Goal: Task Accomplishment & Management: Manage account settings

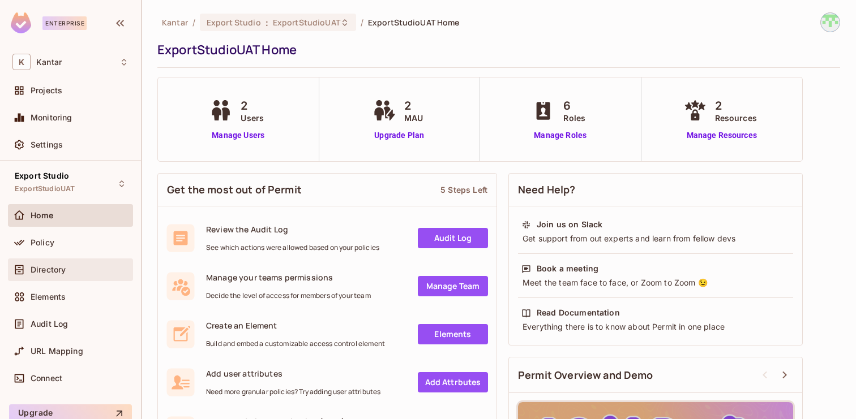
click at [93, 277] on div "Directory" at bounding box center [70, 270] width 125 height 23
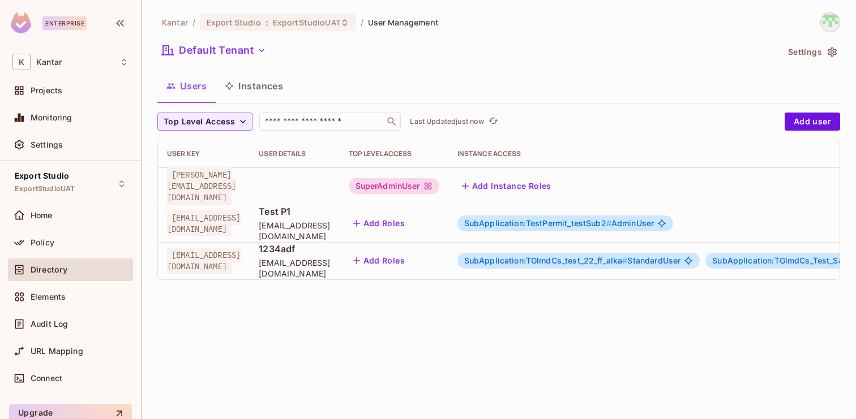
click at [628, 264] on span "SubApplication:TGlmdCs_test_22_ff_alka #" at bounding box center [546, 261] width 164 height 10
click at [688, 261] on body "Enterprise K Kantar Projects Monitoring Settings Export Studio ExportStudioUAT …" at bounding box center [428, 209] width 856 height 419
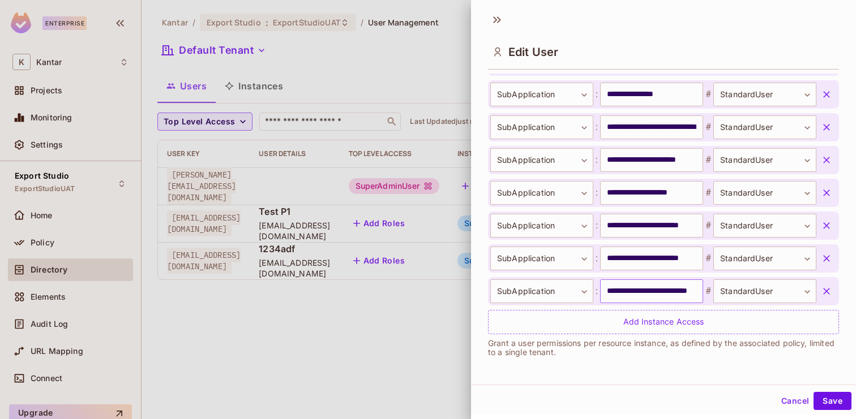
scroll to position [0, 50]
click at [793, 405] on button "Cancel" at bounding box center [794, 401] width 37 height 18
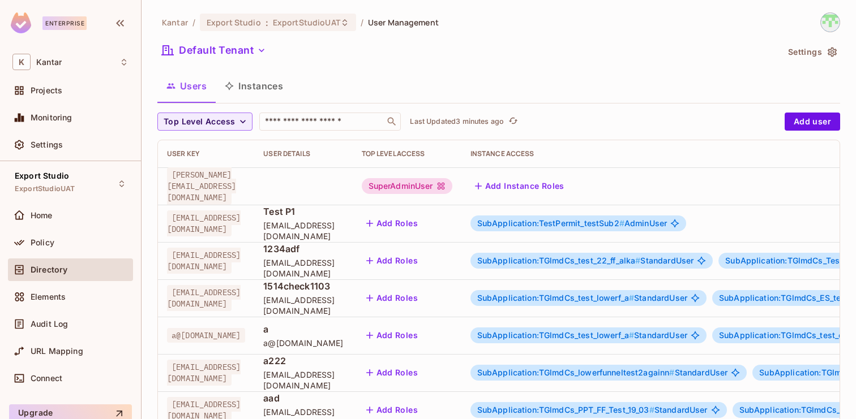
click at [263, 88] on button "Instances" at bounding box center [254, 86] width 76 height 28
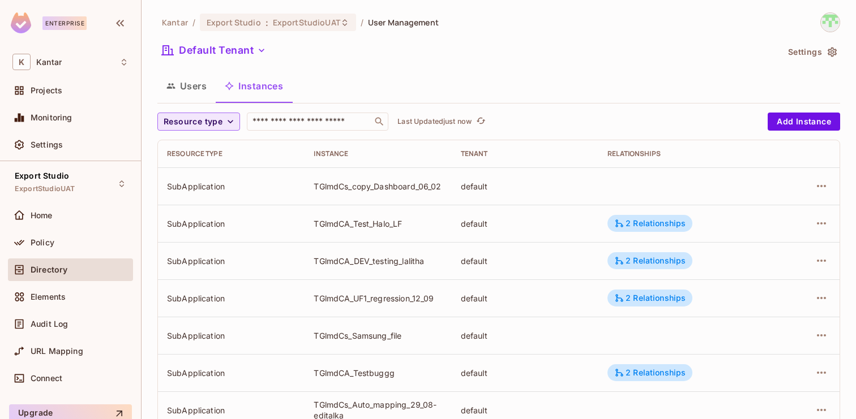
click at [211, 124] on span "Resource type" at bounding box center [193, 122] width 59 height 14
click at [206, 153] on li "Application" at bounding box center [195, 147] width 76 height 24
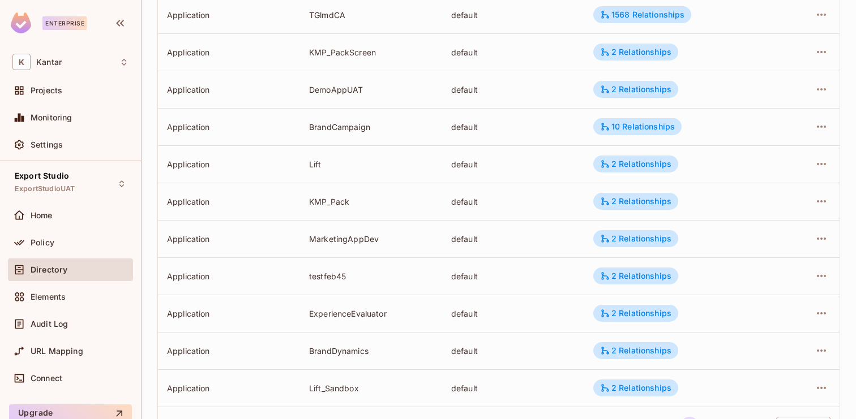
scroll to position [371, 0]
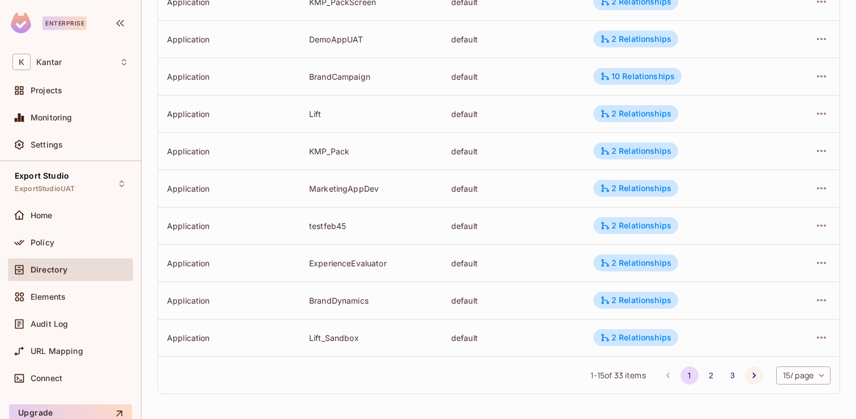
click at [750, 379] on icon "Go to next page" at bounding box center [753, 375] width 11 height 11
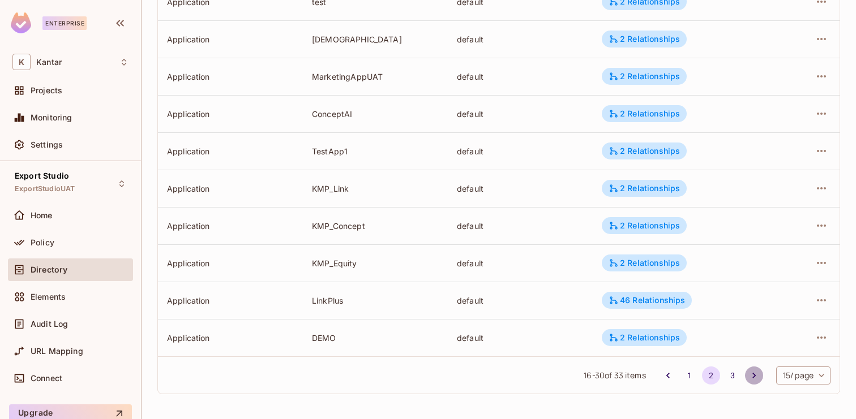
click at [750, 378] on icon "Go to next page" at bounding box center [753, 375] width 11 height 11
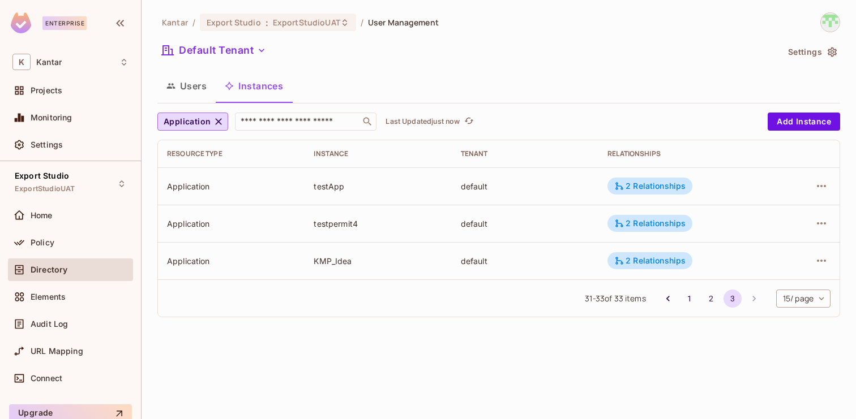
click at [525, 309] on div "31 - 33 of 33 items 1 2 3 15 / page ** ​" at bounding box center [498, 298] width 681 height 37
click at [708, 298] on button "2" at bounding box center [711, 299] width 18 height 18
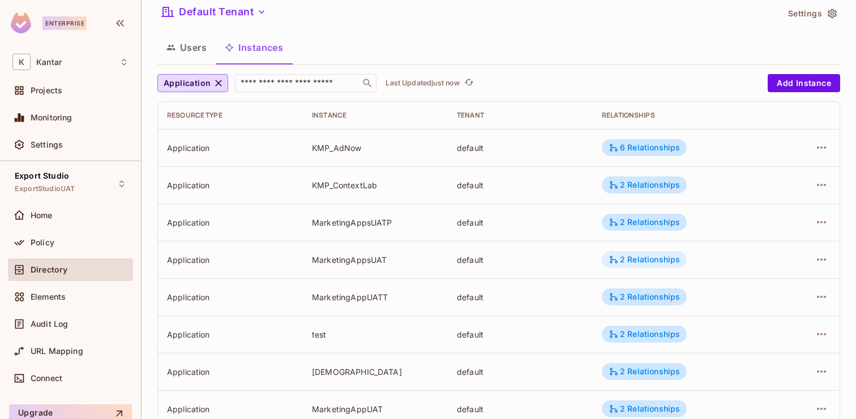
scroll to position [371, 0]
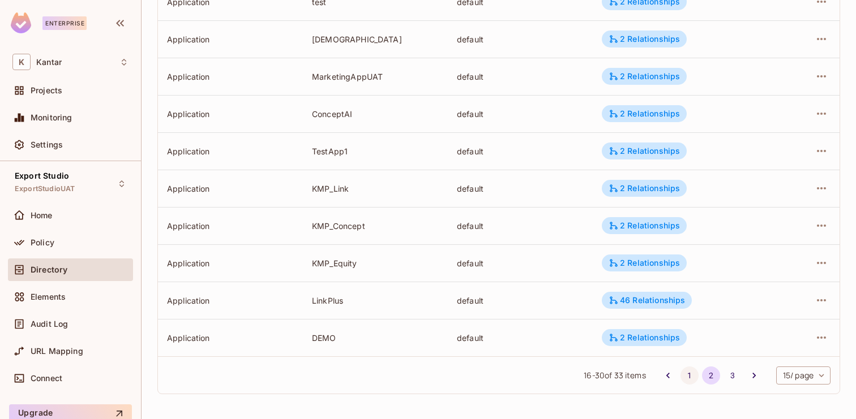
click at [683, 373] on button "1" at bounding box center [689, 376] width 18 height 18
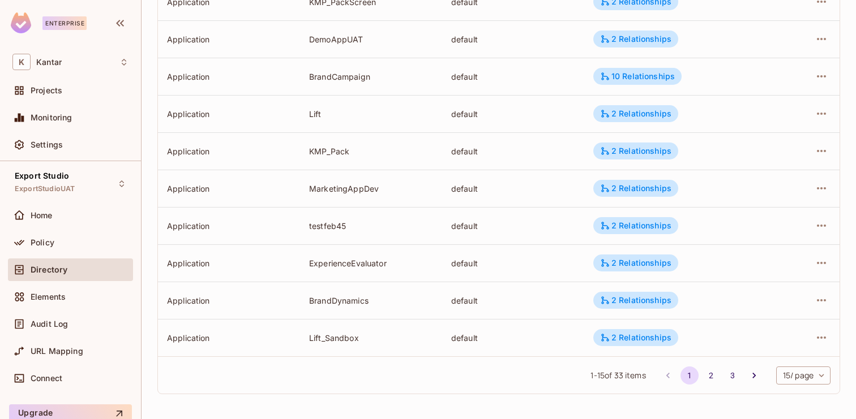
scroll to position [0, 0]
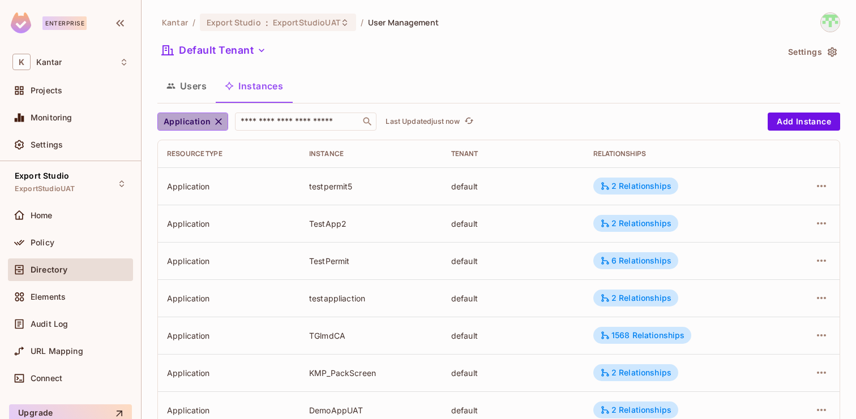
click at [180, 116] on span "Application" at bounding box center [187, 122] width 47 height 14
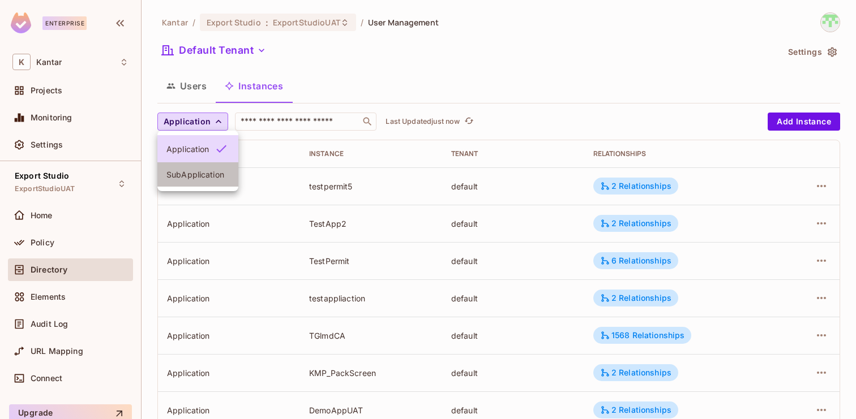
click at [199, 173] on span "SubApplication" at bounding box center [197, 174] width 63 height 11
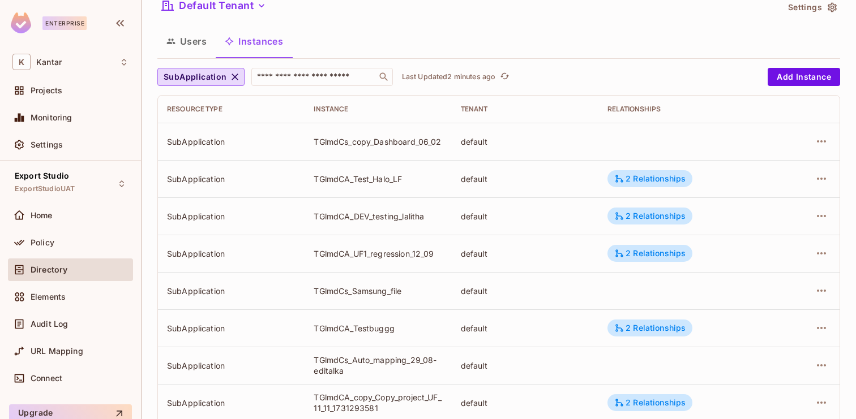
scroll to position [371, 0]
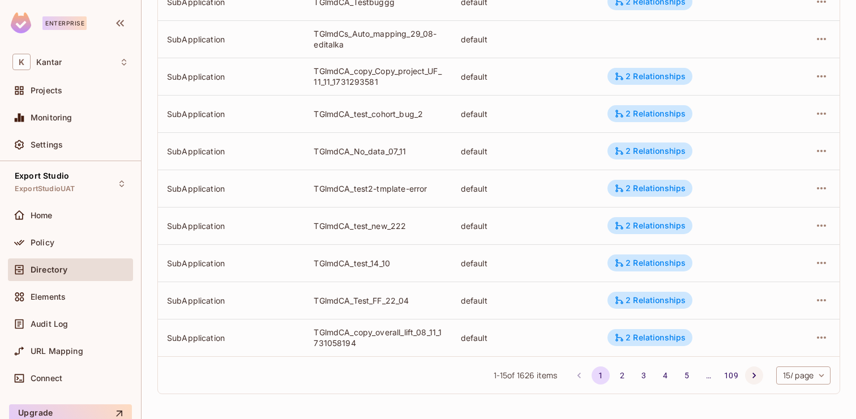
click at [754, 376] on icon "Go to next page" at bounding box center [753, 375] width 11 height 11
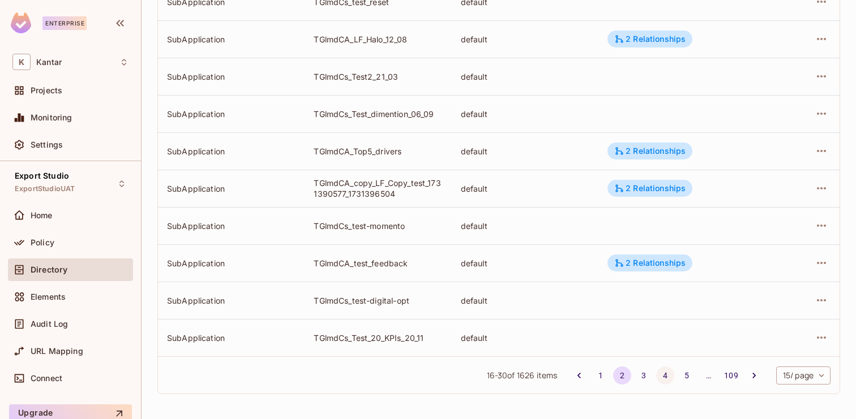
click at [666, 377] on button "4" at bounding box center [665, 376] width 18 height 18
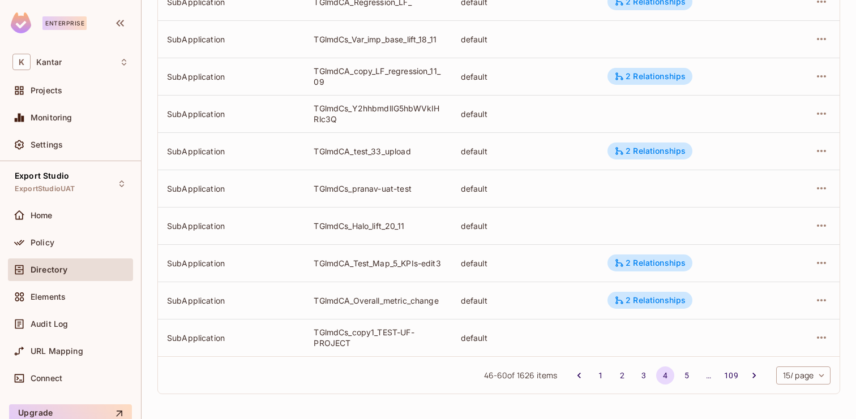
scroll to position [0, 0]
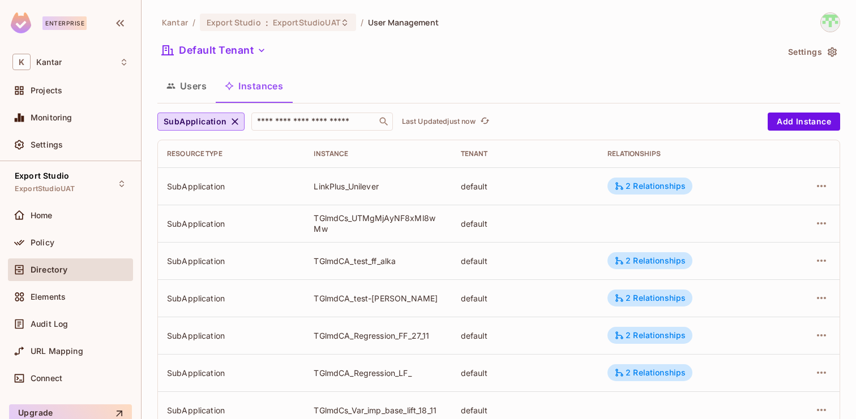
click at [197, 89] on button "Users" at bounding box center [186, 86] width 58 height 28
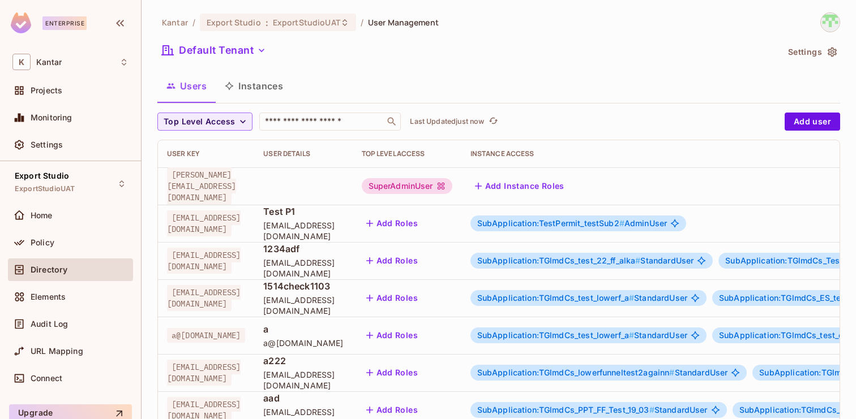
scroll to position [371, 0]
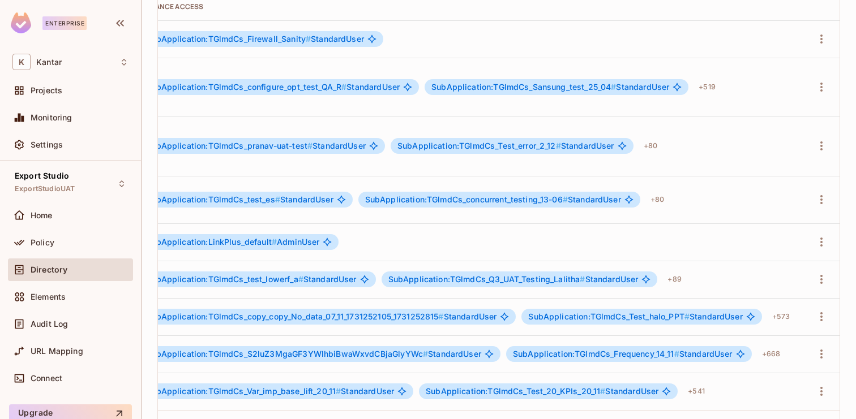
scroll to position [0, 400]
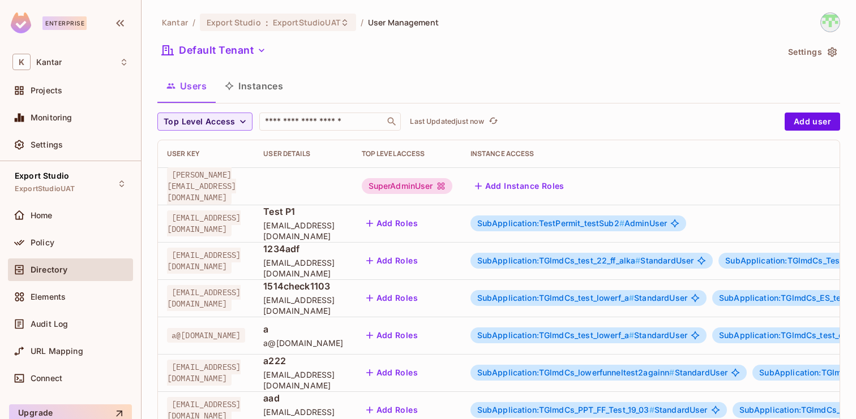
click at [264, 87] on button "Instances" at bounding box center [254, 86] width 76 height 28
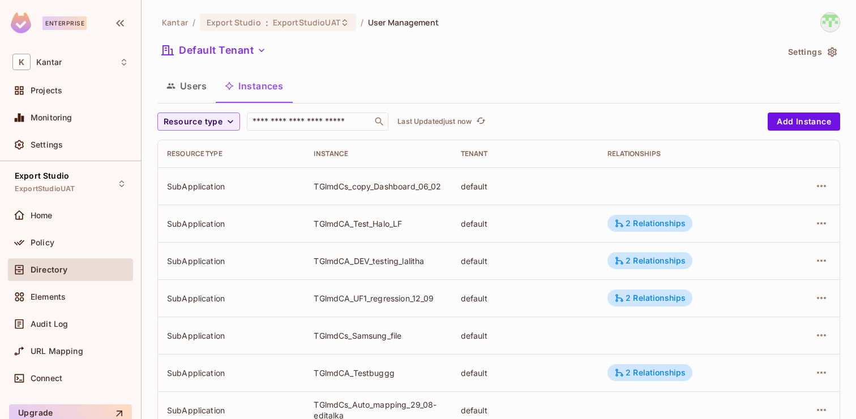
scroll to position [371, 0]
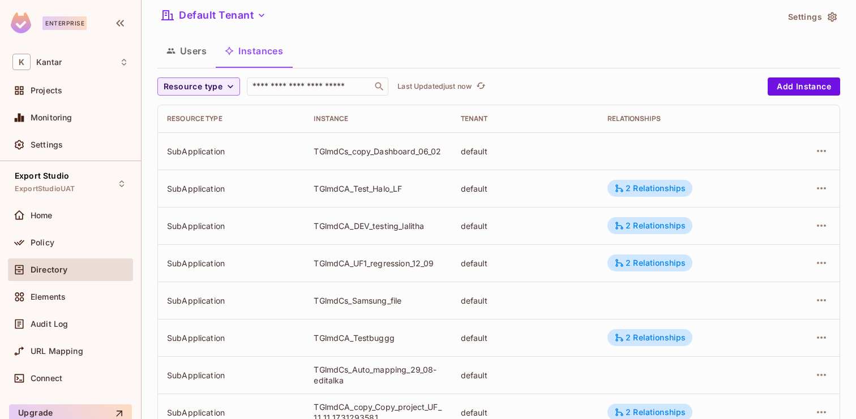
scroll to position [371, 0]
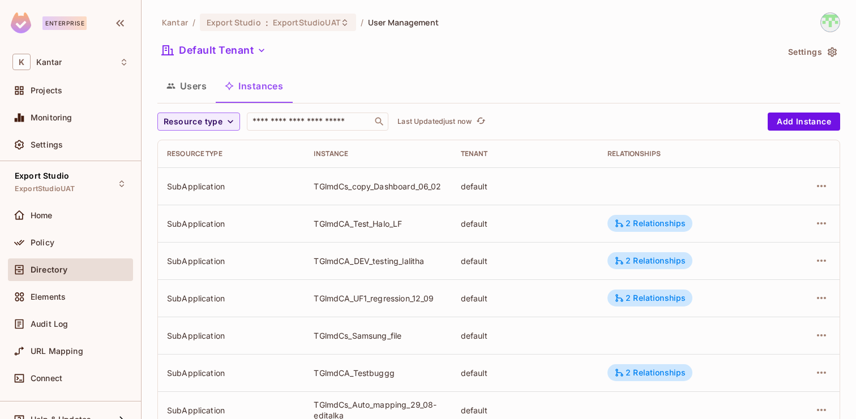
scroll to position [371, 0]
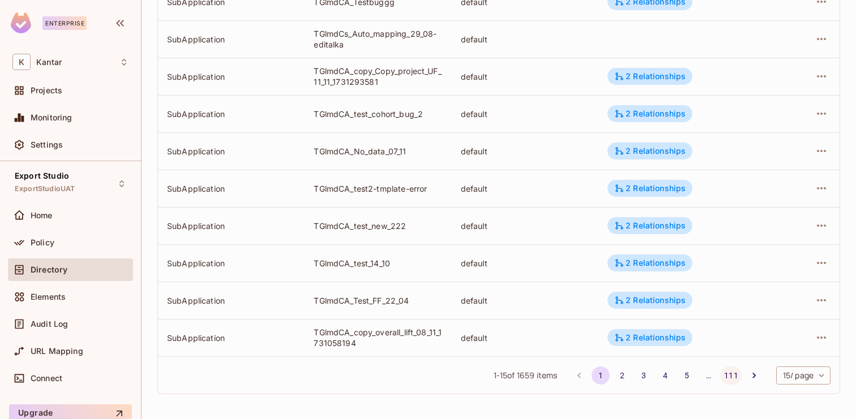
click at [730, 377] on button "111" at bounding box center [730, 376] width 20 height 18
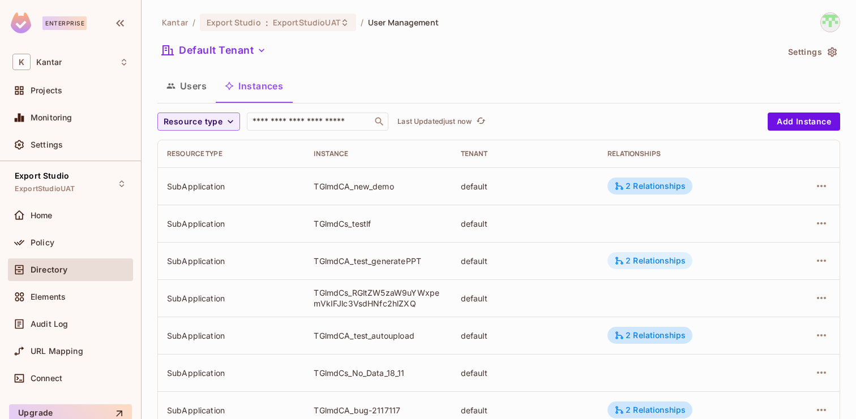
scroll to position [147, 0]
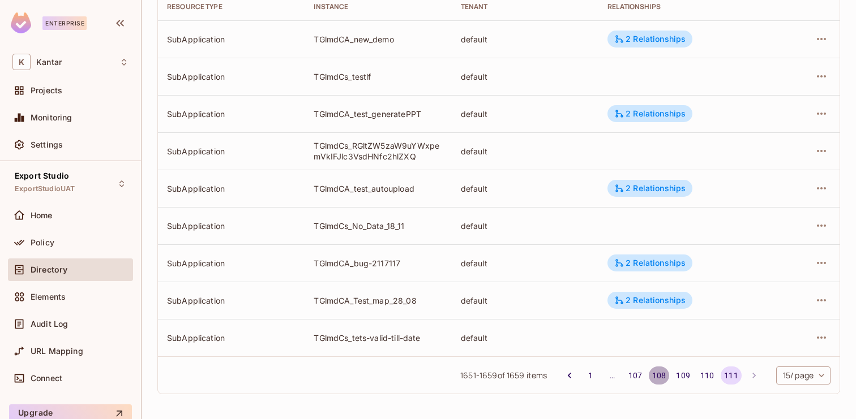
click at [664, 374] on button "108" at bounding box center [659, 376] width 20 height 18
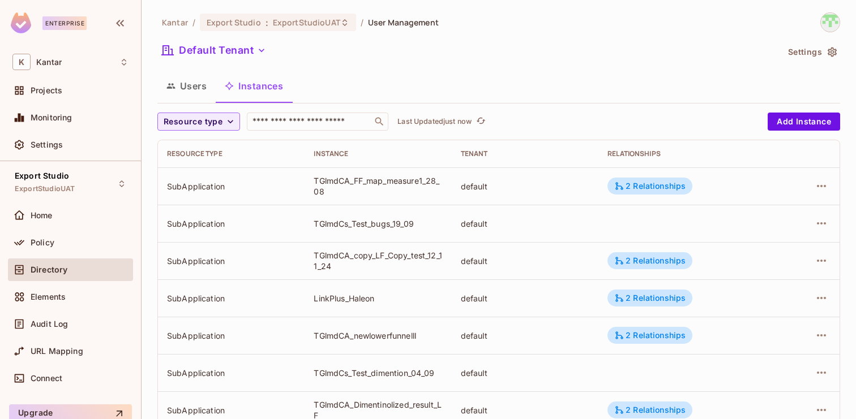
scroll to position [371, 0]
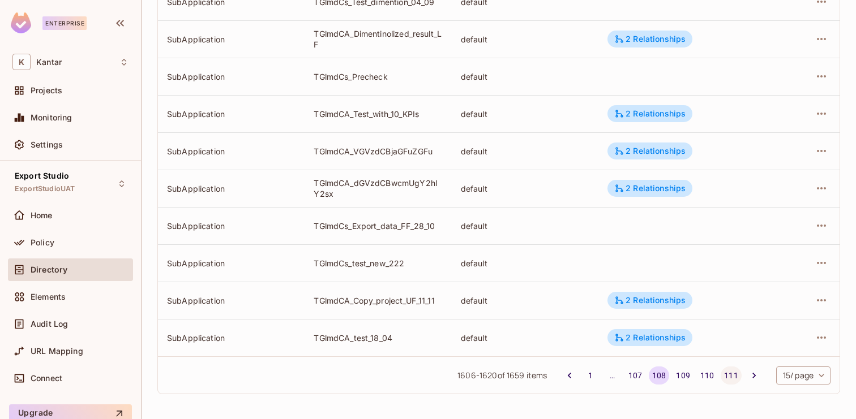
click at [730, 375] on button "111" at bounding box center [730, 376] width 20 height 18
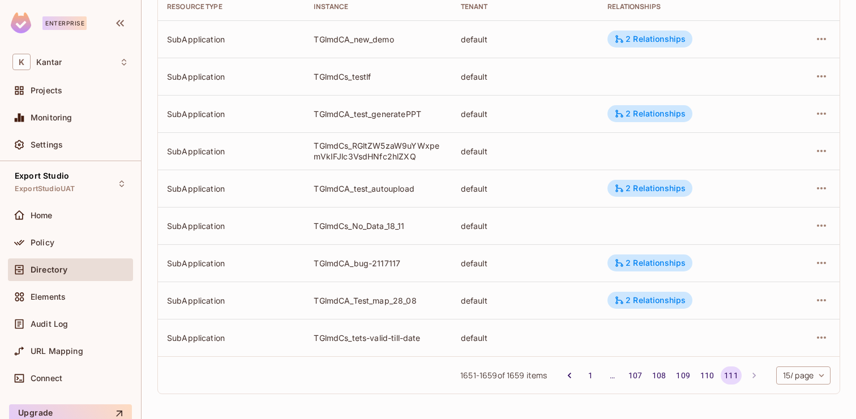
scroll to position [147, 0]
click at [749, 376] on li "pagination navigation" at bounding box center [754, 376] width 22 height 18
click at [705, 378] on button "110" at bounding box center [707, 376] width 20 height 18
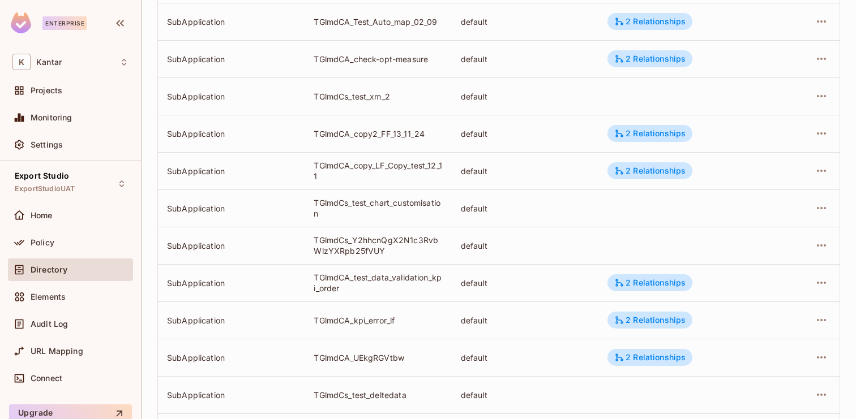
scroll to position [371, 0]
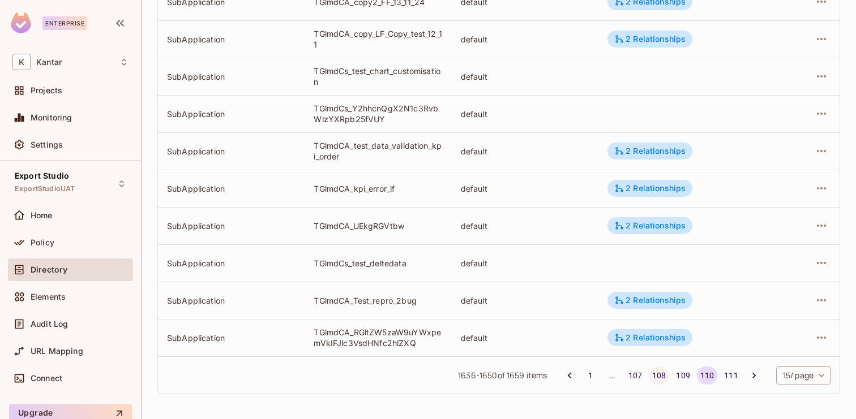
click at [658, 377] on button "108" at bounding box center [659, 376] width 20 height 18
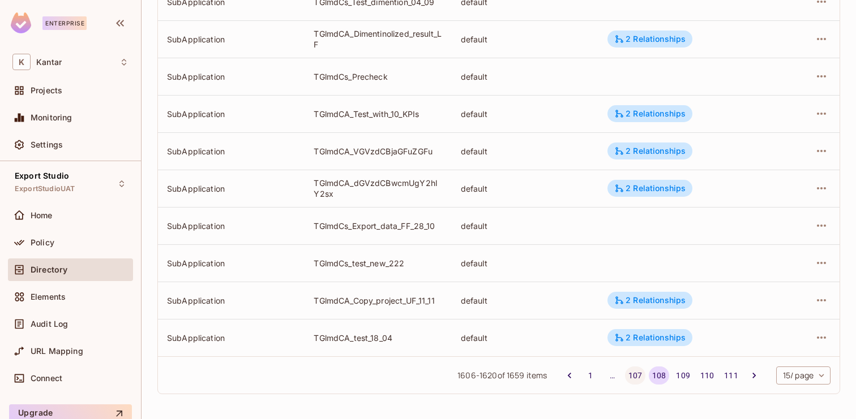
click at [637, 381] on button "107" at bounding box center [635, 376] width 20 height 18
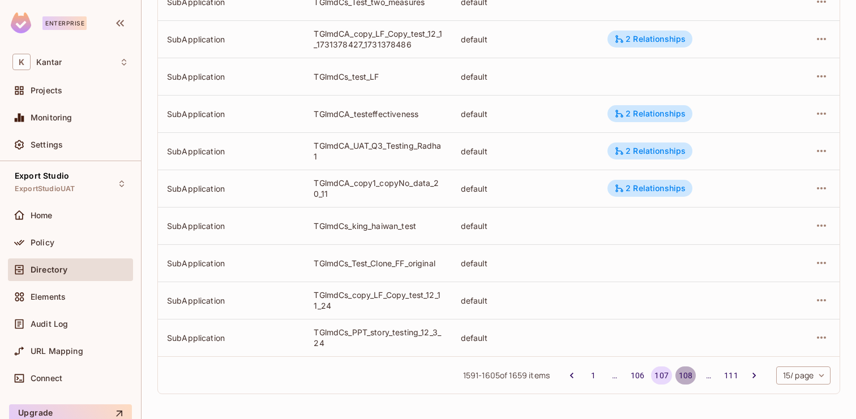
click at [685, 379] on button "108" at bounding box center [685, 376] width 20 height 18
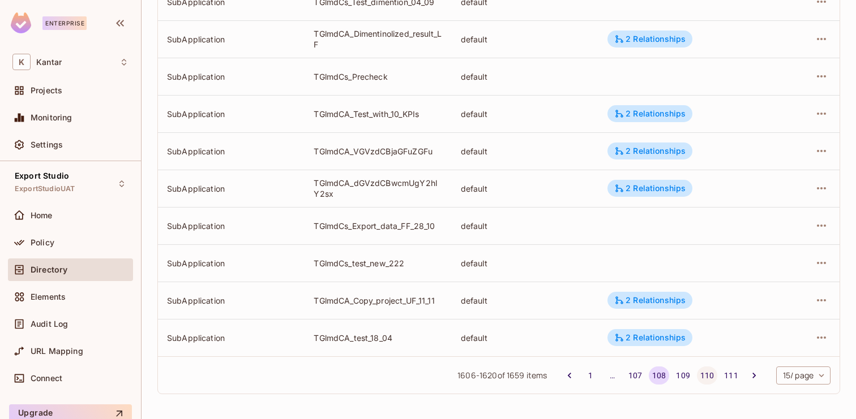
click at [708, 382] on button "110" at bounding box center [707, 376] width 20 height 18
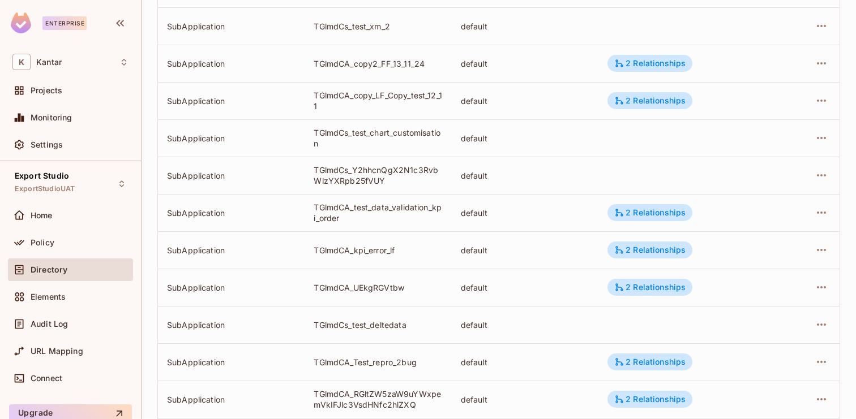
scroll to position [309, 0]
drag, startPoint x: 312, startPoint y: 171, endPoint x: 389, endPoint y: 183, distance: 78.4
click at [389, 183] on td "TGlmdCs_Y2hhcnQgX2N1c3RvbWlzYXRpb25fVUY" at bounding box center [377, 175] width 147 height 37
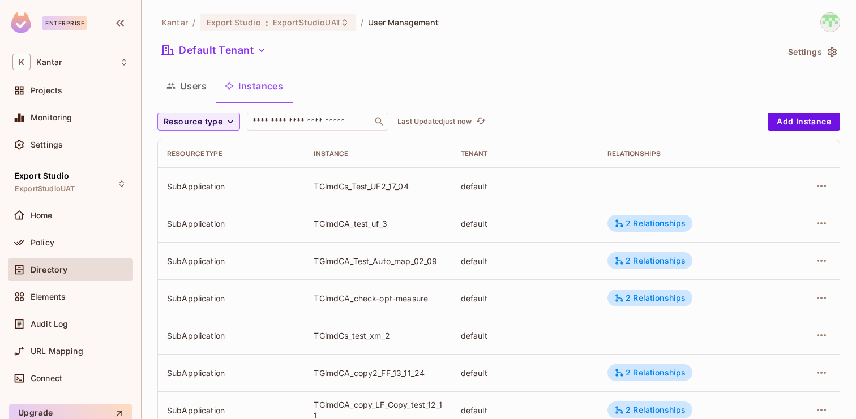
scroll to position [371, 0]
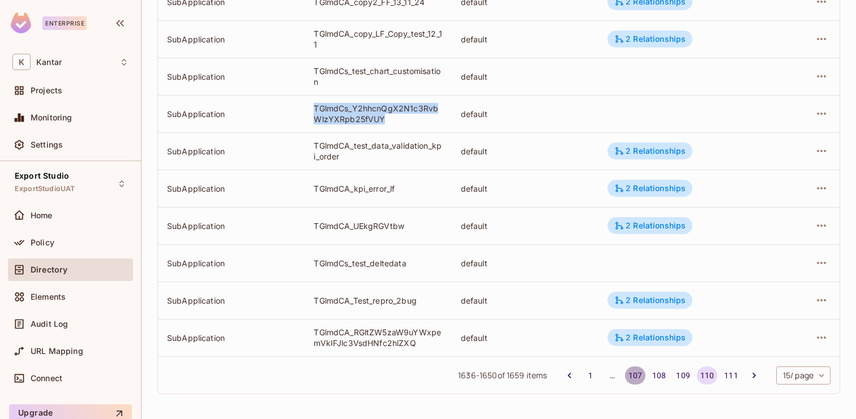
click at [631, 373] on button "107" at bounding box center [635, 376] width 20 height 18
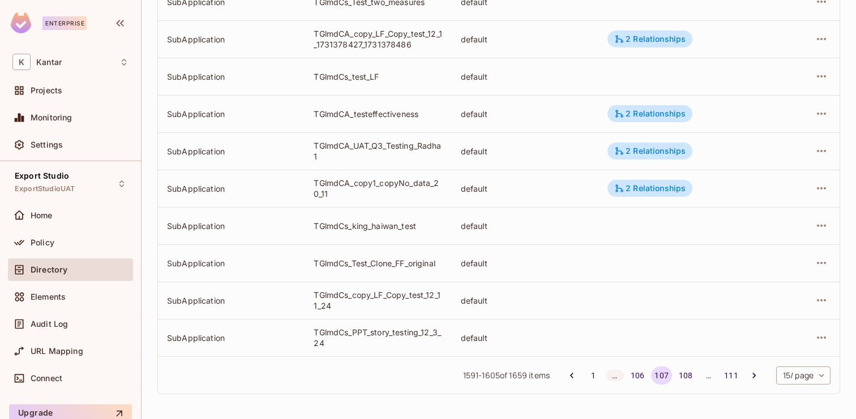
click at [613, 379] on div "…" at bounding box center [615, 375] width 18 height 11
click at [615, 374] on div "…" at bounding box center [615, 375] width 18 height 11
click at [590, 377] on button "1" at bounding box center [593, 376] width 18 height 18
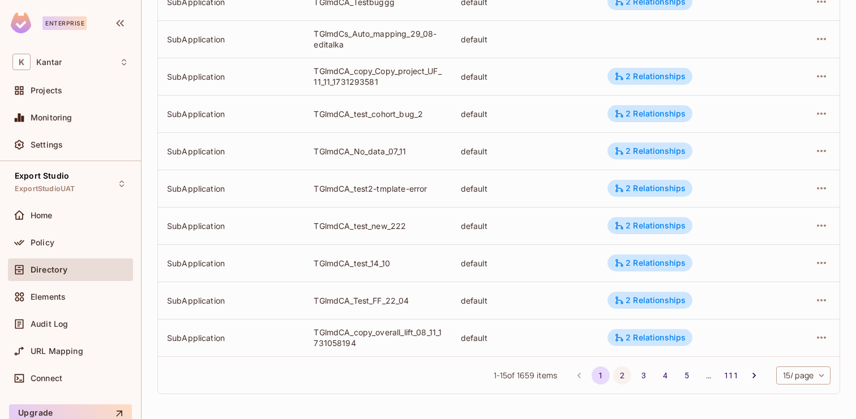
click at [615, 379] on button "2" at bounding box center [622, 376] width 18 height 18
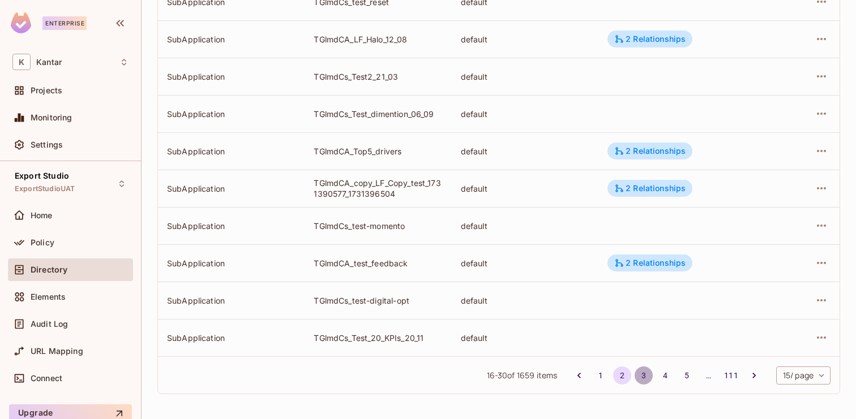
click at [644, 377] on button "3" at bounding box center [643, 376] width 18 height 18
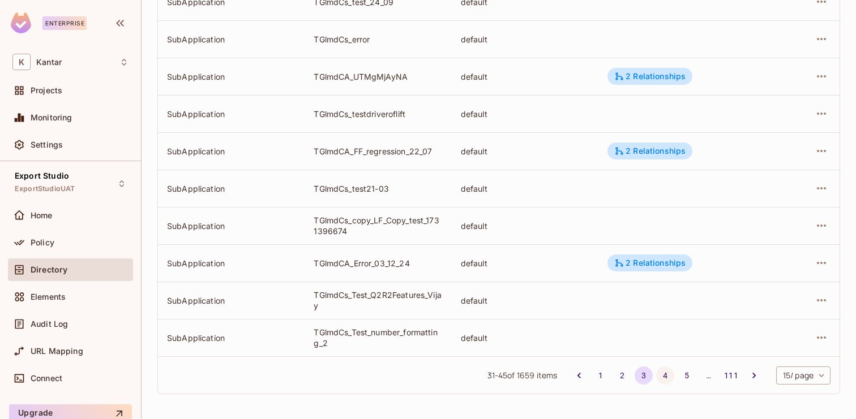
click at [667, 379] on button "4" at bounding box center [665, 376] width 18 height 18
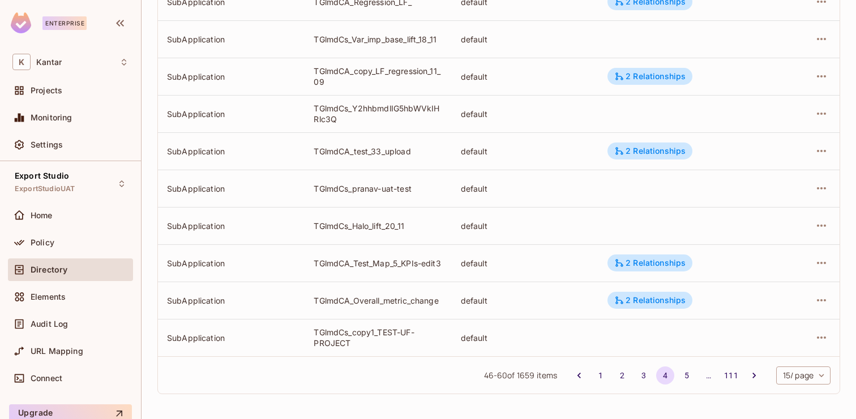
scroll to position [0, 0]
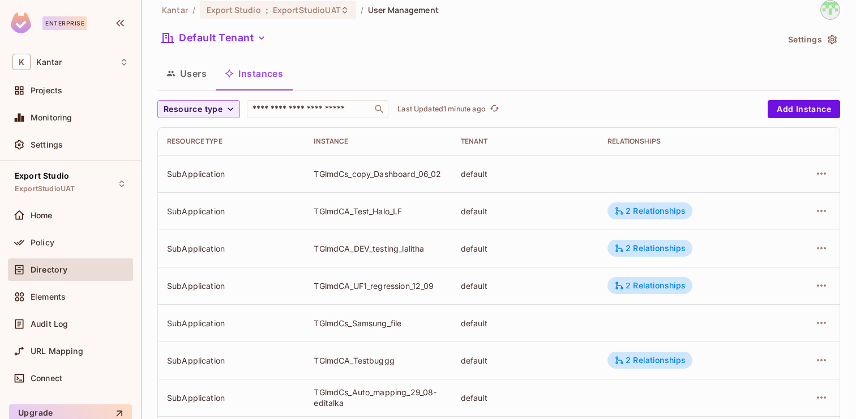
scroll to position [14, 0]
click at [499, 107] on icon "refresh" at bounding box center [500, 107] width 9 height 6
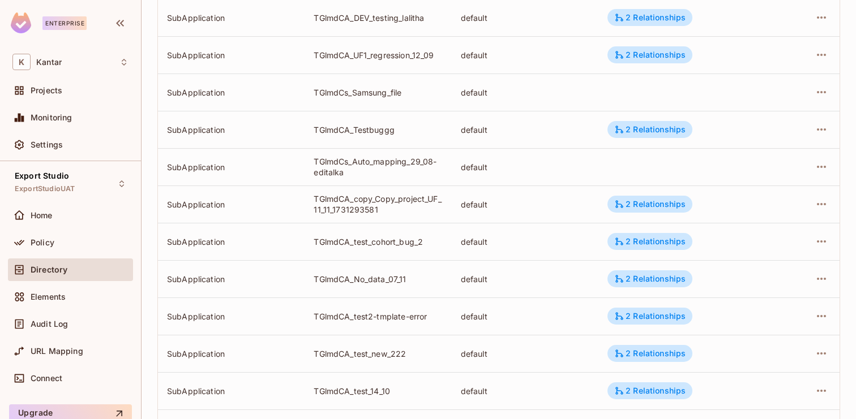
scroll to position [371, 0]
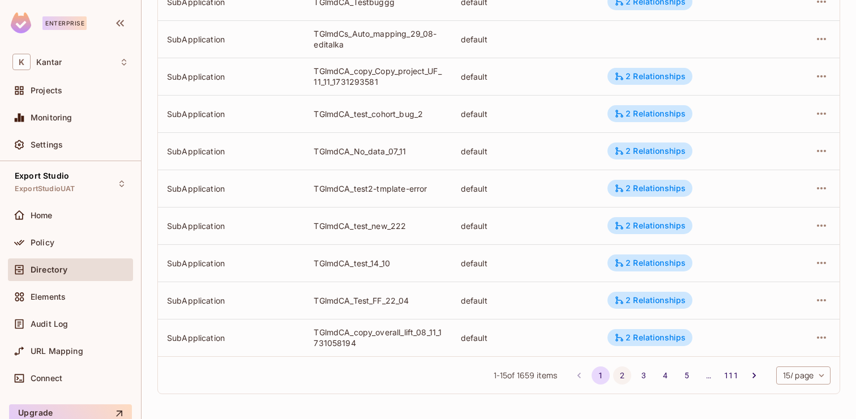
click at [617, 377] on button "2" at bounding box center [622, 376] width 18 height 18
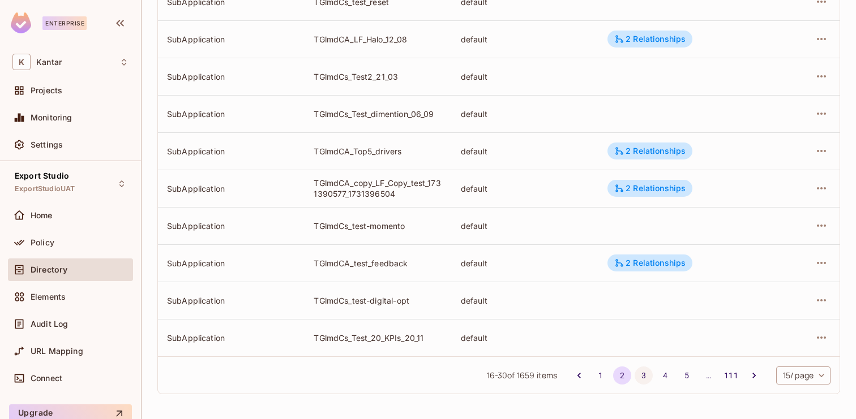
click at [640, 381] on button "3" at bounding box center [643, 376] width 18 height 18
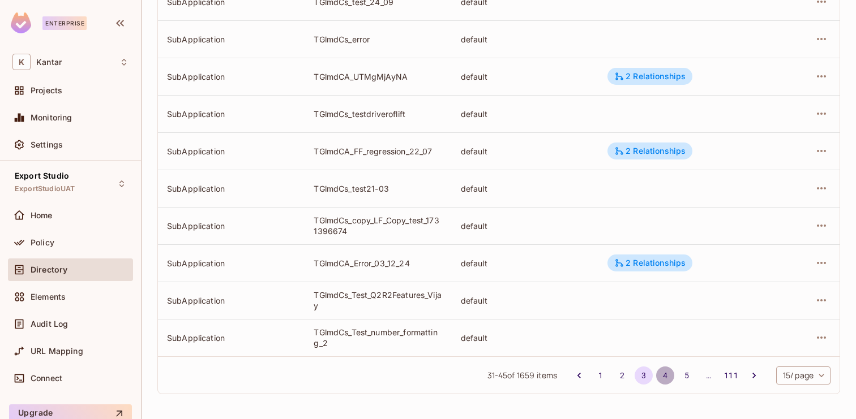
click at [666, 373] on button "4" at bounding box center [665, 376] width 18 height 18
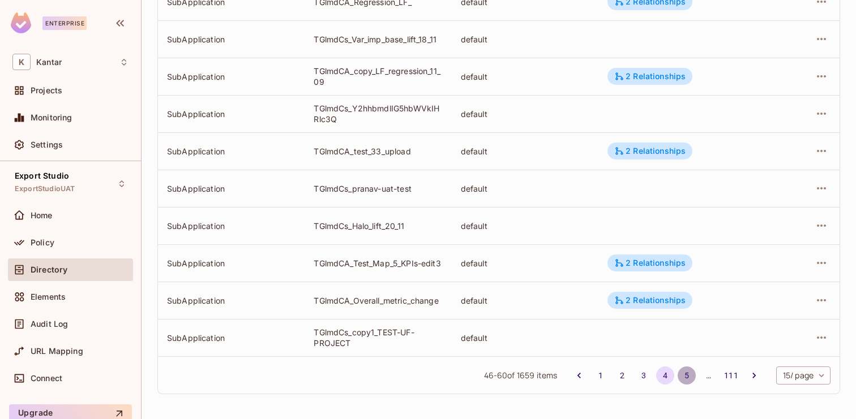
click at [687, 379] on button "5" at bounding box center [686, 376] width 18 height 18
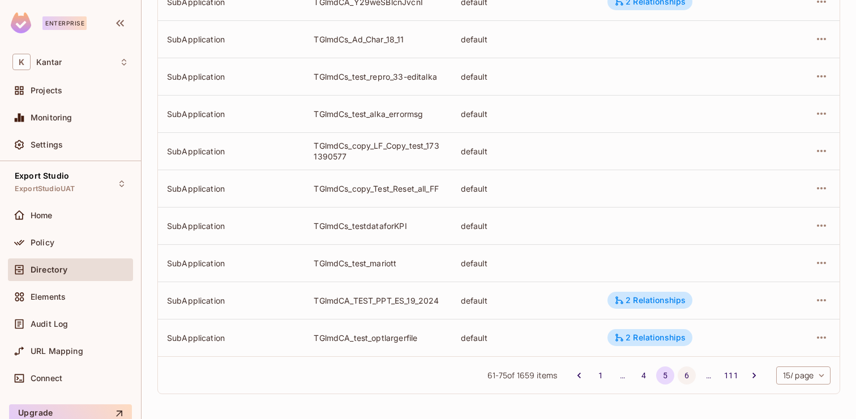
click at [686, 379] on button "6" at bounding box center [686, 376] width 18 height 18
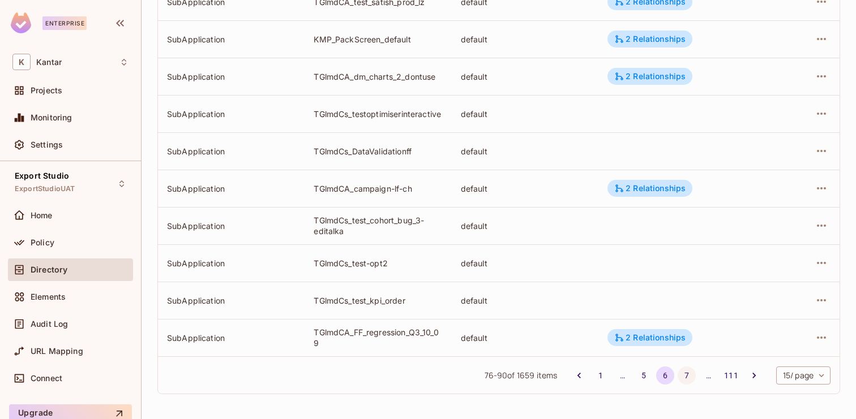
click at [684, 377] on button "7" at bounding box center [686, 376] width 18 height 18
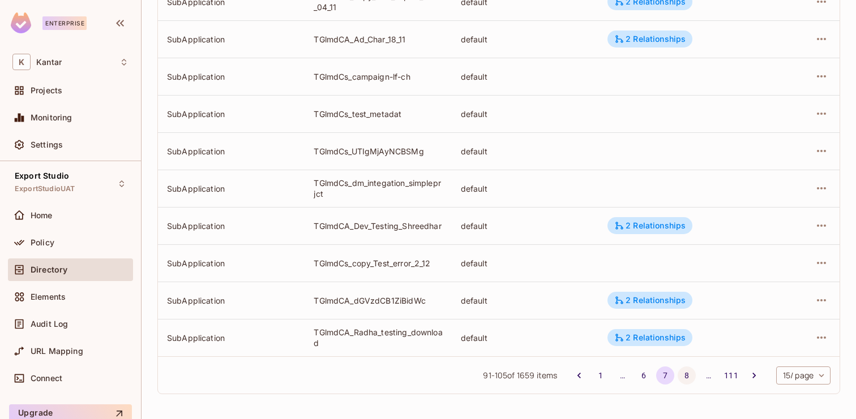
click at [686, 375] on button "8" at bounding box center [686, 376] width 18 height 18
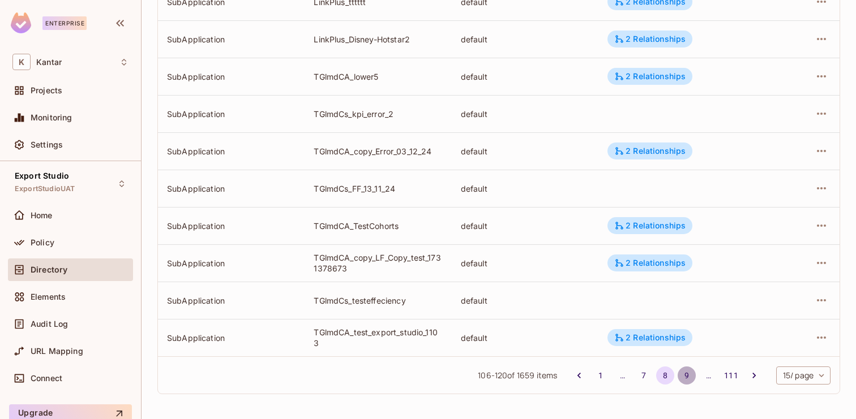
click at [680, 369] on button "9" at bounding box center [686, 376] width 18 height 18
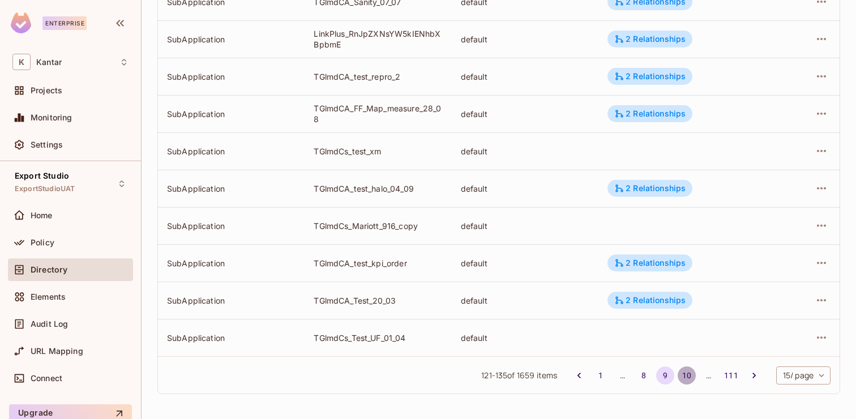
click at [684, 381] on button "10" at bounding box center [686, 376] width 18 height 18
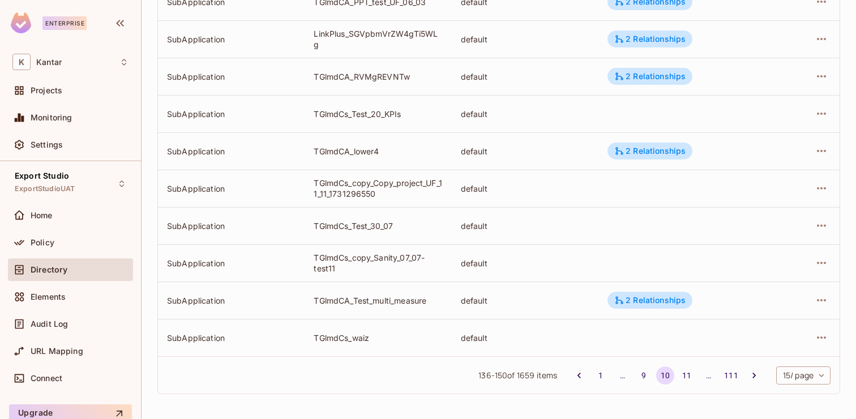
click at [419, 375] on div "136 - 150 of 1659 items 1 … 9 10 11 … 111 15 / page ** ​" at bounding box center [498, 375] width 681 height 37
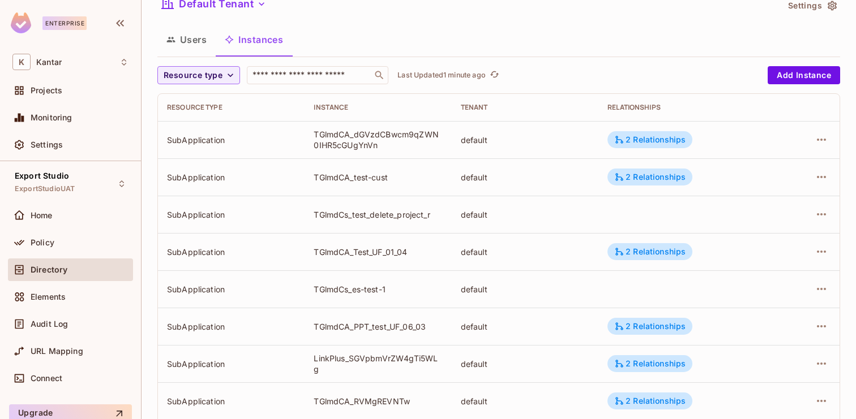
scroll to position [0, 0]
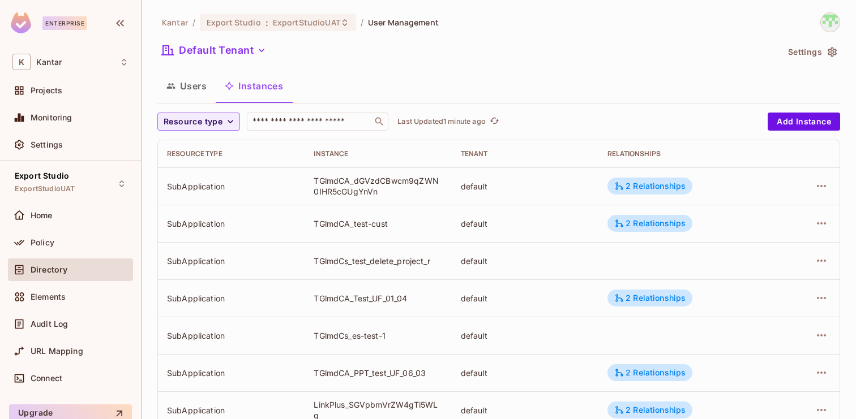
click at [825, 50] on button "Settings" at bounding box center [811, 52] width 57 height 18
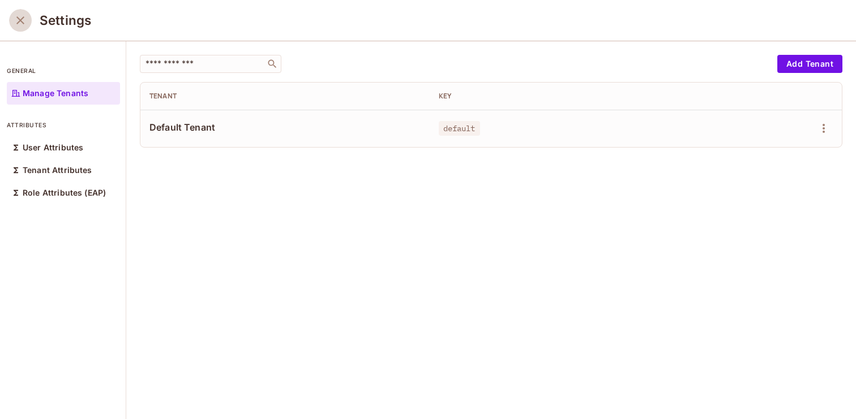
click at [20, 24] on icon "close" at bounding box center [21, 21] width 14 height 14
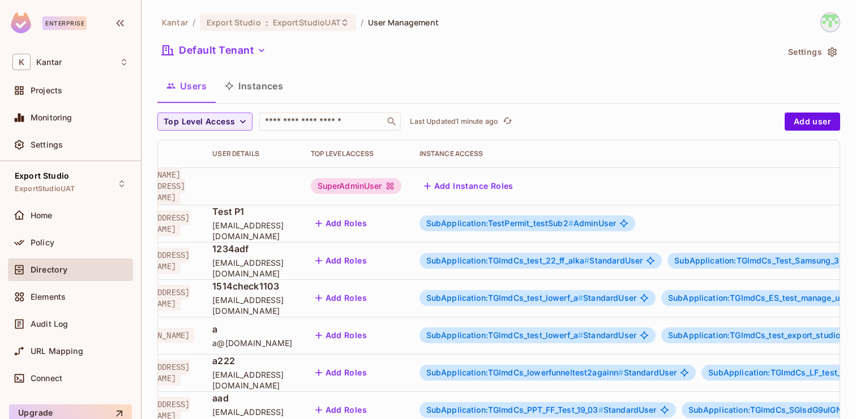
click at [265, 87] on button "Instances" at bounding box center [254, 86] width 76 height 28
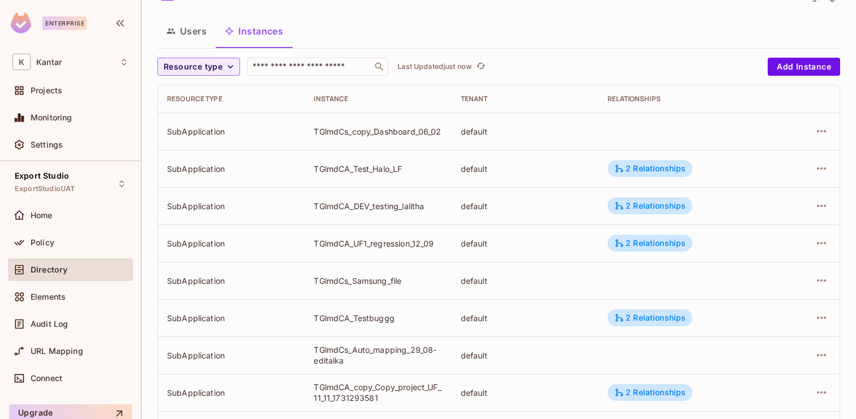
scroll to position [371, 0]
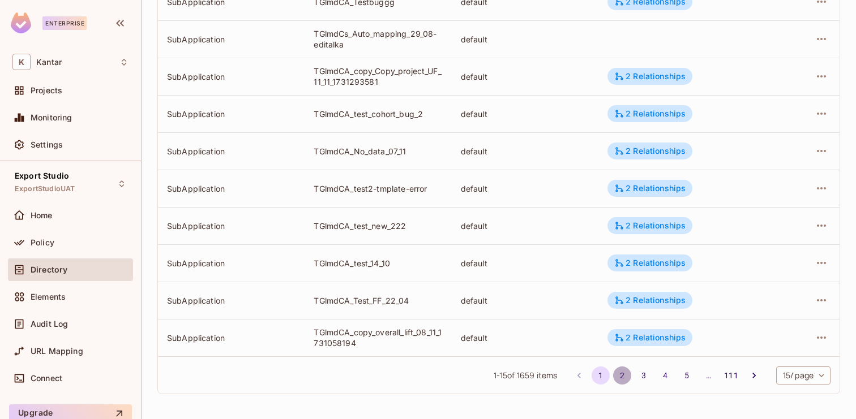
click at [622, 368] on button "2" at bounding box center [622, 376] width 18 height 18
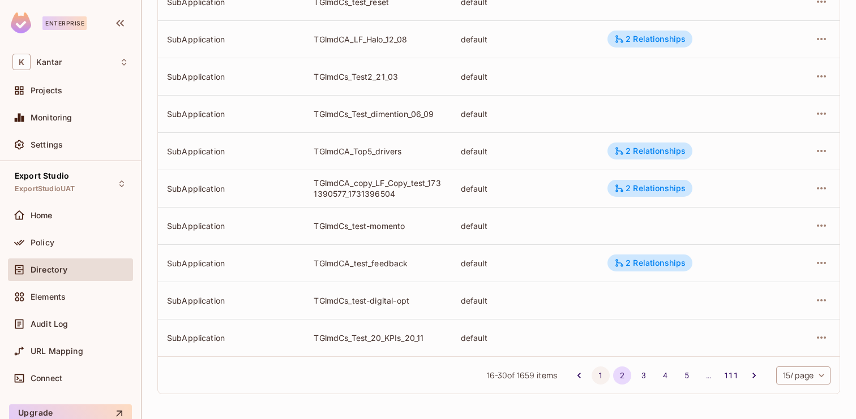
click at [597, 371] on button "1" at bounding box center [600, 376] width 18 height 18
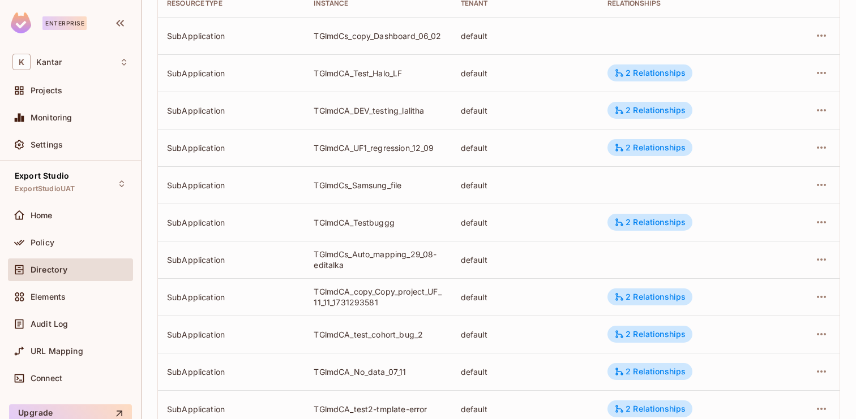
scroll to position [0, 0]
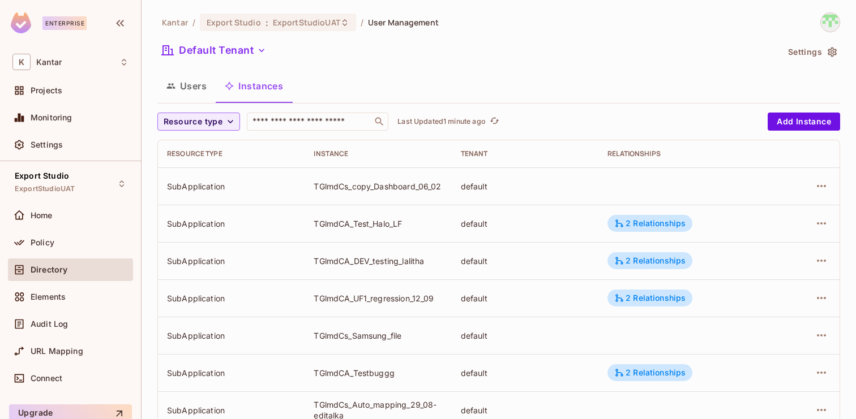
click at [537, 308] on td "default" at bounding box center [525, 298] width 147 height 37
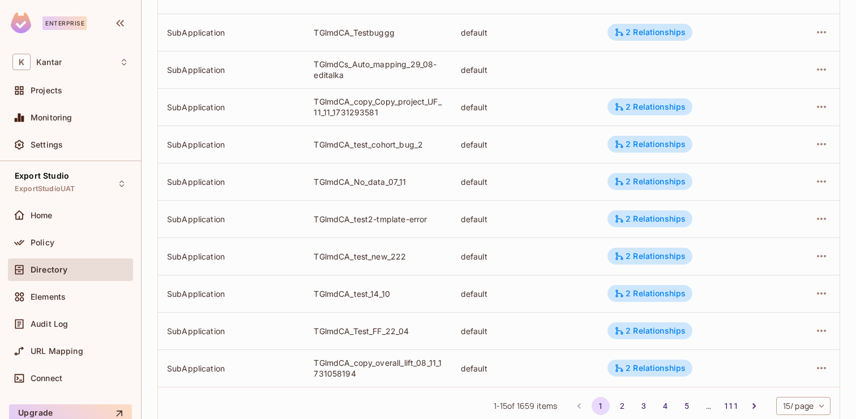
scroll to position [371, 0]
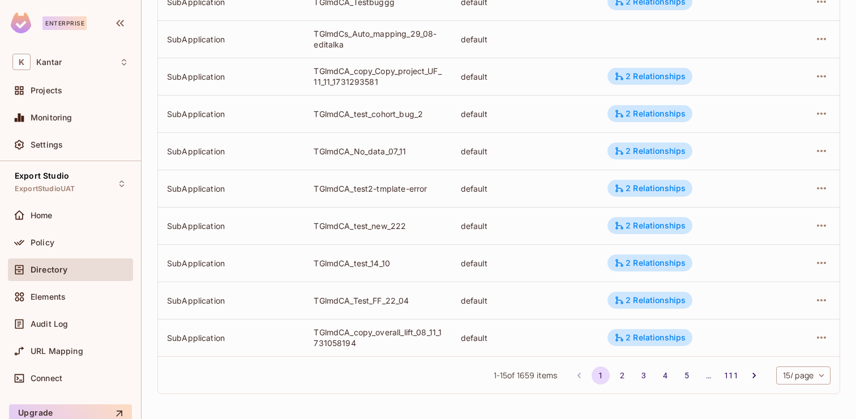
click at [545, 380] on span "1 - 15 of 1659 items" at bounding box center [526, 376] width 64 height 12
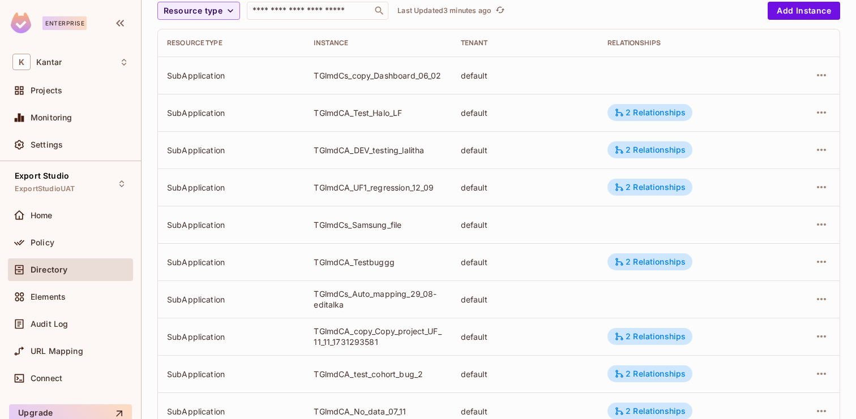
scroll to position [0, 0]
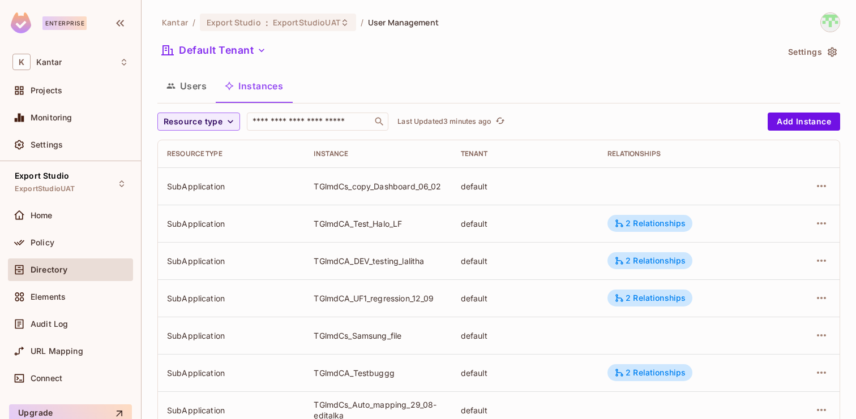
click at [196, 95] on button "Users" at bounding box center [186, 86] width 58 height 28
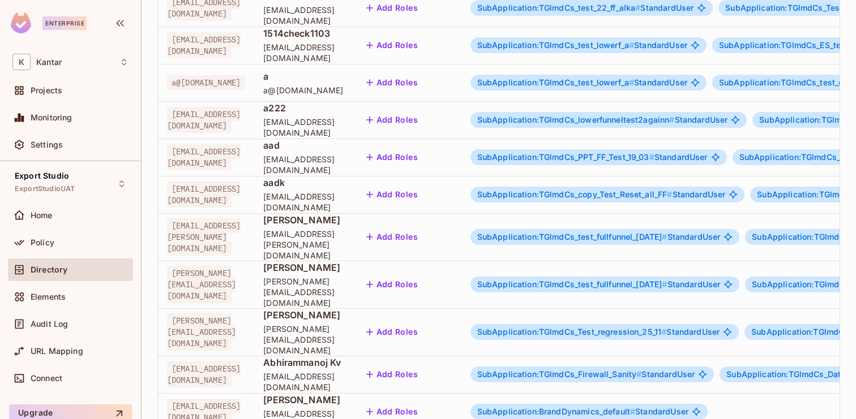
scroll to position [371, 0]
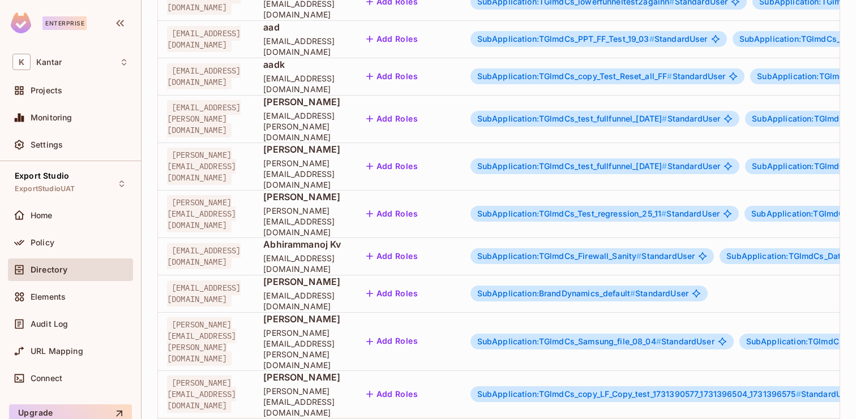
click at [666, 389] on span "SubApplication:TGlmdCs_copy_LF_Copy_test_1731390577_1731396504_1731396575 #" at bounding box center [639, 394] width 324 height 10
click at [690, 389] on span "SubApplication:TGlmdCs_copy_LF_Copy_test_1731390577_1731396504_1731396575 #" at bounding box center [639, 394] width 324 height 10
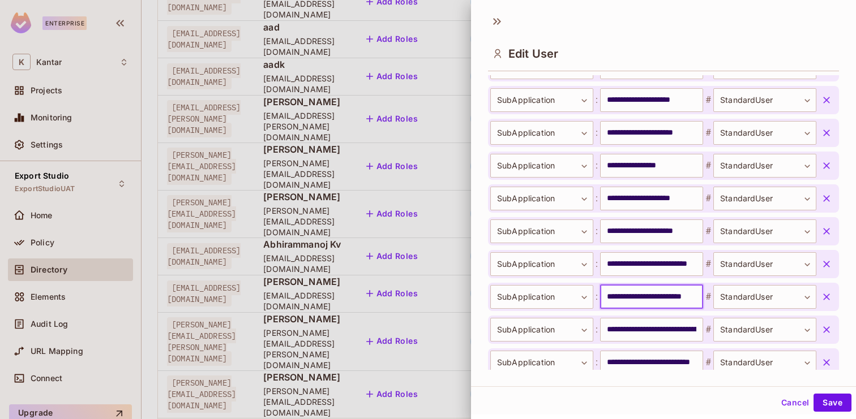
scroll to position [0, 22]
drag, startPoint x: 605, startPoint y: 298, endPoint x: 708, endPoint y: 297, distance: 103.0
click at [709, 297] on div "**********" at bounding box center [653, 297] width 326 height 24
click at [431, 386] on div at bounding box center [428, 209] width 856 height 419
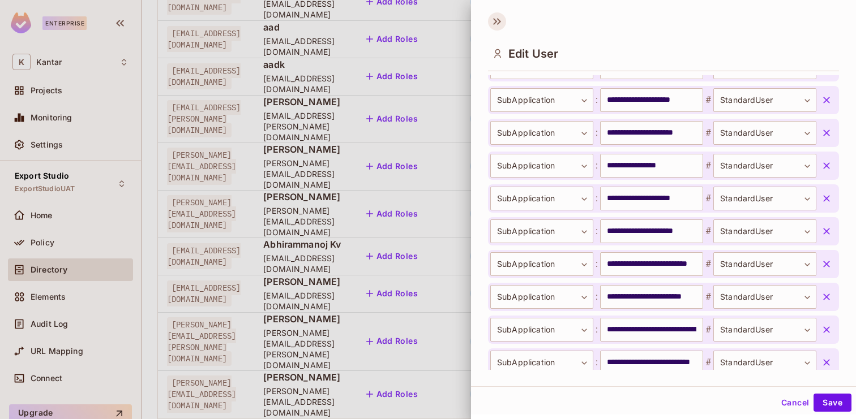
click at [495, 20] on icon at bounding box center [495, 21] width 4 height 7
click at [786, 401] on button "Cancel" at bounding box center [794, 403] width 37 height 18
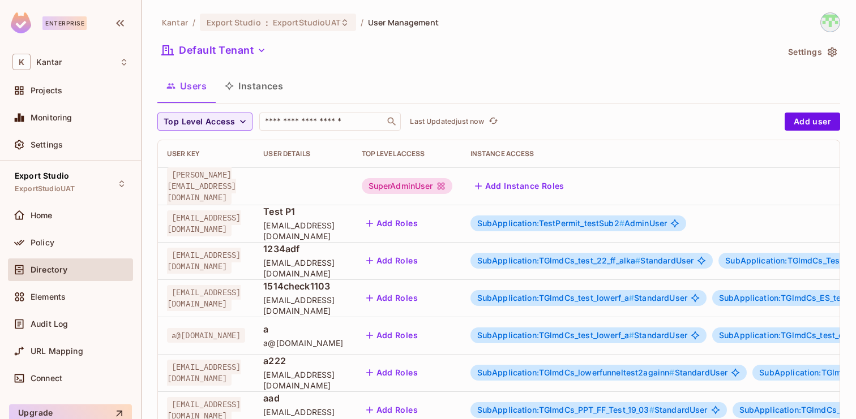
click at [251, 84] on button "Instances" at bounding box center [254, 86] width 76 height 28
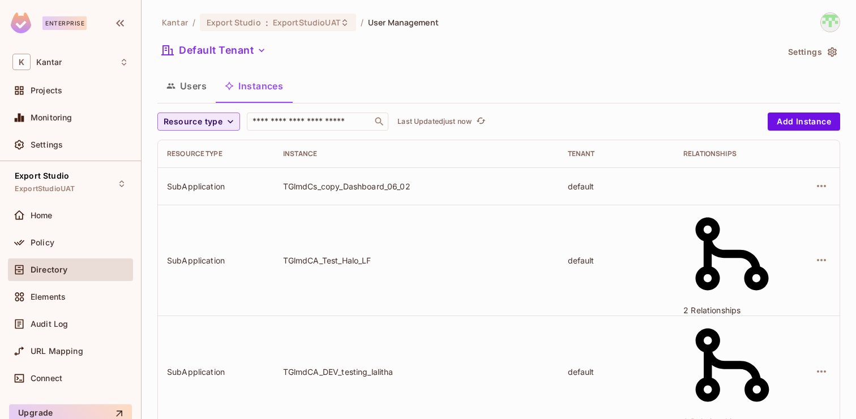
click at [219, 119] on span "Resource type" at bounding box center [193, 122] width 59 height 14
click at [306, 120] on input "text" at bounding box center [300, 121] width 119 height 11
paste input "**********"
type input "**********"
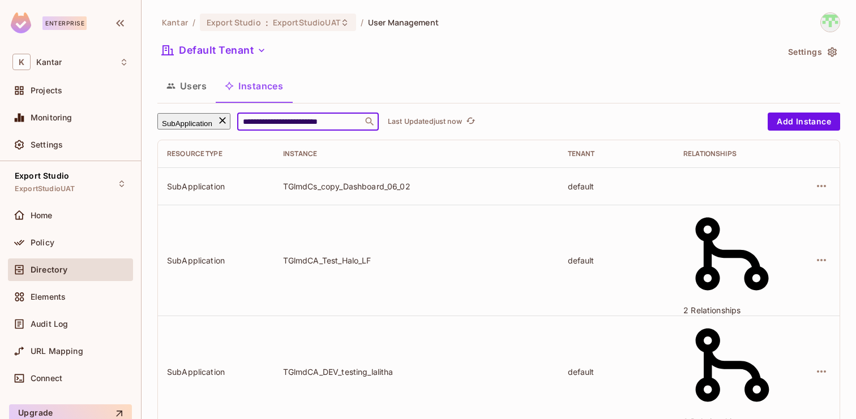
scroll to position [0, 8]
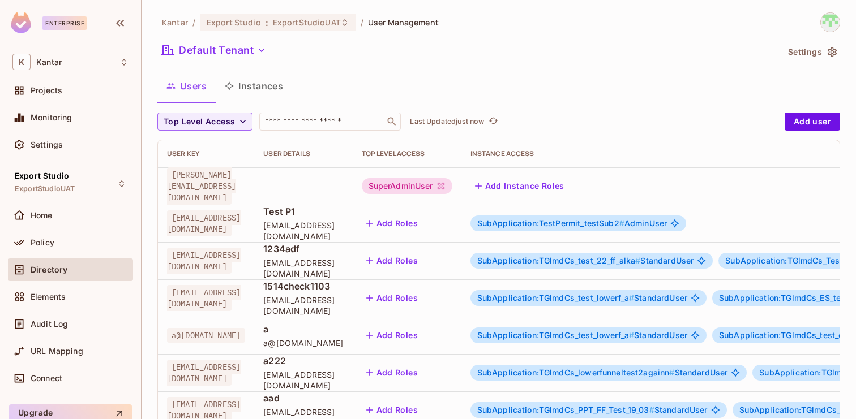
scroll to position [371, 0]
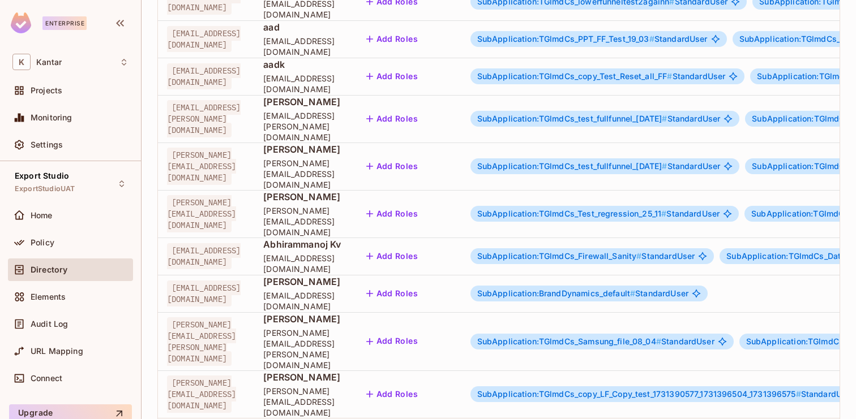
click at [658, 389] on span "SubApplication:TGlmdCs_copy_LF_Copy_test_1731390577_1731396504_1731396575 #" at bounding box center [639, 394] width 324 height 10
click at [756, 331] on body "Enterprise K Kantar Projects Monitoring Settings Export Studio ExportStudioUAT …" at bounding box center [428, 209] width 856 height 419
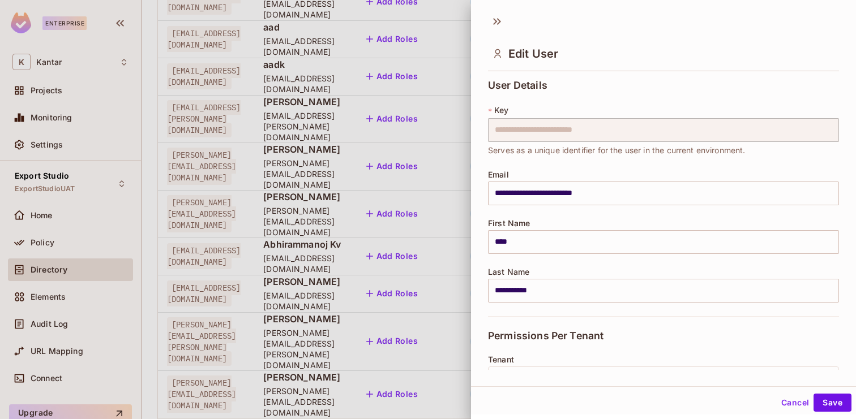
scroll to position [671, 0]
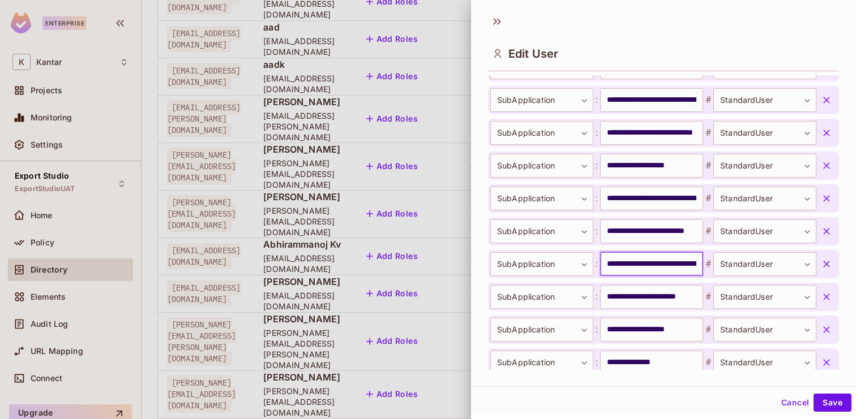
click at [633, 263] on input "**********" at bounding box center [651, 264] width 103 height 24
click at [797, 402] on button "Cancel" at bounding box center [794, 403] width 37 height 18
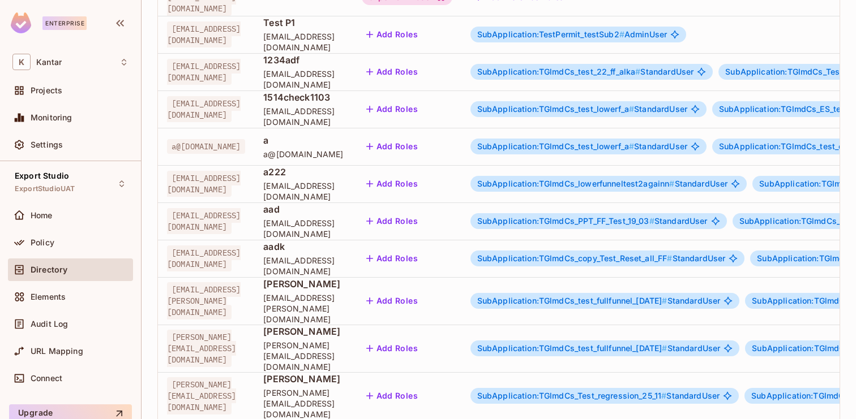
scroll to position [0, 0]
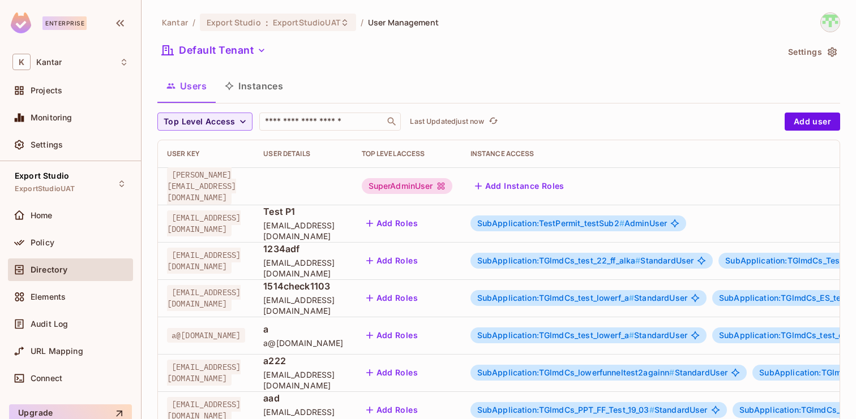
click at [249, 86] on button "Instances" at bounding box center [254, 86] width 76 height 28
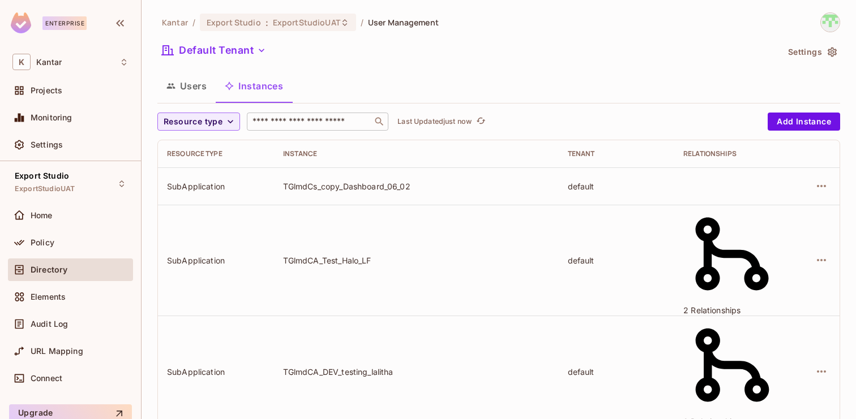
click at [304, 122] on input "text" at bounding box center [309, 121] width 119 height 11
paste input "**********"
type input "**********"
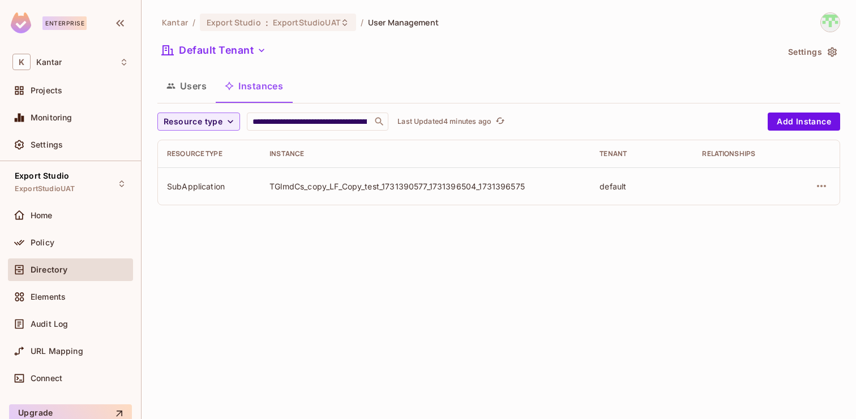
click at [193, 85] on button "Users" at bounding box center [186, 86] width 58 height 28
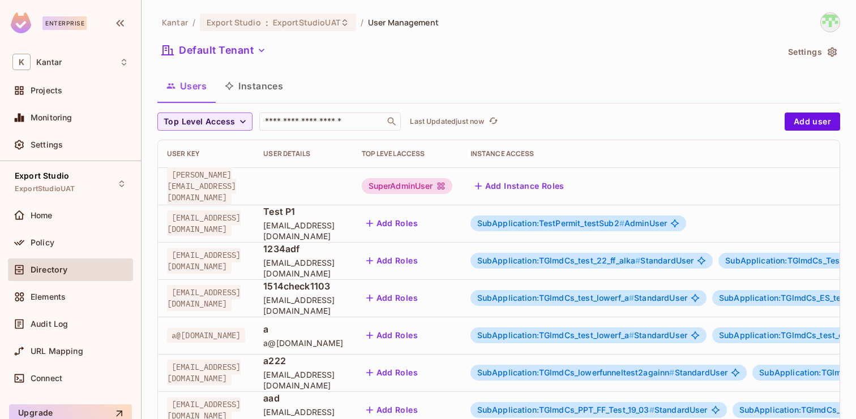
scroll to position [371, 0]
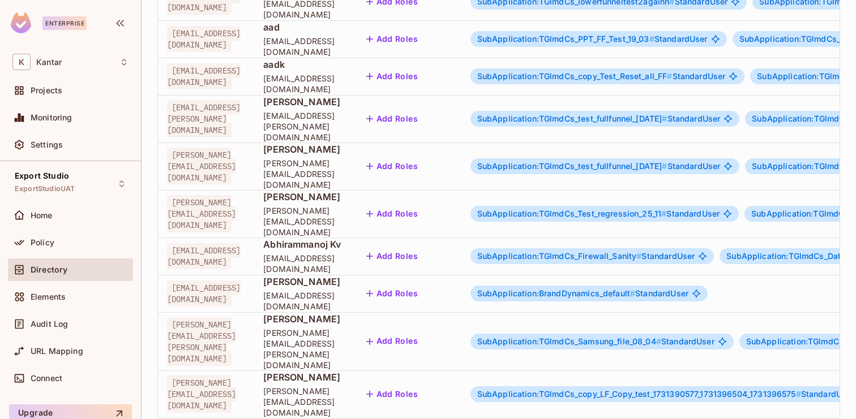
click at [683, 389] on span "SubApplication:TGlmdCs_copy_LF_Copy_test_1731390577_1731396504_1731396575 #" at bounding box center [639, 394] width 324 height 10
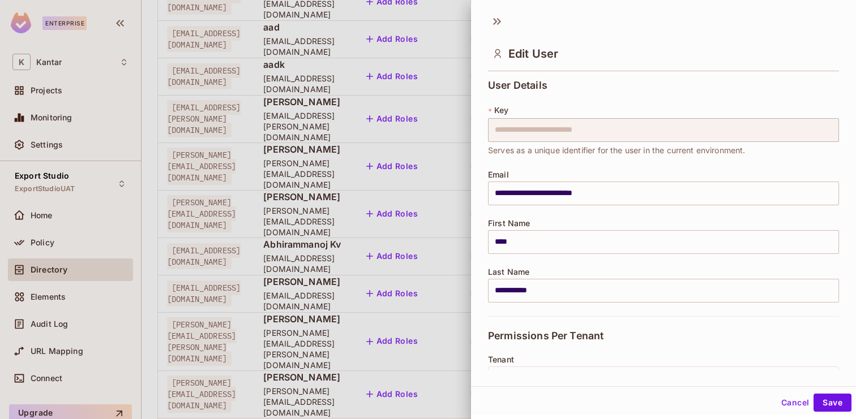
scroll to position [1715, 0]
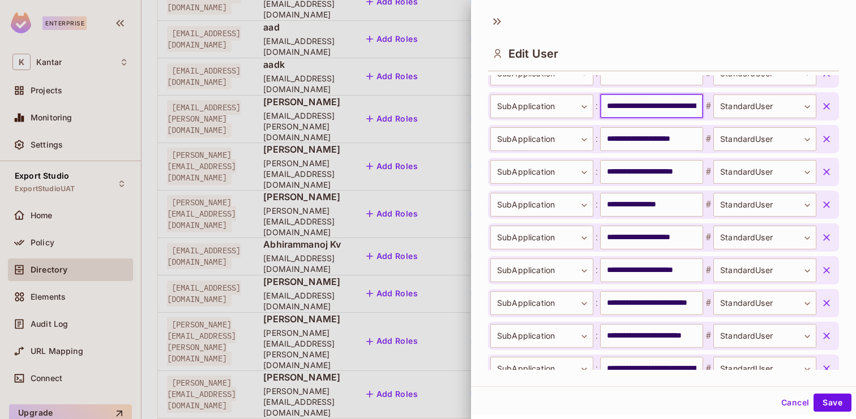
click at [645, 118] on input "**********" at bounding box center [651, 107] width 103 height 24
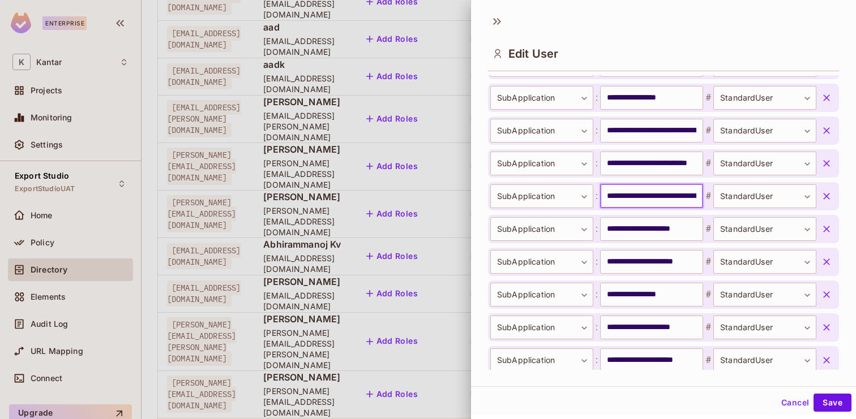
click at [638, 189] on input "**********" at bounding box center [651, 196] width 103 height 24
click at [786, 405] on button "Cancel" at bounding box center [794, 403] width 37 height 18
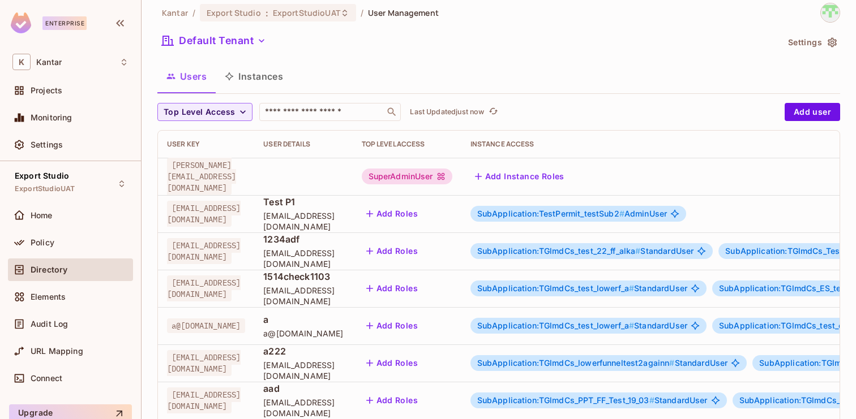
scroll to position [0, 0]
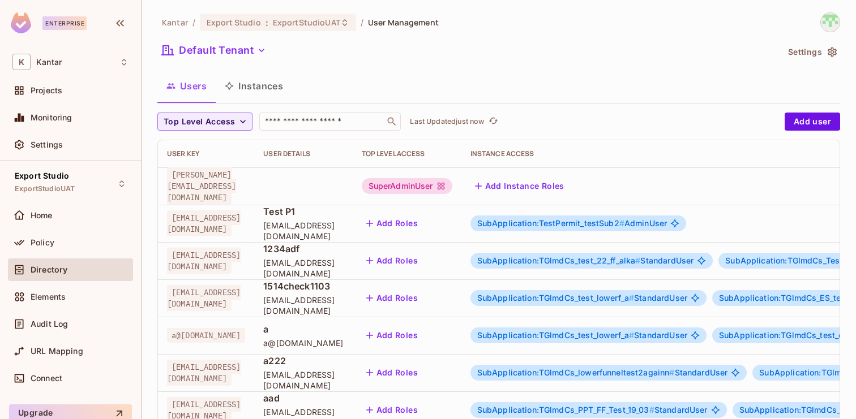
click at [248, 78] on button "Instances" at bounding box center [254, 86] width 76 height 28
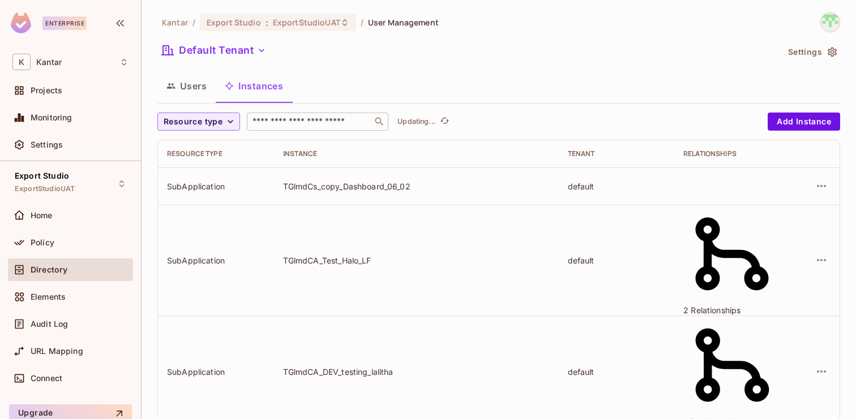
click at [317, 116] on input "text" at bounding box center [309, 121] width 119 height 11
paste input "**********"
type input "**********"
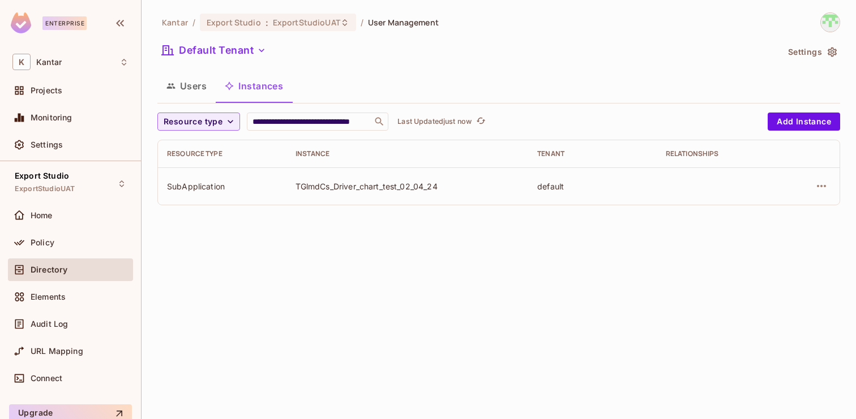
click at [187, 86] on button "Users" at bounding box center [186, 86] width 58 height 28
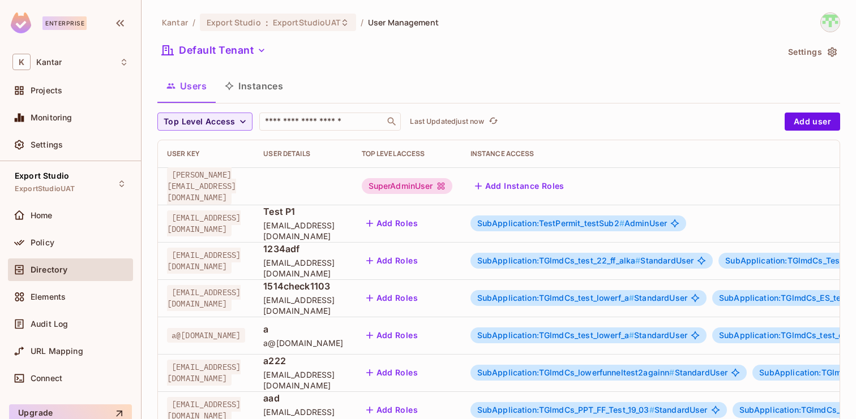
scroll to position [371, 0]
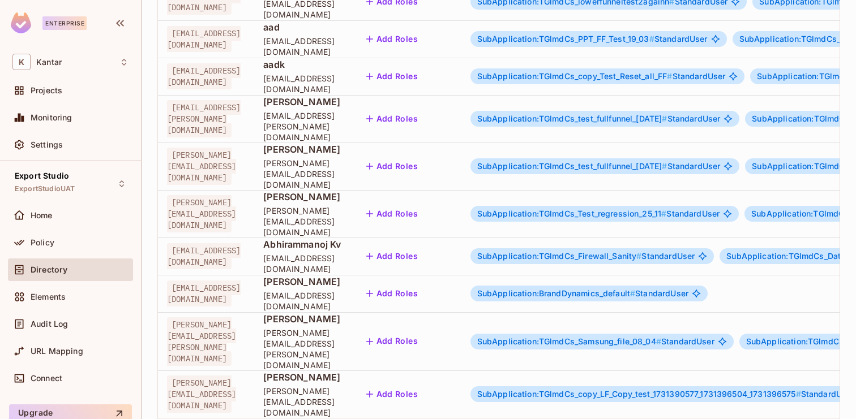
click at [636, 289] on span "SubApplication:BrandDynamics_default #" at bounding box center [556, 294] width 158 height 10
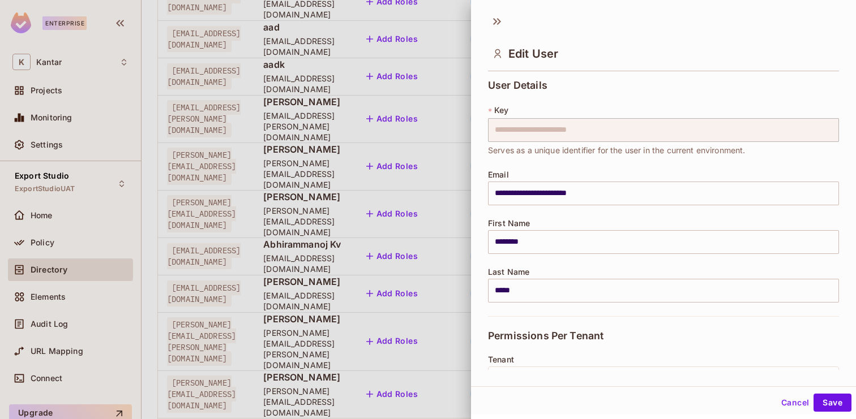
scroll to position [216, 0]
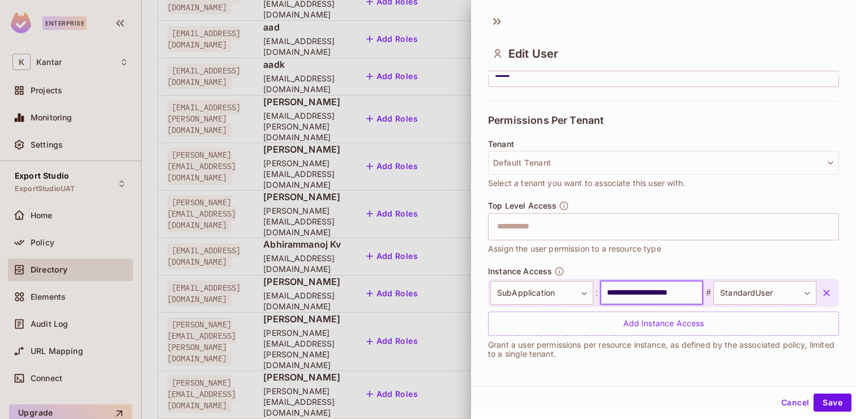
click at [636, 297] on input "**********" at bounding box center [651, 293] width 103 height 24
click at [789, 401] on button "Cancel" at bounding box center [794, 403] width 37 height 18
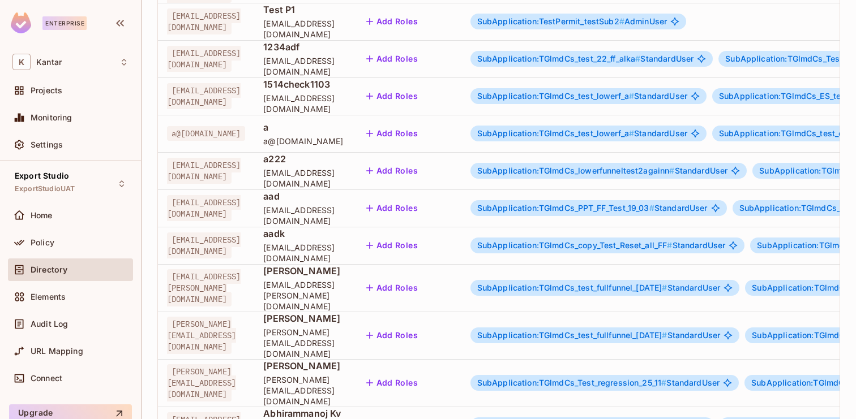
scroll to position [0, 0]
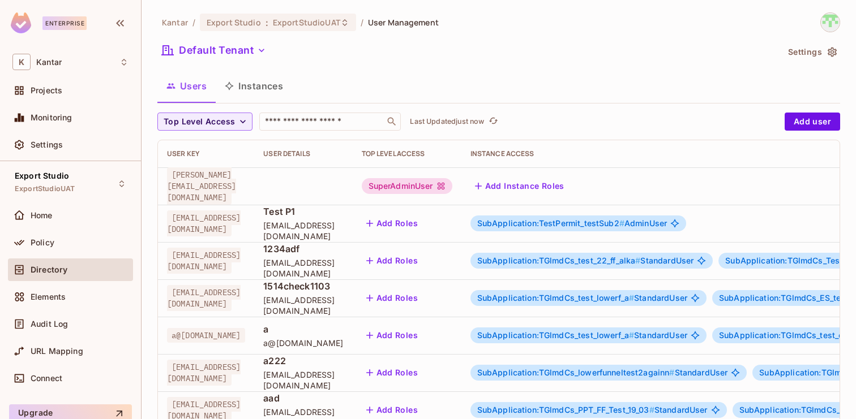
click at [259, 101] on div "Users Instances" at bounding box center [498, 87] width 683 height 31
click at [268, 89] on button "Instances" at bounding box center [254, 86] width 76 height 28
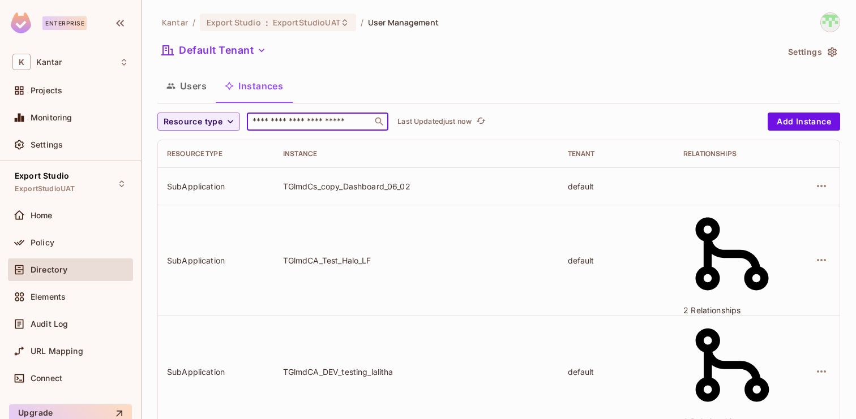
click at [323, 126] on input "text" at bounding box center [309, 121] width 119 height 11
paste input "**********"
type input "**********"
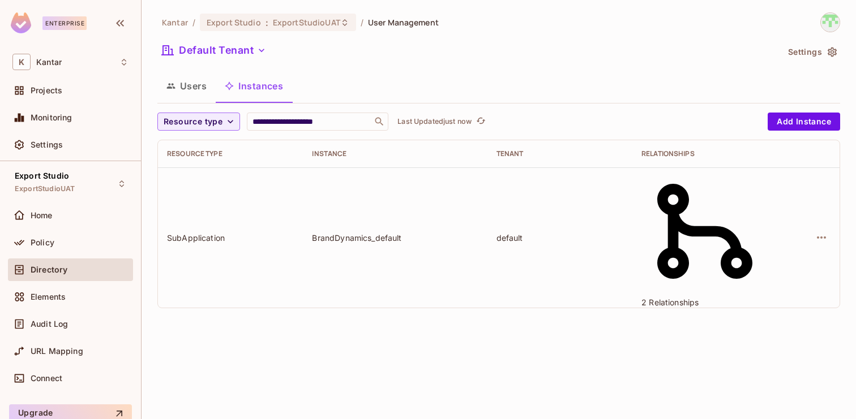
click at [191, 90] on button "Users" at bounding box center [186, 86] width 58 height 28
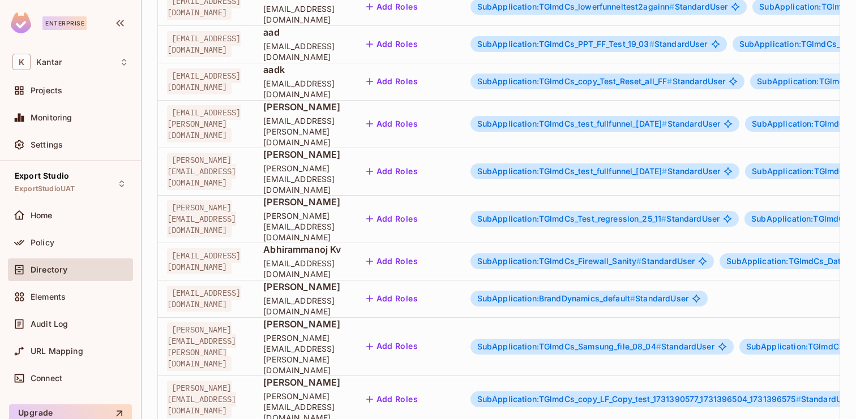
scroll to position [371, 0]
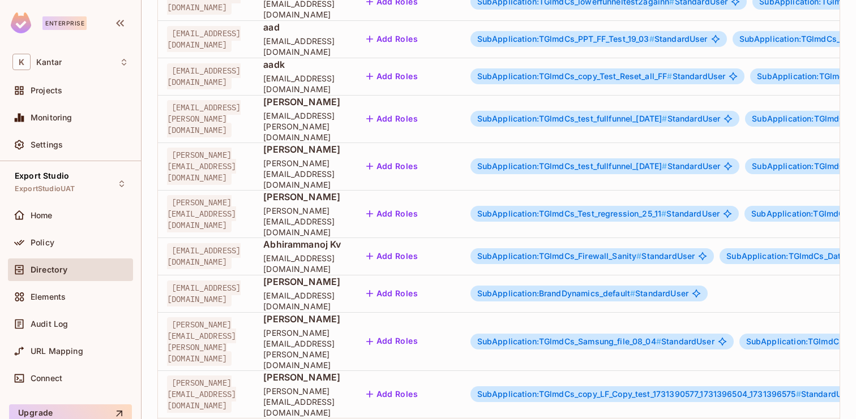
click at [632, 389] on span "SubApplication:TGlmdCs_copy_LF_Copy_test_1731390577_1731396504_1731396575 #" at bounding box center [639, 394] width 324 height 10
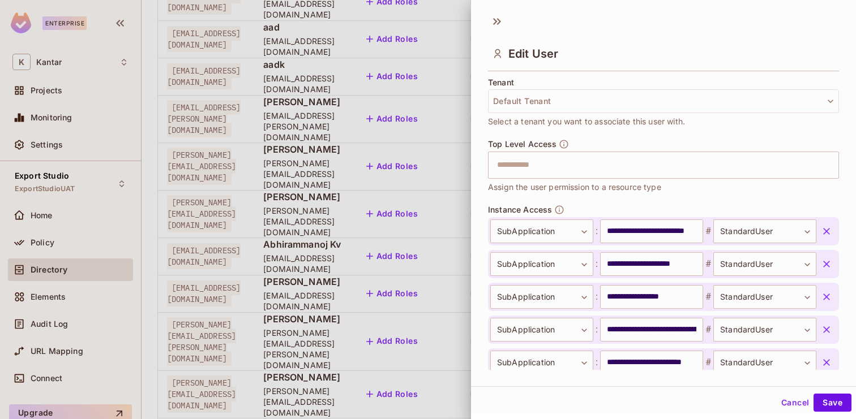
scroll to position [297, 0]
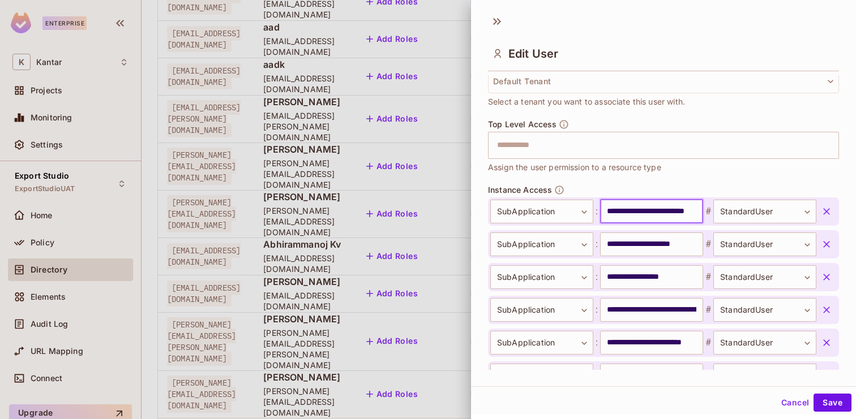
click at [631, 209] on input "**********" at bounding box center [651, 212] width 103 height 24
click at [792, 403] on button "Cancel" at bounding box center [794, 403] width 37 height 18
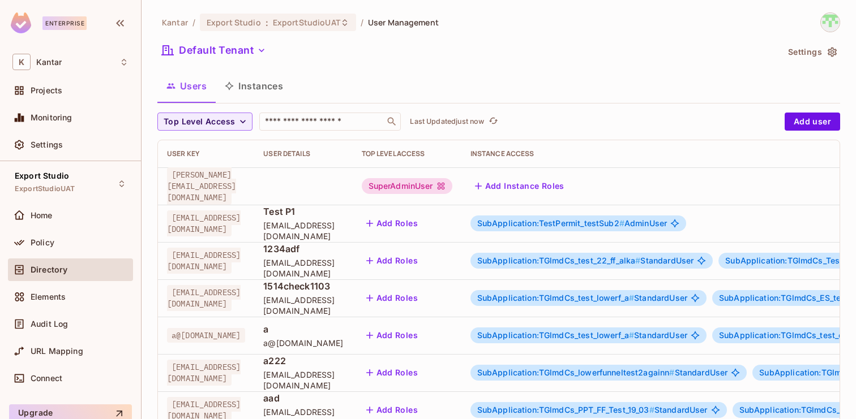
scroll to position [371, 0]
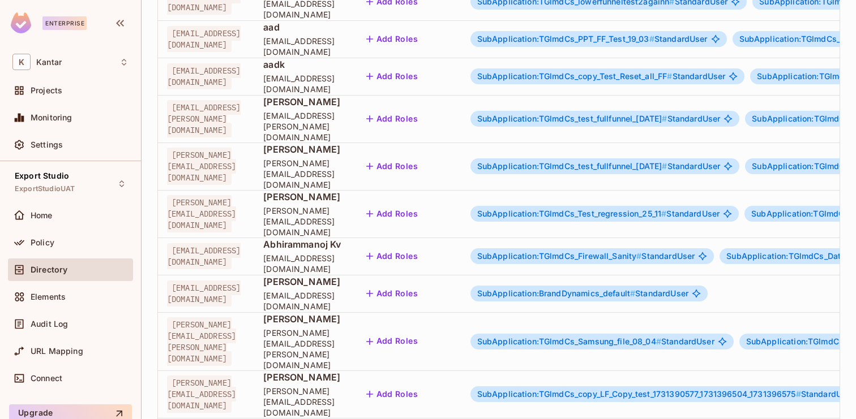
click at [684, 248] on div "SubApplication:TGlmdCs_Firewall_Sanity # StandardUser" at bounding box center [592, 256] width 244 height 16
click at [642, 251] on span "SubApplication:TGlmdCs_Firewall_Sanity #" at bounding box center [559, 256] width 165 height 10
click at [681, 229] on body "Enterprise K Kantar Projects Monitoring Settings Export Studio ExportStudioUAT …" at bounding box center [428, 209] width 856 height 419
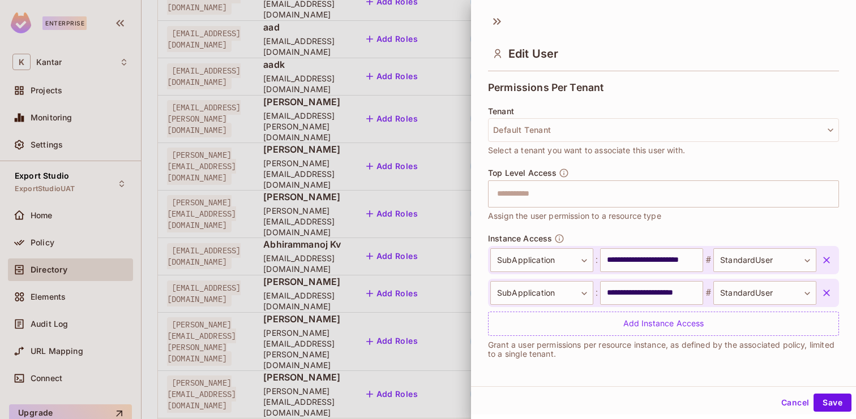
scroll to position [2, 0]
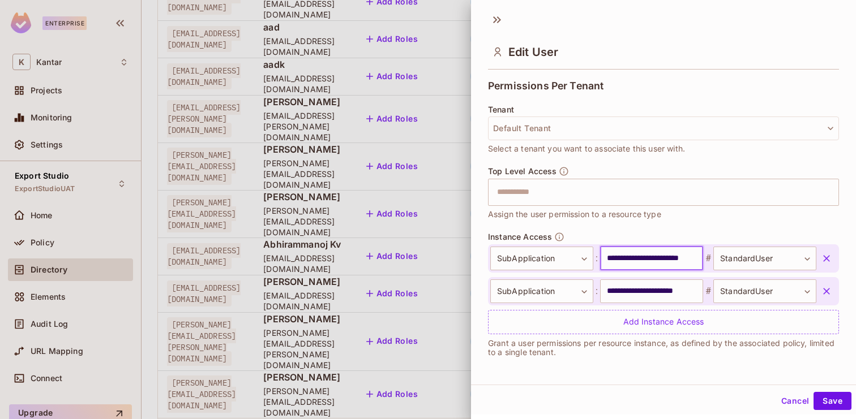
click at [626, 263] on input "**********" at bounding box center [651, 259] width 103 height 24
click at [787, 401] on button "Cancel" at bounding box center [794, 401] width 37 height 18
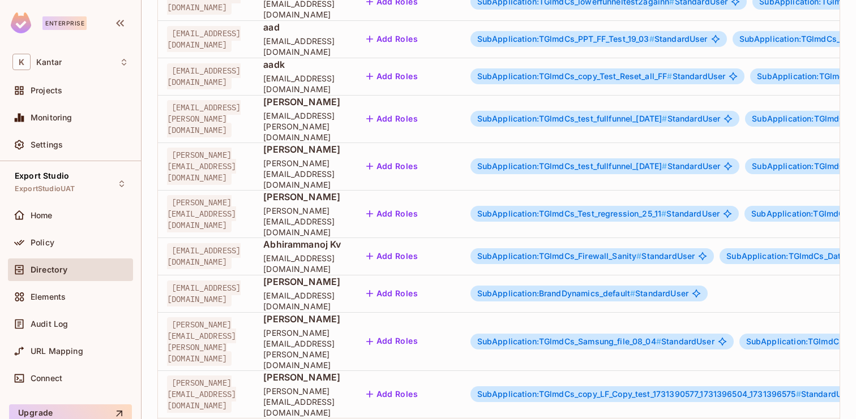
scroll to position [0, 0]
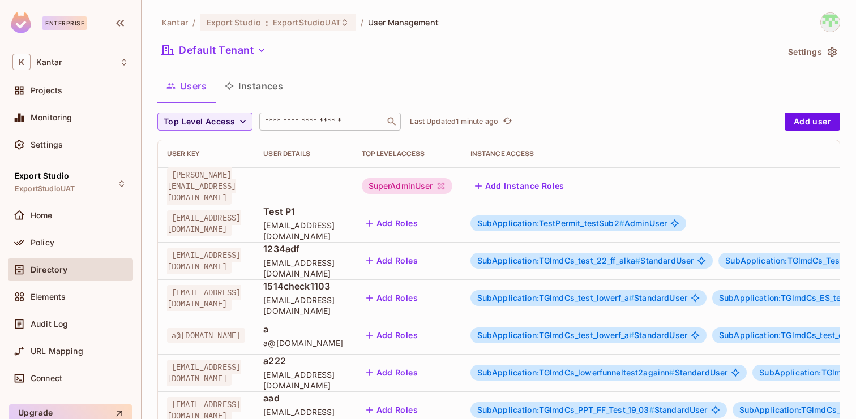
click at [310, 125] on input "text" at bounding box center [322, 121] width 119 height 11
paste input "**********"
type input "**********"
click at [265, 87] on button "Instances" at bounding box center [254, 86] width 76 height 28
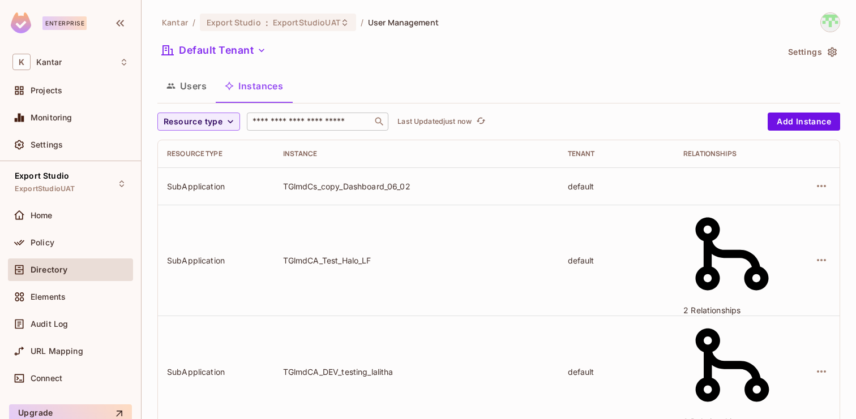
click at [299, 127] on input "text" at bounding box center [309, 121] width 119 height 11
paste input "**********"
type input "**********"
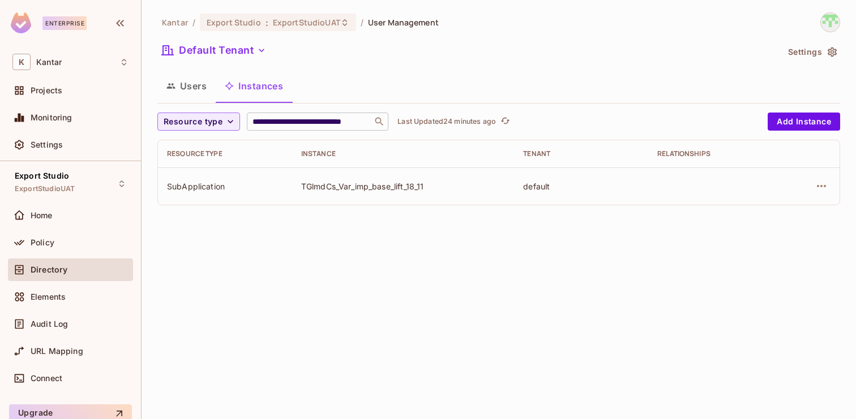
click at [374, 122] on icon at bounding box center [374, 122] width 0 height 0
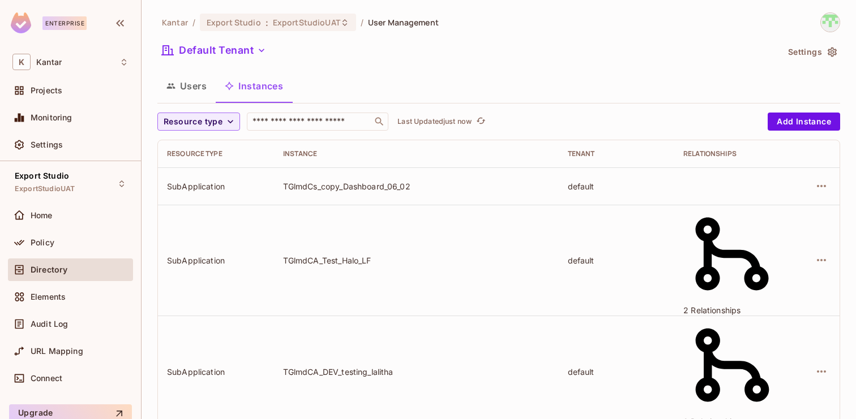
click at [198, 81] on button "Users" at bounding box center [186, 86] width 58 height 28
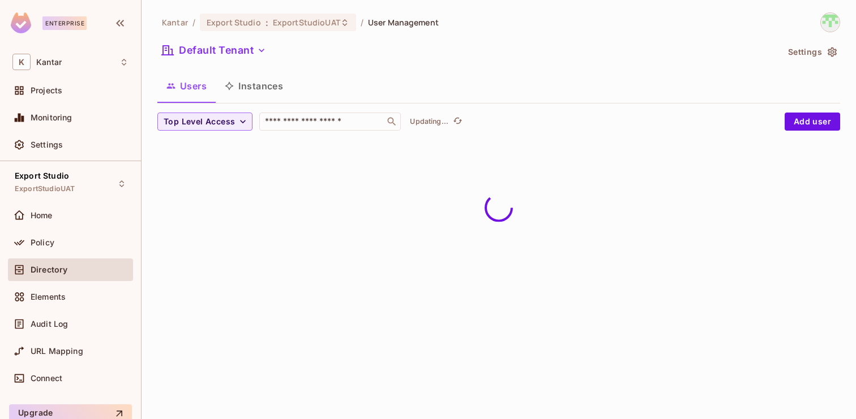
click at [253, 80] on button "Instances" at bounding box center [254, 86] width 76 height 28
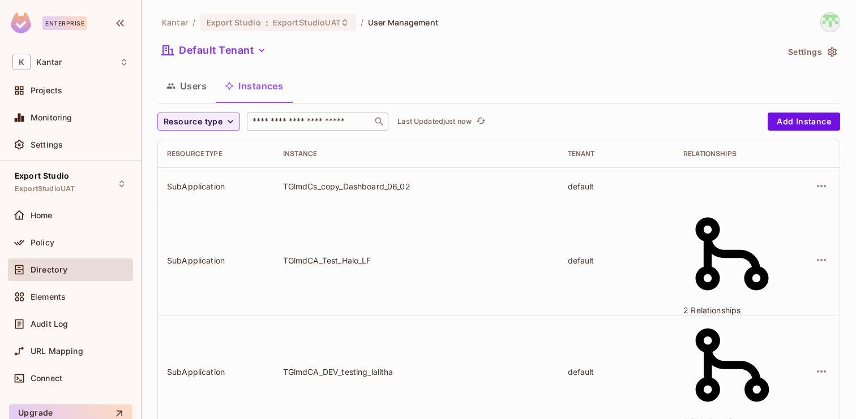
click at [298, 120] on input "text" at bounding box center [309, 121] width 119 height 11
paste input "**********"
type input "**********"
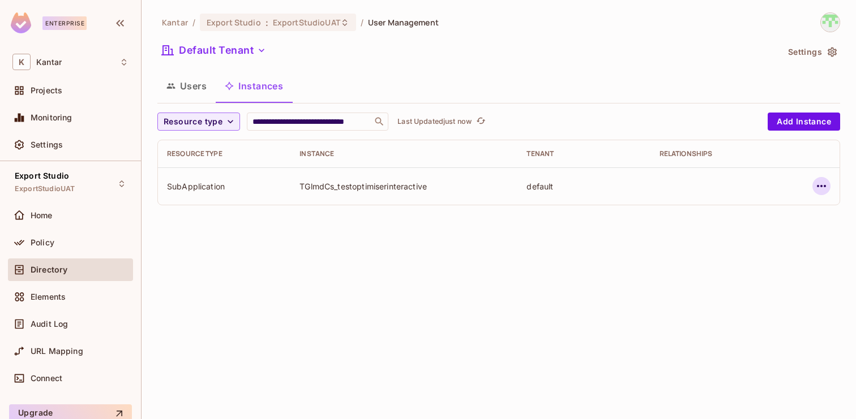
click at [829, 184] on button "button" at bounding box center [821, 186] width 18 height 18
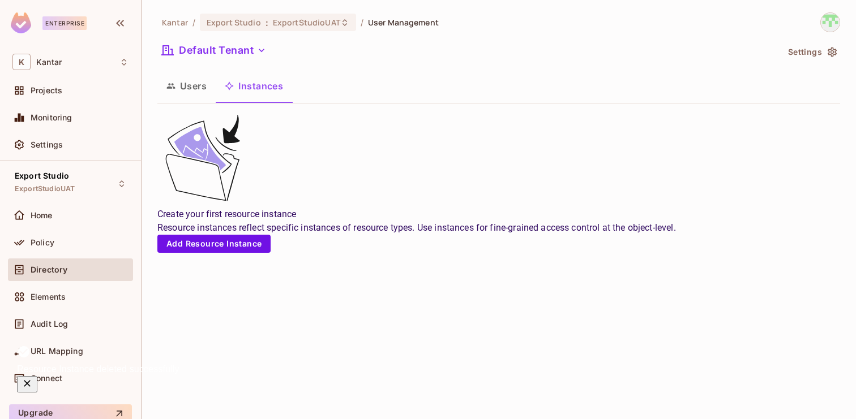
click at [170, 79] on button "Users" at bounding box center [186, 86] width 58 height 28
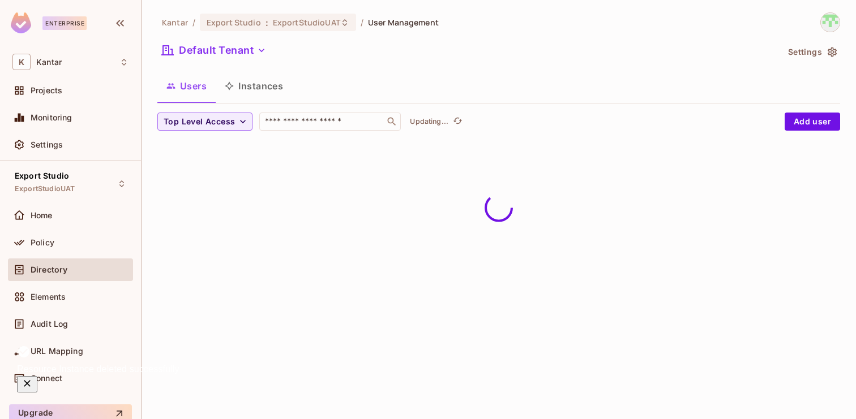
click at [259, 83] on button "Instances" at bounding box center [254, 86] width 76 height 28
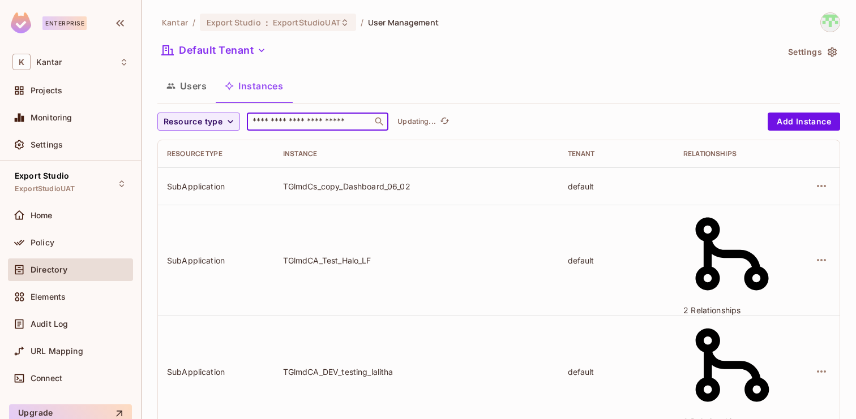
click at [320, 119] on input "text" at bounding box center [309, 121] width 119 height 11
paste input "**********"
type input "**********"
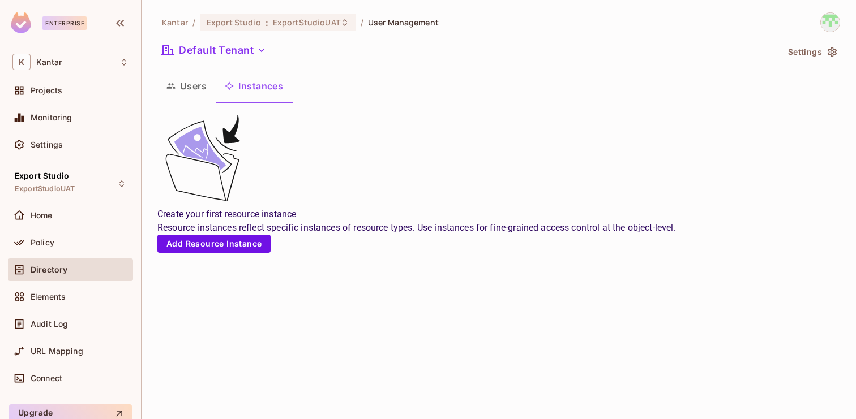
click at [186, 87] on button "Users" at bounding box center [186, 86] width 58 height 28
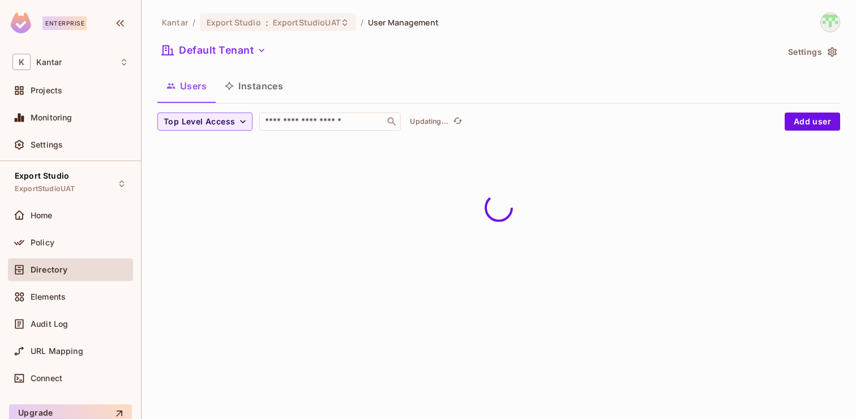
click at [255, 87] on button "Instances" at bounding box center [254, 86] width 76 height 28
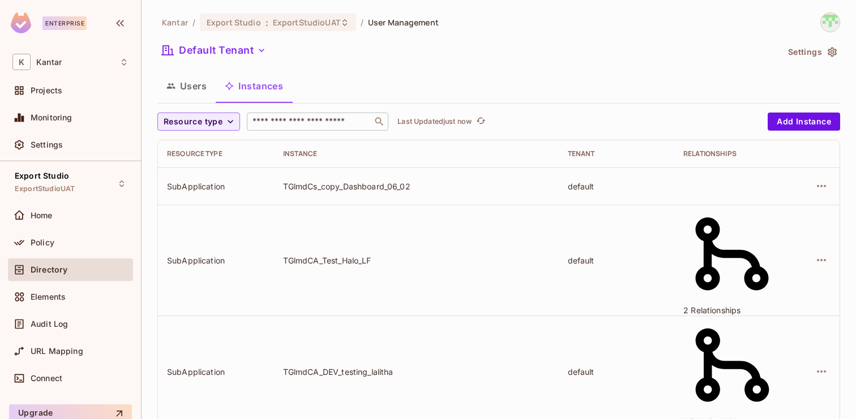
click at [287, 119] on input "text" at bounding box center [309, 121] width 119 height 11
paste input "**********"
type input "**********"
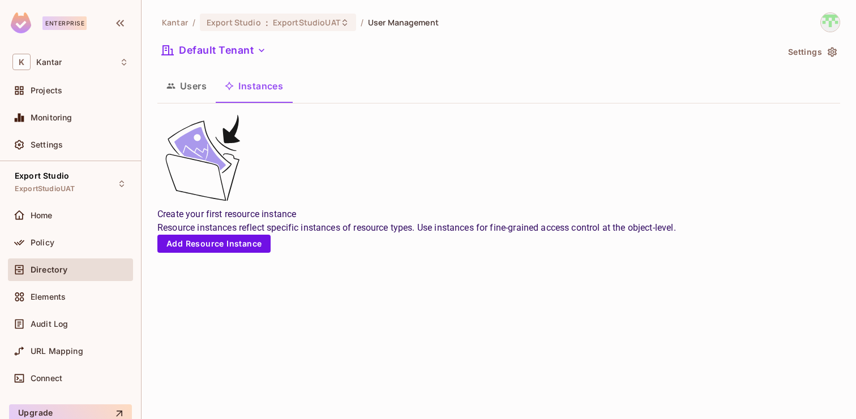
click at [176, 89] on button "Users" at bounding box center [186, 86] width 58 height 28
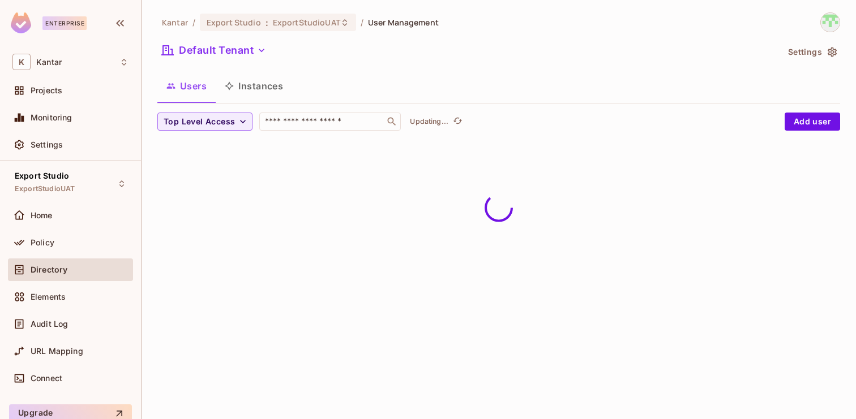
click at [270, 89] on button "Instances" at bounding box center [254, 86] width 76 height 28
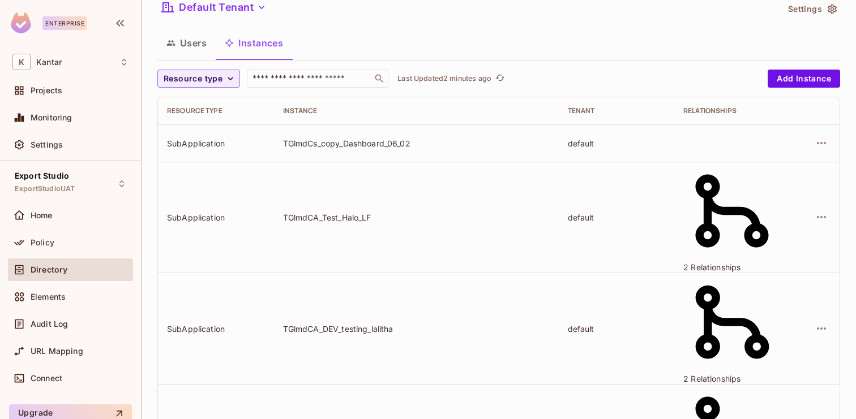
scroll to position [53, 0]
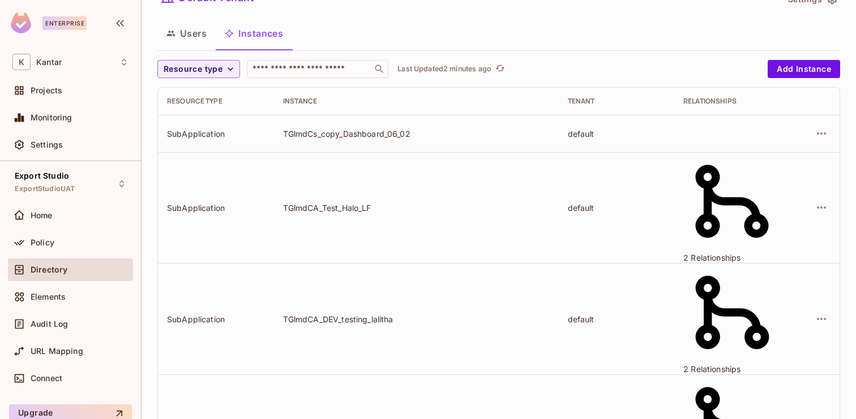
drag, startPoint x: 312, startPoint y: 282, endPoint x: 418, endPoint y: 282, distance: 105.8
drag, startPoint x: 316, startPoint y: 283, endPoint x: 349, endPoint y: 285, distance: 32.3
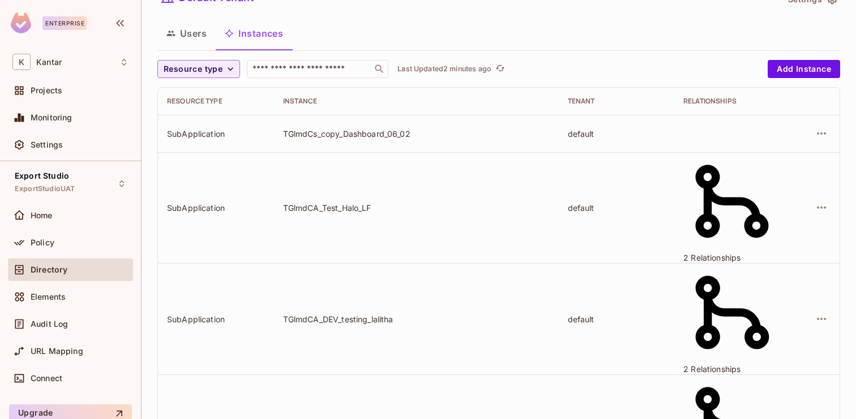
drag, startPoint x: 354, startPoint y: 281, endPoint x: 413, endPoint y: 281, distance: 59.4
copy div "Samsung_file"
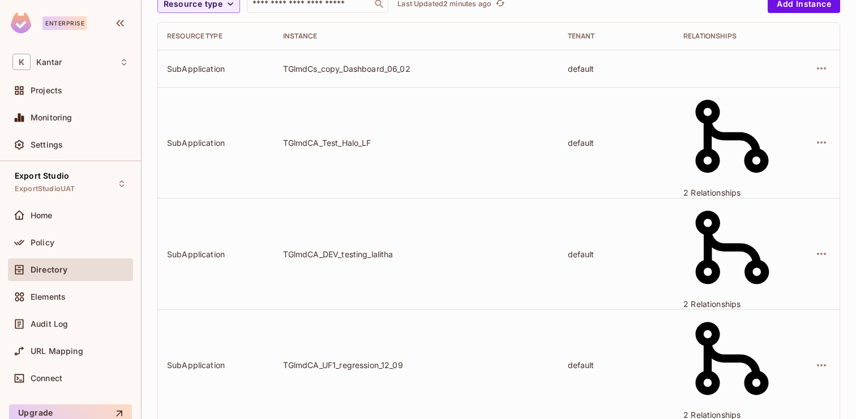
scroll to position [130, 0]
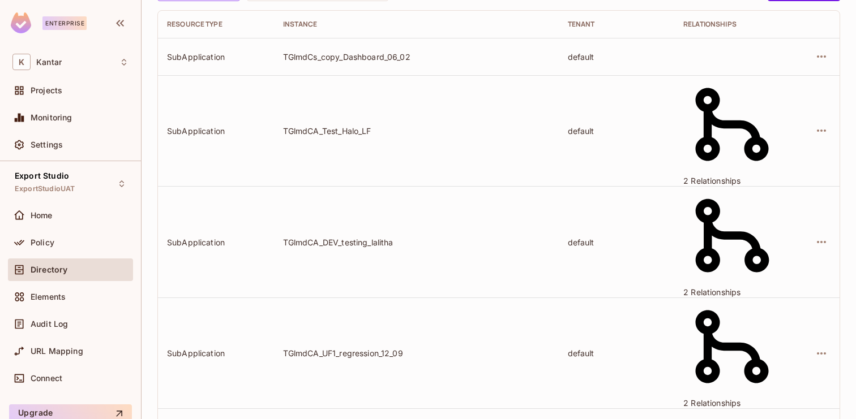
drag, startPoint x: 353, startPoint y: 204, endPoint x: 421, endPoint y: 204, distance: 67.9
copy div "Samsung_file"
drag, startPoint x: 354, startPoint y: 169, endPoint x: 465, endPoint y: 170, distance: 111.5
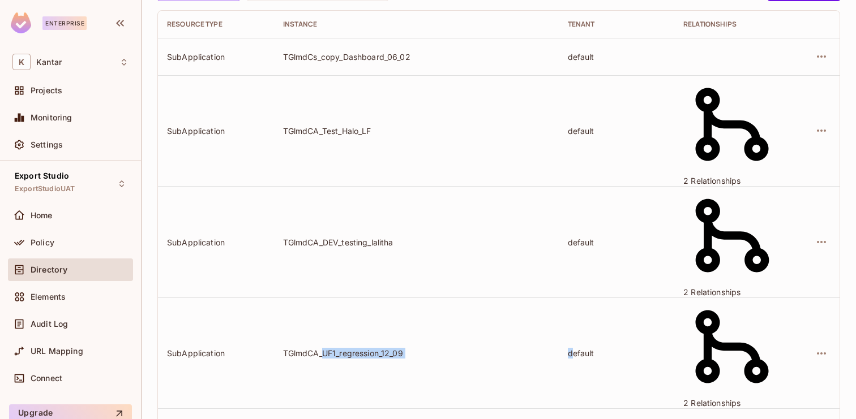
click at [465, 298] on tr "SubApplication TGlmdCA_UF1_regression_12_09 default 2 Relationships" at bounding box center [498, 353] width 681 height 111
copy tr "UF1_regression_12_09 d"
click at [418, 348] on div "TGlmdCA_UF1_regression_12_09" at bounding box center [416, 353] width 267 height 11
drag, startPoint x: 358, startPoint y: 168, endPoint x: 381, endPoint y: 168, distance: 23.2
click at [380, 348] on div "TGlmdCA_UF1_regression_12_09" at bounding box center [416, 353] width 267 height 11
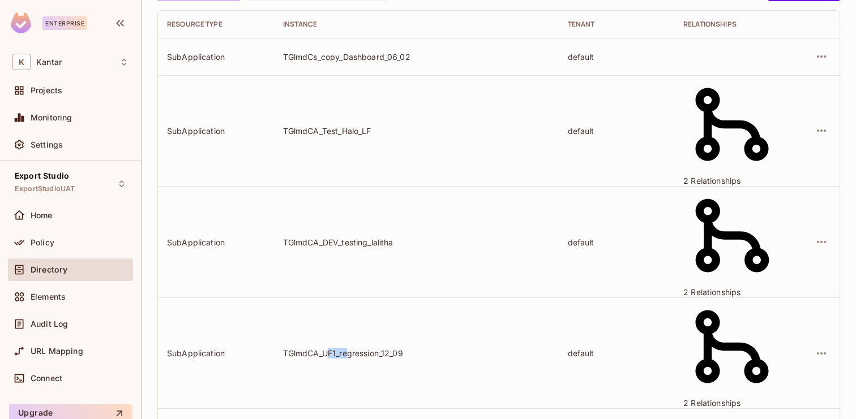
click at [381, 348] on div "TGlmdCA_UF1_regression_12_09" at bounding box center [416, 353] width 267 height 11
drag, startPoint x: 354, startPoint y: 168, endPoint x: 440, endPoint y: 170, distance: 86.6
click at [440, 348] on div "TGlmdCA_UF1_regression_12_09" at bounding box center [416, 353] width 267 height 11
copy div "UF1_regression_12_09"
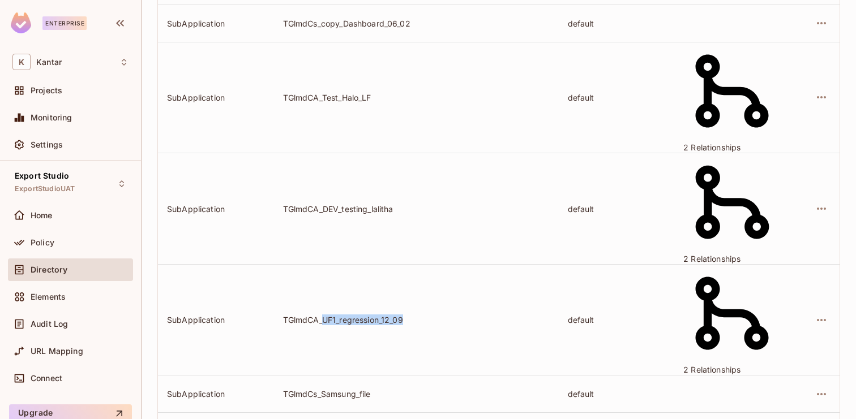
scroll to position [161, 0]
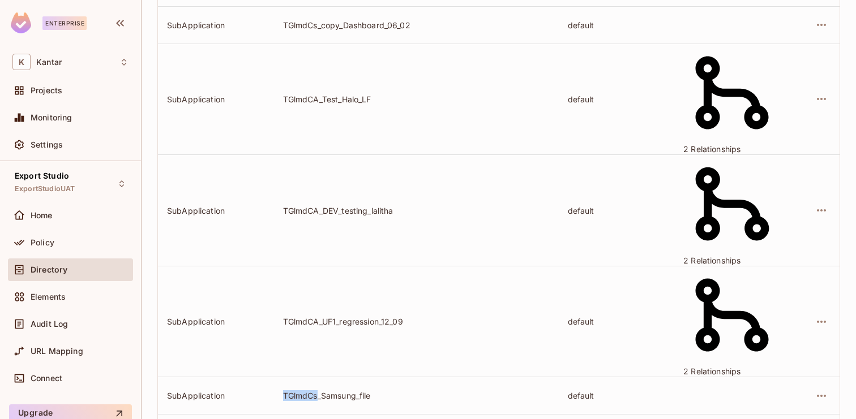
drag, startPoint x: 348, startPoint y: 173, endPoint x: 314, endPoint y: 173, distance: 34.0
click at [314, 391] on div "TGlmdCs_Samsung_file" at bounding box center [416, 396] width 267 height 11
copy div "TGlmdCs"
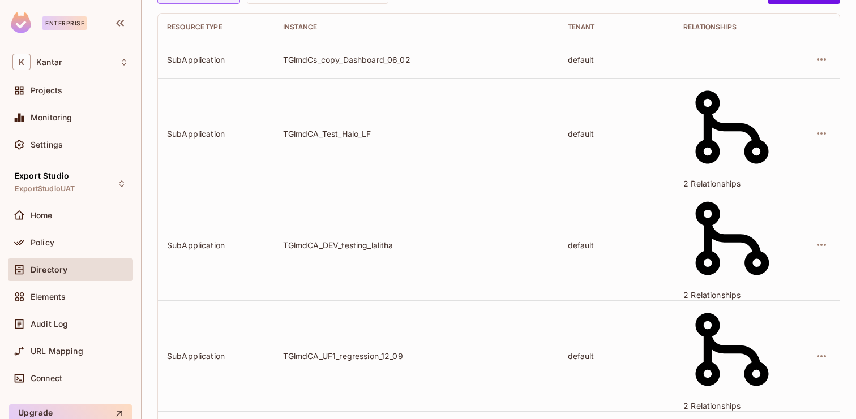
scroll to position [135, 0]
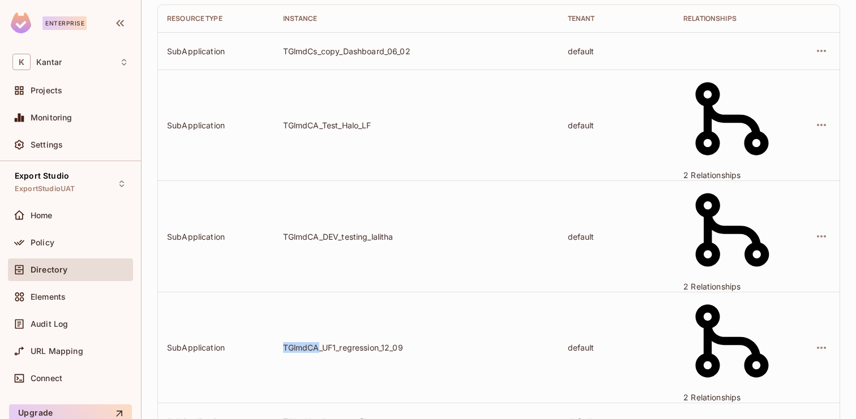
drag, startPoint x: 315, startPoint y: 164, endPoint x: 349, endPoint y: 166, distance: 34.0
click at [350, 342] on div "TGlmdCA_UF1_regression_12_09" at bounding box center [416, 347] width 267 height 11
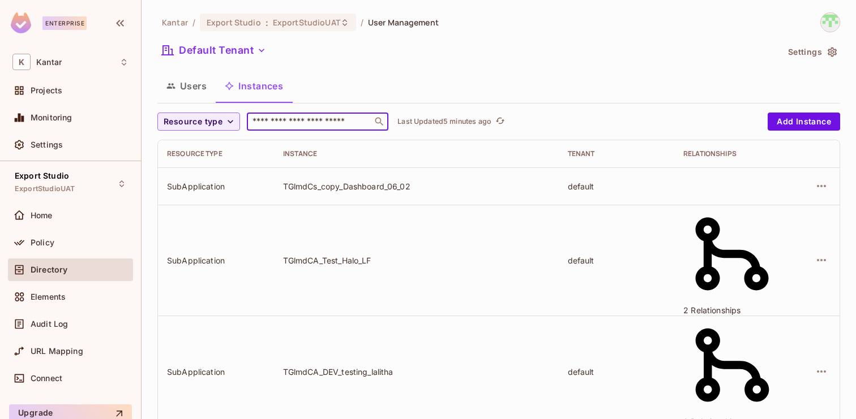
click at [283, 117] on input "text" at bounding box center [309, 121] width 119 height 11
paste input "**********"
type input "**********"
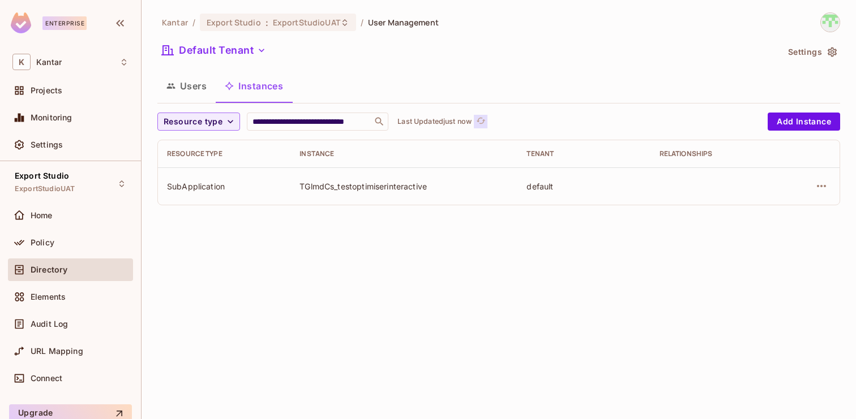
click at [483, 123] on icon "refresh" at bounding box center [481, 121] width 10 height 10
click at [482, 122] on icon "refresh" at bounding box center [481, 121] width 10 height 10
click at [819, 182] on icon "button" at bounding box center [821, 186] width 14 height 14
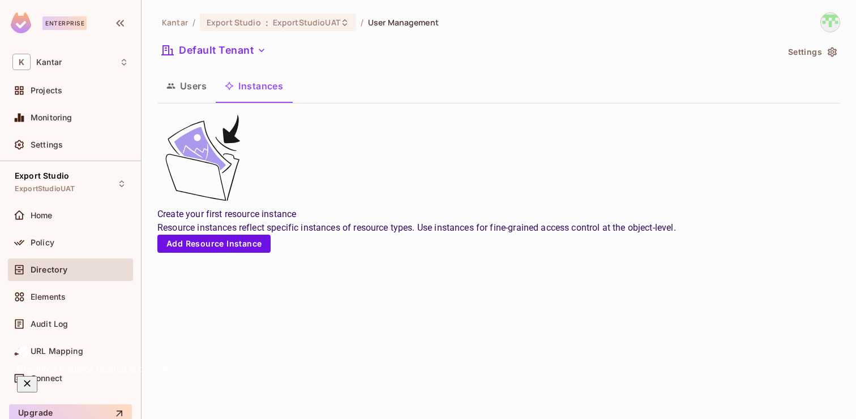
click at [172, 86] on icon "button" at bounding box center [170, 85] width 9 height 9
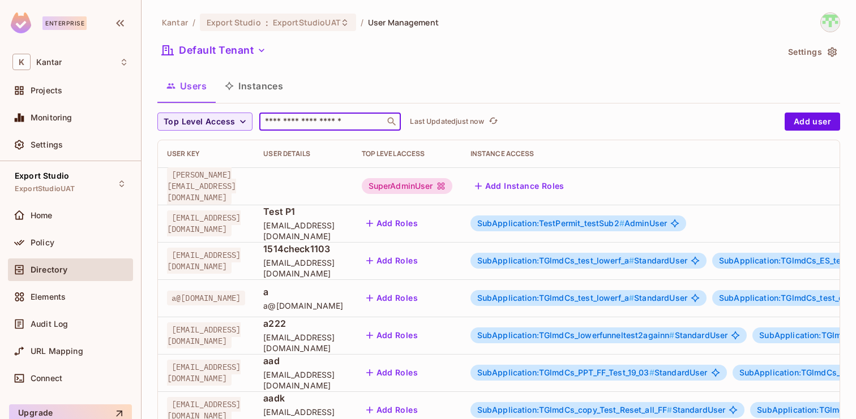
click at [308, 123] on input "text" at bounding box center [322, 121] width 119 height 11
paste input "**********"
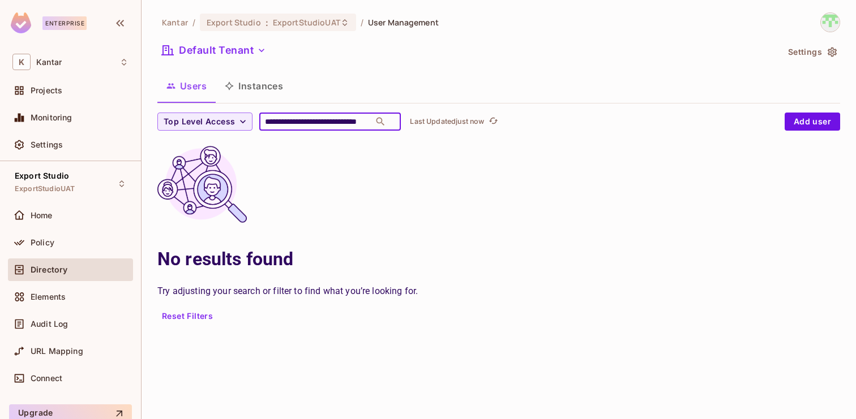
type input "**********"
click at [256, 79] on button "Instances" at bounding box center [254, 86] width 76 height 28
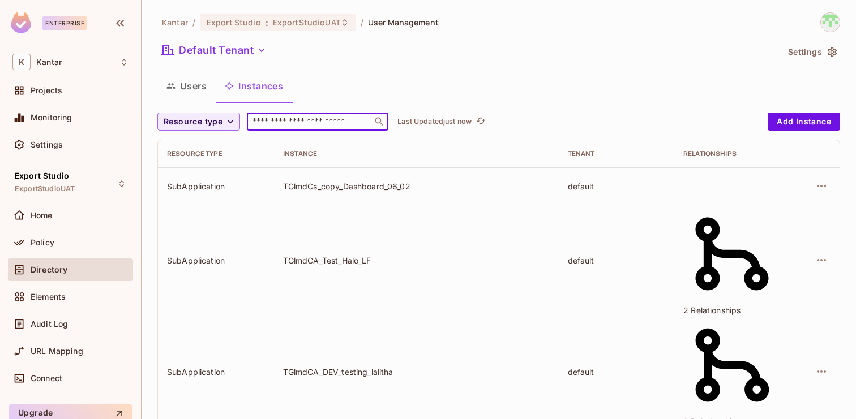
click at [316, 118] on input "text" at bounding box center [309, 121] width 119 height 11
paste input "**********"
type input "**********"
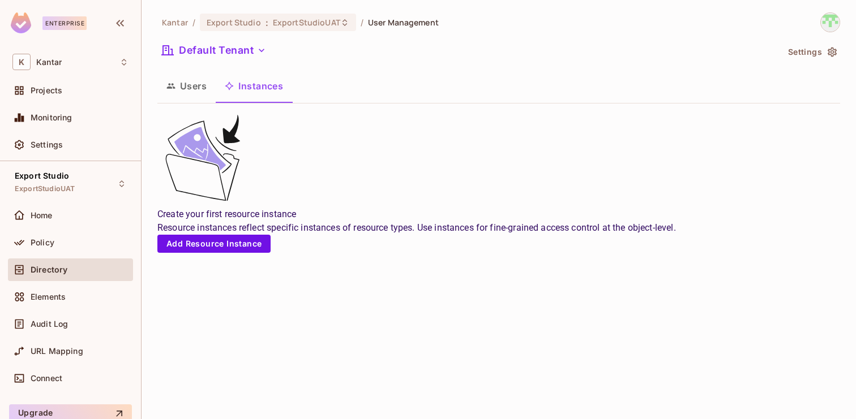
click at [179, 85] on button "Users" at bounding box center [186, 86] width 58 height 28
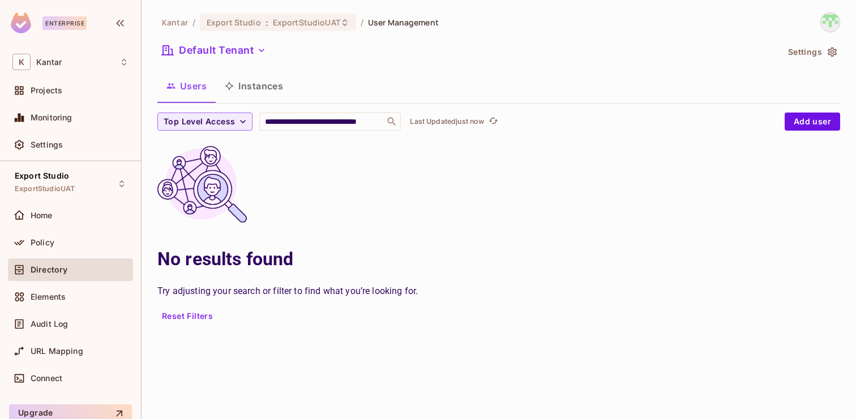
click at [264, 85] on button "Instances" at bounding box center [254, 86] width 76 height 28
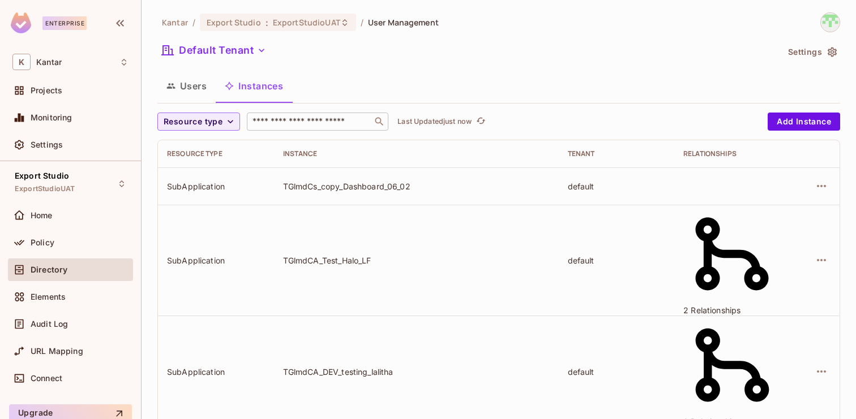
click at [305, 121] on input "text" at bounding box center [309, 121] width 119 height 11
paste input "**********"
type input "**********"
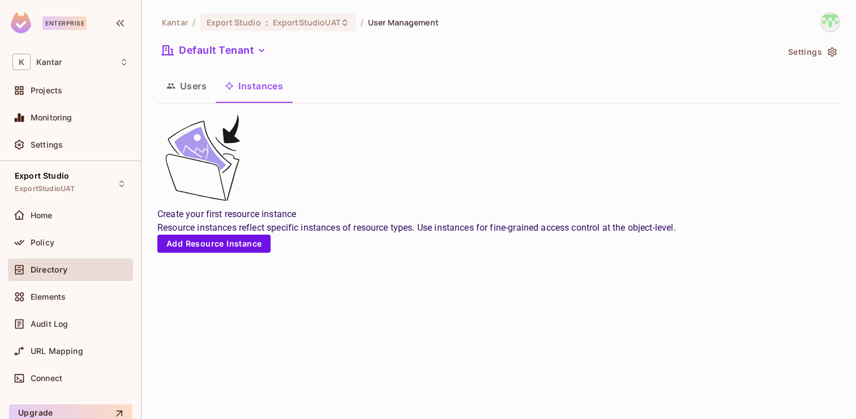
click at [185, 89] on button "Users" at bounding box center [186, 86] width 58 height 28
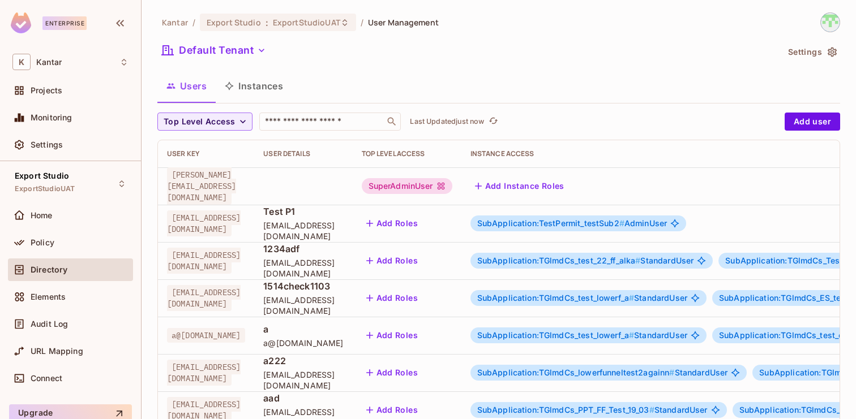
click at [255, 91] on button "Instances" at bounding box center [254, 86] width 76 height 28
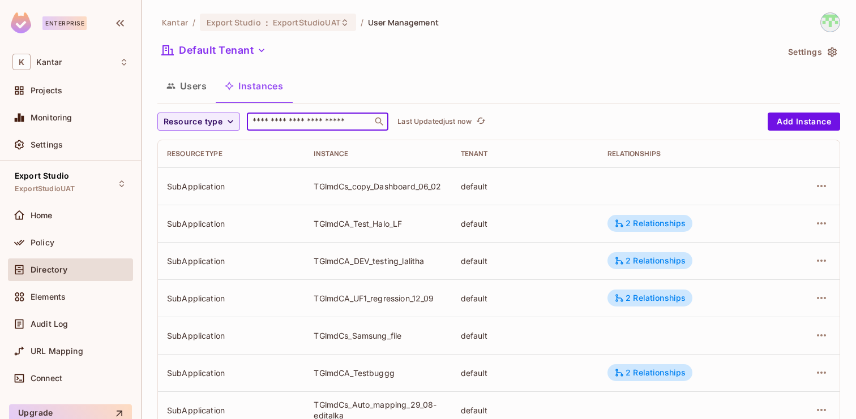
click at [301, 125] on input "text" at bounding box center [309, 121] width 119 height 11
paste input "**********"
type input "**********"
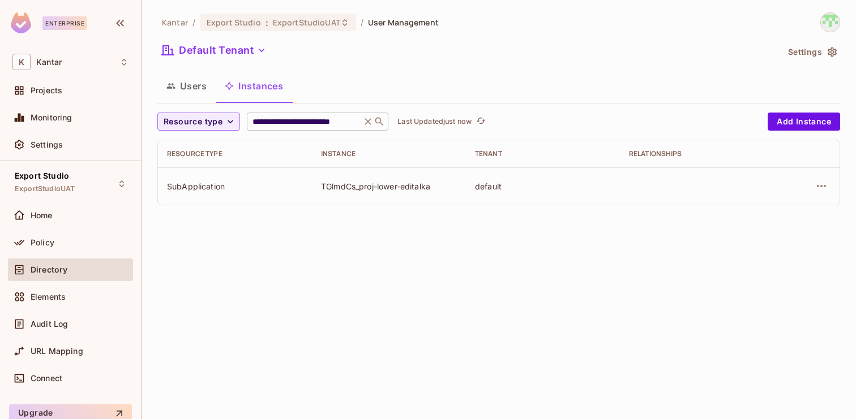
click at [318, 124] on input "**********" at bounding box center [304, 121] width 108 height 11
paste input "text"
type input "**********"
drag, startPoint x: 323, startPoint y: 187, endPoint x: 440, endPoint y: 187, distance: 117.7
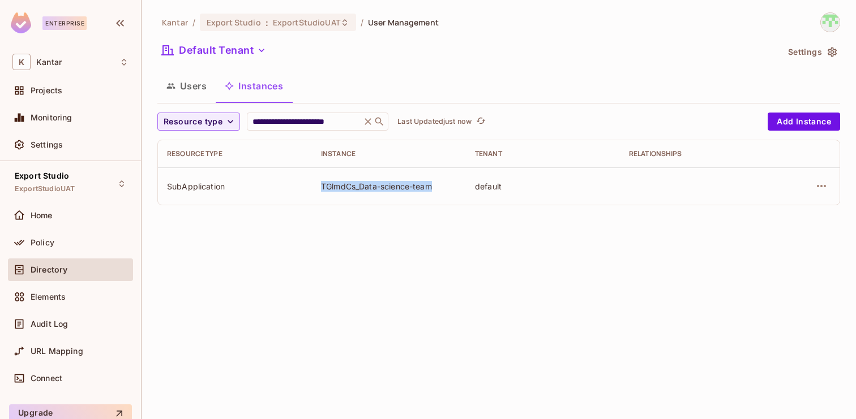
click at [440, 187] on div "TGlmdCs_Data-science-team" at bounding box center [389, 186] width 136 height 11
click at [186, 83] on button "Users" at bounding box center [186, 86] width 58 height 28
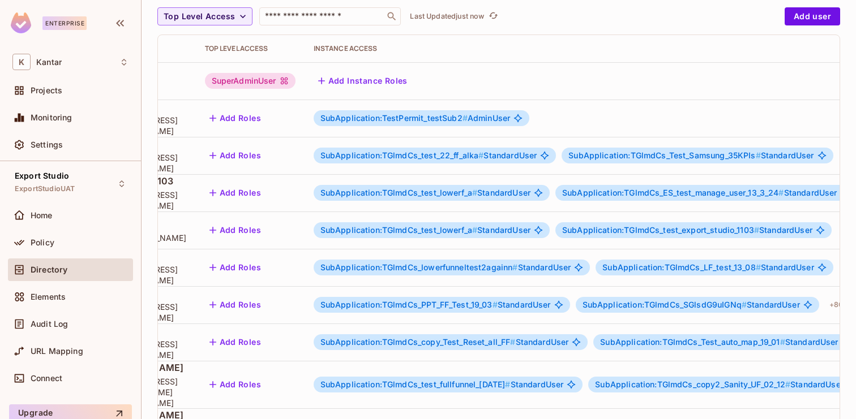
scroll to position [0, 178]
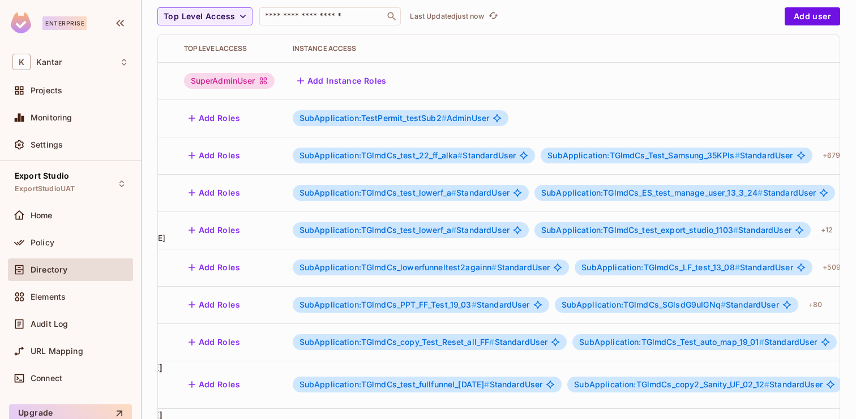
click at [535, 160] on div "SubApplication:TGlmdCs_test_22_ff_alka # StandardUser" at bounding box center [414, 156] width 243 height 16
click at [463, 158] on span "SubApplication:TGlmdCs_test_22_ff_alka #" at bounding box center [381, 156] width 164 height 10
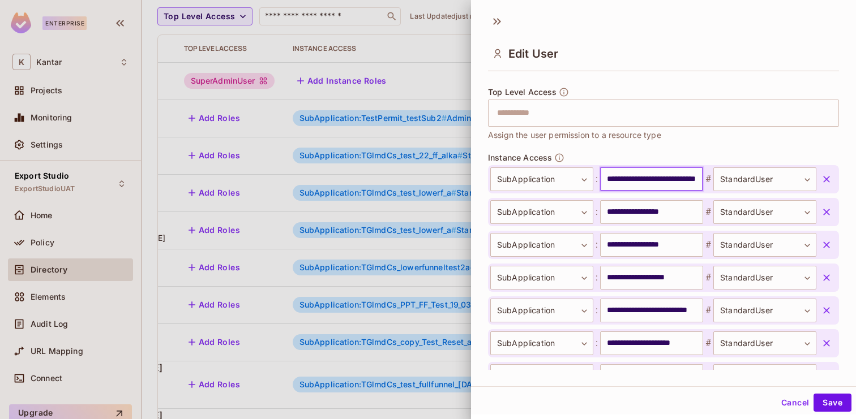
click at [630, 181] on input "**********" at bounding box center [651, 180] width 103 height 24
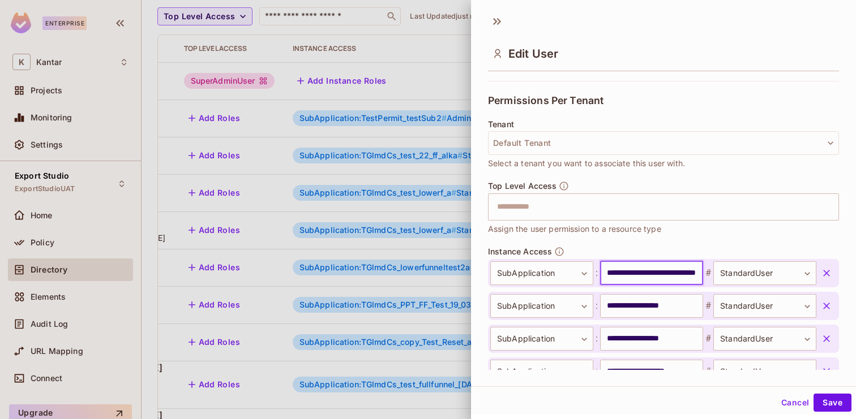
scroll to position [242, 0]
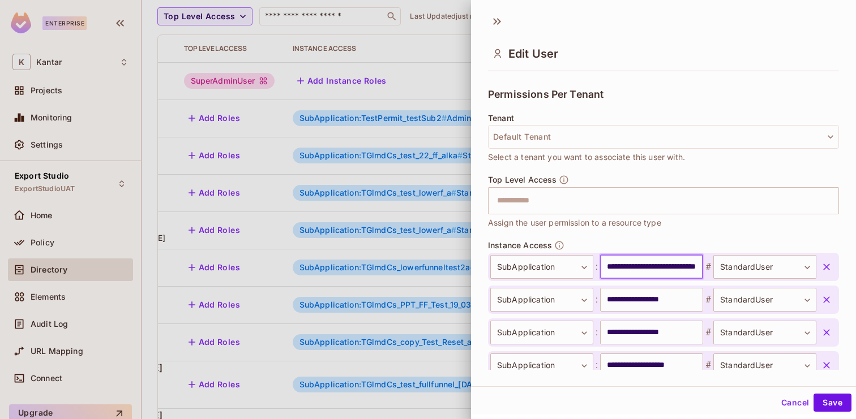
click at [644, 270] on input "**********" at bounding box center [651, 267] width 103 height 24
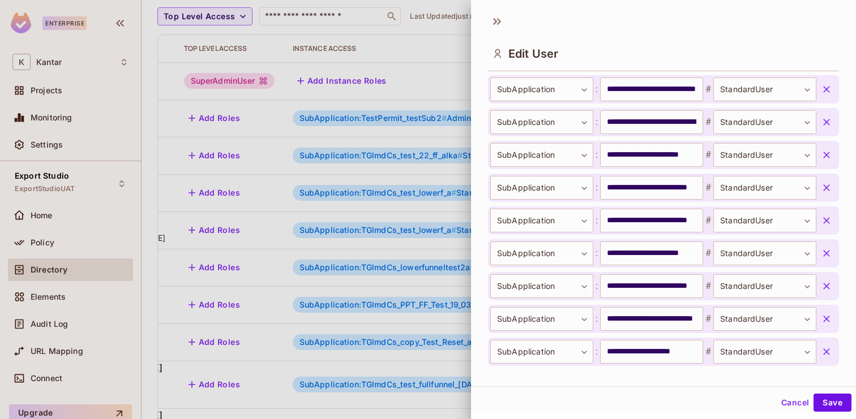
scroll to position [22537, 0]
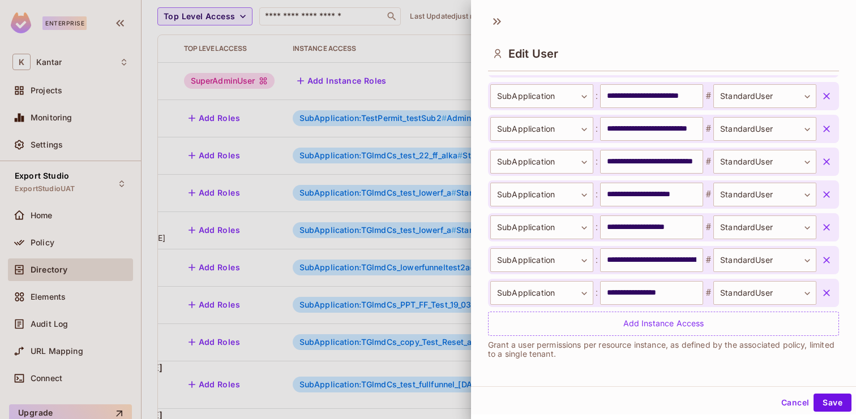
click at [784, 401] on button "Cancel" at bounding box center [794, 403] width 37 height 18
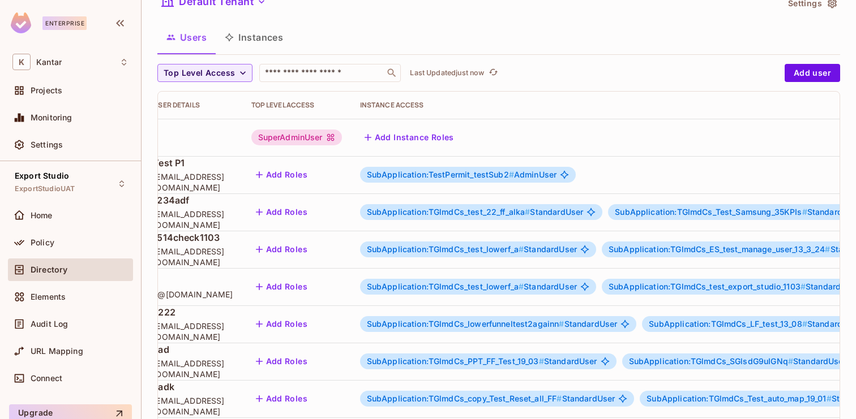
scroll to position [0, 108]
click at [533, 210] on span "SubApplication:TGlmdCs_test_22_ff_alka #" at bounding box center [451, 212] width 164 height 10
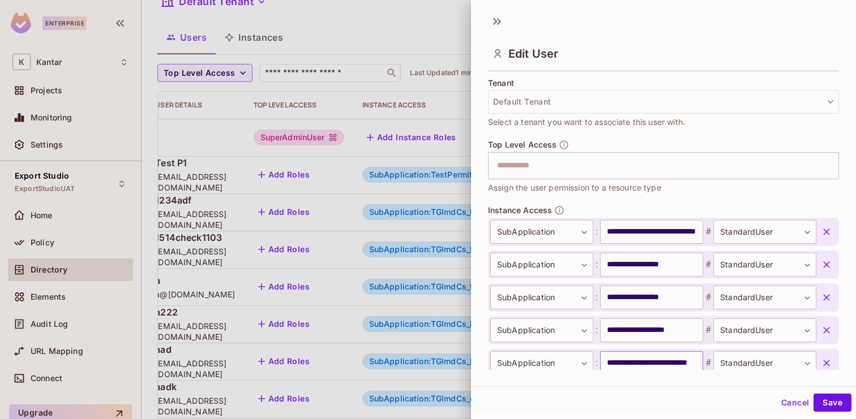
scroll to position [277, 0]
click at [652, 235] on input "**********" at bounding box center [651, 232] width 103 height 24
click at [317, 130] on div at bounding box center [428, 209] width 856 height 419
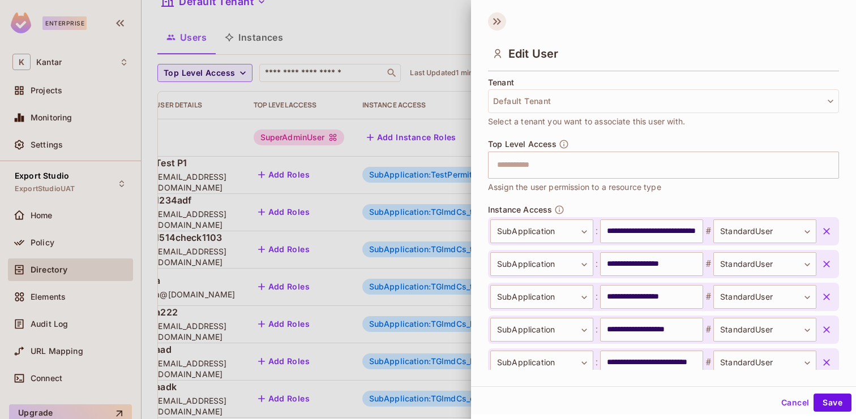
click at [496, 24] on icon at bounding box center [497, 21] width 18 height 18
click at [404, 25] on div at bounding box center [428, 209] width 856 height 419
click at [793, 401] on button "Cancel" at bounding box center [794, 403] width 37 height 18
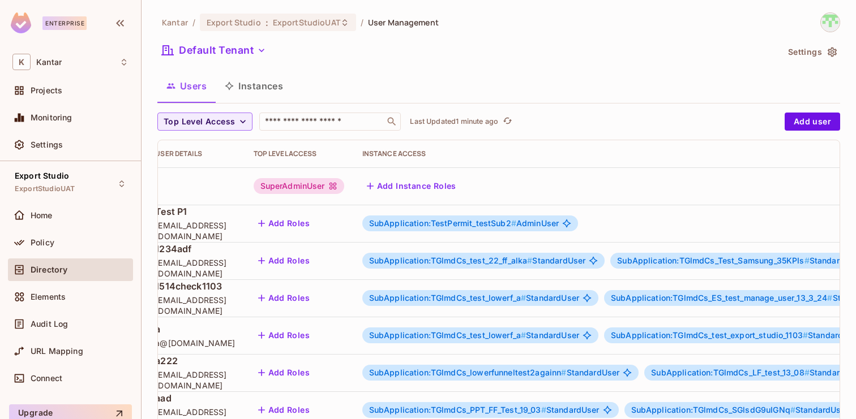
scroll to position [0, 0]
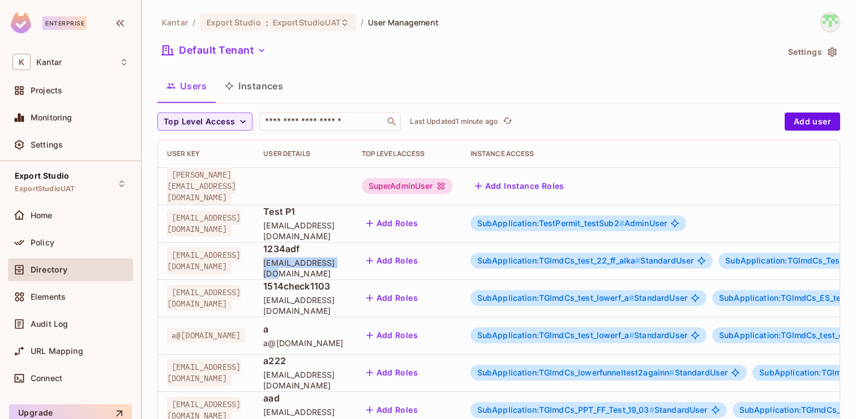
drag, startPoint x: 337, startPoint y: 266, endPoint x: 440, endPoint y: 266, distance: 102.4
click at [352, 266] on td "1234adf 1234adf@kantar.com" at bounding box center [303, 260] width 98 height 37
copy span "1234adf@kantar.com"
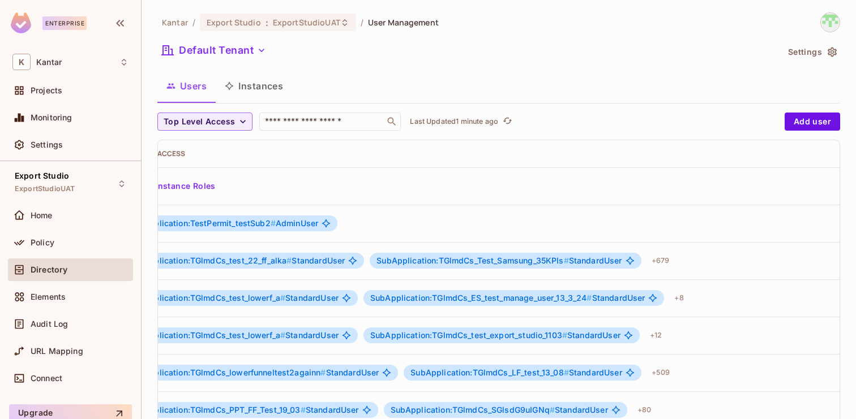
scroll to position [0, 585]
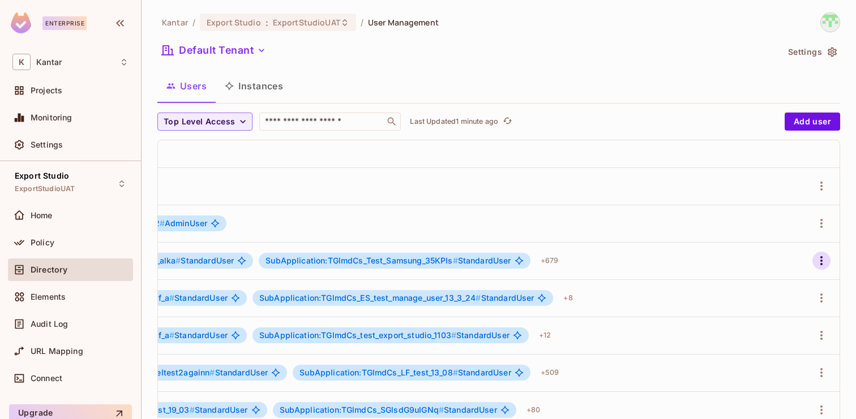
click at [823, 267] on icon "button" at bounding box center [821, 261] width 14 height 14
click at [818, 260] on icon "button" at bounding box center [821, 261] width 14 height 14
click at [828, 259] on button "button" at bounding box center [821, 261] width 18 height 18
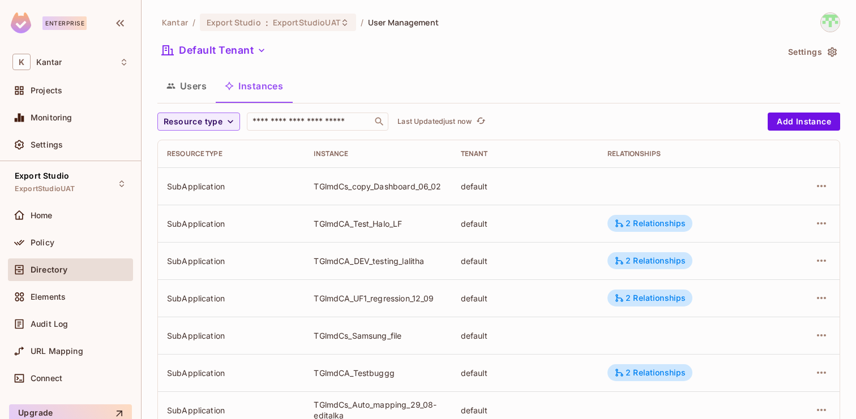
click at [193, 96] on button "Users" at bounding box center [186, 86] width 58 height 28
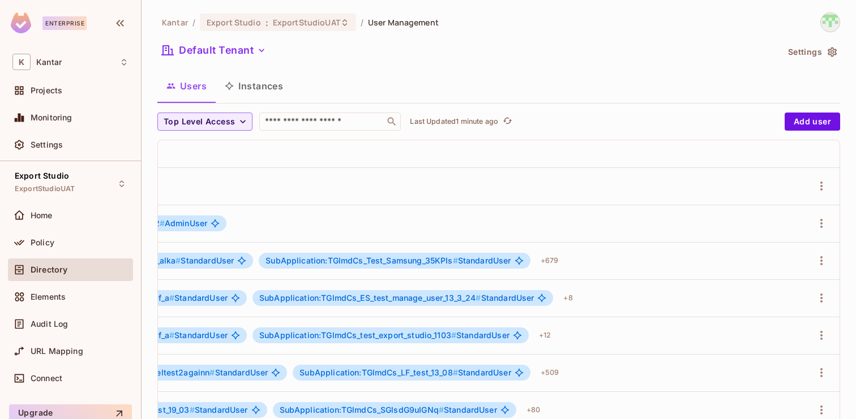
scroll to position [0, 585]
click at [823, 263] on icon "button" at bounding box center [821, 261] width 14 height 14
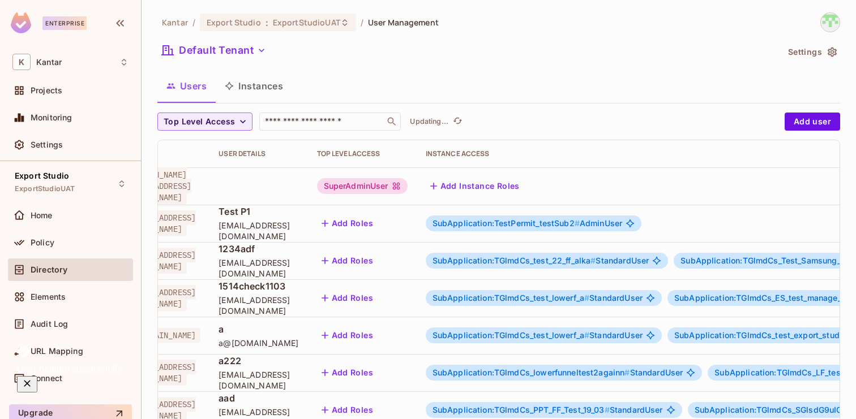
scroll to position [0, 0]
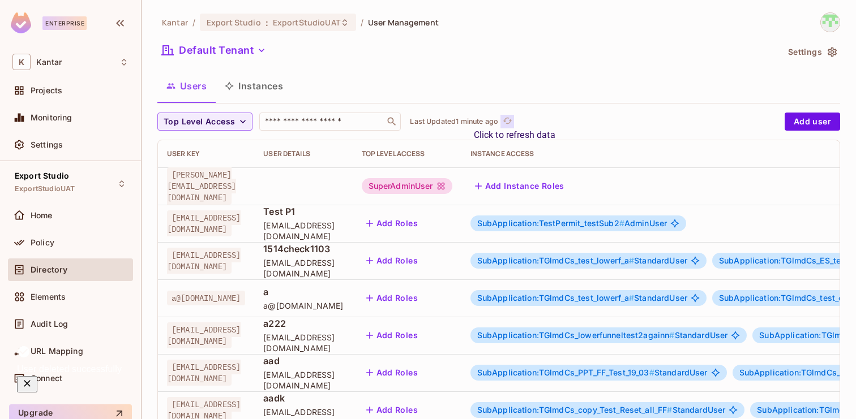
click at [508, 123] on icon "refresh" at bounding box center [507, 121] width 9 height 6
click at [480, 67] on div "Kantar / Export Studio : ExportStudioUAT / User Management Default Tenant Setti…" at bounding box center [498, 424] width 683 height 824
click at [231, 75] on button "Instances" at bounding box center [254, 86] width 76 height 28
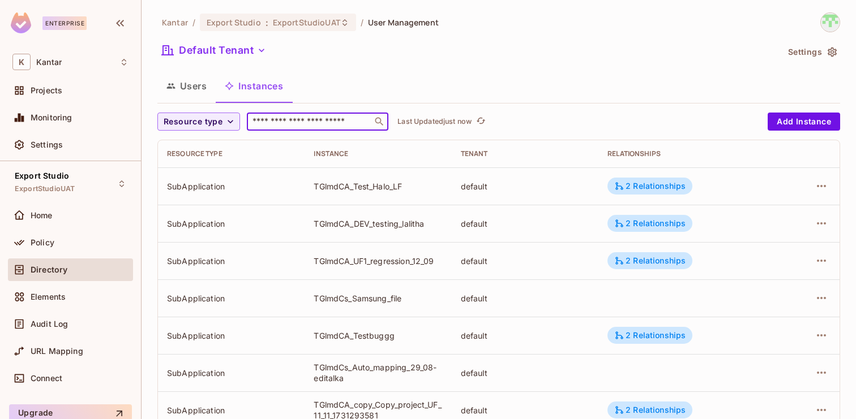
click at [299, 123] on input "text" at bounding box center [309, 121] width 119 height 11
paste input "**********"
type input "**********"
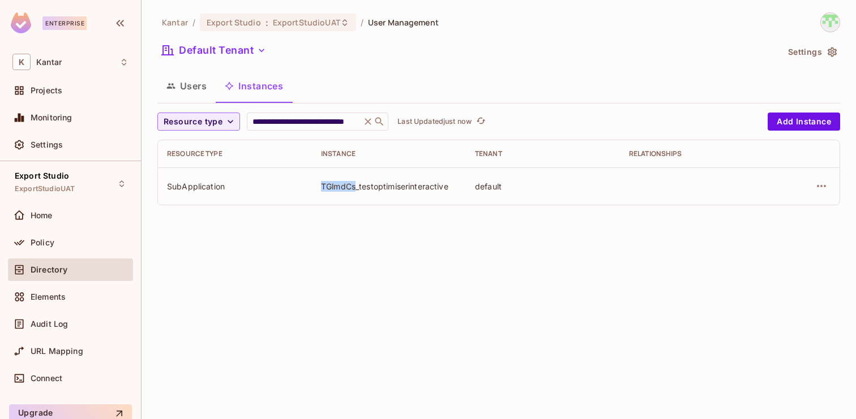
drag, startPoint x: 355, startPoint y: 190, endPoint x: 310, endPoint y: 188, distance: 45.9
click at [309, 188] on tr "SubApplication TGlmdCs_testoptimiserinteractive default" at bounding box center [498, 186] width 681 height 37
copy tr "TGlmdCs"
click at [382, 263] on div "**********" at bounding box center [498, 209] width 714 height 419
drag, startPoint x: 357, startPoint y: 186, endPoint x: 314, endPoint y: 188, distance: 43.1
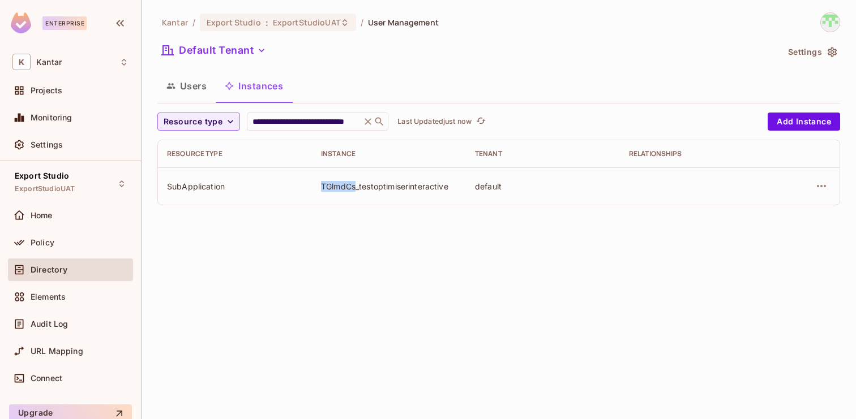
click at [313, 188] on td "TGlmdCs_testoptimiserinteractive" at bounding box center [389, 186] width 154 height 37
copy div "TGlmdCs"
click at [424, 225] on div "**********" at bounding box center [498, 209] width 714 height 419
click at [203, 89] on button "Users" at bounding box center [186, 86] width 58 height 28
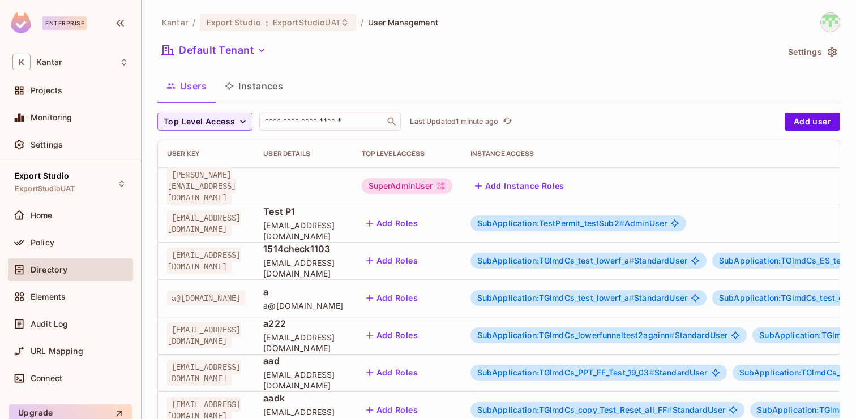
click at [263, 89] on button "Instances" at bounding box center [254, 86] width 76 height 28
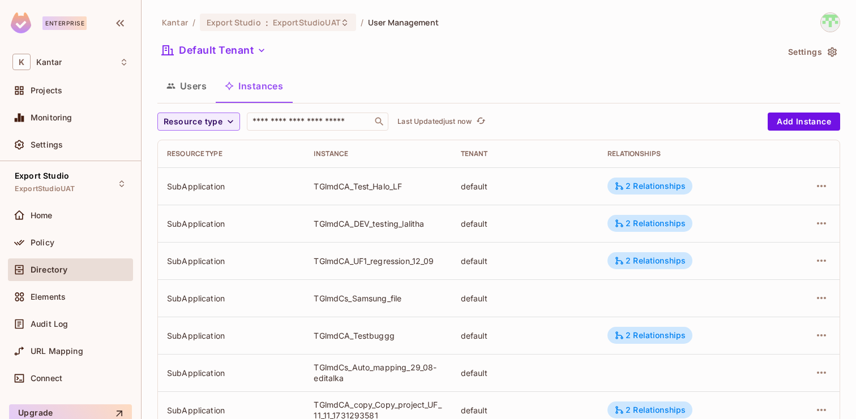
click at [192, 84] on button "Users" at bounding box center [186, 86] width 58 height 28
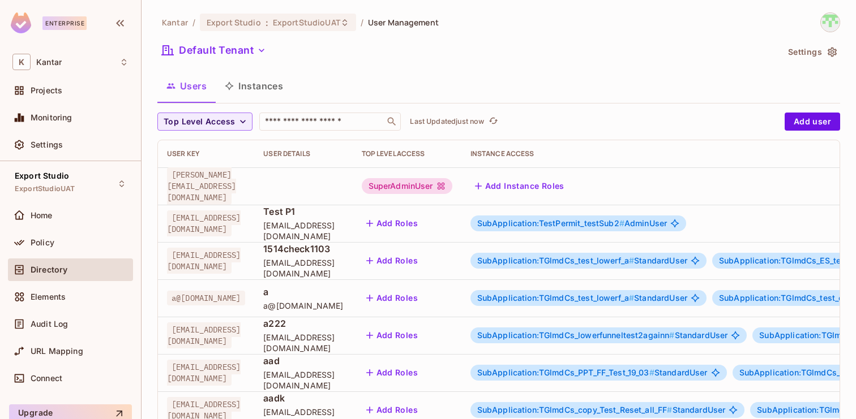
scroll to position [371, 0]
click at [492, 119] on icon "refresh" at bounding box center [493, 121] width 9 height 6
click at [267, 78] on button "Instances" at bounding box center [254, 86] width 76 height 28
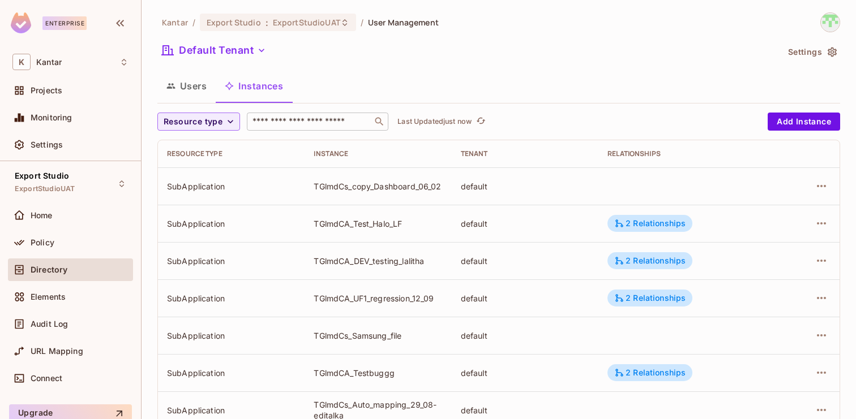
click at [332, 119] on input "text" at bounding box center [309, 121] width 119 height 11
paste input "**********"
type input "**********"
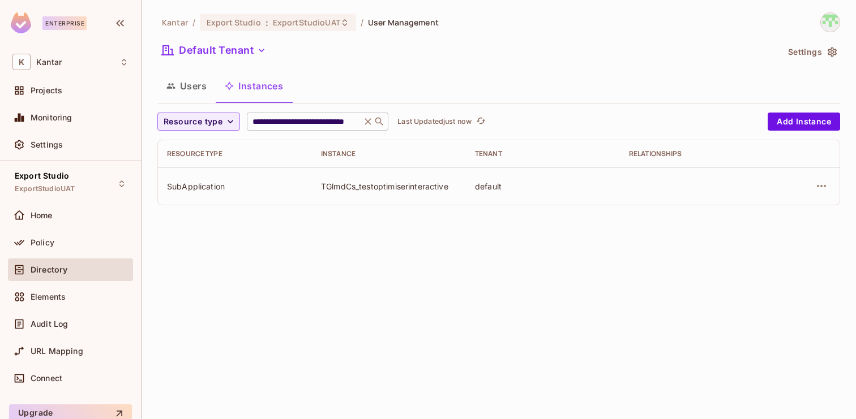
click at [356, 120] on input "**********" at bounding box center [304, 121] width 108 height 11
drag, startPoint x: 356, startPoint y: 120, endPoint x: 273, endPoint y: 121, distance: 82.6
click at [273, 121] on input "**********" at bounding box center [304, 121] width 108 height 11
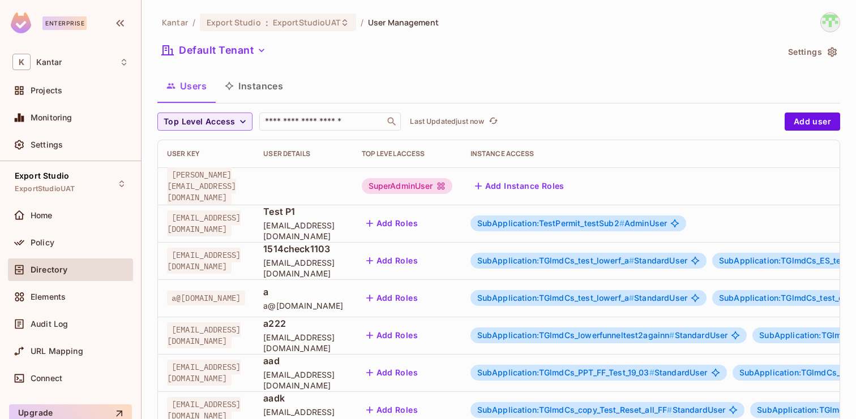
click at [241, 70] on div "Kantar / Export Studio : ExportStudioUAT / User Management Default Tenant Setti…" at bounding box center [498, 424] width 683 height 824
click at [257, 91] on button "Instances" at bounding box center [254, 86] width 76 height 28
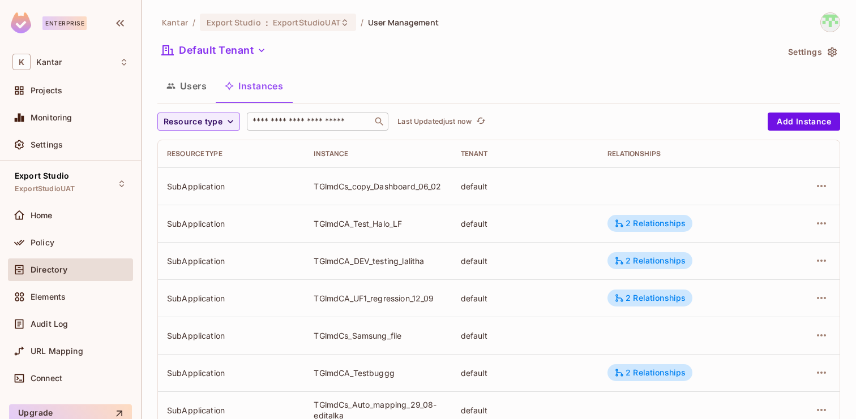
click at [295, 119] on input "text" at bounding box center [309, 121] width 119 height 11
paste input "**********"
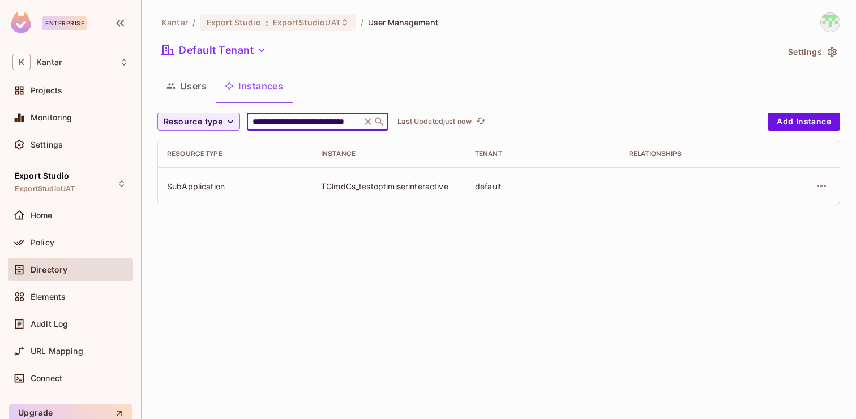
type input "**********"
click at [194, 91] on button "Users" at bounding box center [186, 86] width 58 height 28
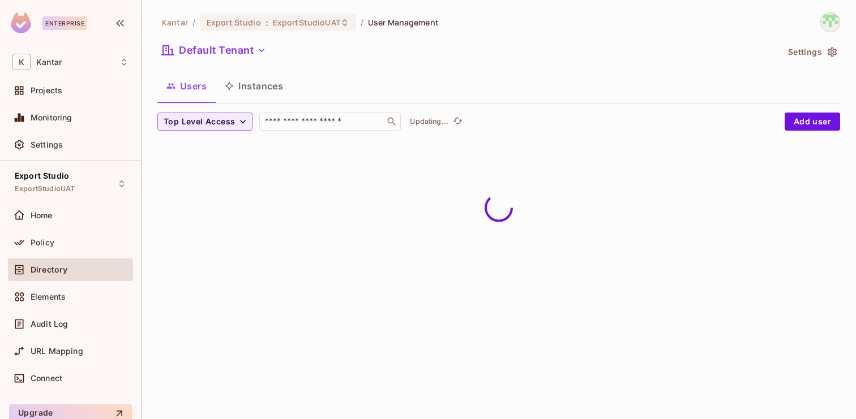
click at [254, 91] on button "Instances" at bounding box center [254, 86] width 76 height 28
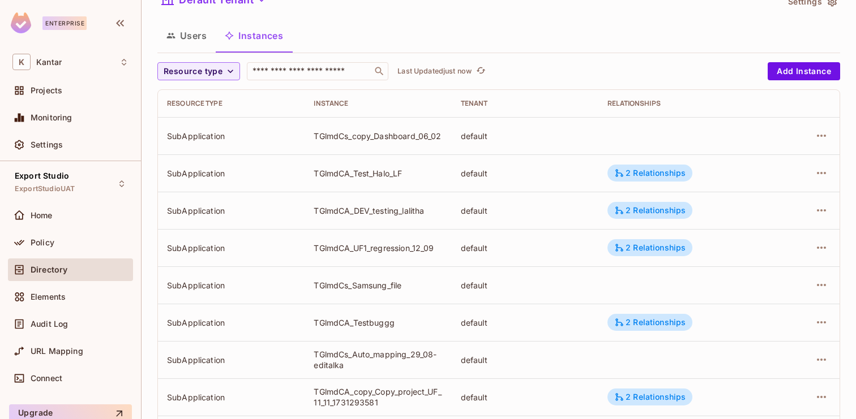
scroll to position [51, 0]
drag, startPoint x: 315, startPoint y: 134, endPoint x: 448, endPoint y: 131, distance: 133.6
click at [448, 131] on td "TGlmdCs_copy_Dashboard_06_02" at bounding box center [377, 135] width 147 height 37
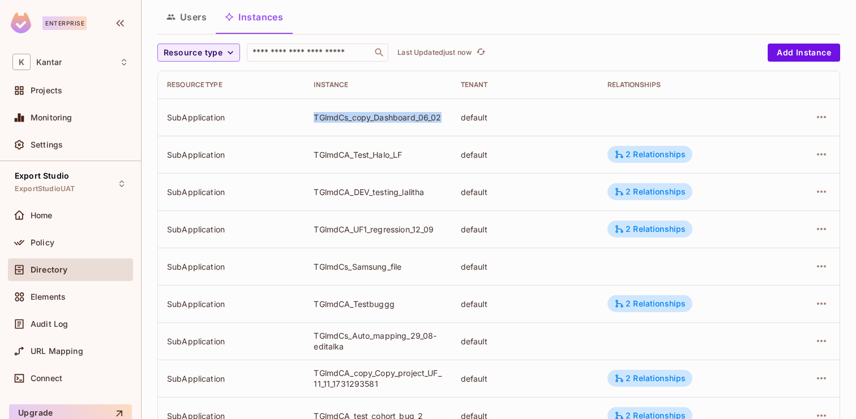
scroll to position [70, 0]
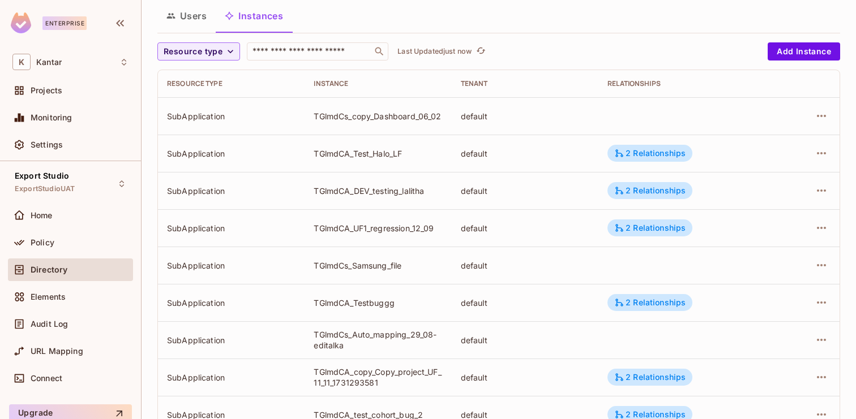
click at [314, 120] on div "TGlmdCs_copy_Dashboard_06_02" at bounding box center [378, 116] width 128 height 11
drag, startPoint x: 311, startPoint y: 265, endPoint x: 418, endPoint y: 264, distance: 107.5
click at [418, 264] on td "TGlmdCs_Samsung_file" at bounding box center [377, 265] width 147 height 37
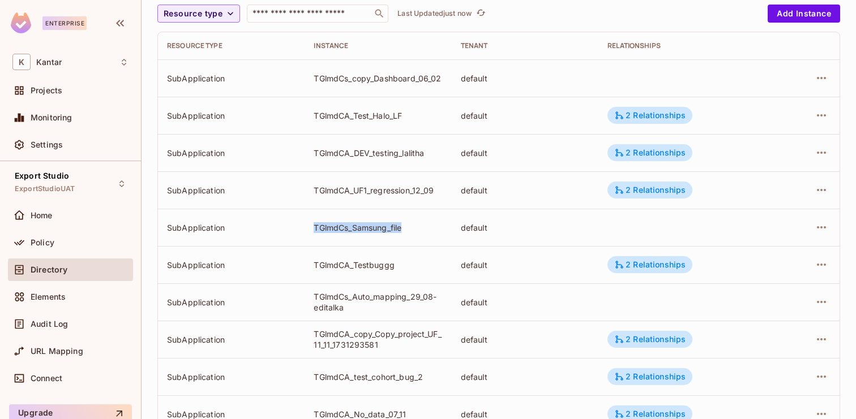
scroll to position [109, 0]
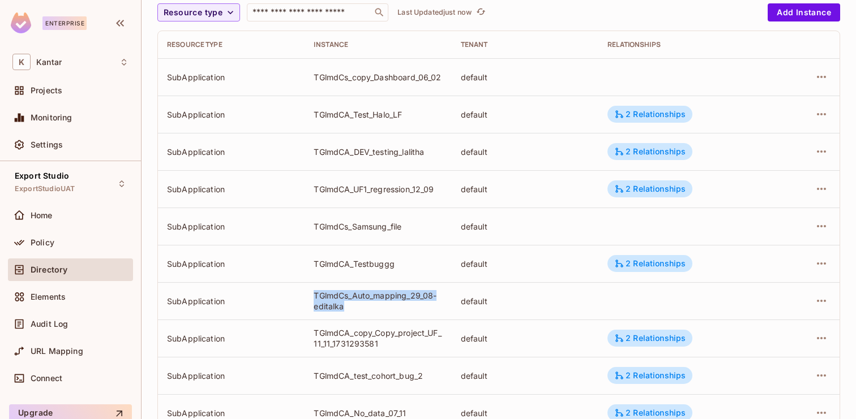
drag, startPoint x: 314, startPoint y: 299, endPoint x: 352, endPoint y: 302, distance: 38.0
click at [352, 302] on div "TGlmdCs_Auto_mapping_29_08-editalka" at bounding box center [378, 301] width 128 height 22
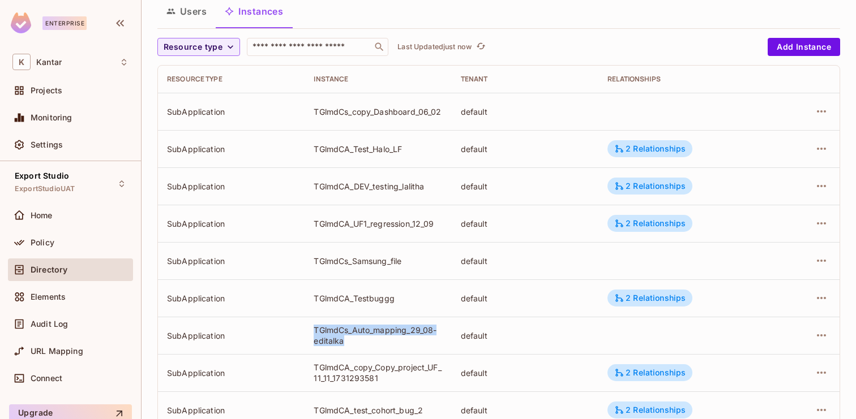
scroll to position [62, 0]
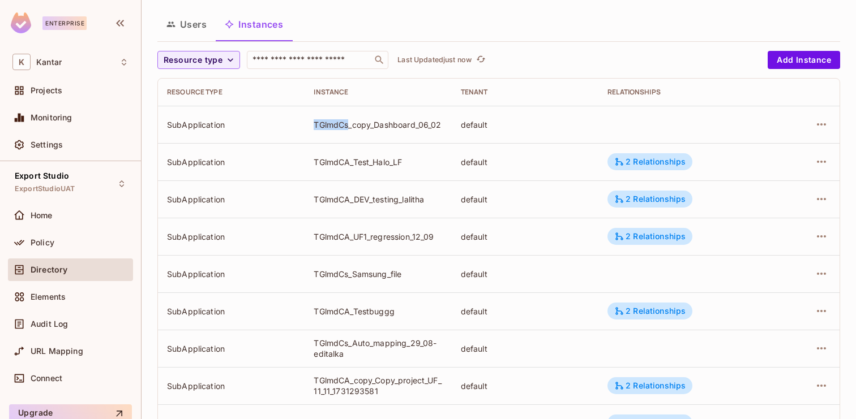
drag, startPoint x: 348, startPoint y: 126, endPoint x: 315, endPoint y: 128, distance: 32.9
click at [315, 128] on div "TGlmdCs_copy_Dashboard_06_02" at bounding box center [378, 124] width 128 height 11
copy div "TGlmdCs"
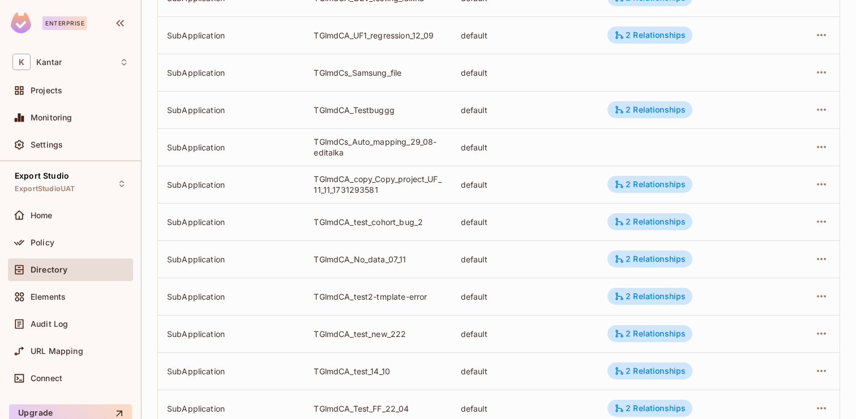
scroll to position [371, 0]
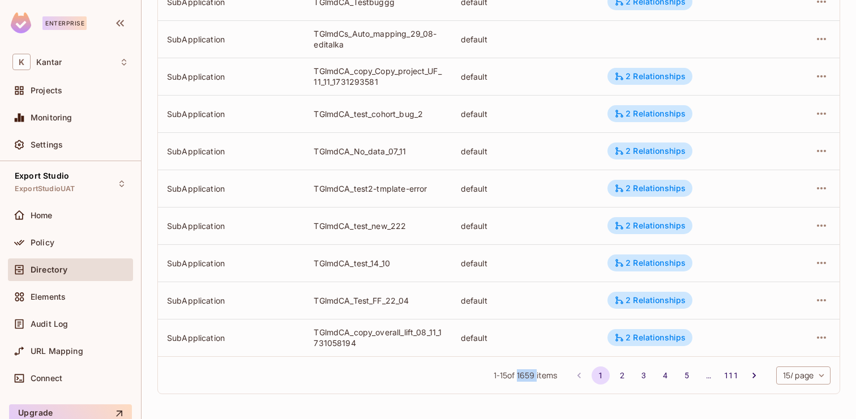
drag, startPoint x: 516, startPoint y: 377, endPoint x: 533, endPoint y: 379, distance: 17.6
click at [534, 379] on span "1 - 15 of 1659 items" at bounding box center [526, 376] width 64 height 12
click at [514, 384] on div "1 - 15 of 1659 items 1 2 3 4 5 … 111 15 / page ** ​" at bounding box center [498, 375] width 681 height 37
drag, startPoint x: 534, startPoint y: 378, endPoint x: 514, endPoint y: 379, distance: 19.3
click at [514, 379] on span "1 - 15 of 1659 items" at bounding box center [526, 376] width 64 height 12
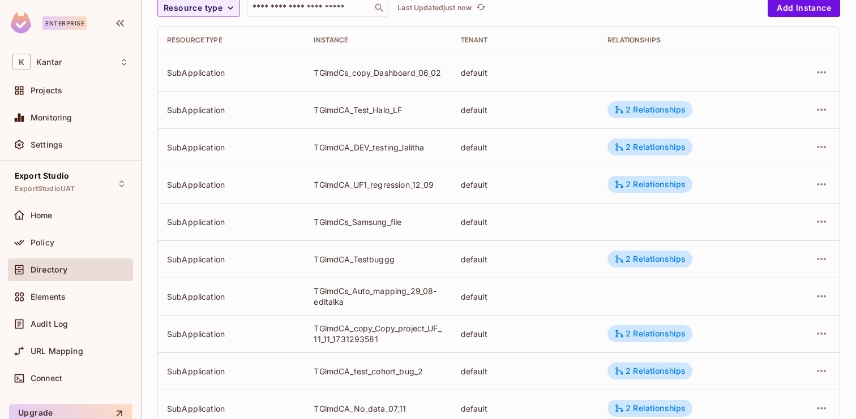
scroll to position [0, 0]
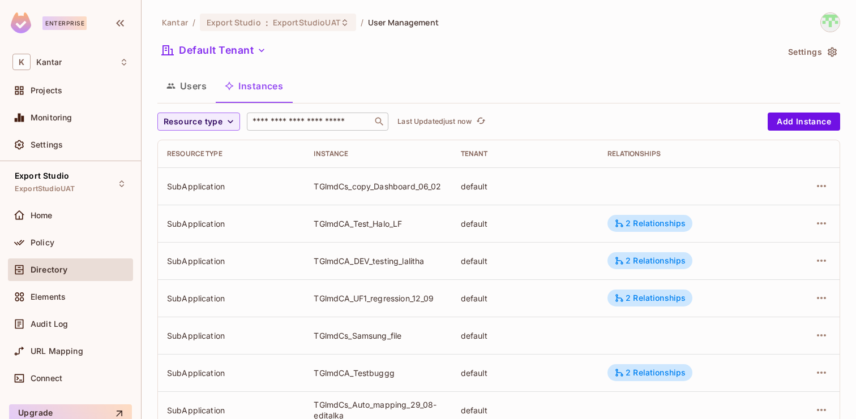
click at [309, 121] on input "text" at bounding box center [309, 121] width 119 height 11
paste input "*******"
type input "*******"
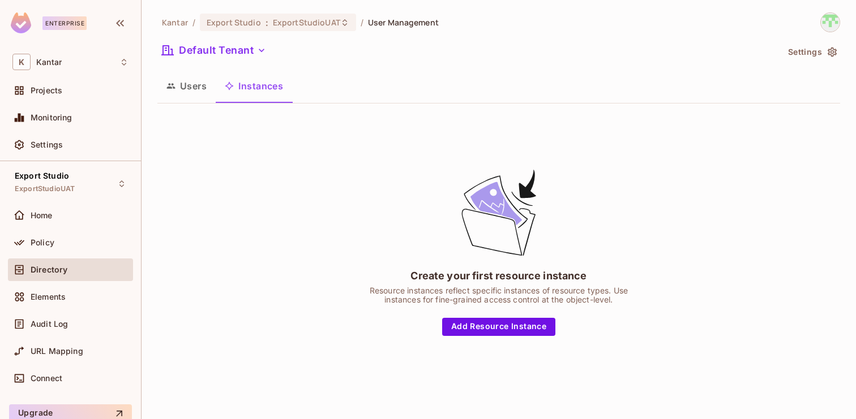
click at [209, 95] on button "Users" at bounding box center [186, 86] width 58 height 28
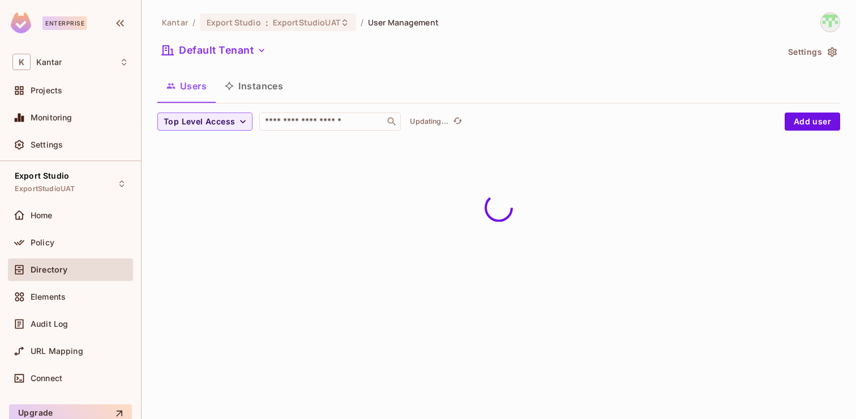
click at [265, 93] on button "Instances" at bounding box center [254, 86] width 76 height 28
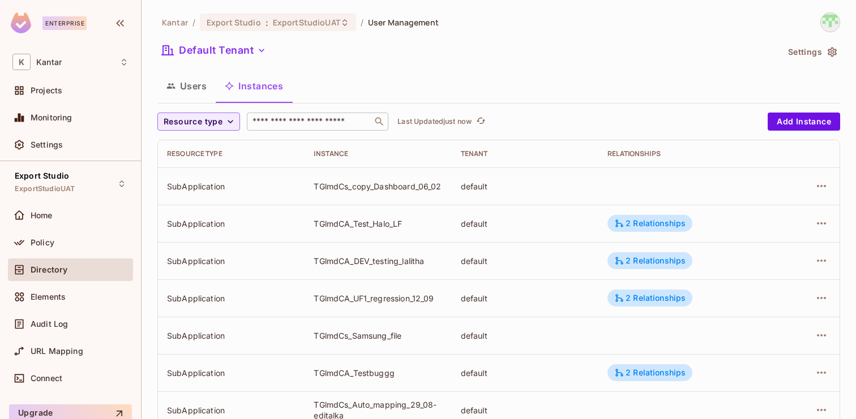
click at [298, 123] on input "text" at bounding box center [309, 121] width 119 height 11
paste input "**********"
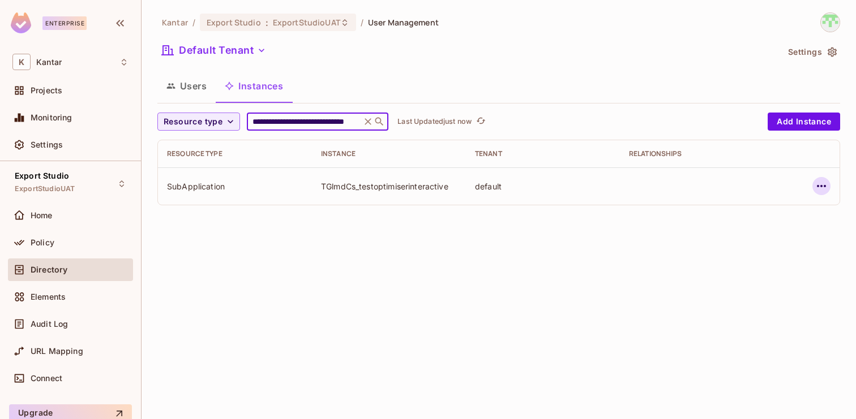
type input "**********"
click at [820, 188] on icon "button" at bounding box center [821, 186] width 14 height 14
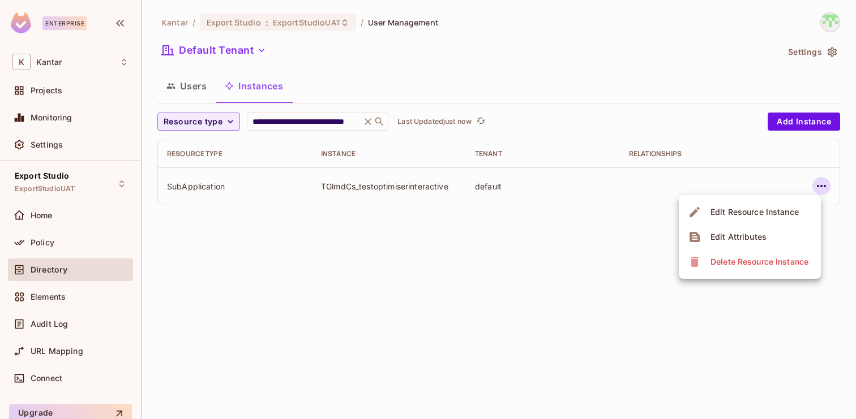
click at [586, 255] on div at bounding box center [428, 209] width 856 height 419
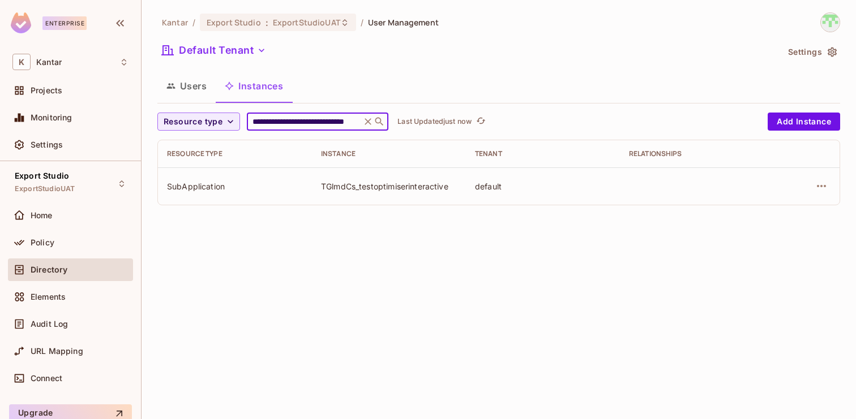
click at [307, 125] on input "**********" at bounding box center [304, 121] width 108 height 11
drag, startPoint x: 253, startPoint y: 121, endPoint x: 355, endPoint y: 121, distance: 102.4
click at [354, 121] on input "**********" at bounding box center [304, 121] width 108 height 11
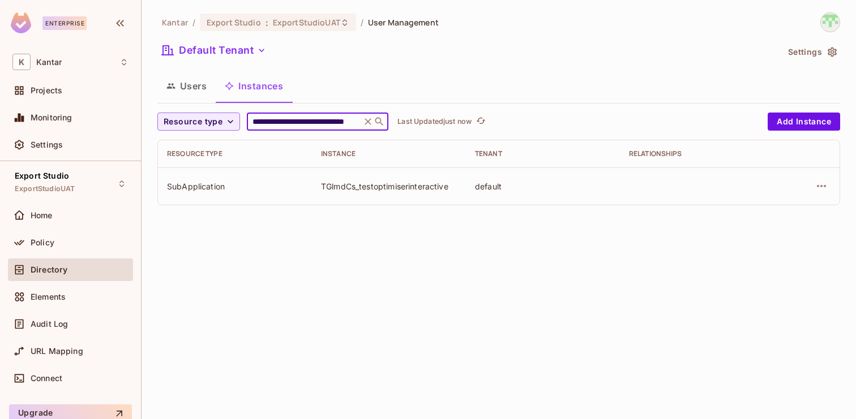
click at [175, 85] on button "Users" at bounding box center [186, 86] width 58 height 28
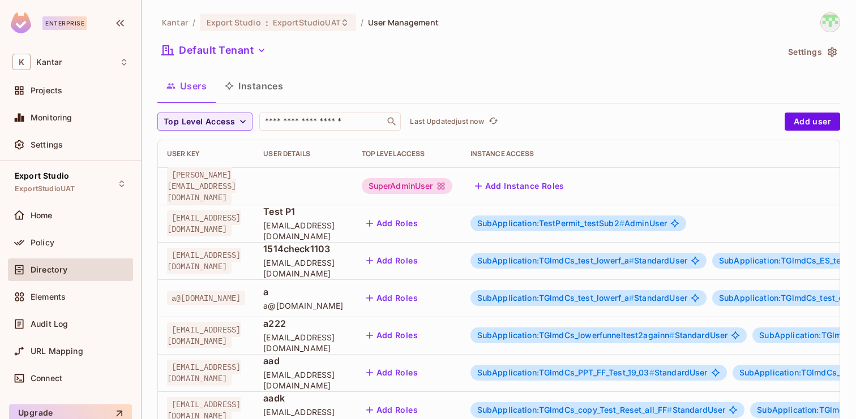
click at [268, 81] on button "Instances" at bounding box center [254, 86] width 76 height 28
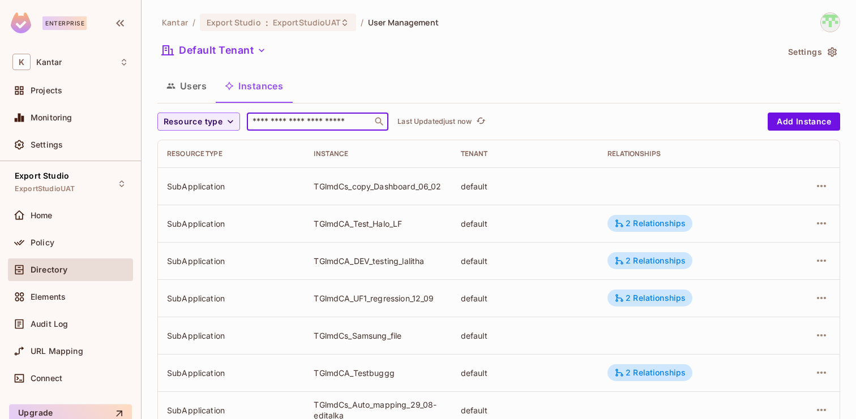
click at [313, 121] on input "text" at bounding box center [309, 121] width 119 height 11
paste input "**********"
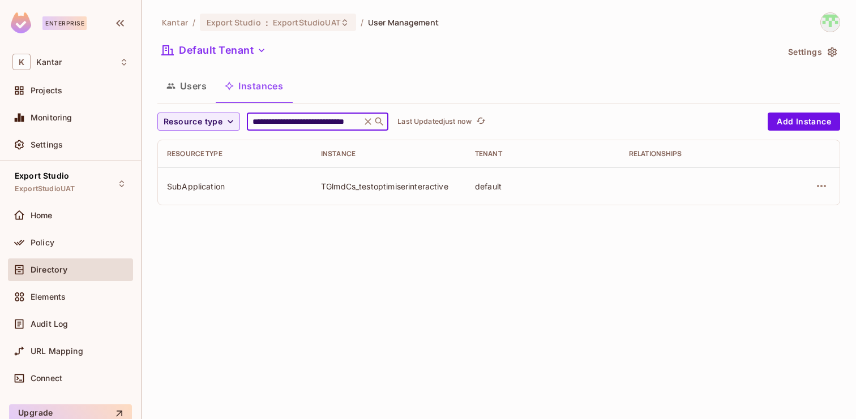
type input "**********"
click at [387, 286] on div "**********" at bounding box center [498, 209] width 714 height 419
click at [722, 69] on div "**********" at bounding box center [498, 113] width 683 height 202
click at [822, 188] on icon "button" at bounding box center [821, 186] width 14 height 14
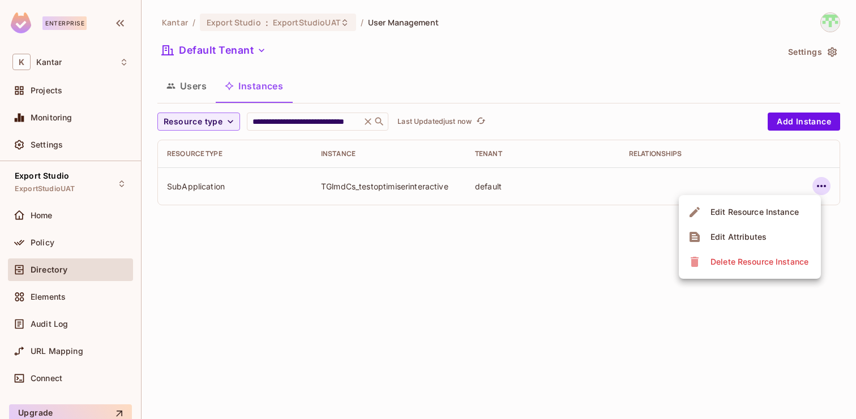
click at [533, 288] on div at bounding box center [428, 209] width 856 height 419
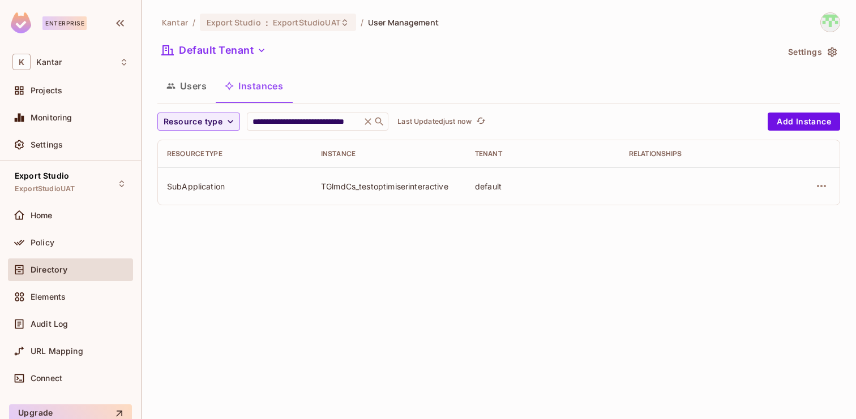
drag, startPoint x: 361, startPoint y: 186, endPoint x: 464, endPoint y: 185, distance: 103.0
click at [464, 185] on td "TGlmdCs_testoptimiserinteractive" at bounding box center [389, 186] width 154 height 37
drag, startPoint x: 449, startPoint y: 185, endPoint x: 360, endPoint y: 187, distance: 88.9
click at [359, 187] on div "TGlmdCs_testoptimiserinteractive" at bounding box center [389, 186] width 136 height 11
copy div "testoptimiserinteractive"
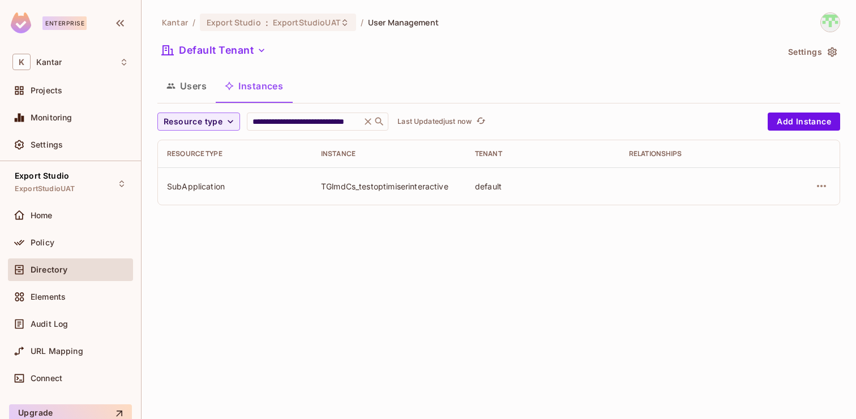
click at [359, 195] on td "TGlmdCs_testoptimiserinteractive" at bounding box center [389, 186] width 154 height 37
drag, startPoint x: 355, startPoint y: 187, endPoint x: 313, endPoint y: 187, distance: 42.4
click at [312, 187] on td "TGlmdCs_testoptimiserinteractive" at bounding box center [389, 186] width 154 height 37
click at [368, 121] on icon at bounding box center [367, 121] width 7 height 7
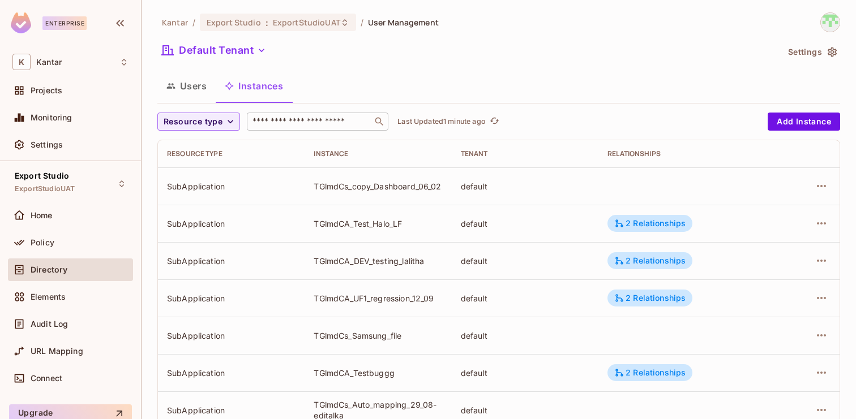
click at [542, 153] on div "Tenant" at bounding box center [525, 153] width 128 height 9
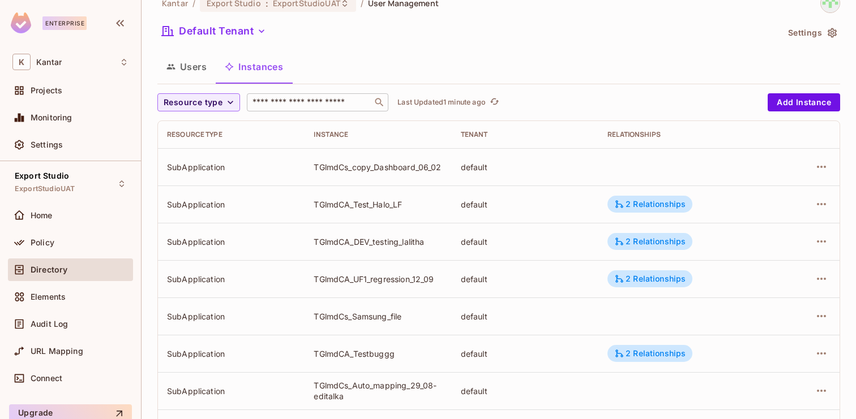
click at [310, 98] on input "text" at bounding box center [309, 102] width 119 height 11
paste input "**********"
type input "**********"
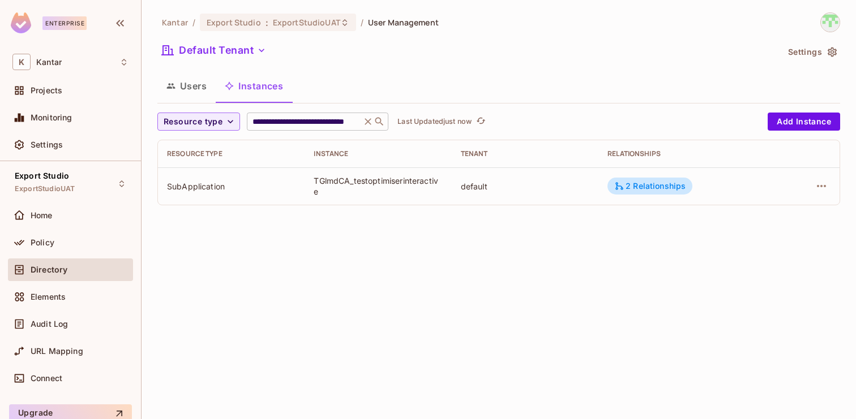
click at [366, 123] on icon at bounding box center [367, 121] width 7 height 7
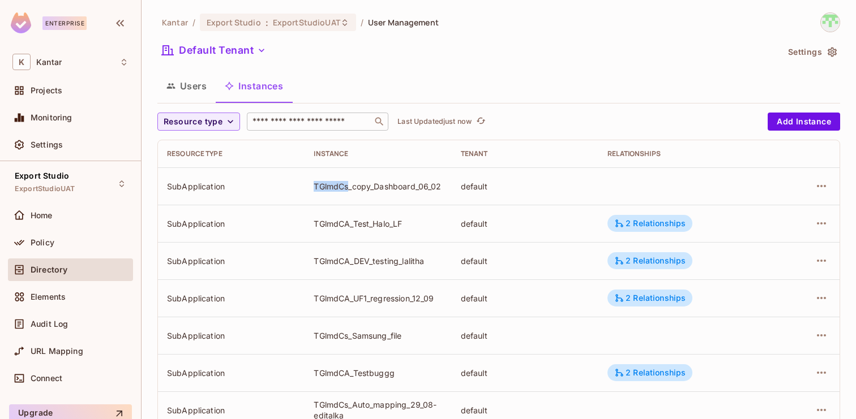
drag, startPoint x: 349, startPoint y: 188, endPoint x: 314, endPoint y: 187, distance: 35.1
click at [313, 187] on td "TGlmdCs_copy_Dashboard_06_02" at bounding box center [377, 186] width 147 height 37
copy div "TGlmdCs"
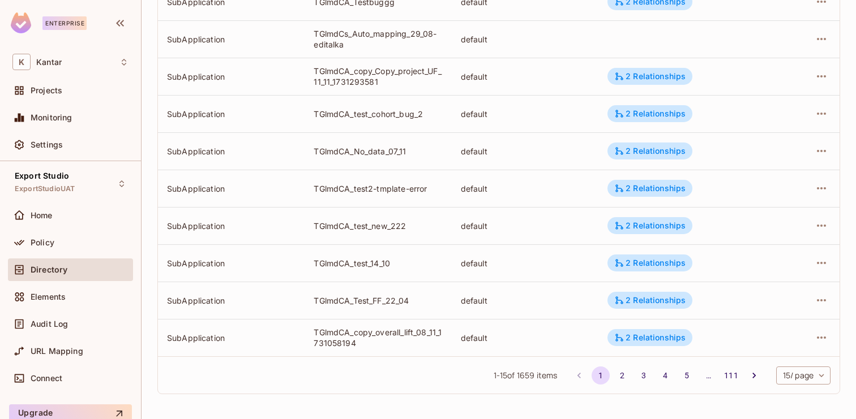
click at [799, 376] on body "Enterprise K Kantar Projects Monitoring Settings Export Studio ExportStudioUAT …" at bounding box center [428, 209] width 856 height 419
click at [791, 395] on li "100 / page" at bounding box center [802, 394] width 57 height 24
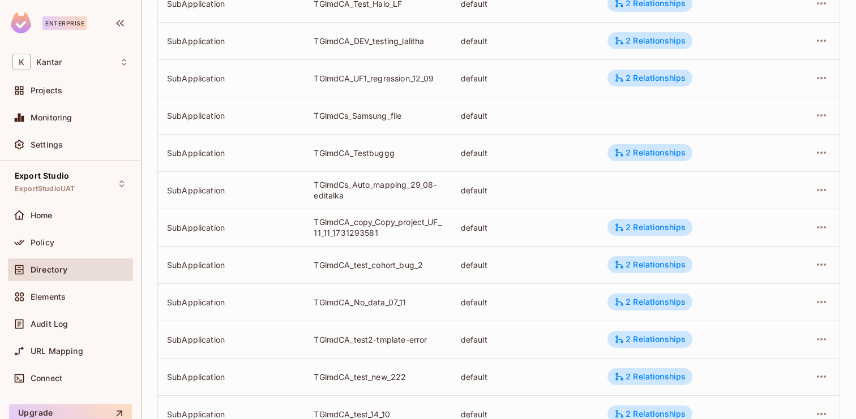
scroll to position [0, 0]
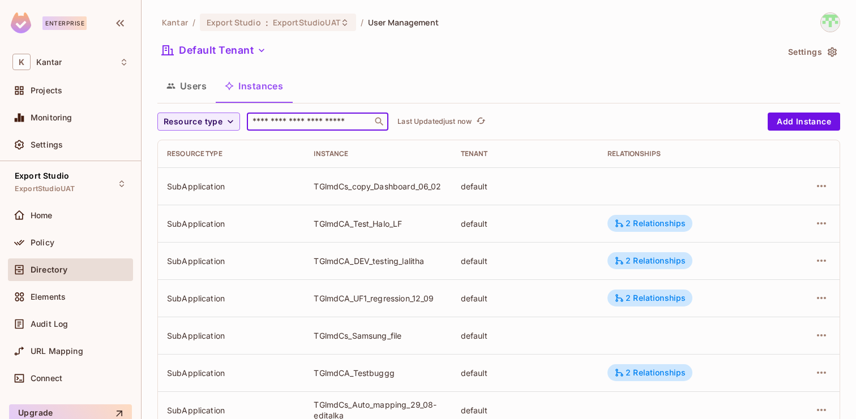
click at [317, 126] on input "text" at bounding box center [309, 121] width 119 height 11
paste input "*******"
type input "*******"
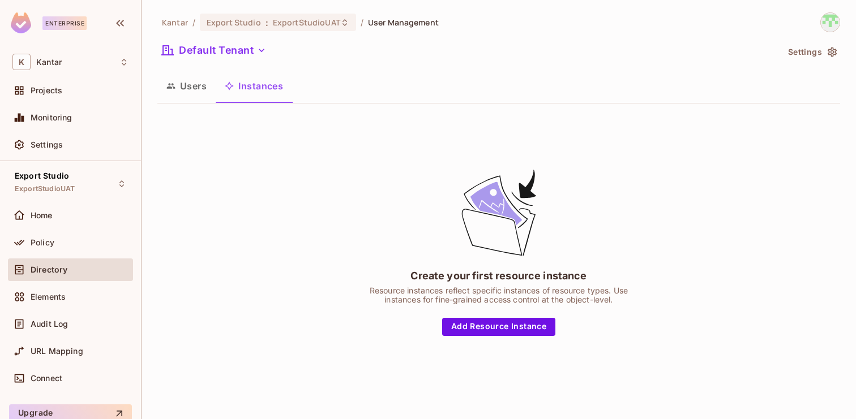
click at [181, 86] on button "Users" at bounding box center [186, 86] width 58 height 28
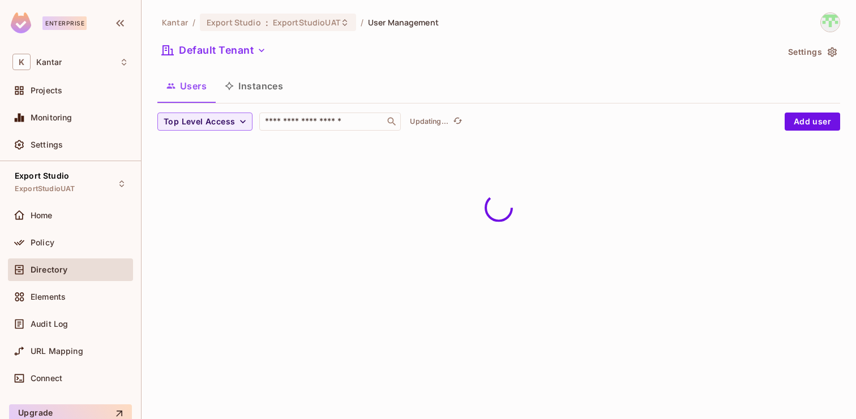
click at [253, 88] on button "Instances" at bounding box center [254, 86] width 76 height 28
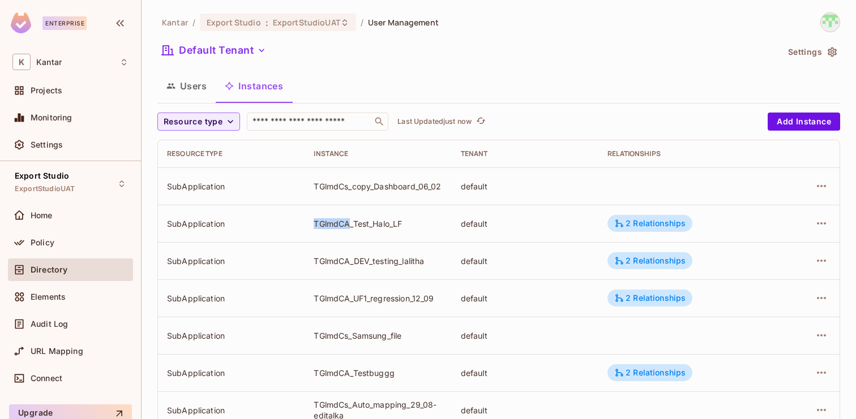
drag, startPoint x: 315, startPoint y: 223, endPoint x: 351, endPoint y: 226, distance: 36.9
click at [351, 226] on div "TGlmdCA_Test_Halo_LF" at bounding box center [378, 223] width 128 height 11
copy div "TGlmdCA"
click at [217, 118] on span "Resource type" at bounding box center [193, 122] width 59 height 14
click at [194, 141] on li "Application" at bounding box center [195, 147] width 76 height 24
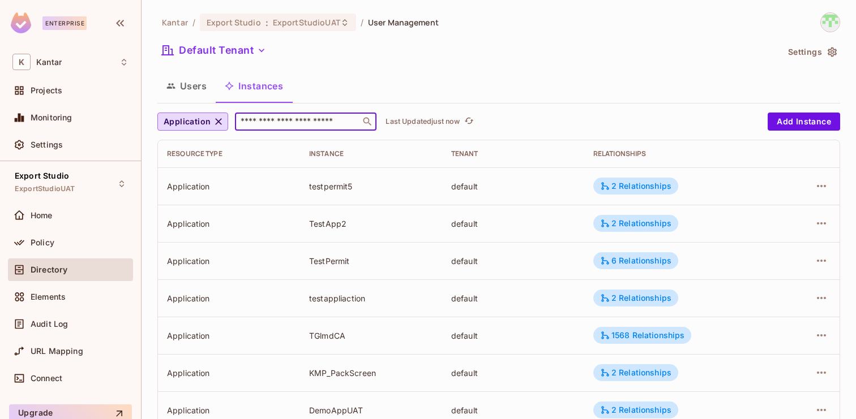
click at [312, 123] on input "text" at bounding box center [297, 121] width 119 height 11
paste input "**********"
type input "**********"
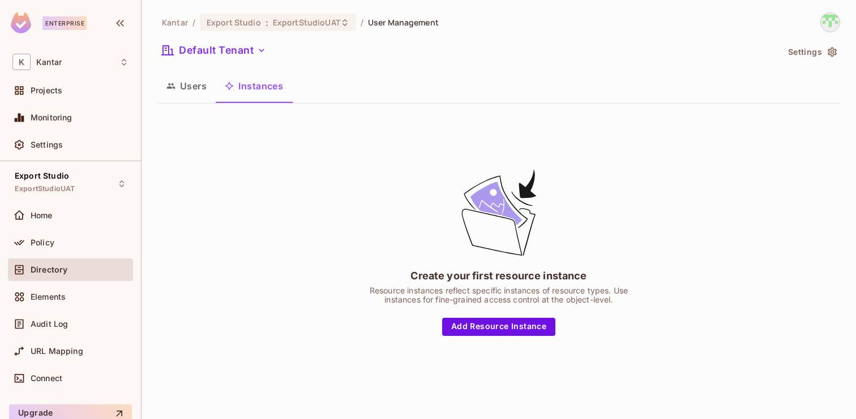
click at [190, 89] on button "Users" at bounding box center [186, 86] width 58 height 28
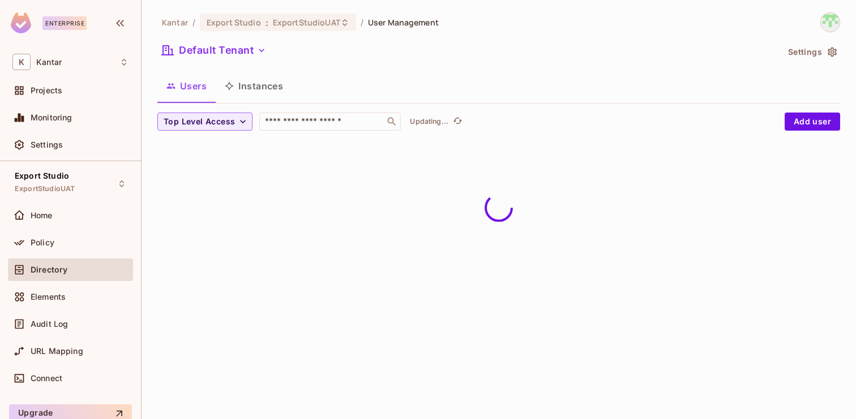
click at [261, 94] on button "Instances" at bounding box center [254, 86] width 76 height 28
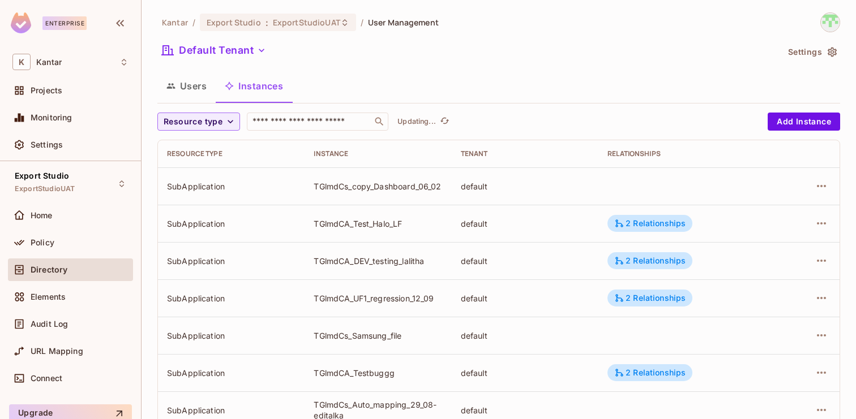
click at [194, 89] on button "Users" at bounding box center [186, 86] width 58 height 28
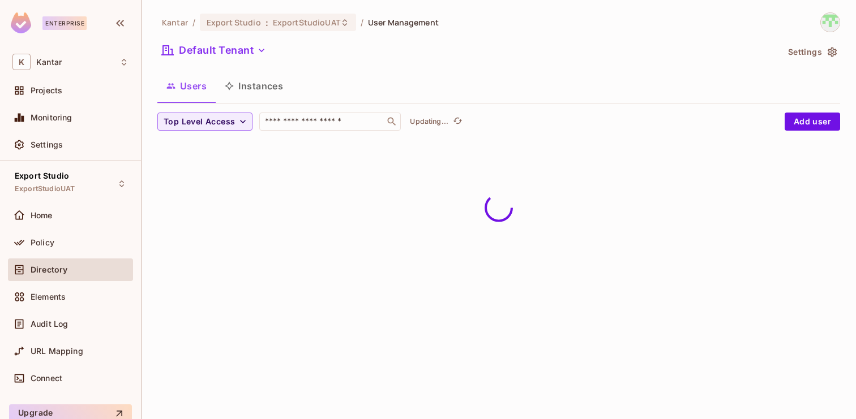
click at [260, 91] on button "Instances" at bounding box center [254, 86] width 76 height 28
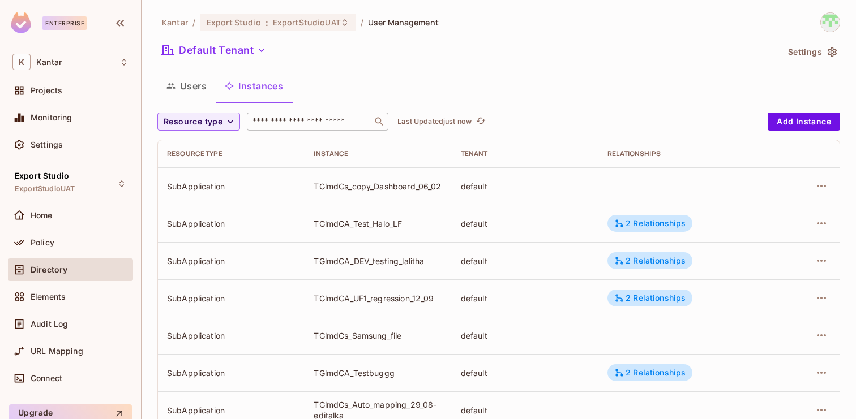
click at [293, 126] on input "text" at bounding box center [309, 121] width 119 height 11
paste input "*******"
type input "*******"
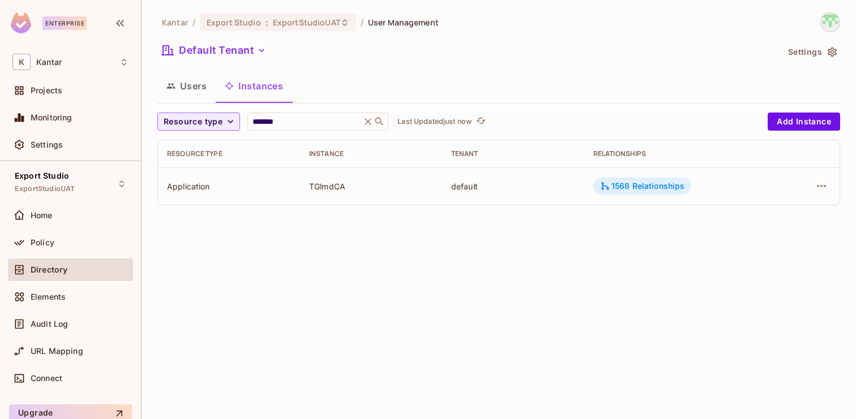
click at [630, 188] on div "1568 Relationships" at bounding box center [642, 186] width 85 height 10
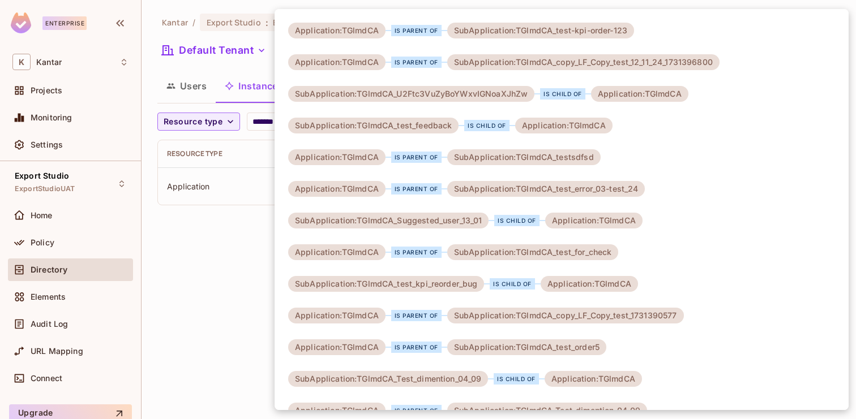
click at [204, 276] on div at bounding box center [428, 209] width 856 height 419
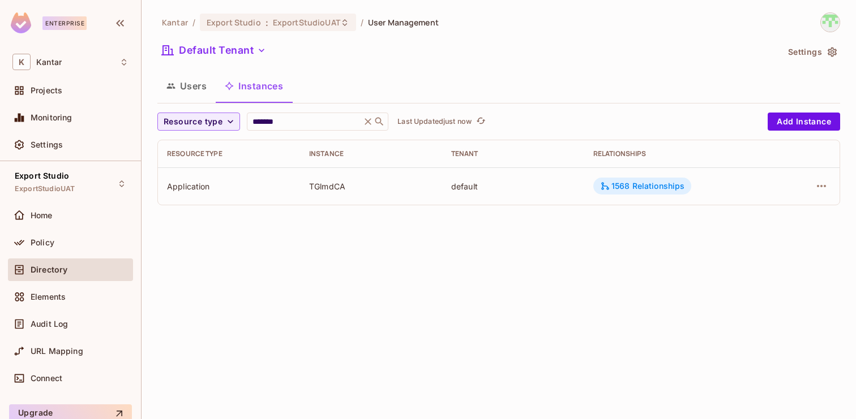
click at [638, 182] on div "1568 Relationships" at bounding box center [642, 186] width 85 height 10
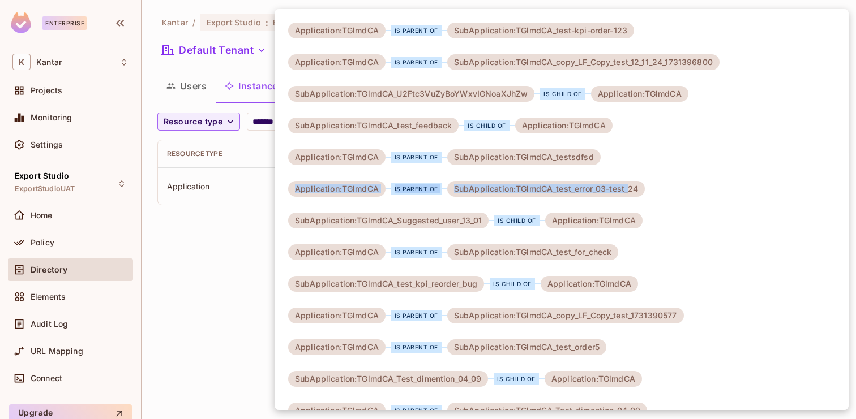
drag, startPoint x: 295, startPoint y: 191, endPoint x: 626, endPoint y: 190, distance: 331.1
click at [626, 190] on div "Application:TGlmdCA is parent of SubApplication:TGlmdCA_test_error_03-test_24" at bounding box center [466, 189] width 357 height 16
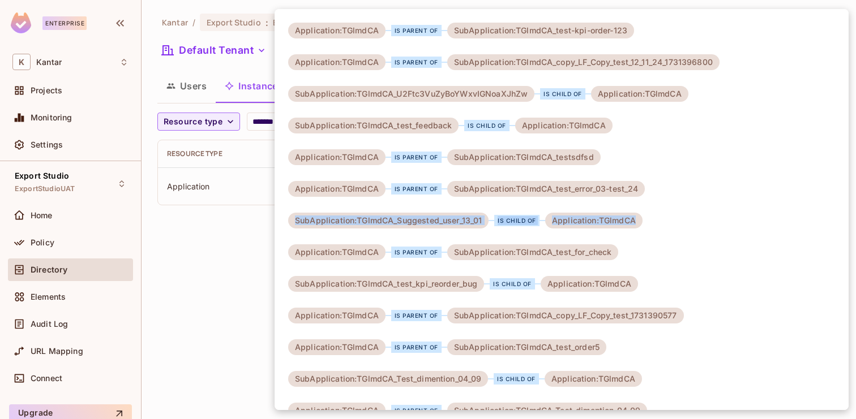
drag, startPoint x: 641, startPoint y: 218, endPoint x: 292, endPoint y: 220, distance: 349.2
click at [221, 239] on div at bounding box center [428, 209] width 856 height 419
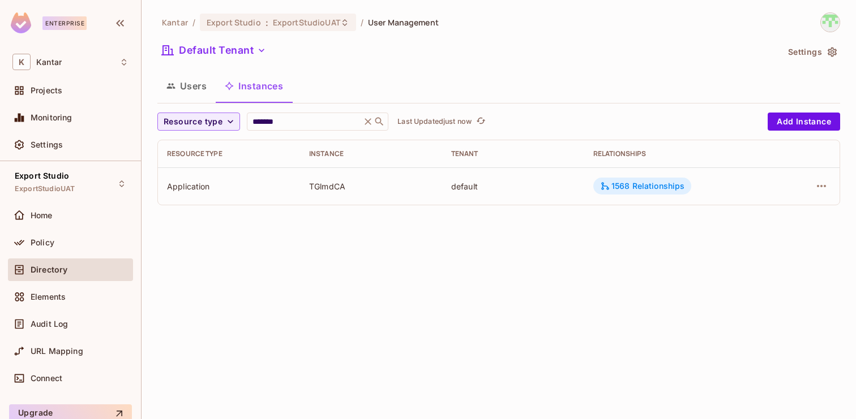
click at [633, 189] on div "1568 Relationships" at bounding box center [642, 186] width 85 height 10
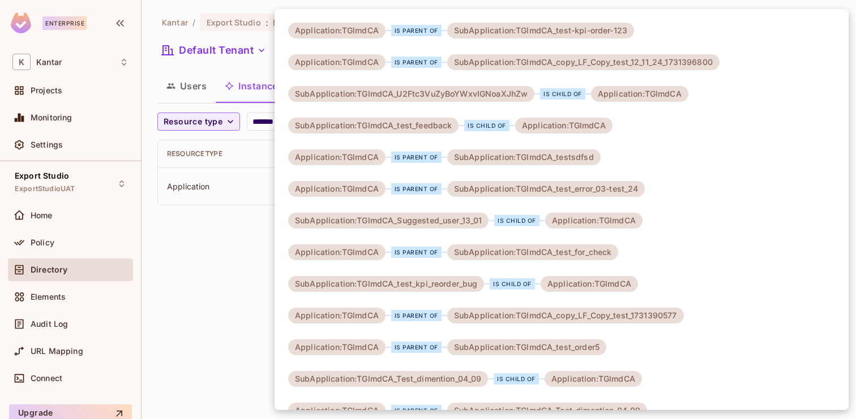
click at [221, 251] on div at bounding box center [428, 209] width 856 height 419
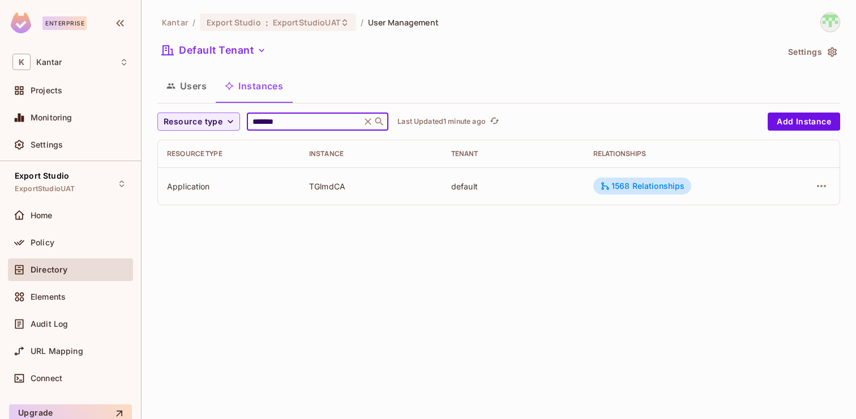
drag, startPoint x: 297, startPoint y: 122, endPoint x: 253, endPoint y: 119, distance: 44.3
click at [253, 119] on input "*******" at bounding box center [304, 121] width 108 height 11
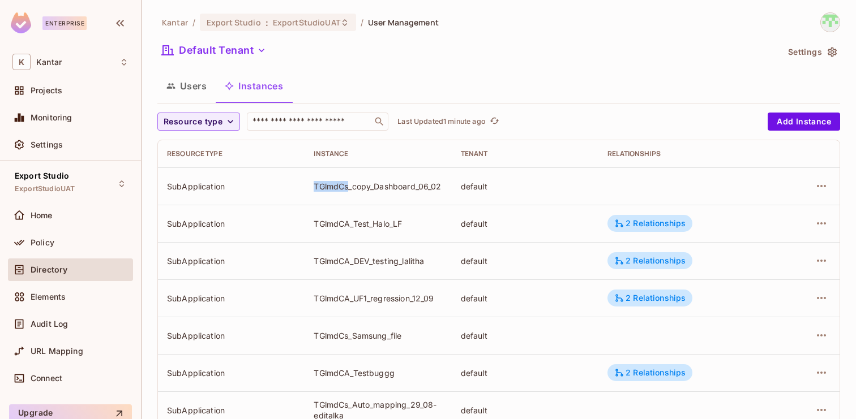
drag, startPoint x: 348, startPoint y: 187, endPoint x: 316, endPoint y: 187, distance: 32.3
click at [316, 187] on div "TGlmdCs_copy_Dashboard_06_02" at bounding box center [378, 186] width 128 height 11
copy div "TGlmdCs"
click at [363, 255] on td "TGlmdCA_DEV_testing_lalitha" at bounding box center [377, 260] width 147 height 37
drag, startPoint x: 349, startPoint y: 188, endPoint x: 315, endPoint y: 190, distance: 34.0
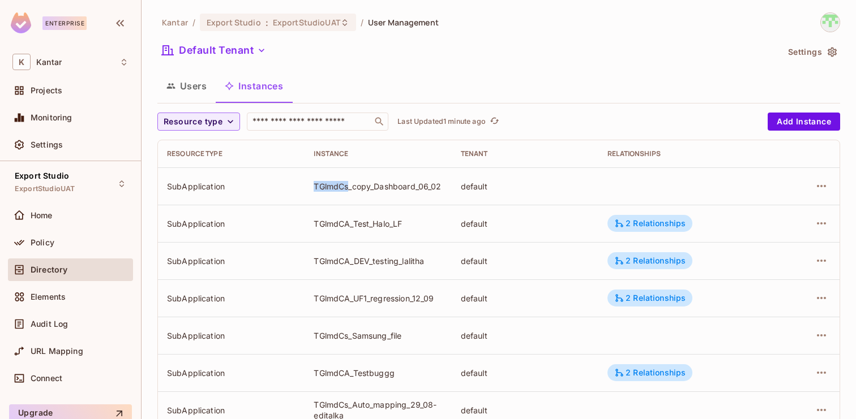
click at [315, 190] on div "TGlmdCs_copy_Dashboard_06_02" at bounding box center [378, 186] width 128 height 11
copy div "TGlmdCs"
click at [298, 187] on td "SubApplication" at bounding box center [231, 186] width 147 height 37
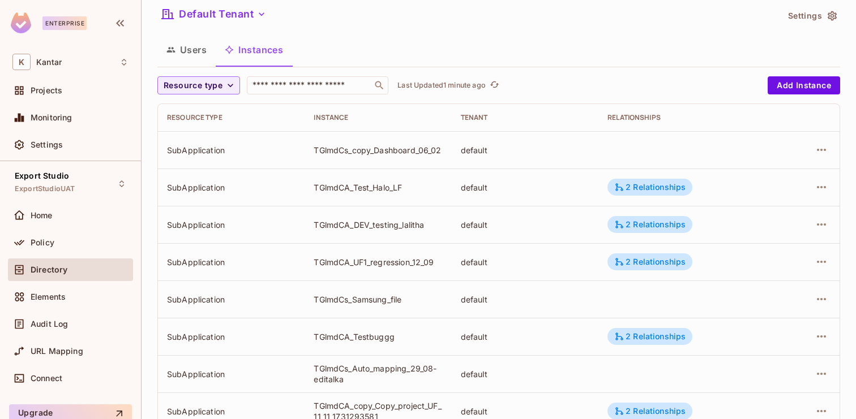
scroll to position [42, 0]
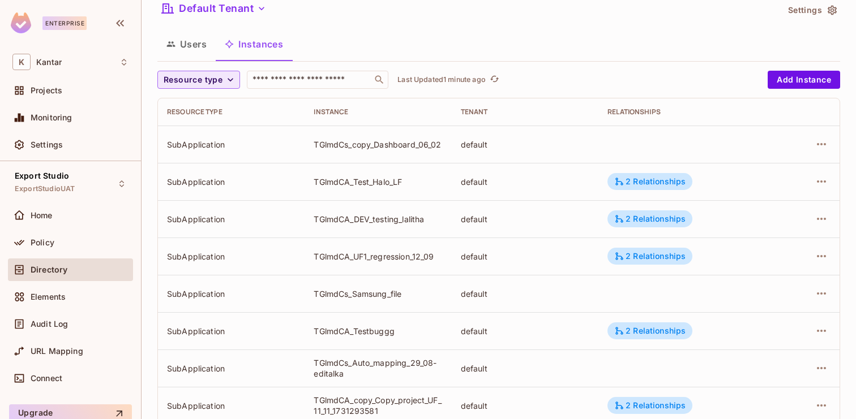
click at [210, 80] on span "Resource type" at bounding box center [193, 80] width 59 height 14
click at [203, 106] on span "Application" at bounding box center [195, 105] width 58 height 11
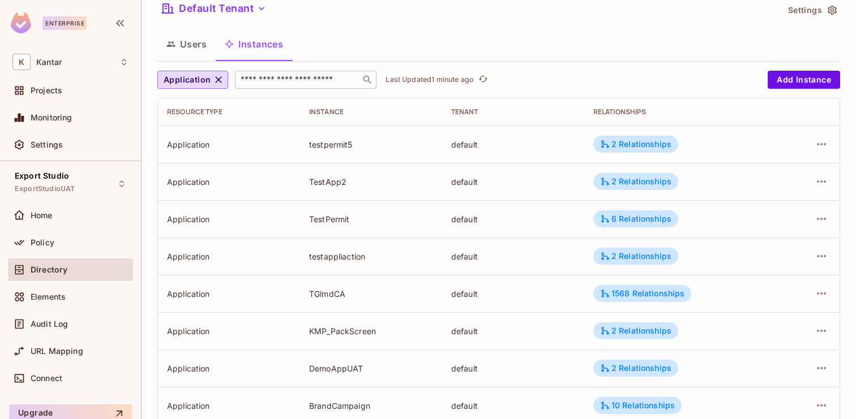
click at [298, 80] on input "text" at bounding box center [297, 79] width 119 height 11
paste input "*******"
type input "*******"
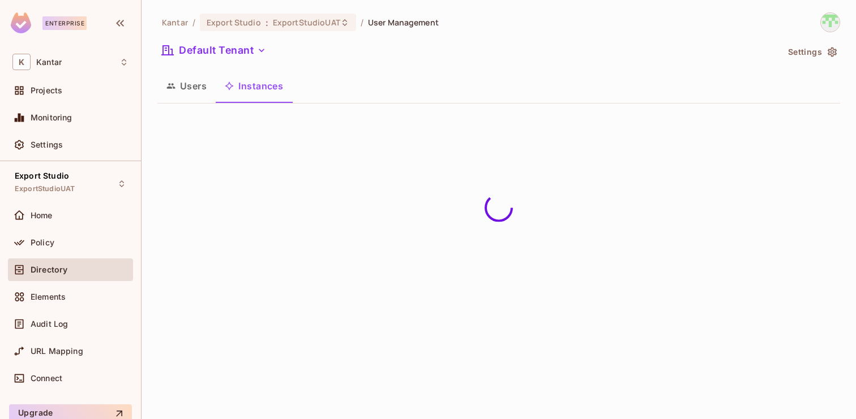
scroll to position [0, 0]
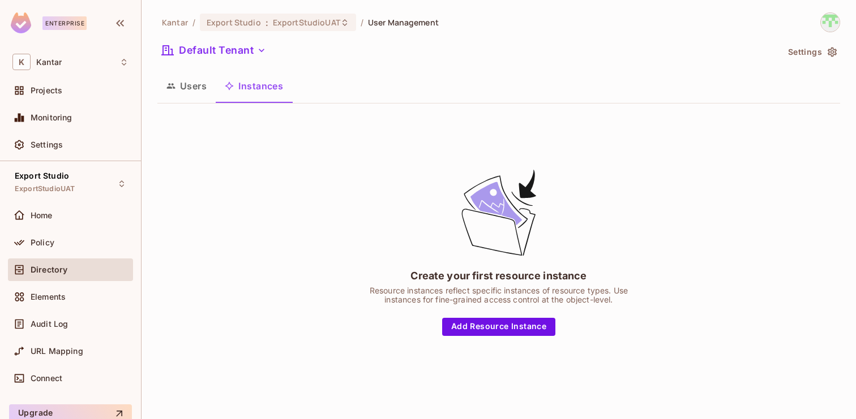
click at [180, 91] on button "Users" at bounding box center [186, 86] width 58 height 28
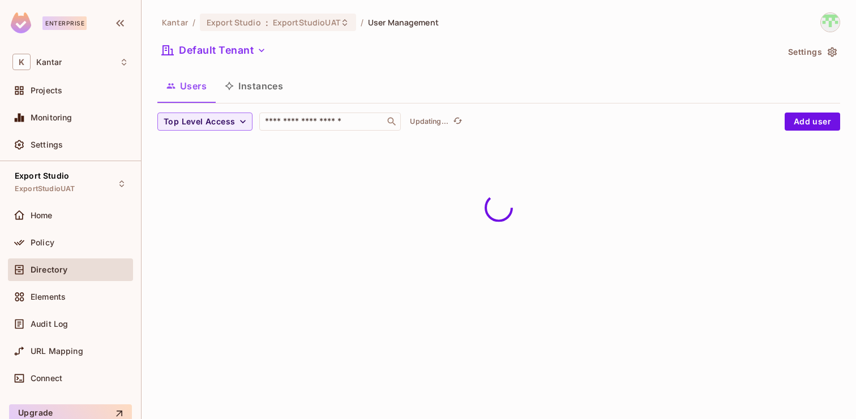
click at [243, 89] on button "Instances" at bounding box center [254, 86] width 76 height 28
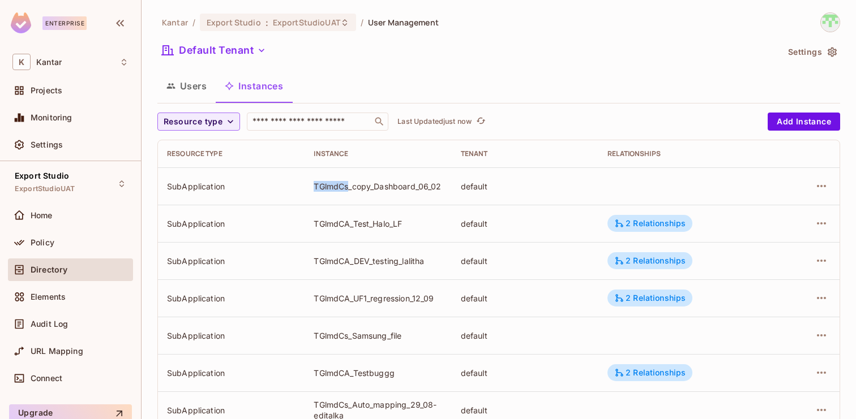
drag, startPoint x: 349, startPoint y: 189, endPoint x: 303, endPoint y: 188, distance: 46.4
click at [302, 188] on tr "SubApplication TGlmdCs_copy_Dashboard_06_02 default" at bounding box center [498, 186] width 681 height 37
copy tr "TGlmdCs"
click at [407, 208] on td "TGlmdCA_Test_Halo_LF" at bounding box center [377, 223] width 147 height 37
drag, startPoint x: 353, startPoint y: 186, endPoint x: 445, endPoint y: 188, distance: 92.3
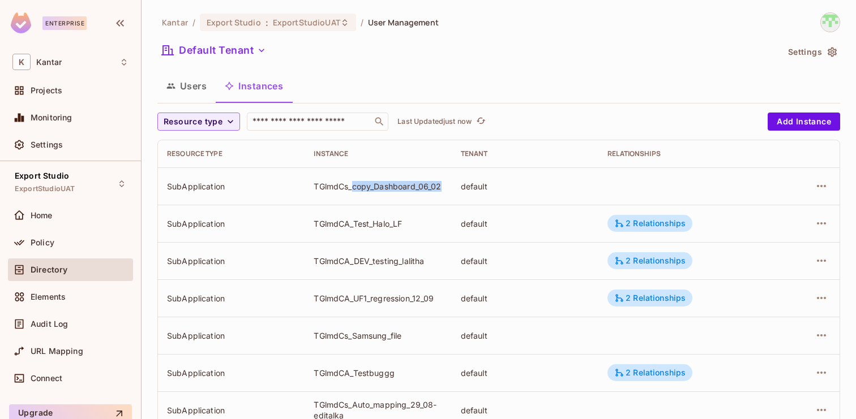
click at [445, 188] on td "TGlmdCs_copy_Dashboard_06_02" at bounding box center [377, 186] width 147 height 37
copy div "copy_Dashboard_06_02"
click at [349, 188] on div "TGlmdCs_copy_Dashboard_06_02" at bounding box center [378, 186] width 128 height 11
drag, startPoint x: 349, startPoint y: 188, endPoint x: 317, endPoint y: 188, distance: 31.7
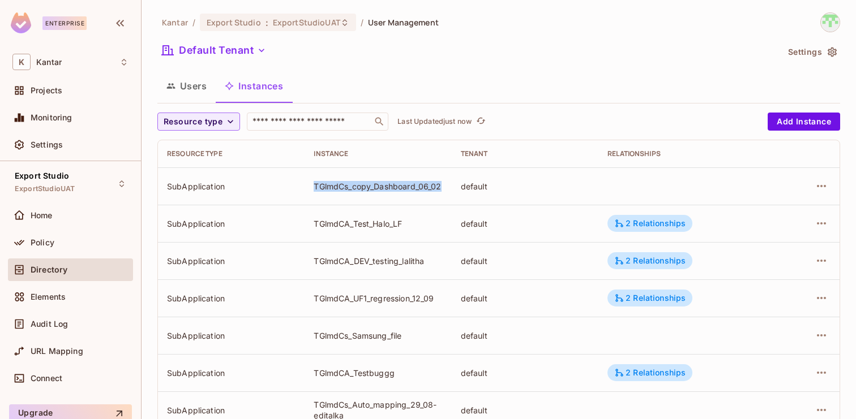
click at [316, 188] on div "TGlmdCs_copy_Dashboard_06_02" at bounding box center [378, 186] width 128 height 11
click at [325, 206] on td "TGlmdCA_Test_Halo_LF" at bounding box center [377, 223] width 147 height 37
drag, startPoint x: 348, startPoint y: 187, endPoint x: 316, endPoint y: 187, distance: 32.3
click at [316, 187] on div "TGlmdCs_copy_Dashboard_06_02" at bounding box center [378, 186] width 128 height 11
copy div "TGlmdCs"
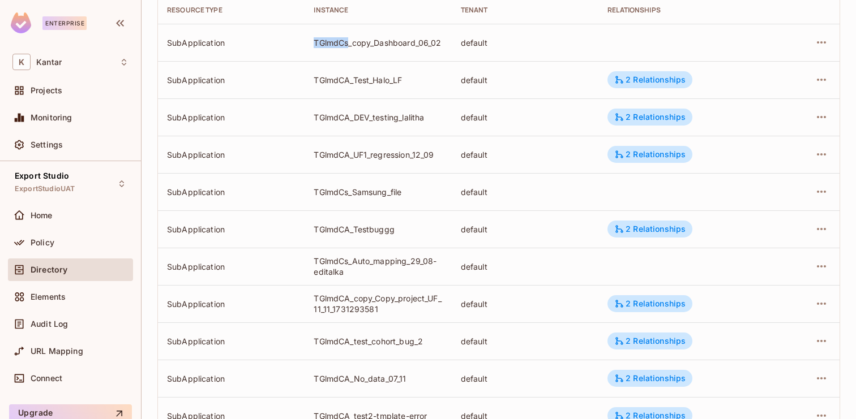
scroll to position [371, 0]
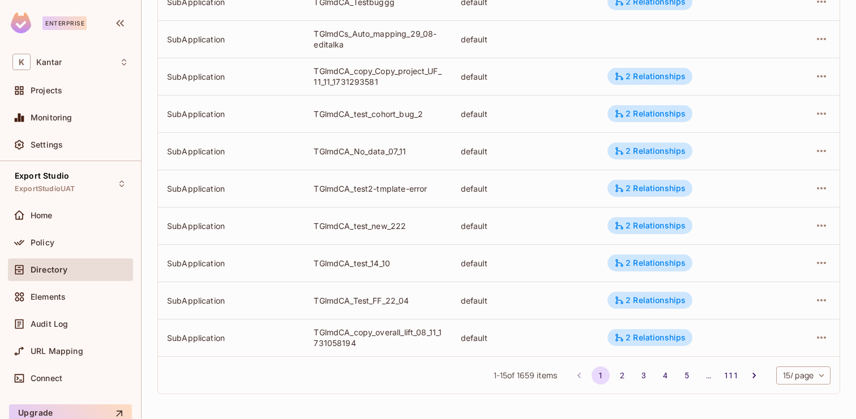
click at [794, 376] on body "Enterprise K Kantar Projects Monitoring Settings Export Studio ExportStudioUAT …" at bounding box center [428, 209] width 856 height 419
click at [789, 393] on li "100 / page" at bounding box center [802, 394] width 57 height 24
type input "***"
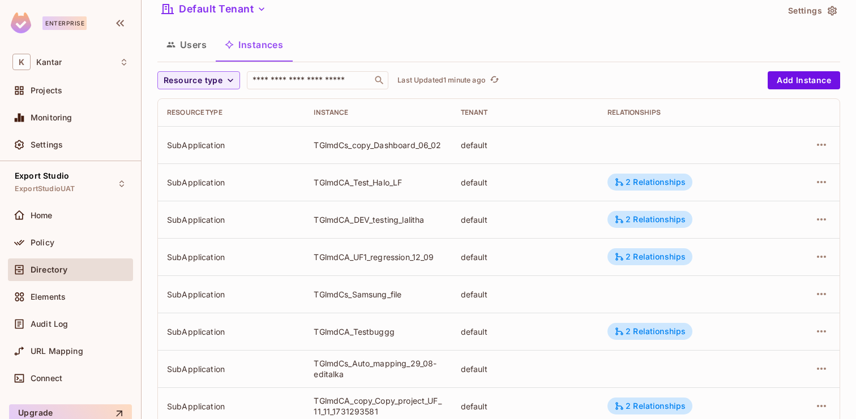
scroll to position [46, 0]
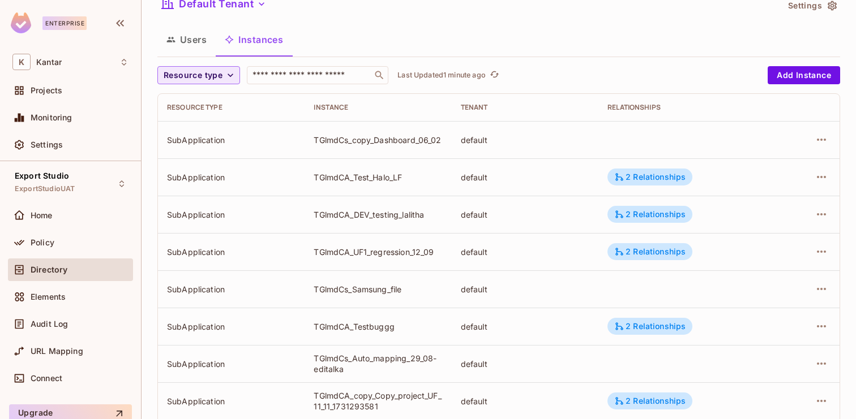
click at [199, 78] on span "Resource type" at bounding box center [193, 75] width 59 height 14
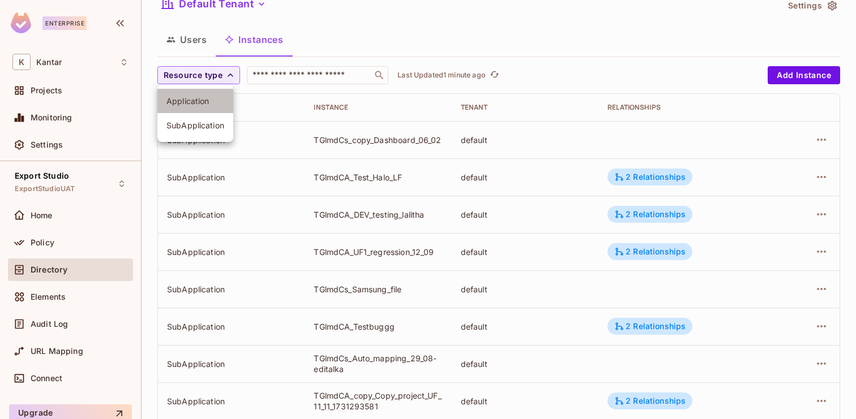
click at [203, 100] on span "Application" at bounding box center [195, 101] width 58 height 11
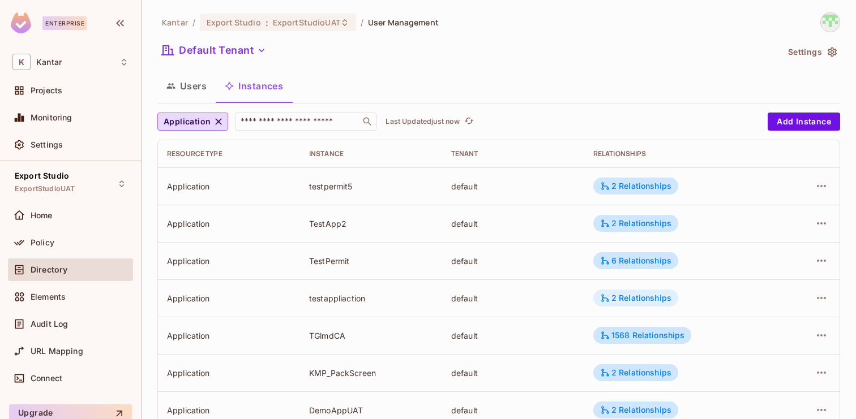
scroll to position [31, 0]
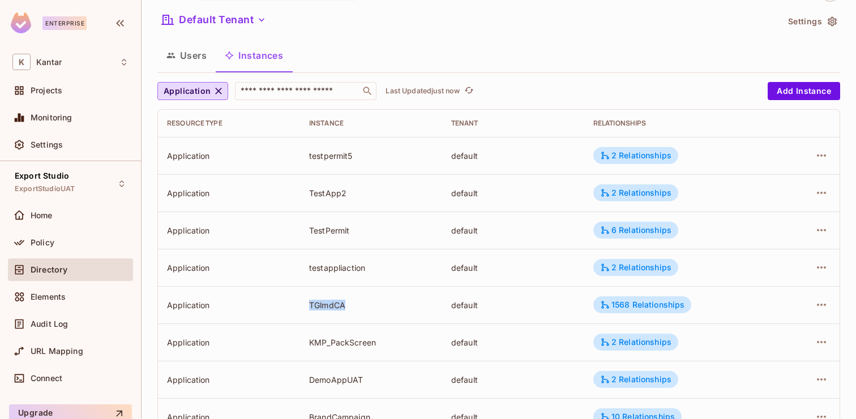
drag, startPoint x: 308, startPoint y: 308, endPoint x: 346, endPoint y: 307, distance: 37.9
click at [346, 307] on td "TGlmdCA" at bounding box center [371, 304] width 142 height 37
click at [623, 306] on div "1568 Relationships" at bounding box center [642, 305] width 85 height 10
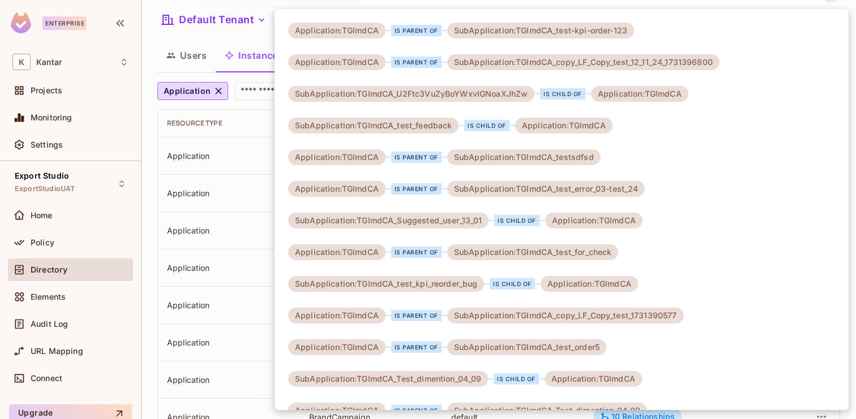
click at [227, 306] on div at bounding box center [428, 209] width 856 height 419
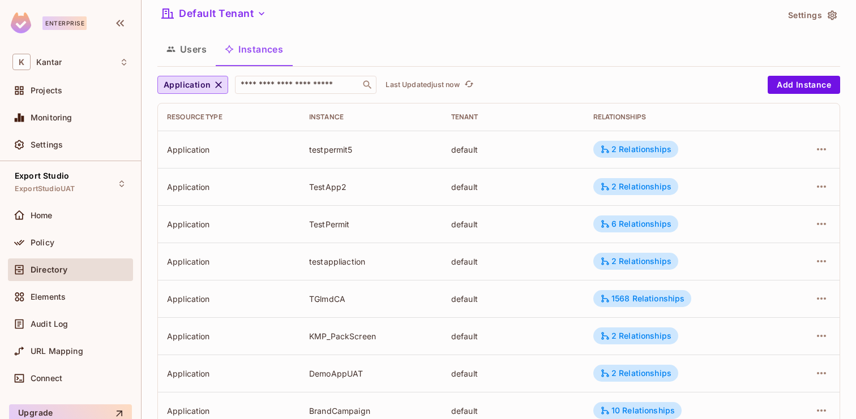
scroll to position [38, 0]
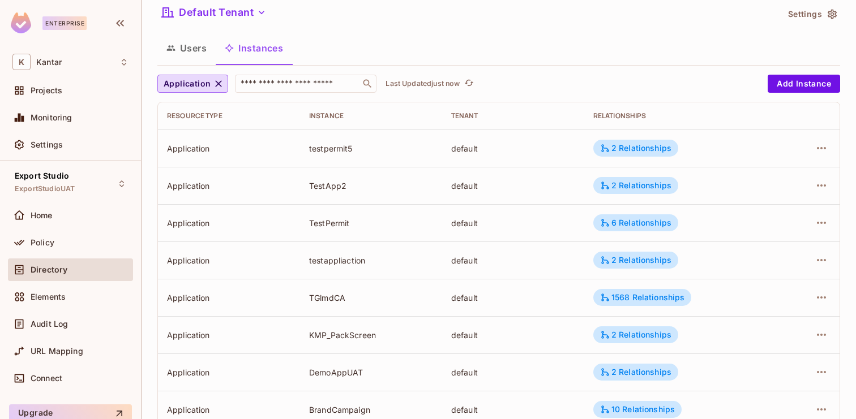
drag, startPoint x: 312, startPoint y: 299, endPoint x: 350, endPoint y: 297, distance: 38.0
click at [350, 297] on div "TGlmdCA" at bounding box center [371, 298] width 124 height 11
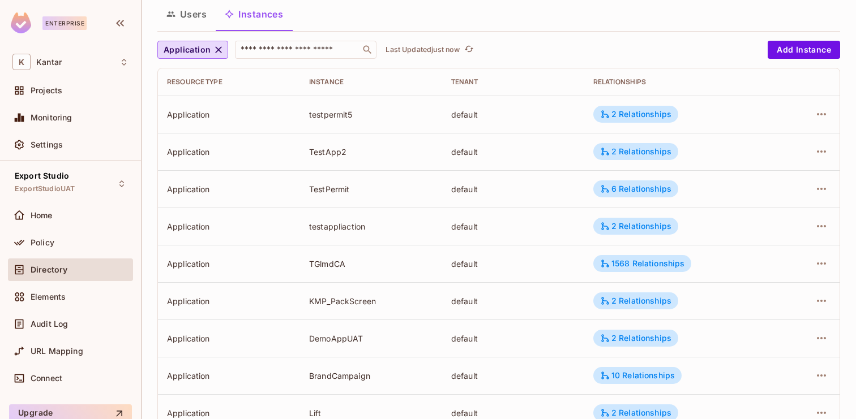
scroll to position [80, 0]
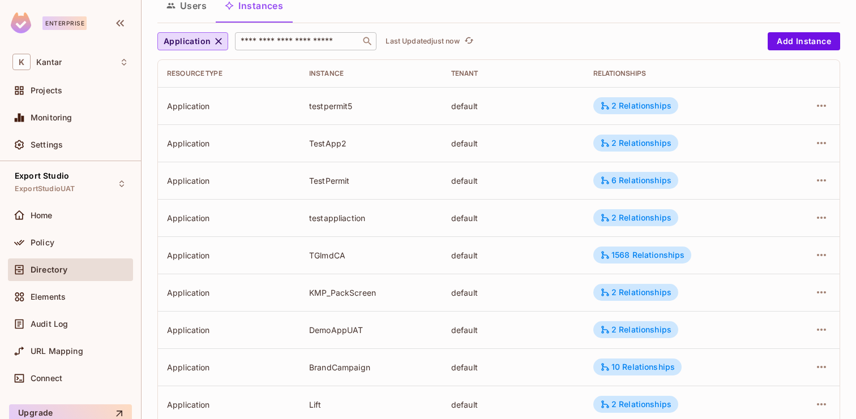
click at [278, 40] on input "text" at bounding box center [297, 41] width 119 height 11
paste input "*******"
type input "*******"
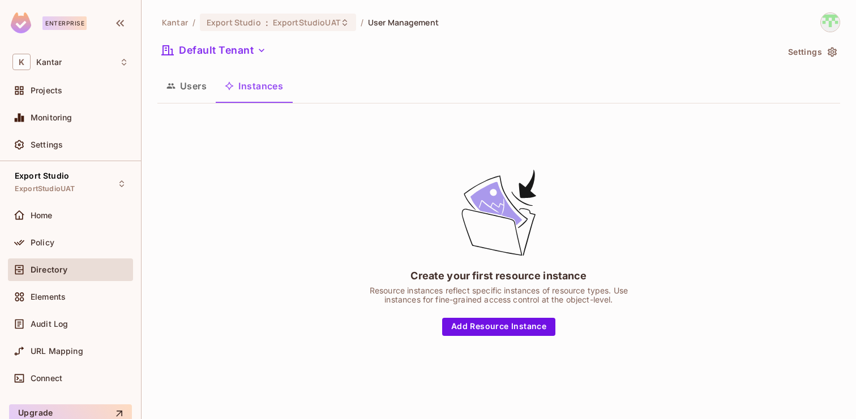
click at [189, 91] on button "Users" at bounding box center [186, 86] width 58 height 28
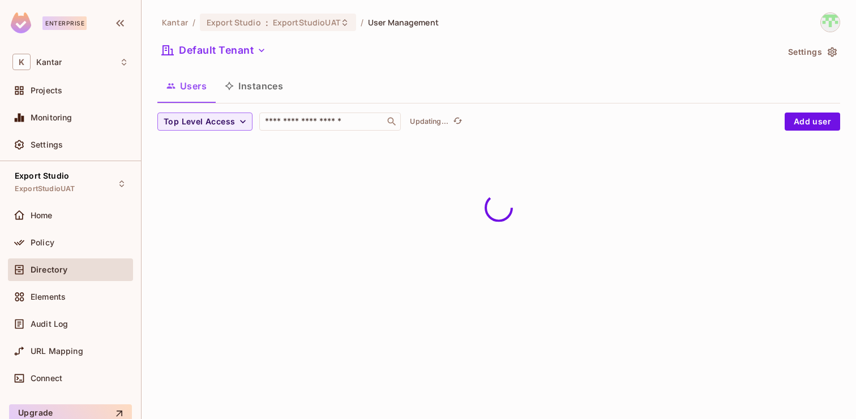
click at [259, 99] on button "Instances" at bounding box center [254, 86] width 76 height 28
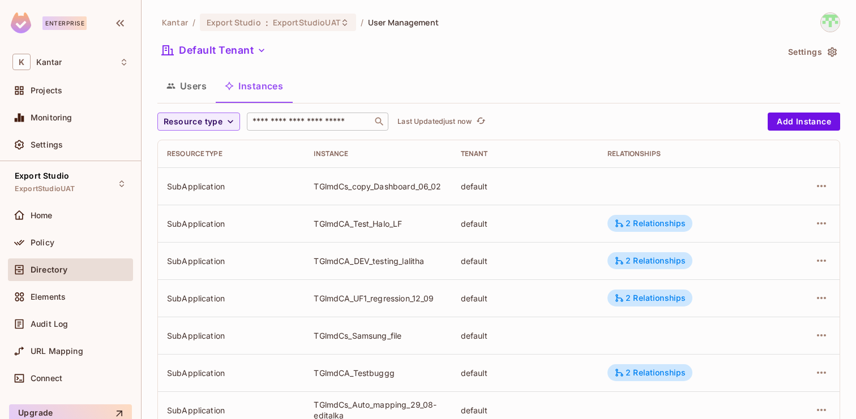
click at [301, 120] on input "text" at bounding box center [309, 121] width 119 height 11
click at [222, 123] on button "Resource type" at bounding box center [198, 122] width 83 height 18
click at [203, 157] on li "Application" at bounding box center [195, 147] width 76 height 24
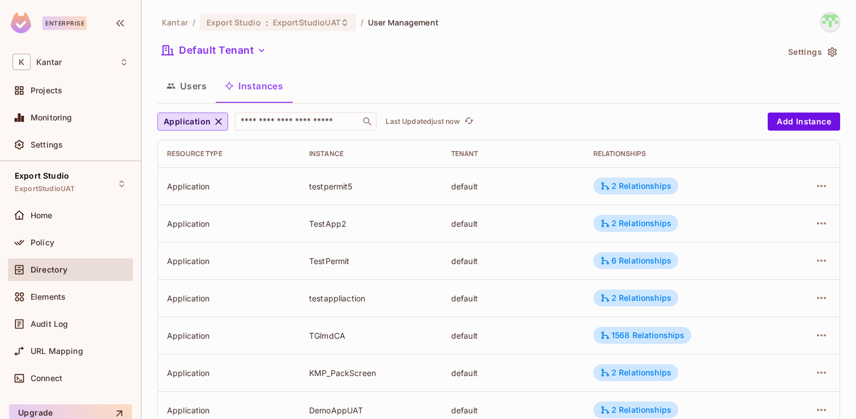
scroll to position [371, 0]
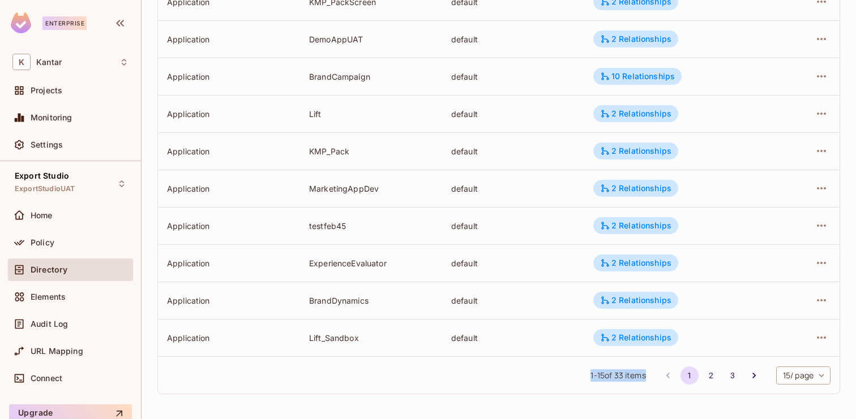
drag, startPoint x: 649, startPoint y: 376, endPoint x: 583, endPoint y: 378, distance: 65.1
click at [583, 378] on div "1 - 15 of 33 items 1 2 3 15 / page ** ​" at bounding box center [498, 375] width 681 height 37
click at [518, 377] on div "1 - 15 of 33 items 1 2 3 15 / page ** ​" at bounding box center [498, 375] width 681 height 37
drag, startPoint x: 653, startPoint y: 376, endPoint x: 583, endPoint y: 377, distance: 69.0
click at [582, 377] on div "1 - 15 of 33 items 1 2 3 15 / page ** ​" at bounding box center [498, 375] width 681 height 37
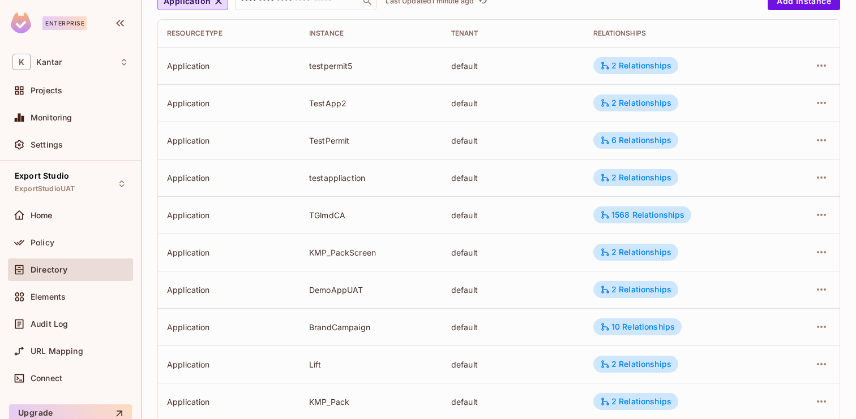
scroll to position [0, 0]
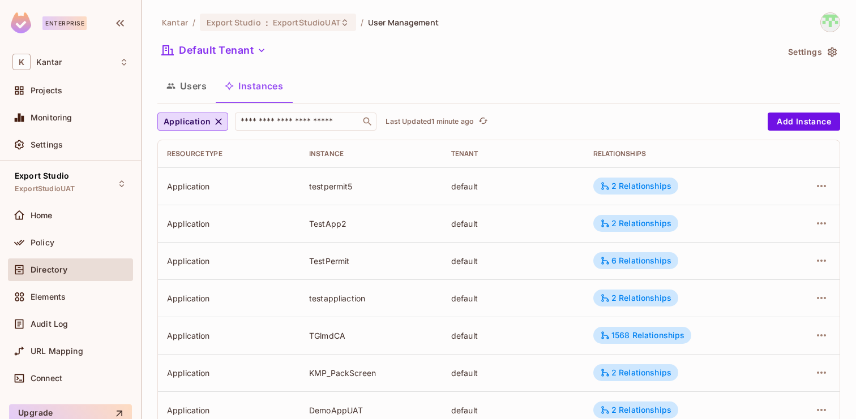
click at [251, 90] on button "Instances" at bounding box center [254, 86] width 76 height 28
click at [185, 94] on button "Users" at bounding box center [186, 86] width 58 height 28
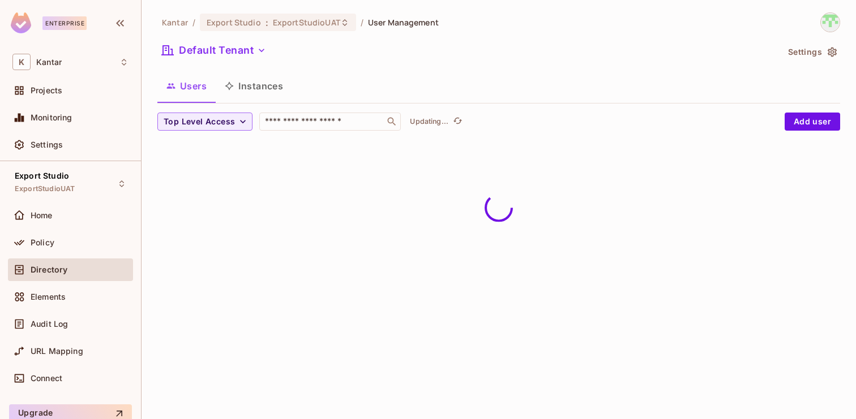
click at [256, 94] on button "Instances" at bounding box center [254, 86] width 76 height 28
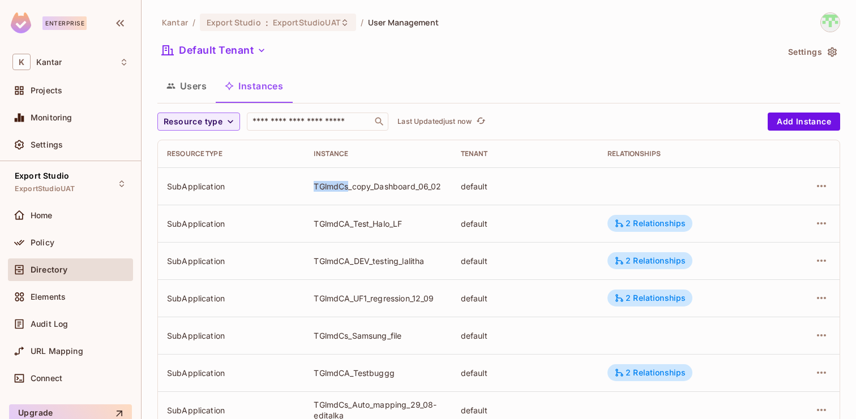
drag, startPoint x: 349, startPoint y: 188, endPoint x: 305, endPoint y: 188, distance: 44.1
click at [304, 188] on tr "SubApplication TGlmdCs_copy_Dashboard_06_02 default" at bounding box center [498, 186] width 681 height 37
click at [372, 197] on td "TGlmdCs_copy_Dashboard_06_02" at bounding box center [377, 186] width 147 height 37
click at [821, 181] on icon "button" at bounding box center [821, 186] width 14 height 14
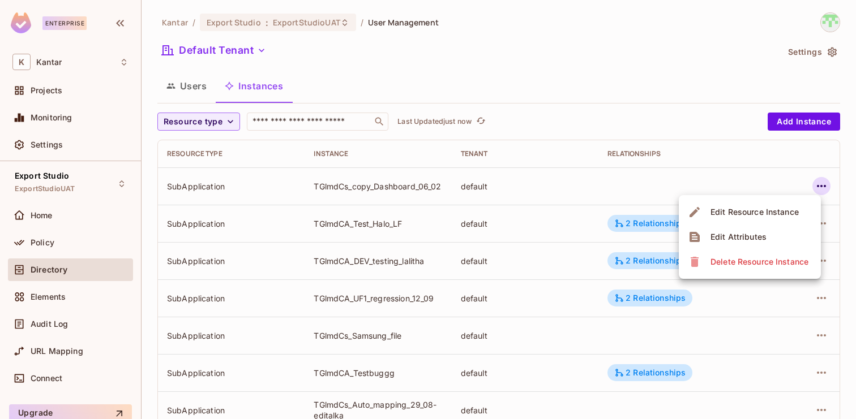
drag, startPoint x: 311, startPoint y: 182, endPoint x: 394, endPoint y: 184, distance: 83.8
click at [394, 184] on div at bounding box center [428, 209] width 856 height 419
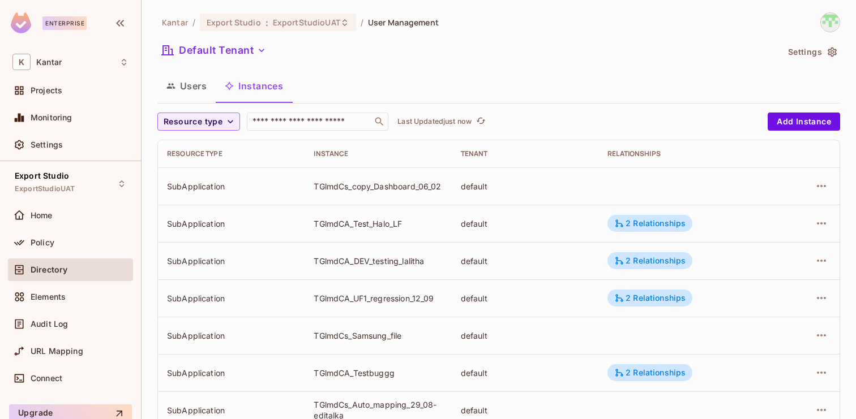
click at [394, 184] on div "Edit Resource Instance Edit Attributes Delete Resource Instance" at bounding box center [428, 209] width 856 height 419
drag, startPoint x: 312, startPoint y: 186, endPoint x: 444, endPoint y: 186, distance: 131.9
click at [444, 186] on td "TGlmdCs_copy_Dashboard_06_02" at bounding box center [377, 186] width 147 height 37
click at [831, 188] on td at bounding box center [807, 186] width 63 height 37
click at [822, 186] on icon "button" at bounding box center [821, 186] width 14 height 14
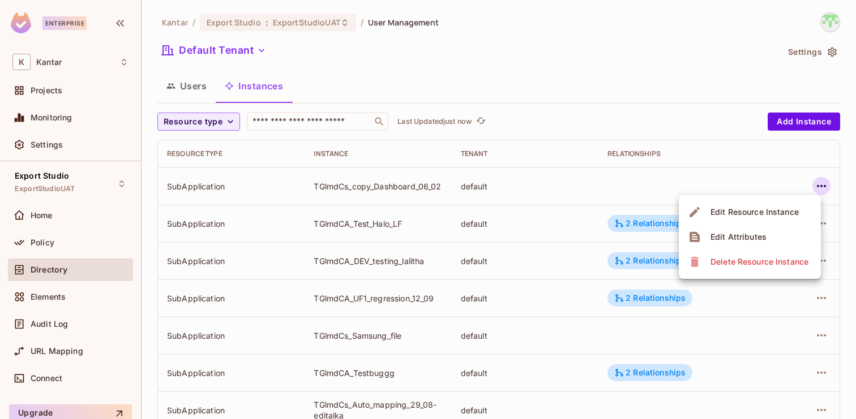
click at [760, 262] on div "Delete Resource Instance" at bounding box center [759, 261] width 98 height 11
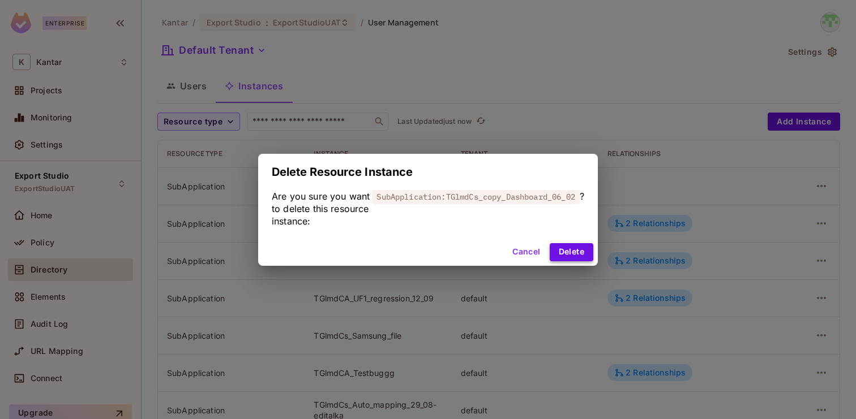
click at [568, 257] on button "Delete" at bounding box center [572, 252] width 44 height 18
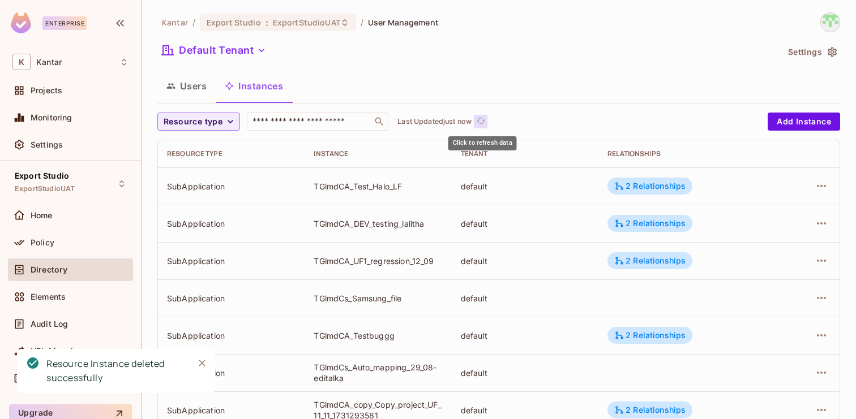
click at [480, 123] on icon "refresh" at bounding box center [481, 121] width 10 height 10
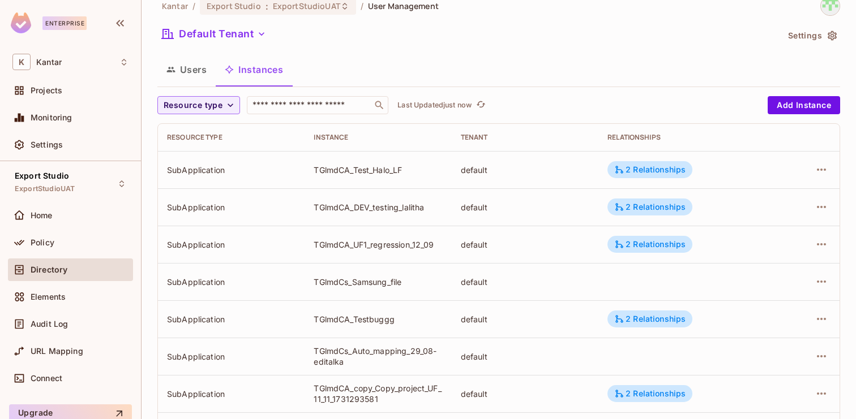
scroll to position [27, 0]
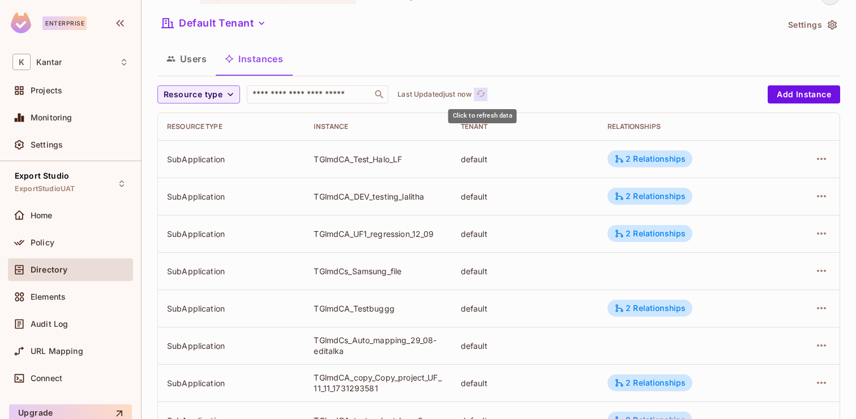
click at [484, 100] on span "refresh" at bounding box center [481, 94] width 10 height 11
click at [327, 99] on input "text" at bounding box center [309, 94] width 119 height 11
paste input "**********"
type input "**********"
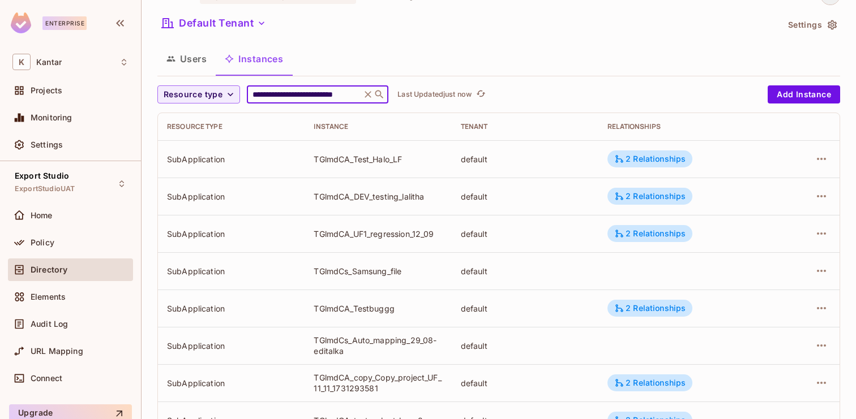
scroll to position [0, 0]
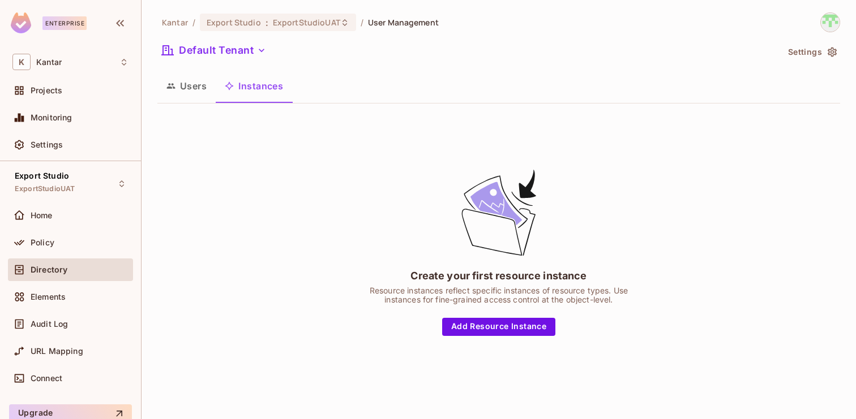
click at [199, 91] on button "Users" at bounding box center [186, 86] width 58 height 28
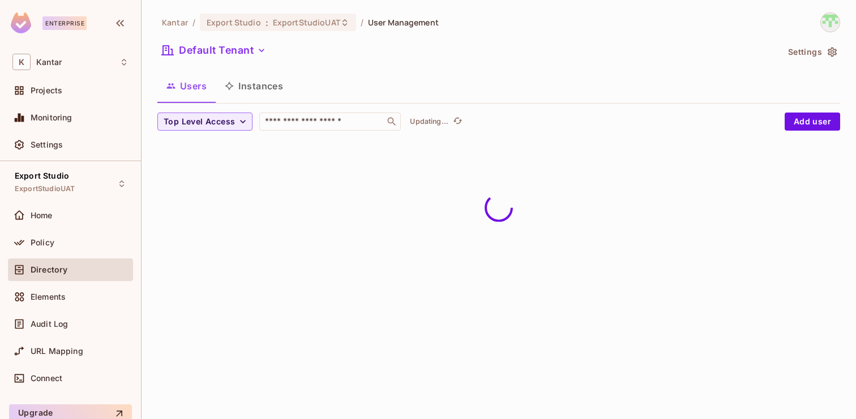
click at [264, 91] on button "Instances" at bounding box center [254, 86] width 76 height 28
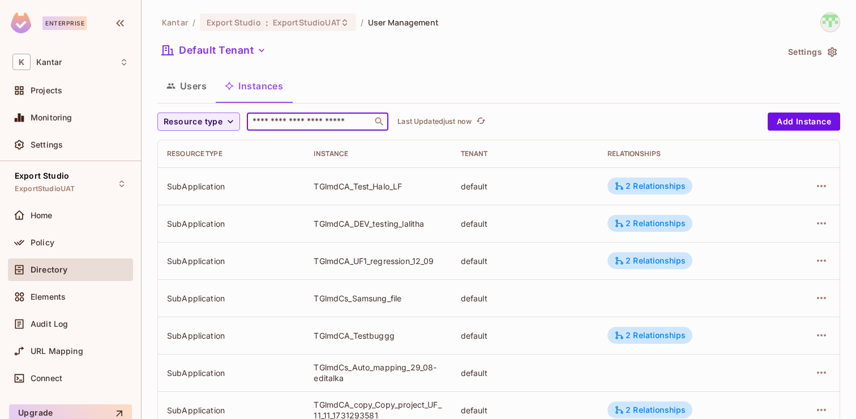
click at [288, 121] on input "text" at bounding box center [309, 121] width 119 height 11
click at [171, 80] on button "Users" at bounding box center [186, 86] width 58 height 28
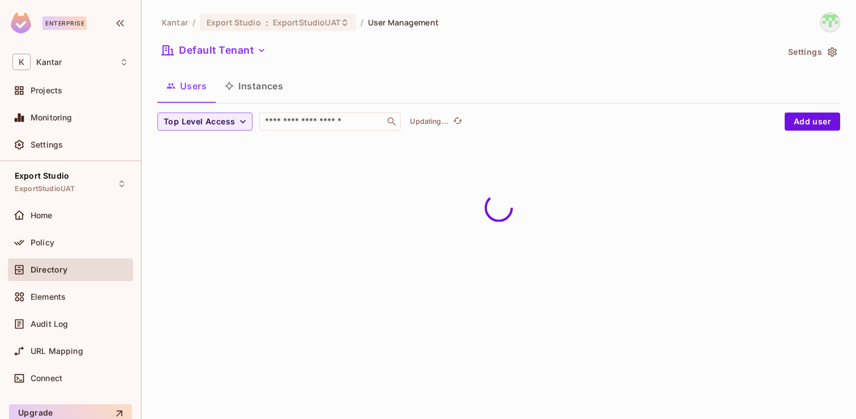
click at [255, 92] on button "Instances" at bounding box center [254, 86] width 76 height 28
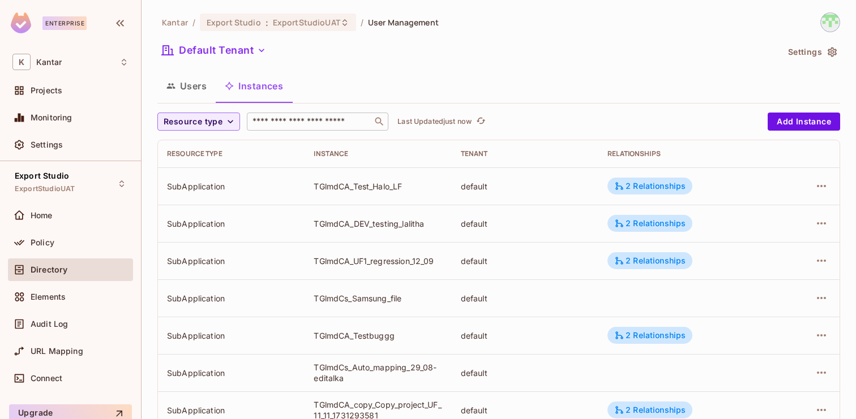
click at [328, 122] on input "text" at bounding box center [309, 121] width 119 height 11
paste input "**********"
type input "**********"
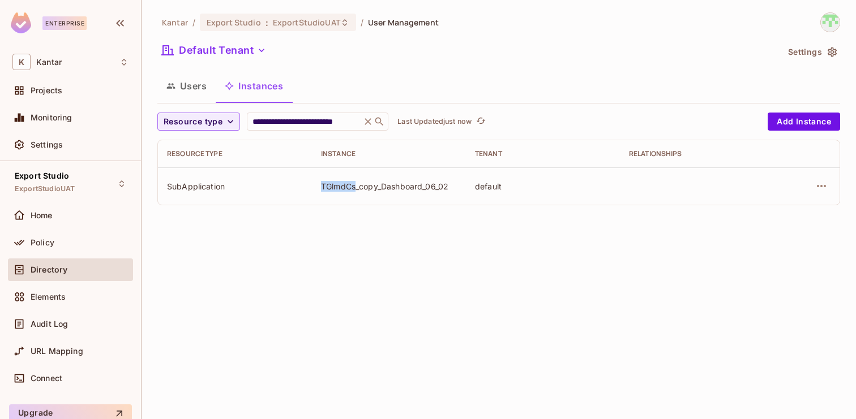
drag, startPoint x: 355, startPoint y: 187, endPoint x: 315, endPoint y: 186, distance: 40.2
click at [315, 187] on td "TGlmdCs_copy_Dashboard_06_02" at bounding box center [389, 186] width 154 height 37
click at [823, 188] on icon "button" at bounding box center [821, 186] width 14 height 14
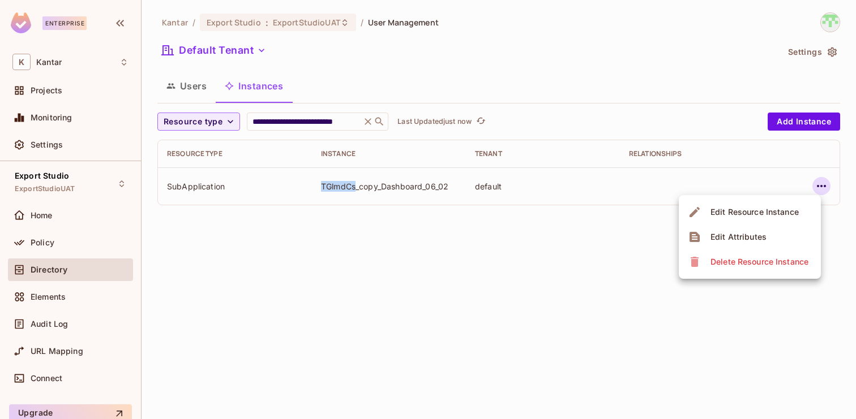
click at [754, 262] on div "Delete Resource Instance" at bounding box center [759, 261] width 98 height 11
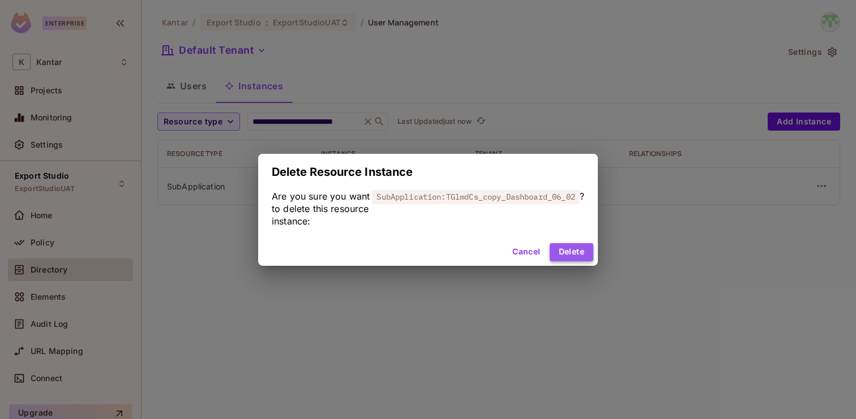
click at [571, 254] on button "Delete" at bounding box center [572, 252] width 44 height 18
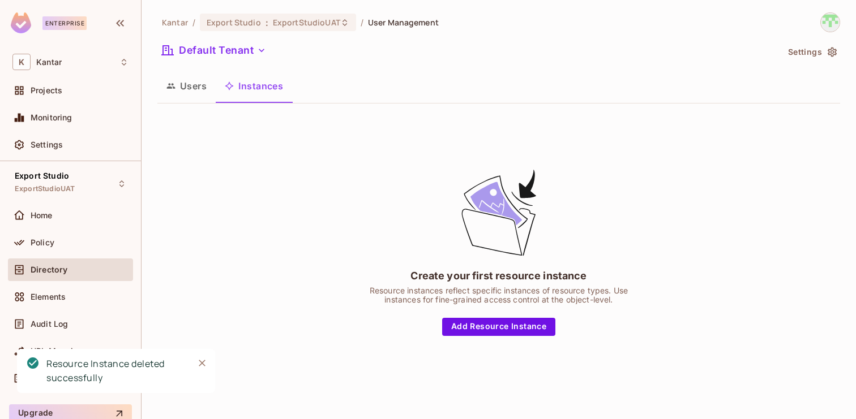
click at [192, 87] on button "Users" at bounding box center [186, 86] width 58 height 28
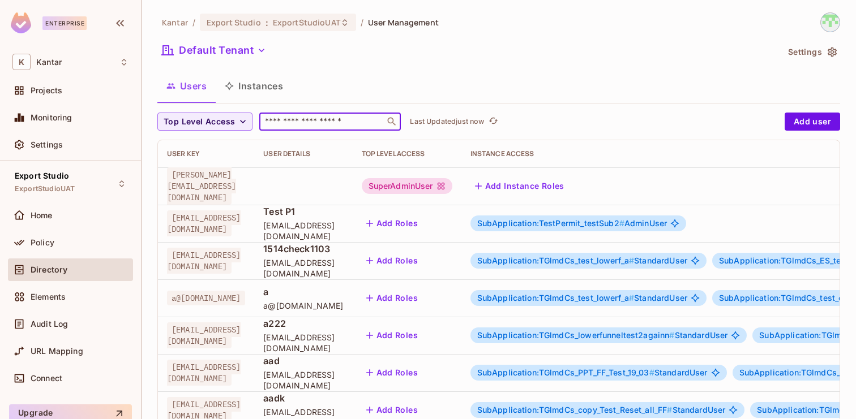
click at [336, 125] on input "text" at bounding box center [322, 121] width 119 height 11
click at [264, 87] on button "Instances" at bounding box center [254, 86] width 76 height 28
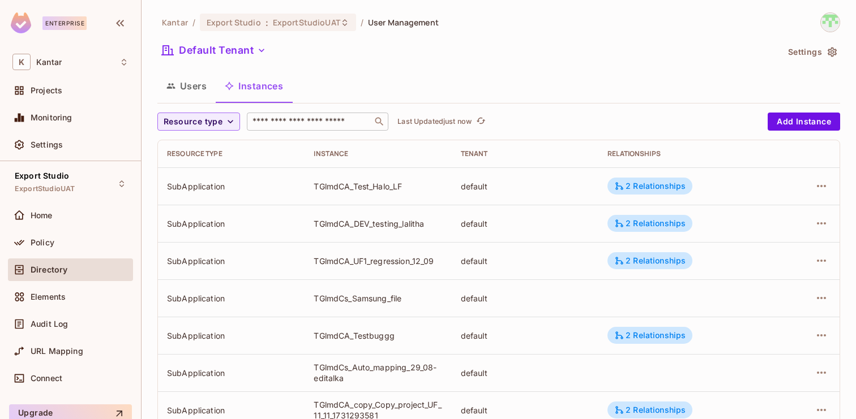
click at [299, 126] on input "text" at bounding box center [309, 121] width 119 height 11
paste input "**********"
type input "**********"
click at [336, 125] on input "text" at bounding box center [309, 121] width 119 height 11
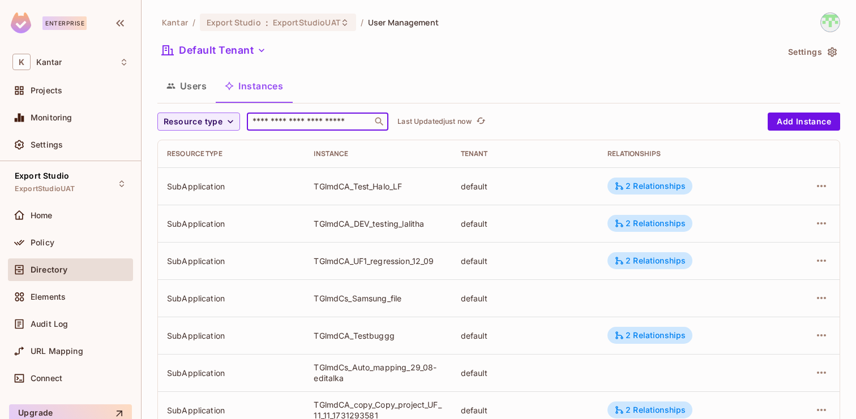
paste input "**********"
type input "**********"
click at [330, 106] on div "Kantar / Export Studio : ExportStudioUAT / User Management Default Tenant Setti…" at bounding box center [498, 393] width 683 height 762
click at [326, 122] on input "text" at bounding box center [309, 121] width 119 height 11
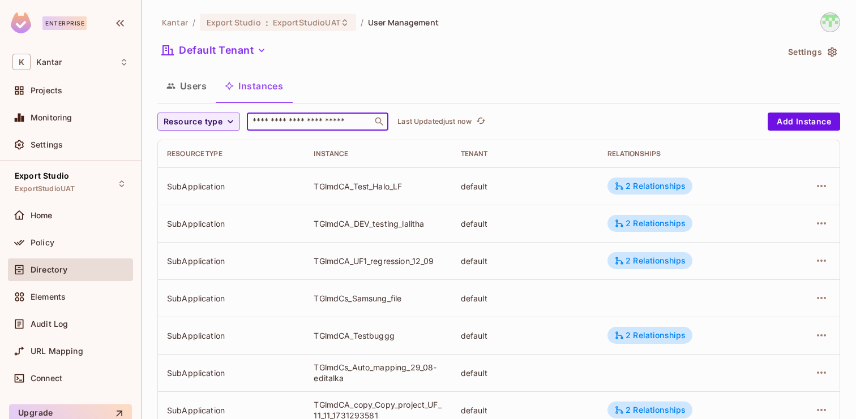
paste input "**********"
type input "**********"
click at [282, 122] on input "text" at bounding box center [309, 121] width 119 height 11
paste input "**********"
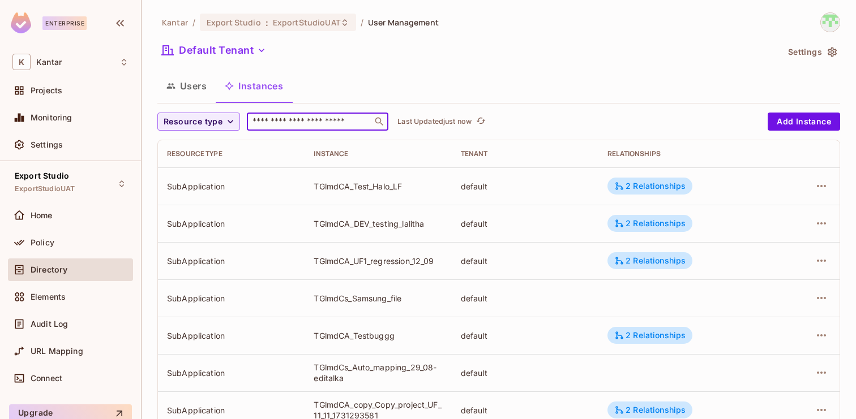
type input "**********"
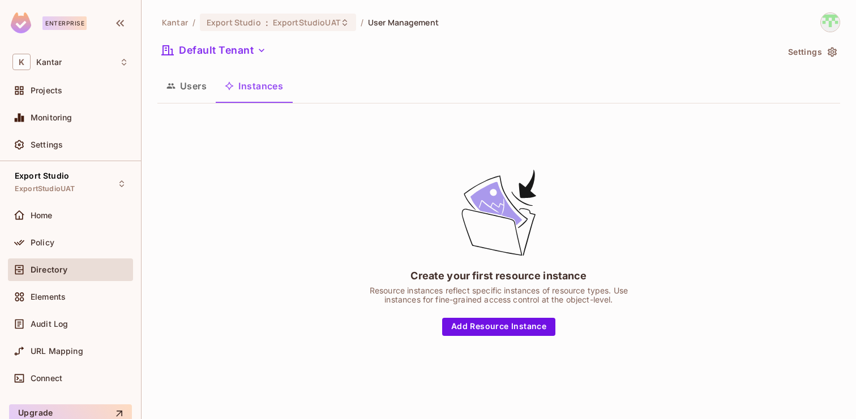
click at [185, 68] on div "Kantar / Export Studio : ExportStudioUAT / User Management Default Tenant Setti…" at bounding box center [498, 201] width 683 height 378
click at [184, 75] on button "Users" at bounding box center [186, 86] width 58 height 28
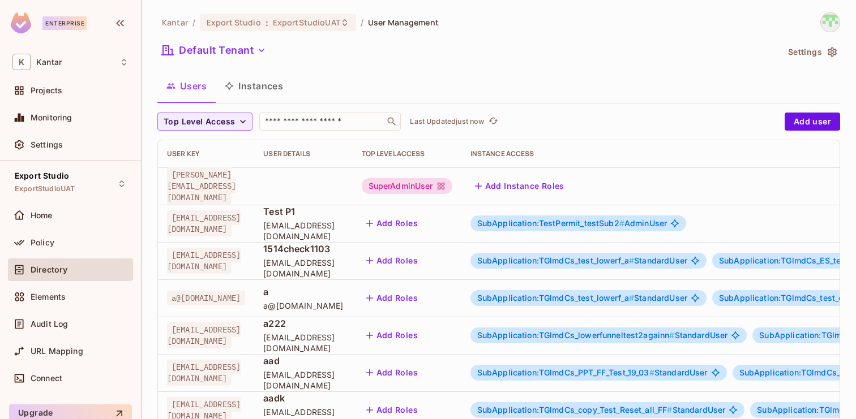
click at [246, 85] on button "Instances" at bounding box center [254, 86] width 76 height 28
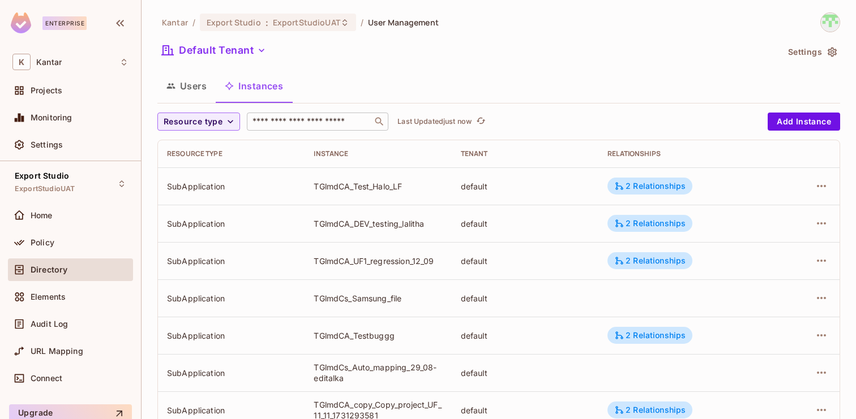
click at [275, 119] on input "text" at bounding box center [309, 121] width 119 height 11
paste input "**********"
type input "**********"
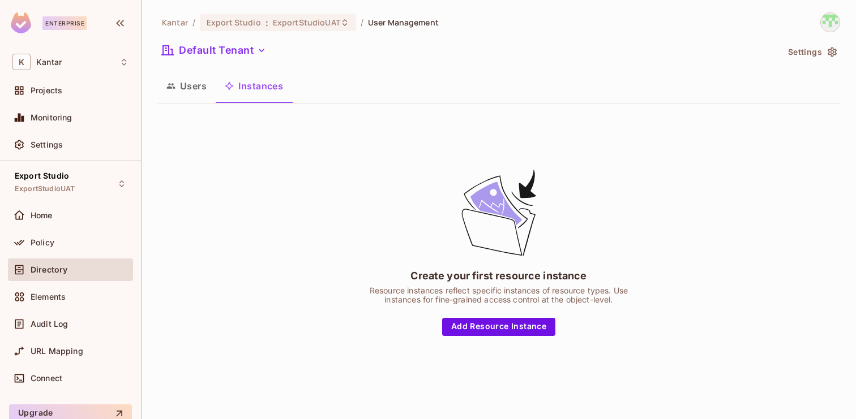
click at [194, 89] on button "Users" at bounding box center [186, 86] width 58 height 28
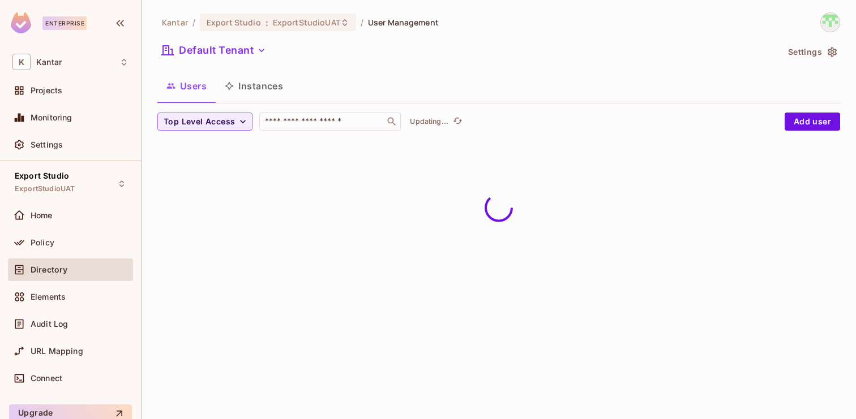
click at [260, 89] on button "Instances" at bounding box center [254, 86] width 76 height 28
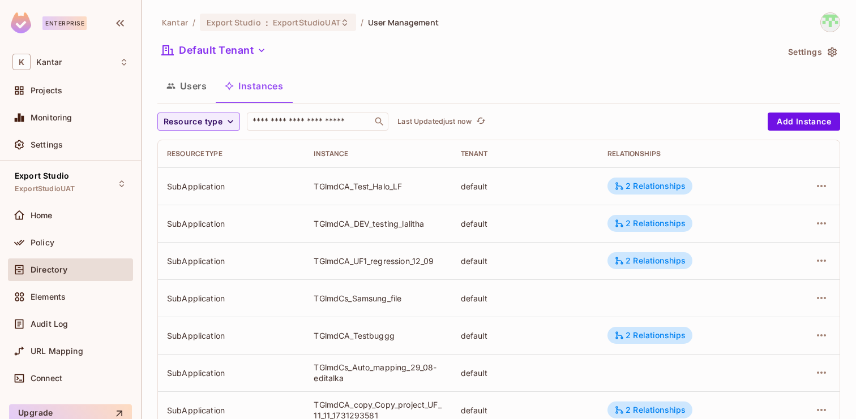
click at [348, 183] on div "TGlmdCA_Test_Halo_LF" at bounding box center [378, 186] width 128 height 11
click at [192, 80] on button "Users" at bounding box center [186, 86] width 58 height 28
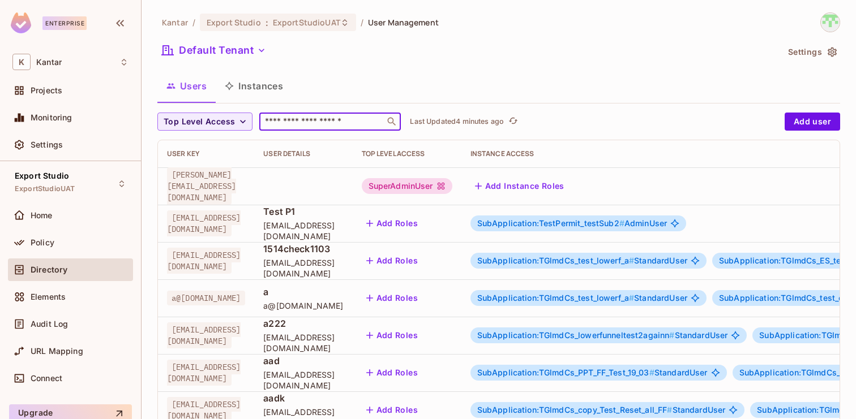
click at [327, 124] on input "text" at bounding box center [322, 121] width 119 height 11
paste input "**********"
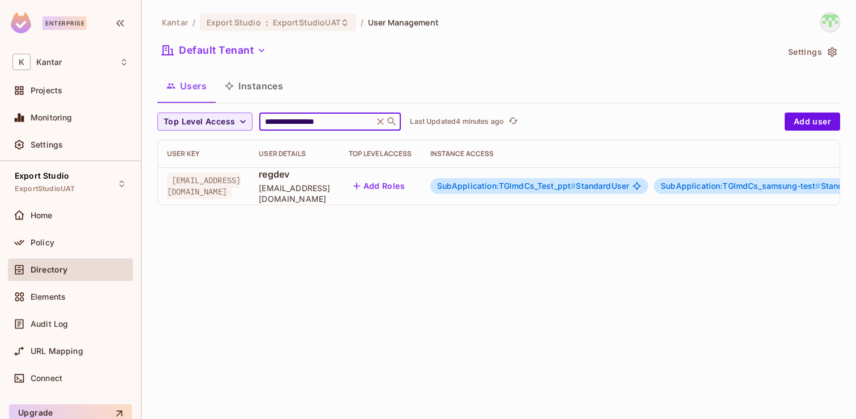
type input "**********"
click at [535, 186] on span "SubApplication:TGlmdCs_Test_ppt #" at bounding box center [506, 186] width 139 height 10
click at [601, 183] on span "SubApplication:TGlmdCs_Test_ppt # StandardUser" at bounding box center [533, 186] width 192 height 9
click at [629, 187] on span "SubApplication:TGlmdCs_Test_ppt # StandardUser" at bounding box center [533, 186] width 192 height 9
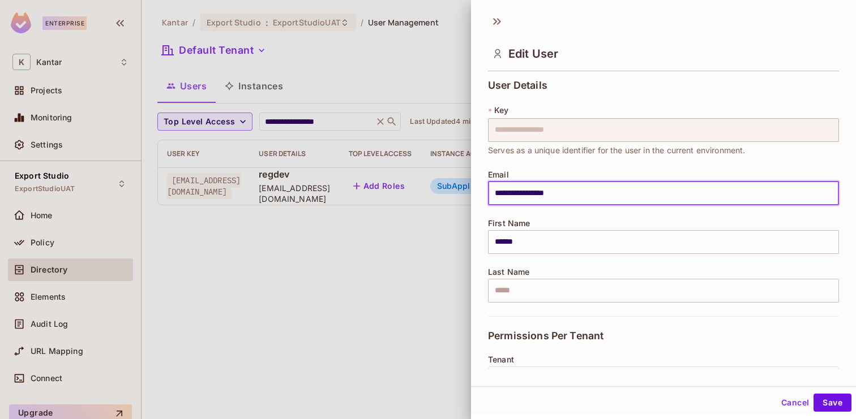
click at [786, 399] on button "Cancel" at bounding box center [794, 403] width 37 height 18
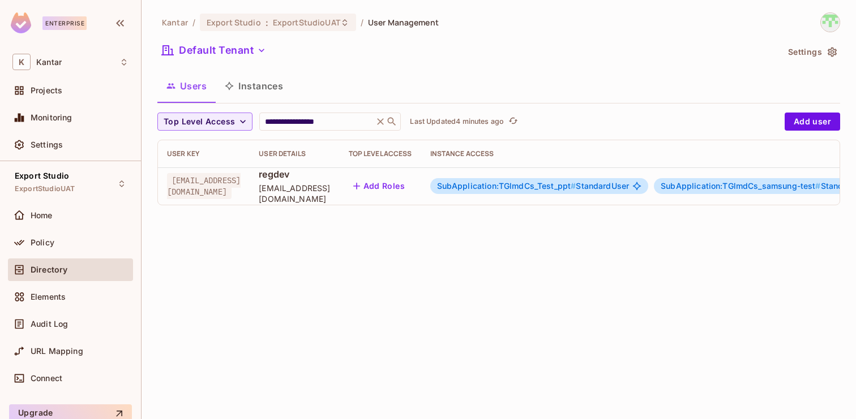
click at [256, 92] on button "Instances" at bounding box center [254, 86] width 76 height 28
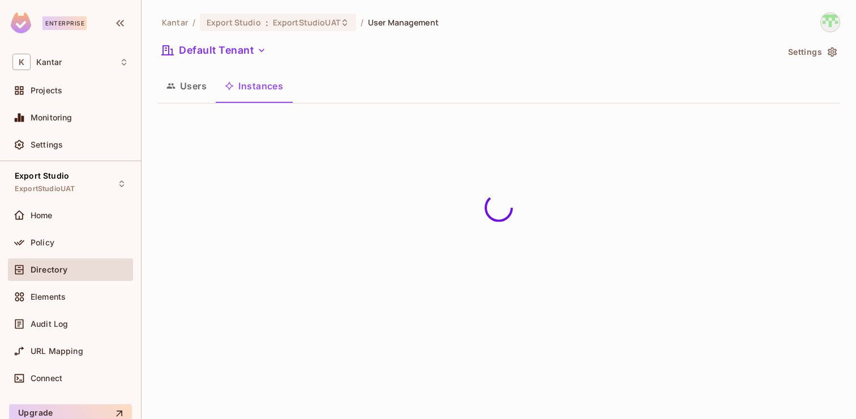
click at [198, 93] on button "Users" at bounding box center [186, 86] width 58 height 28
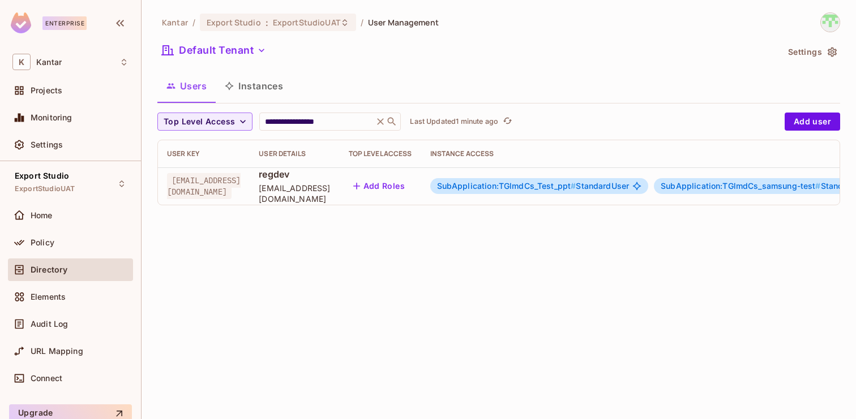
click at [280, 91] on button "Instances" at bounding box center [254, 86] width 76 height 28
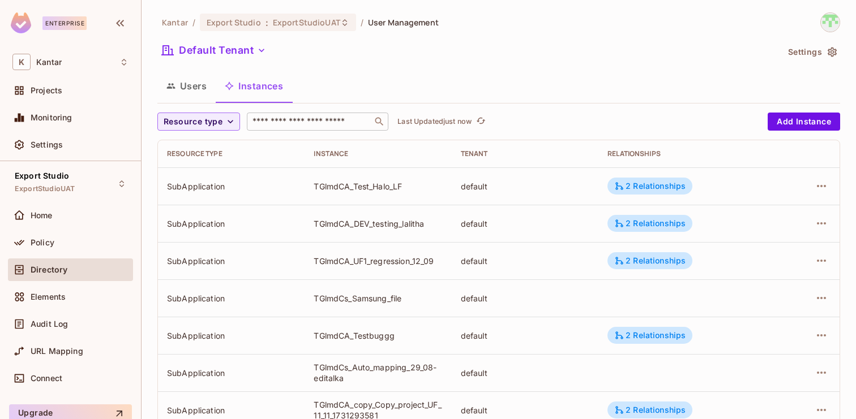
click at [338, 119] on input "text" at bounding box center [309, 121] width 119 height 11
paste input "**********"
type input "**********"
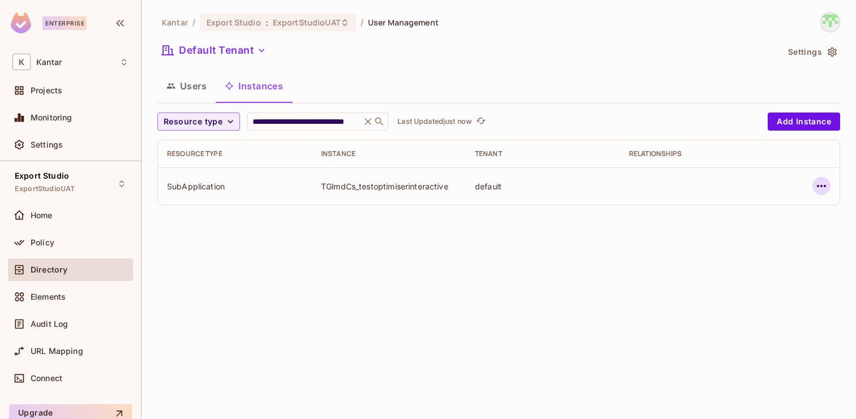
click at [823, 186] on icon "button" at bounding box center [821, 186] width 14 height 14
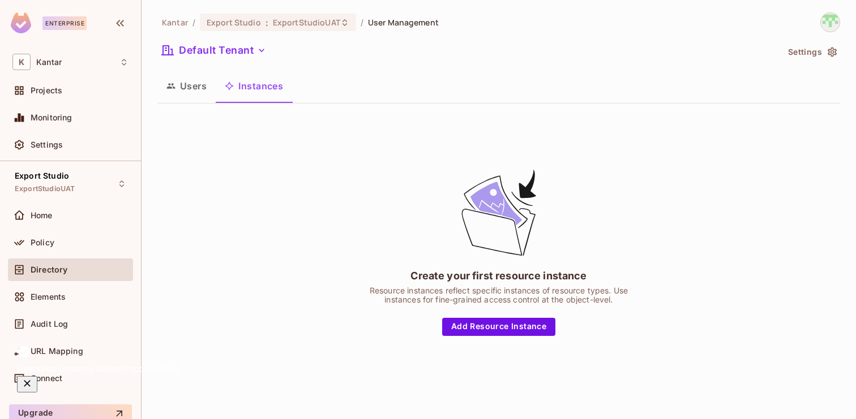
click at [172, 84] on icon "button" at bounding box center [171, 86] width 8 height 5
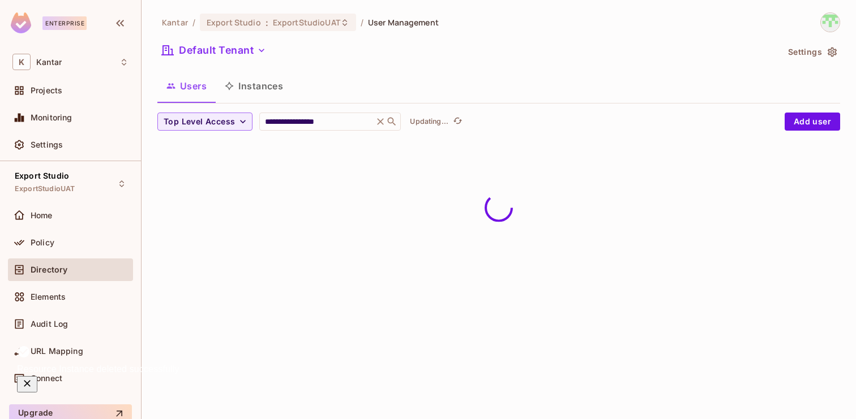
click at [255, 85] on button "Instances" at bounding box center [254, 86] width 76 height 28
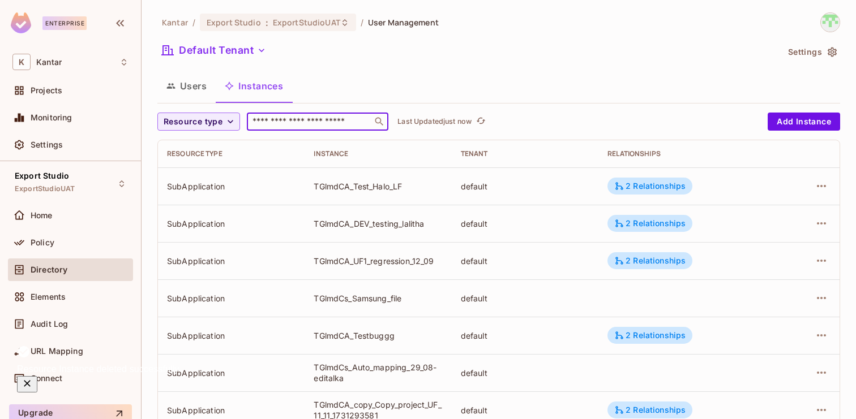
click at [293, 119] on input "text" at bounding box center [309, 121] width 119 height 11
paste input "**********"
type input "**********"
click at [312, 126] on input "text" at bounding box center [309, 121] width 119 height 11
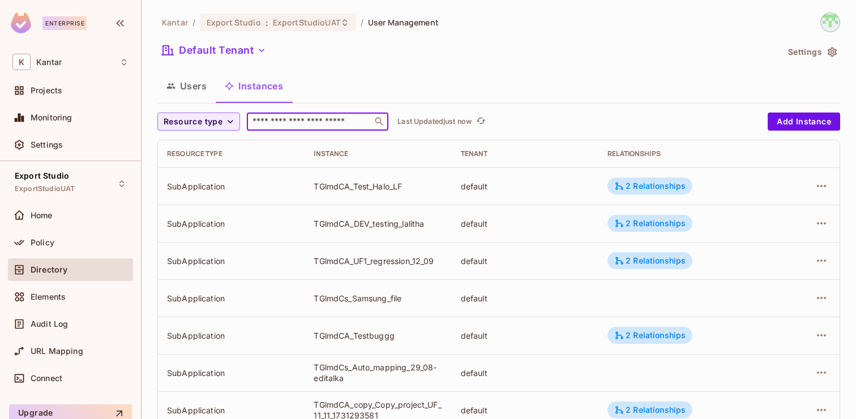
paste input "**********"
type input "**********"
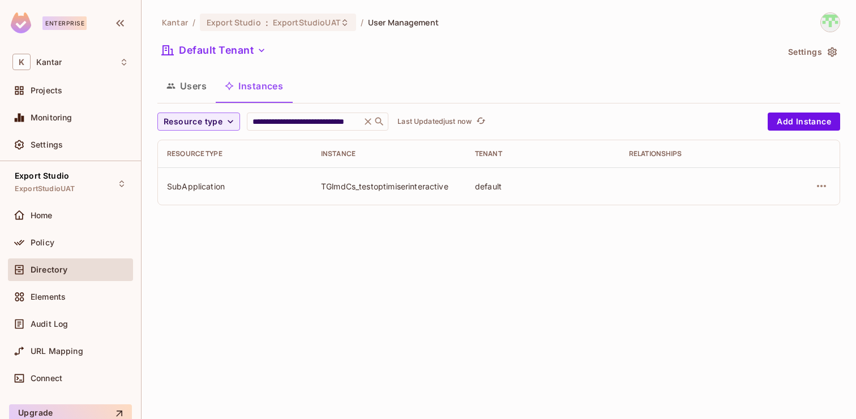
click at [190, 89] on button "Users" at bounding box center [186, 86] width 58 height 28
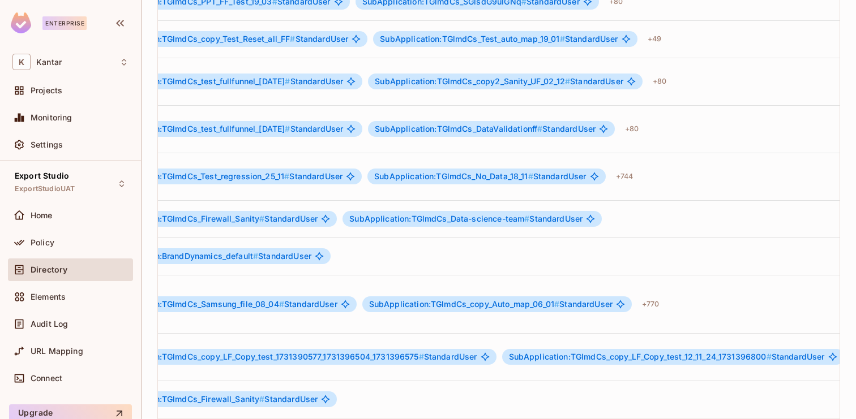
scroll to position [0, 368]
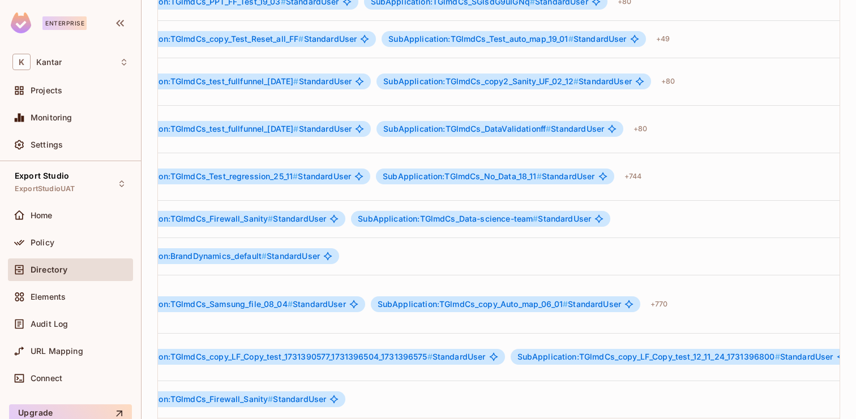
click at [808, 377] on body "Enterprise K Kantar Projects Monitoring Settings Export Studio ExportStudioUAT …" at bounding box center [428, 209] width 856 height 419
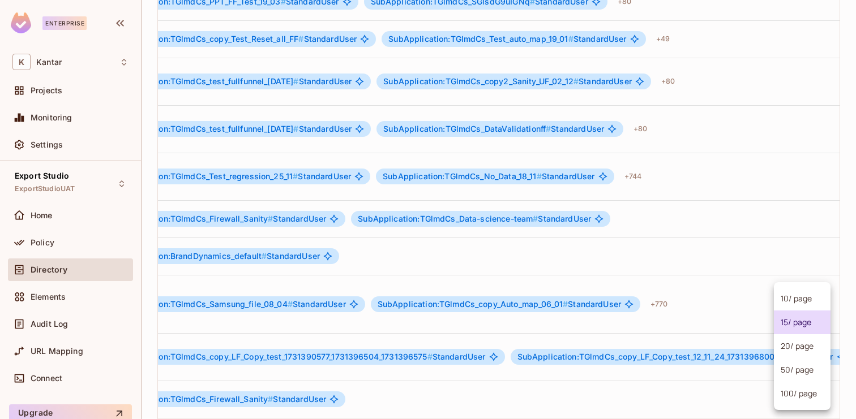
click at [795, 397] on li "100 / page" at bounding box center [802, 394] width 57 height 24
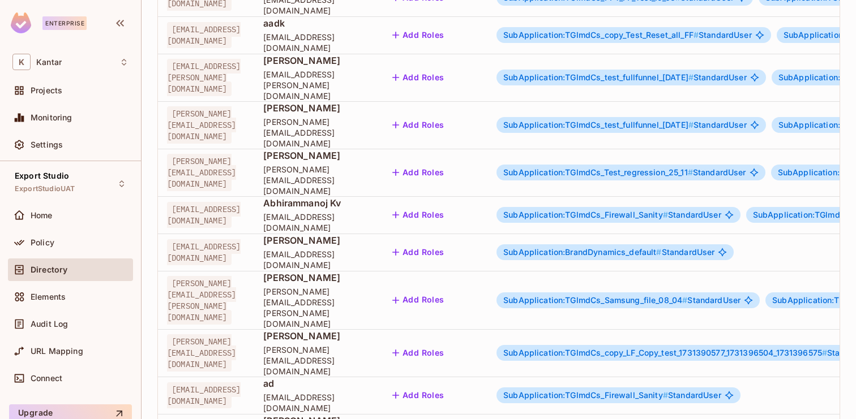
scroll to position [0, 0]
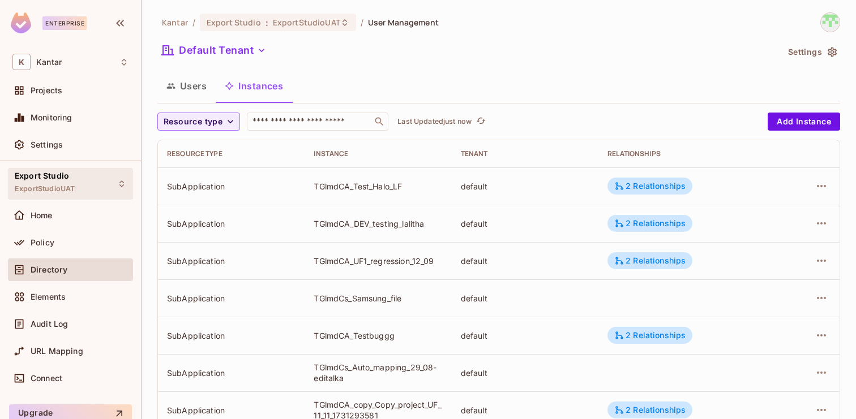
click at [60, 174] on span "Export Studio" at bounding box center [42, 175] width 54 height 9
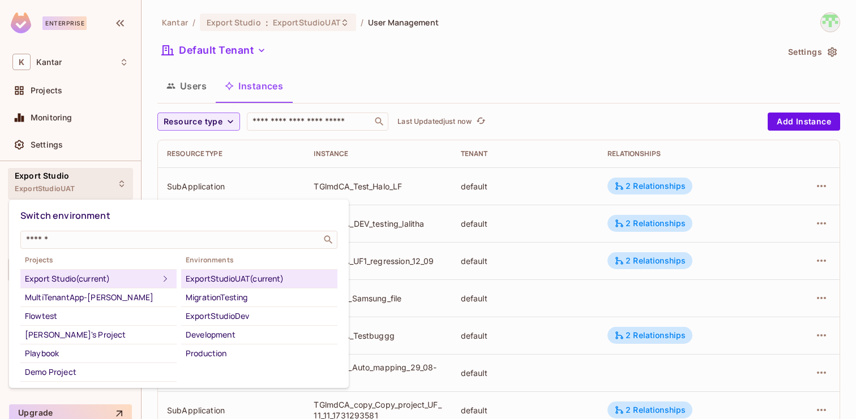
click at [297, 26] on div at bounding box center [428, 209] width 856 height 419
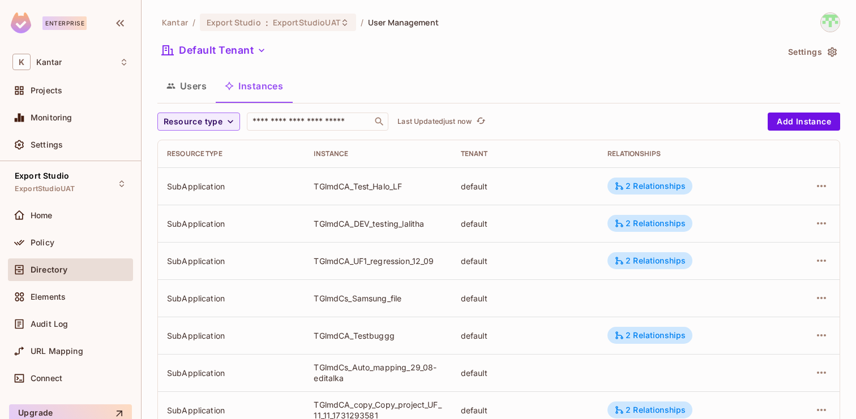
click at [297, 26] on div "Switch environment ​ Projects Export Studio (current) MultiTenantApp-[PERSON_NA…" at bounding box center [428, 209] width 856 height 419
click at [288, 19] on span "ExportStudioUAT" at bounding box center [306, 22] width 67 height 11
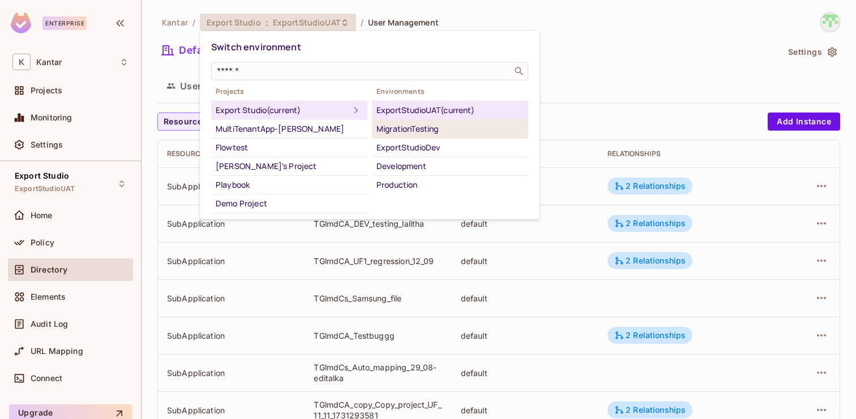
click at [393, 132] on div "MigrationTesting" at bounding box center [449, 129] width 147 height 14
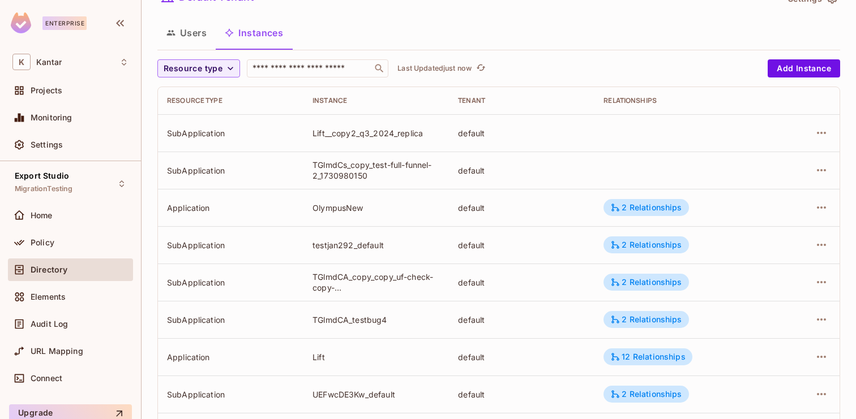
scroll to position [371, 0]
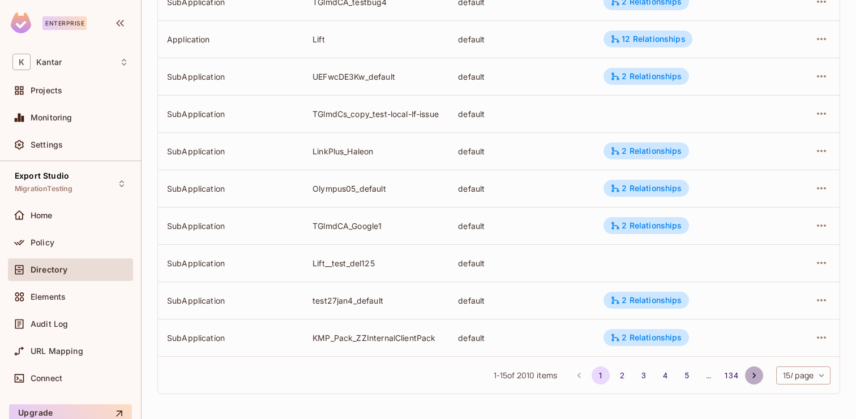
click at [749, 376] on icon "Go to next page" at bounding box center [753, 375] width 11 height 11
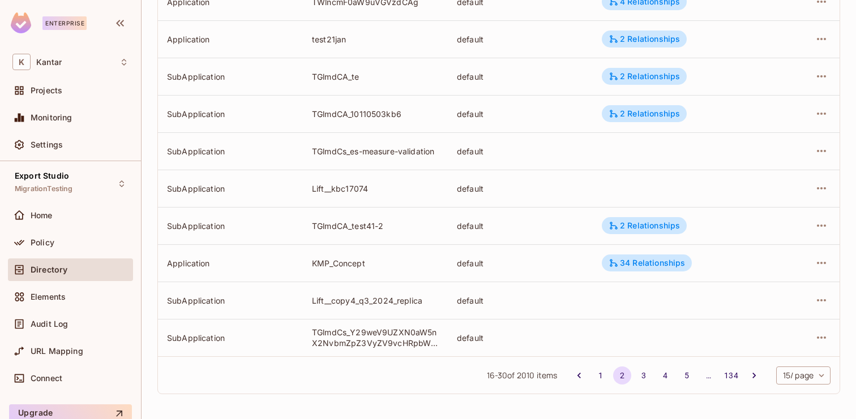
scroll to position [0, 0]
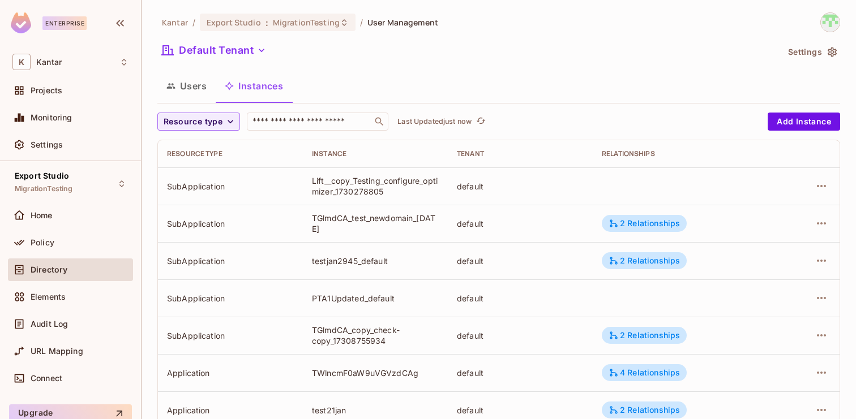
click at [192, 90] on button "Users" at bounding box center [186, 86] width 58 height 28
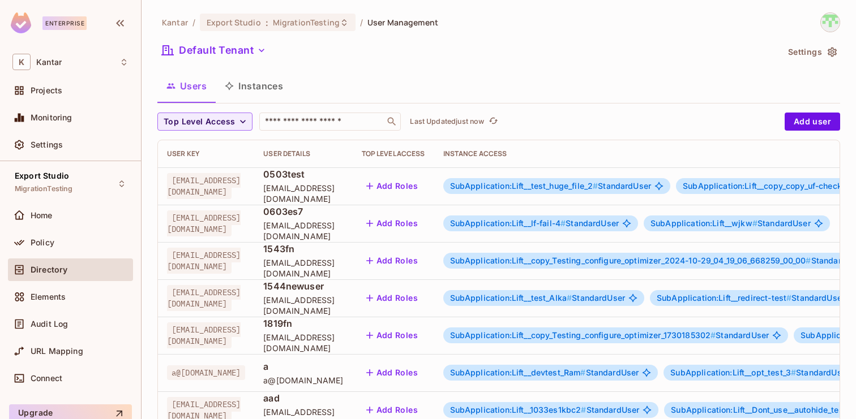
scroll to position [371, 0]
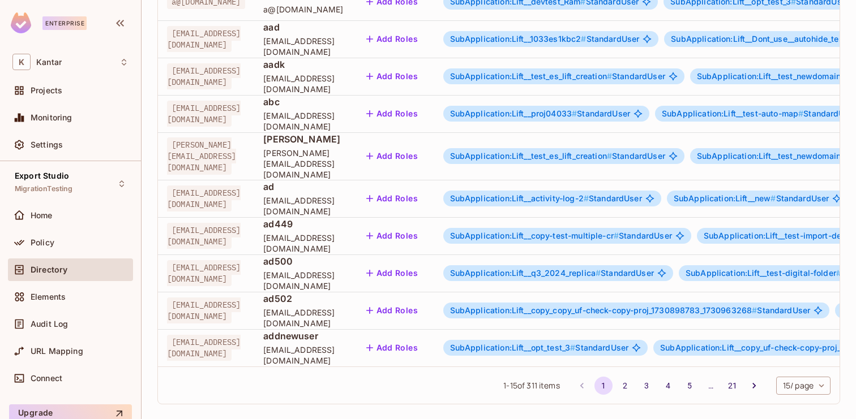
click at [633, 306] on span "SubApplication:Lift__copy_copy_uf-check-copy-proj_1730898783_1730963268 #" at bounding box center [603, 311] width 307 height 10
click at [663, 306] on span "SubApplication:Lift__copy_copy_uf-check-copy-proj_1730898783_1730963268 #" at bounding box center [603, 311] width 307 height 10
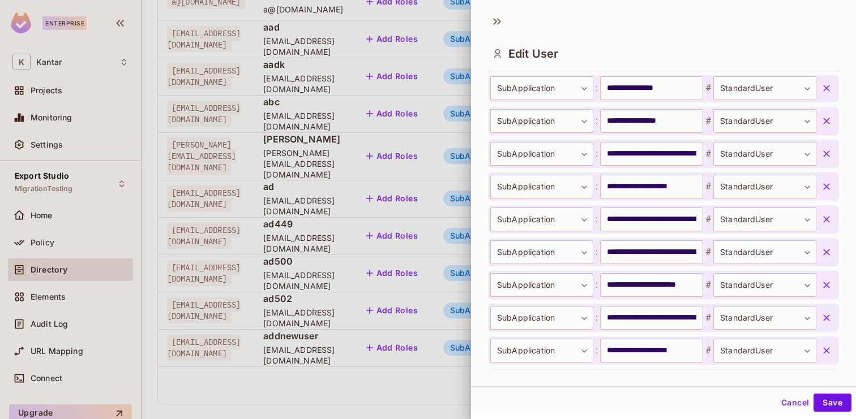
scroll to position [737, 0]
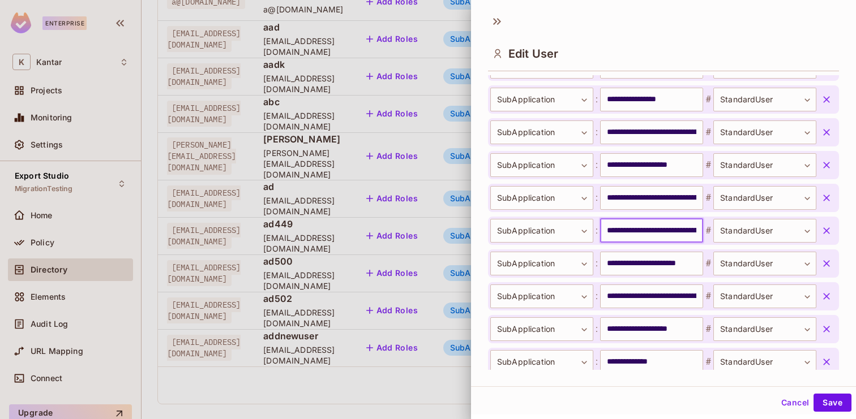
click at [641, 234] on input "**********" at bounding box center [651, 231] width 103 height 24
click at [401, 380] on div at bounding box center [428, 209] width 856 height 419
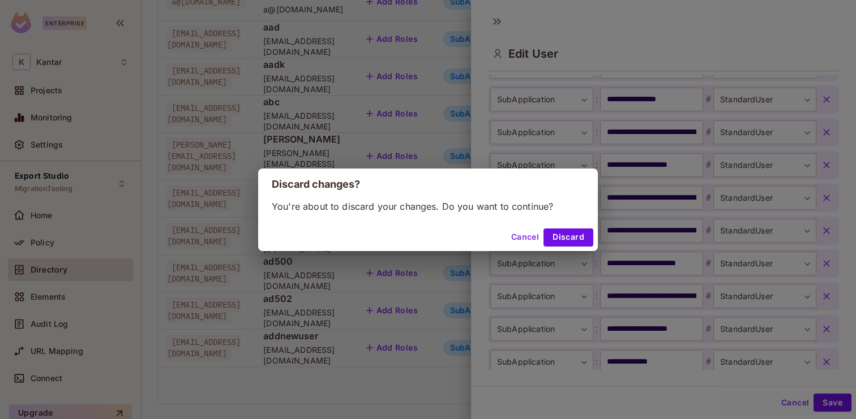
click at [794, 406] on div "Discard changes? You're about to discard your changes. Do you want to continue?…" at bounding box center [428, 209] width 856 height 419
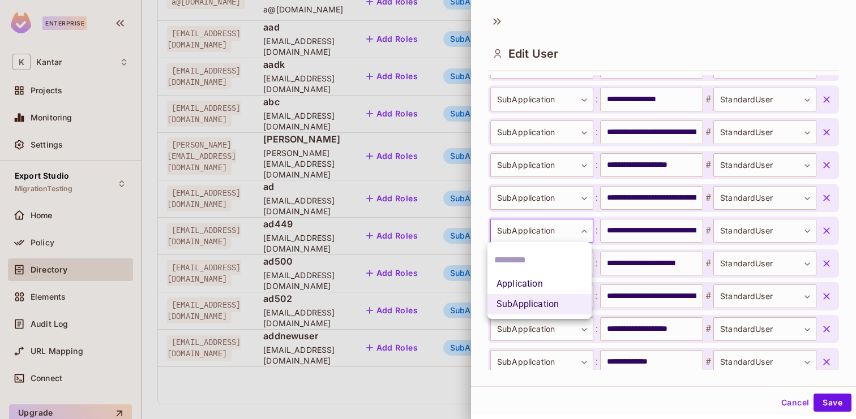
click at [556, 239] on body "Enterprise K Kantar Projects Monitoring Settings Export Studio MigrationTesting…" at bounding box center [428, 209] width 856 height 419
click at [432, 378] on div at bounding box center [428, 209] width 856 height 419
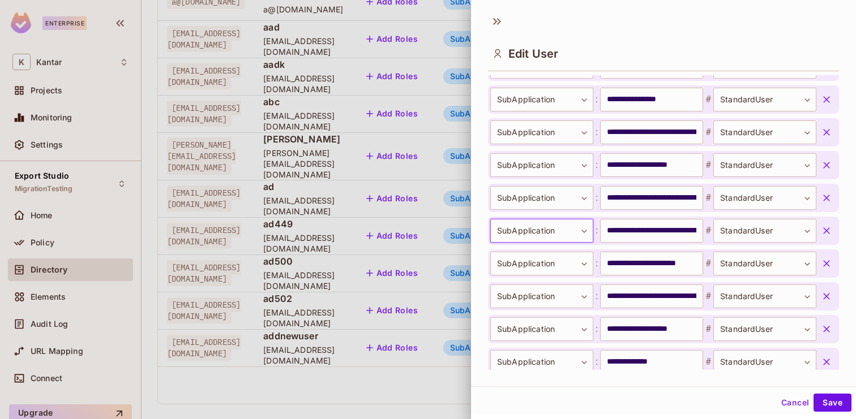
click at [805, 407] on button "Cancel" at bounding box center [794, 403] width 37 height 18
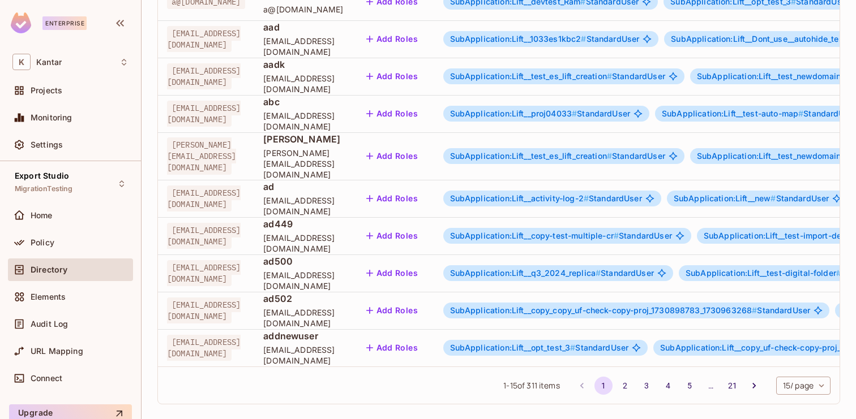
click at [786, 398] on div "Top Level Access ​ Last Updated just now Add user User Key User Details Top Lev…" at bounding box center [498, 77] width 683 height 672
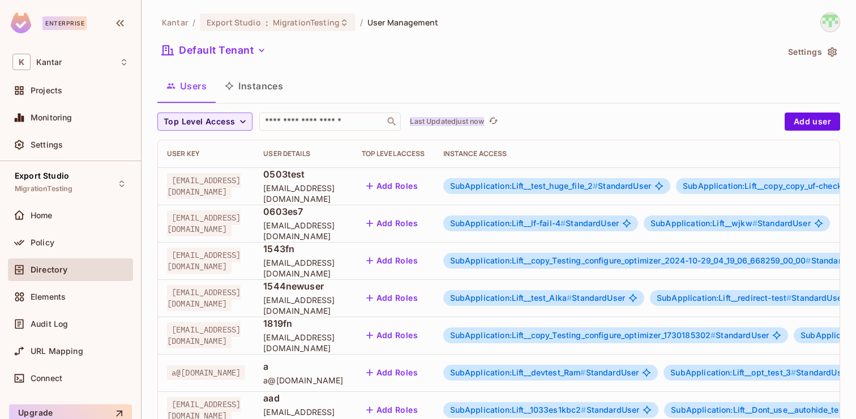
click at [483, 119] on p "Last Updated just now" at bounding box center [447, 121] width 74 height 9
click at [261, 89] on button "Instances" at bounding box center [254, 86] width 76 height 28
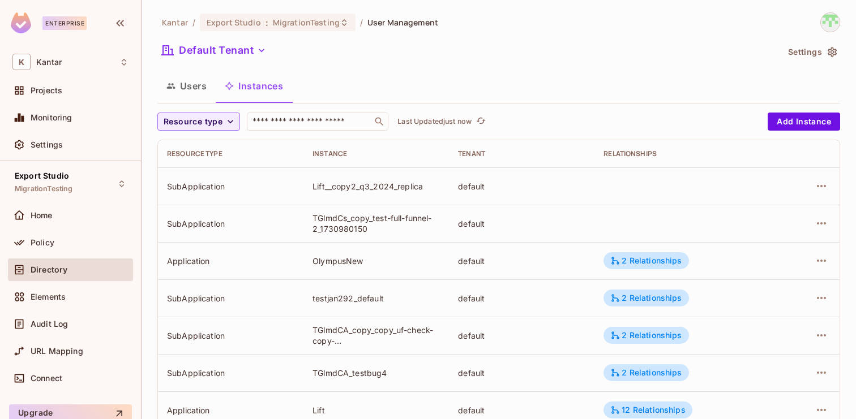
scroll to position [371, 0]
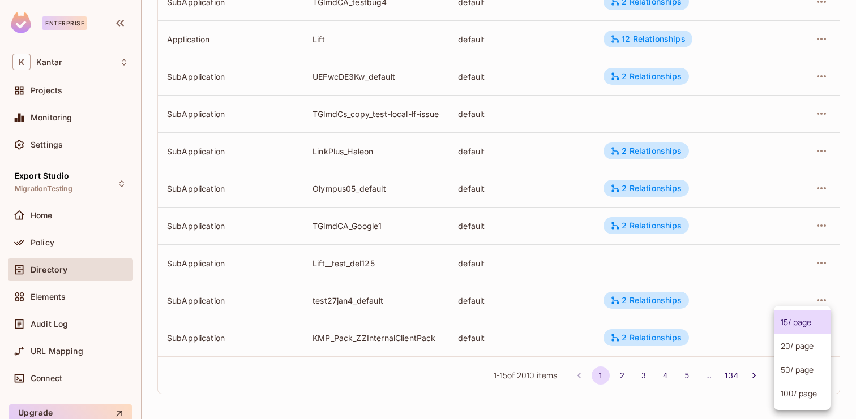
click at [800, 381] on body "Enterprise K Kantar Projects Monitoring Settings Export Studio MigrationTesting…" at bounding box center [428, 209] width 856 height 419
click at [799, 395] on li "100 / page" at bounding box center [802, 394] width 57 height 24
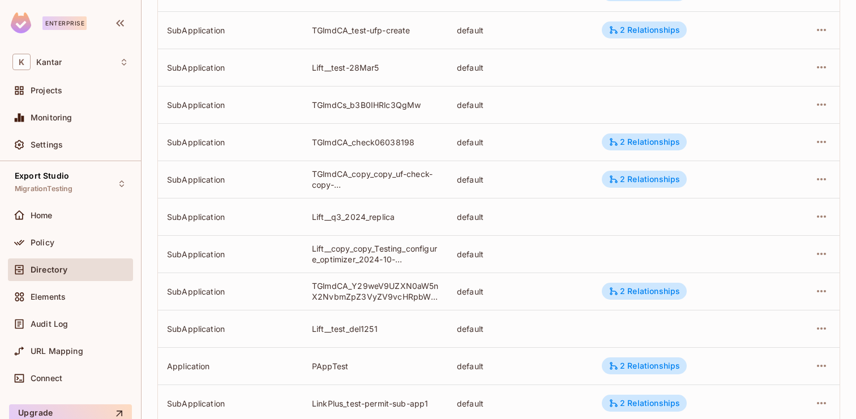
scroll to position [8, 0]
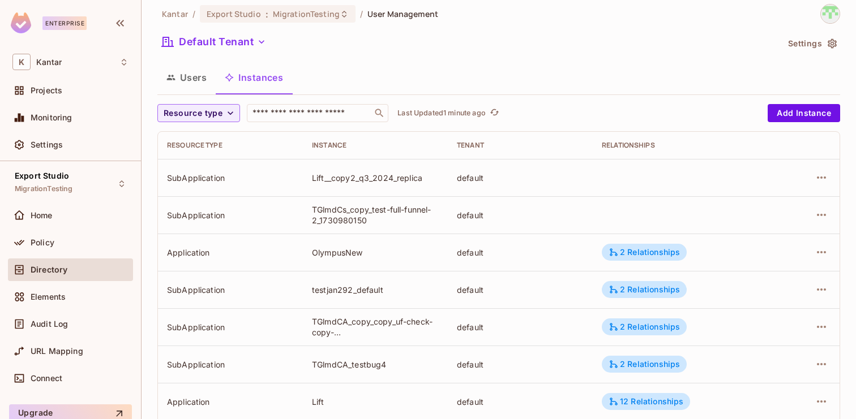
click at [199, 76] on button "Users" at bounding box center [186, 77] width 58 height 28
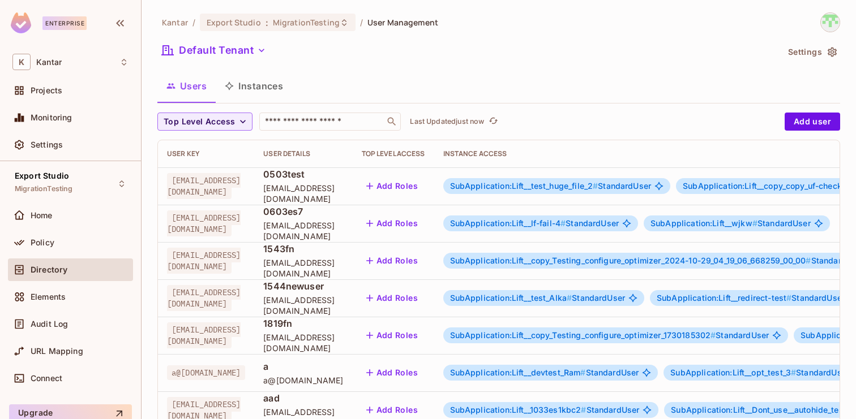
click at [274, 95] on button "Instances" at bounding box center [254, 86] width 76 height 28
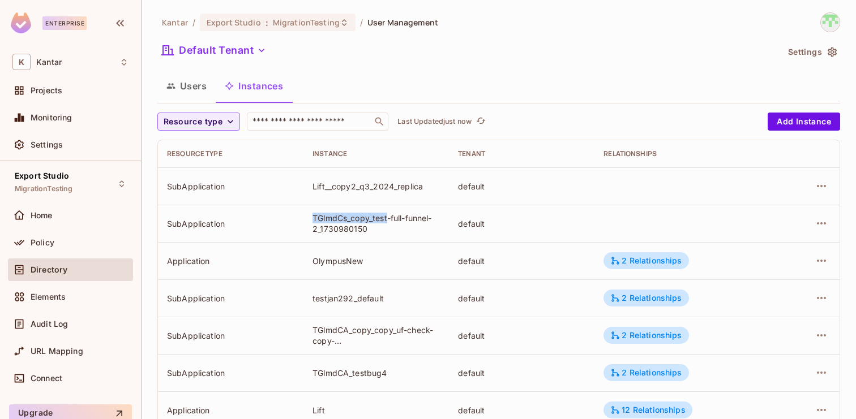
drag, startPoint x: 315, startPoint y: 221, endPoint x: 388, endPoint y: 221, distance: 73.0
click at [388, 221] on div "TGlmdCs_copy_test-full-funnel-2_1730980150" at bounding box center [375, 224] width 127 height 22
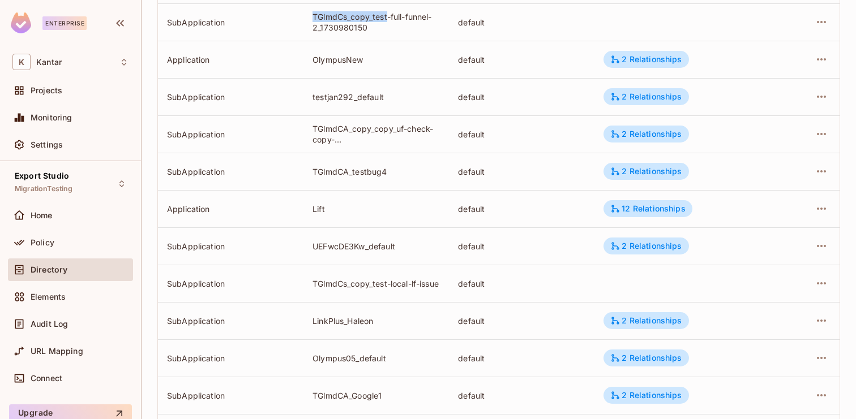
scroll to position [371, 0]
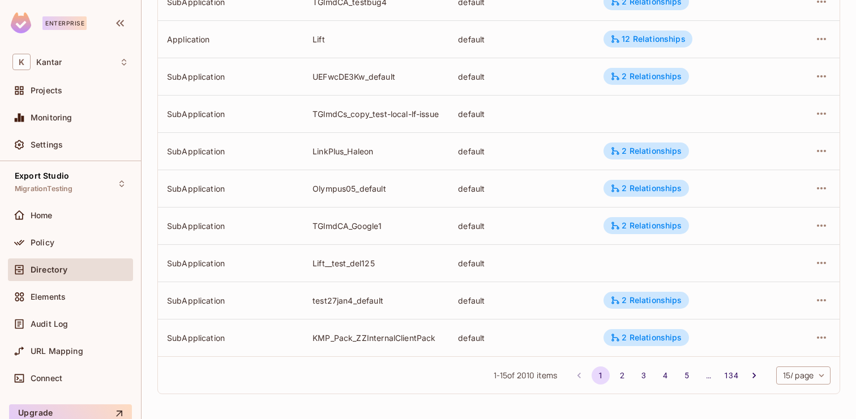
click at [791, 376] on body "Enterprise K Kantar Projects Monitoring Settings Export Studio MigrationTesting…" at bounding box center [428, 209] width 856 height 419
click at [786, 395] on li "100 / page" at bounding box center [802, 394] width 57 height 24
type input "***"
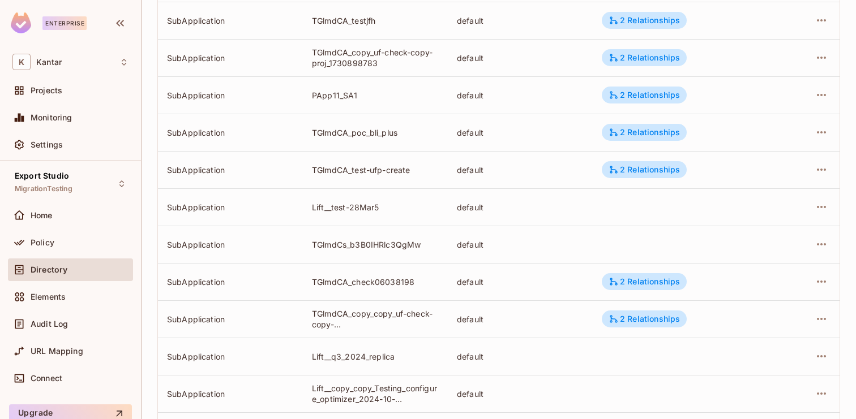
scroll to position [3546, 0]
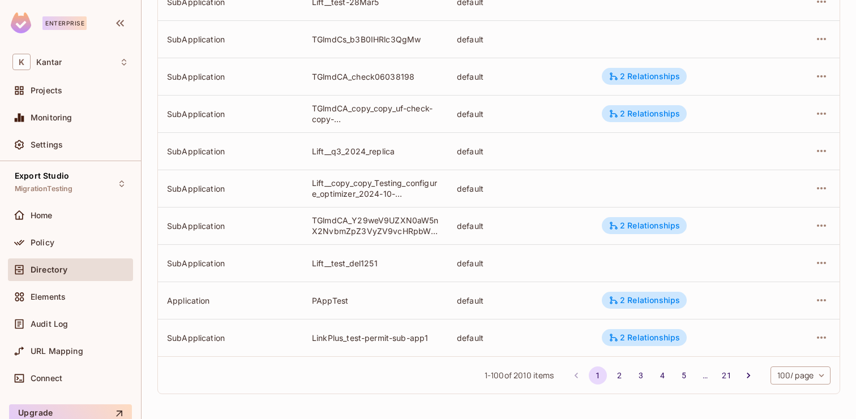
click at [782, 375] on body "Enterprise K Kantar Projects Monitoring Settings Export Studio MigrationTesting…" at bounding box center [428, 209] width 856 height 419
click at [776, 392] on li "100 / page" at bounding box center [799, 394] width 62 height 24
click at [447, 376] on div "1 - 100 of 2010 items 1 2 3 4 5 … 21 100 / page *** ​" at bounding box center [498, 375] width 681 height 37
drag, startPoint x: 554, startPoint y: 380, endPoint x: 477, endPoint y: 379, distance: 77.5
click at [477, 379] on div "1 - 100 of 2010 items 1 2 3 4 5 … 21 100 / page *** ​" at bounding box center [498, 375] width 681 height 37
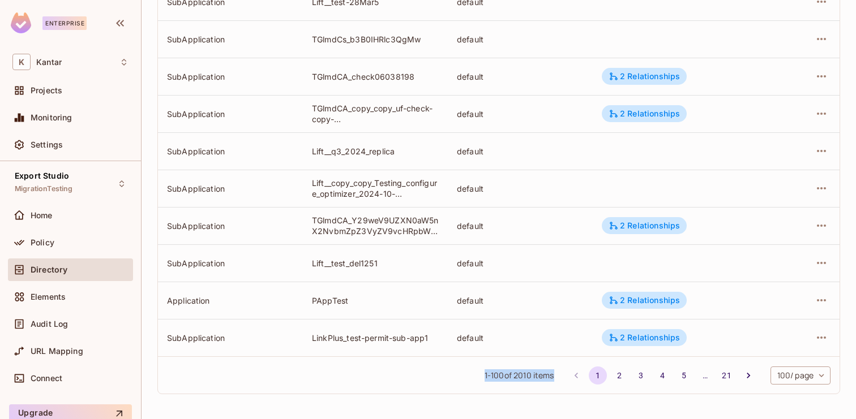
click at [434, 375] on div "1 - 100 of 2010 items 1 2 3 4 5 … 21 100 / page *** ​" at bounding box center [498, 375] width 681 height 37
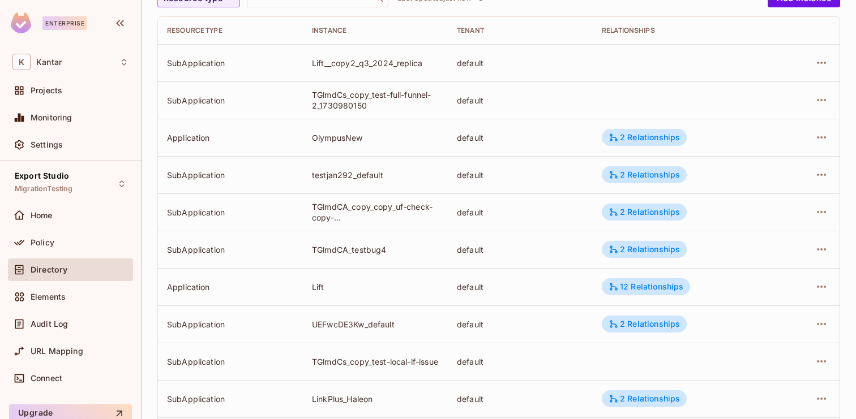
scroll to position [0, 0]
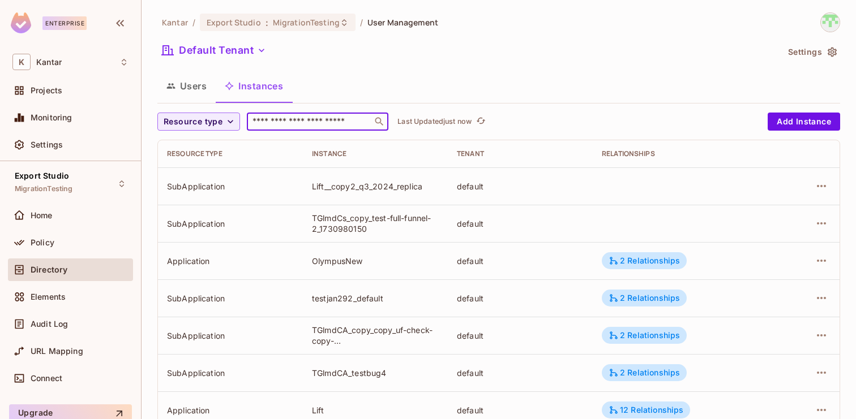
click at [300, 127] on input "text" at bounding box center [309, 121] width 119 height 11
click at [183, 88] on button "Users" at bounding box center [186, 86] width 58 height 28
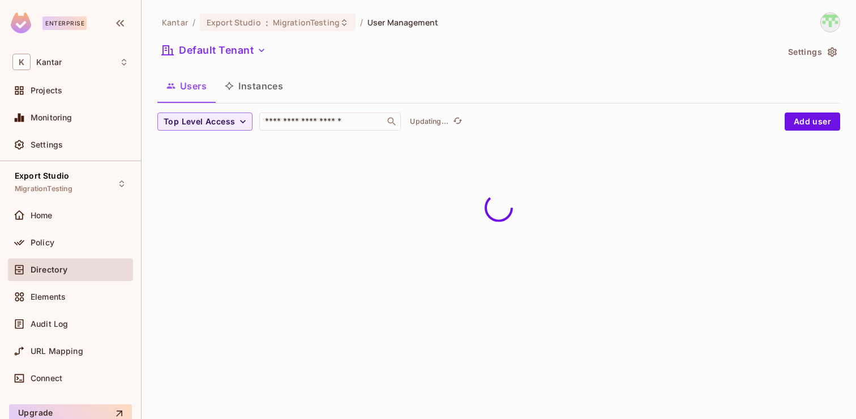
click at [258, 85] on button "Instances" at bounding box center [254, 86] width 76 height 28
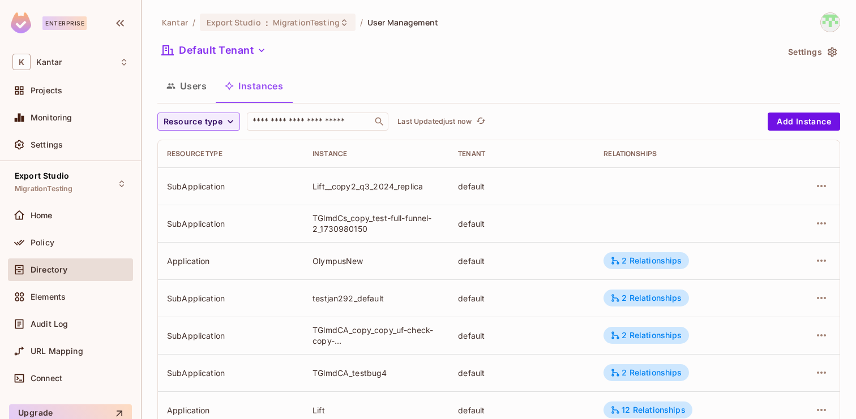
click at [191, 89] on button "Users" at bounding box center [186, 86] width 58 height 28
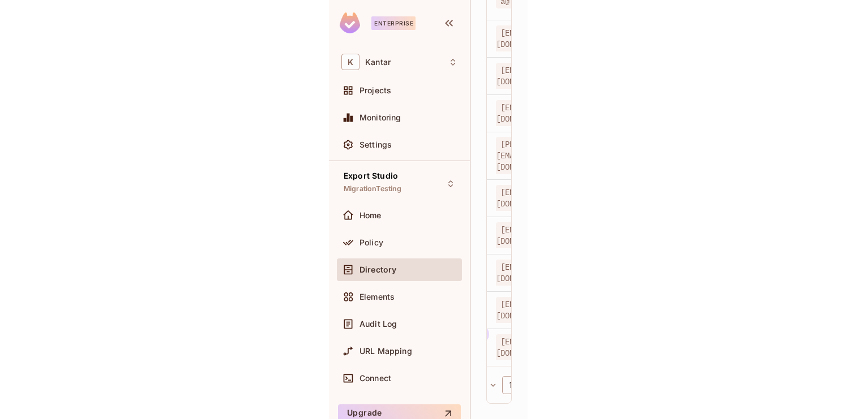
scroll to position [371, 0]
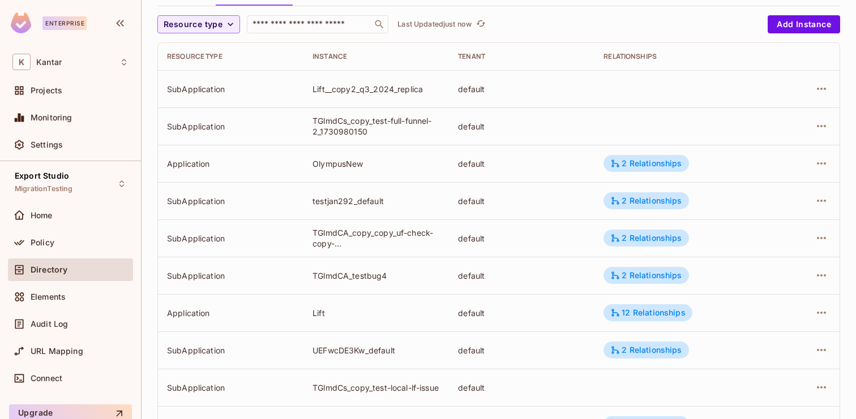
scroll to position [371, 0]
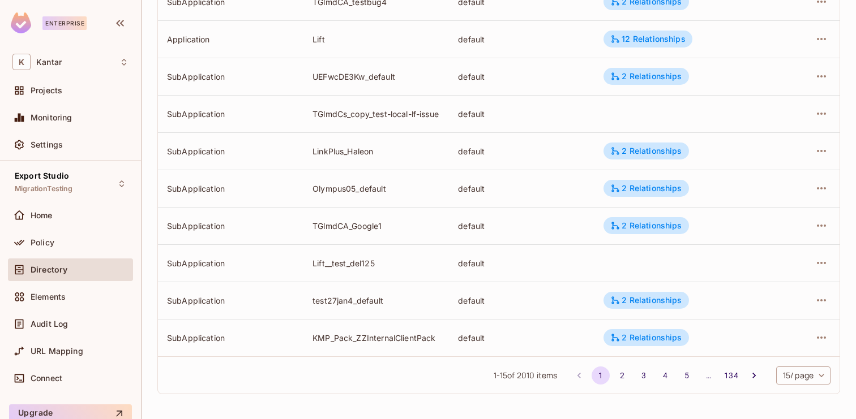
click at [787, 374] on body "Enterprise K Kantar Projects Monitoring Settings Export Studio MigrationTesting…" at bounding box center [428, 209] width 856 height 419
click at [780, 392] on li "100 / page" at bounding box center [802, 394] width 57 height 24
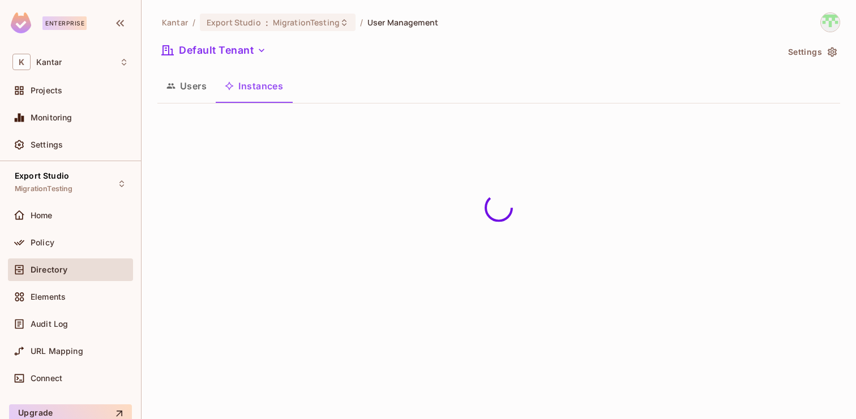
scroll to position [0, 0]
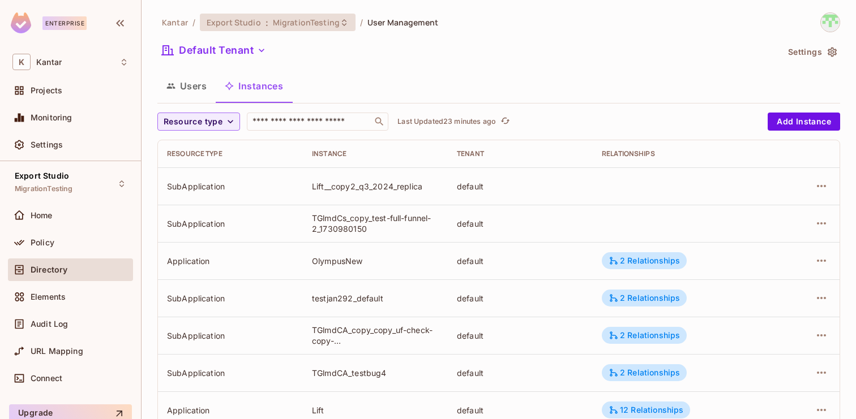
click at [290, 15] on div "Export Studio : MigrationTesting" at bounding box center [278, 23] width 156 height 18
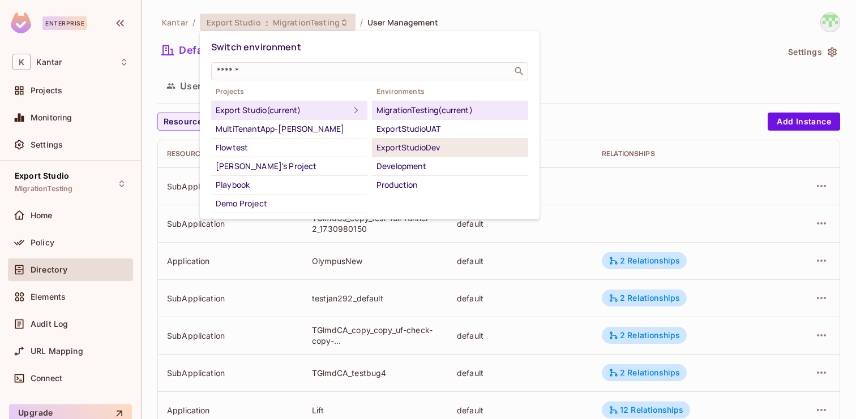
click at [421, 149] on div "ExportStudioDev" at bounding box center [449, 148] width 147 height 14
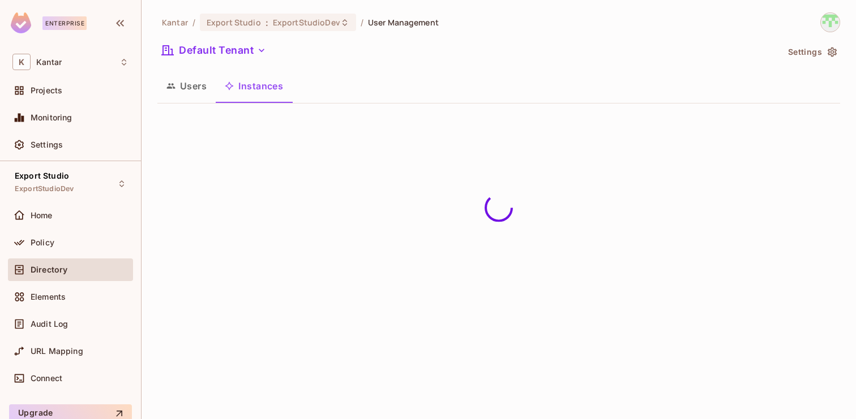
click at [830, 24] on img at bounding box center [830, 22] width 19 height 19
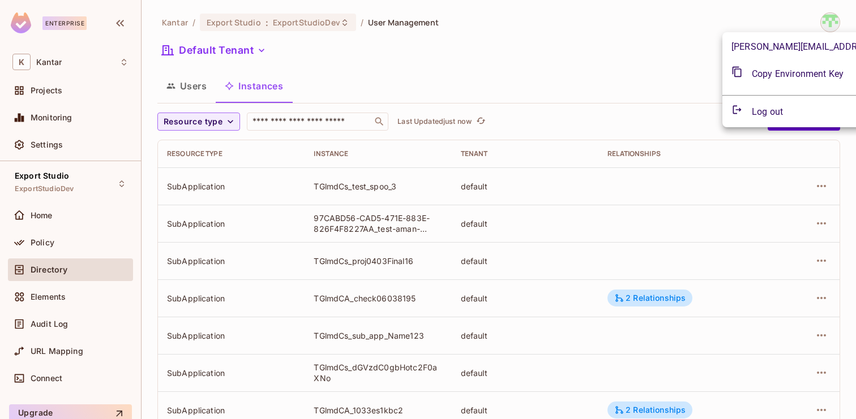
click at [767, 81] on span "Copy Environment Key" at bounding box center [798, 74] width 92 height 14
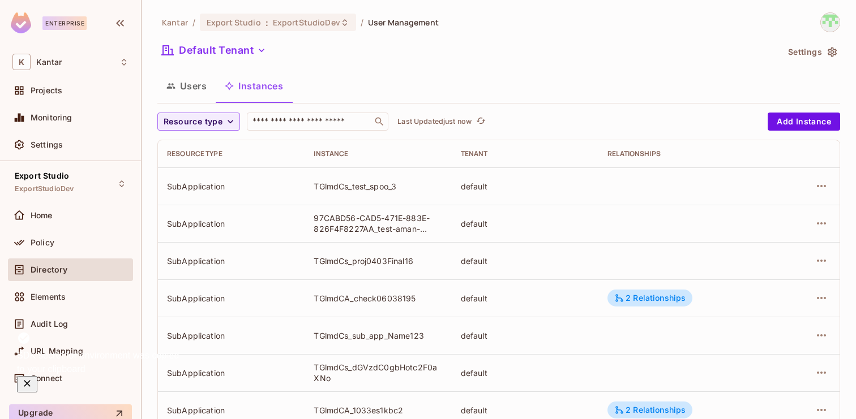
click at [608, 83] on div "Users Instances" at bounding box center [498, 86] width 683 height 28
drag, startPoint x: 348, startPoint y: 188, endPoint x: 303, endPoint y: 188, distance: 45.3
click at [303, 188] on tr "SubApplication TGlmdCs_test_spoo_3 default" at bounding box center [498, 186] width 681 height 37
copy tr "TGlmdCs"
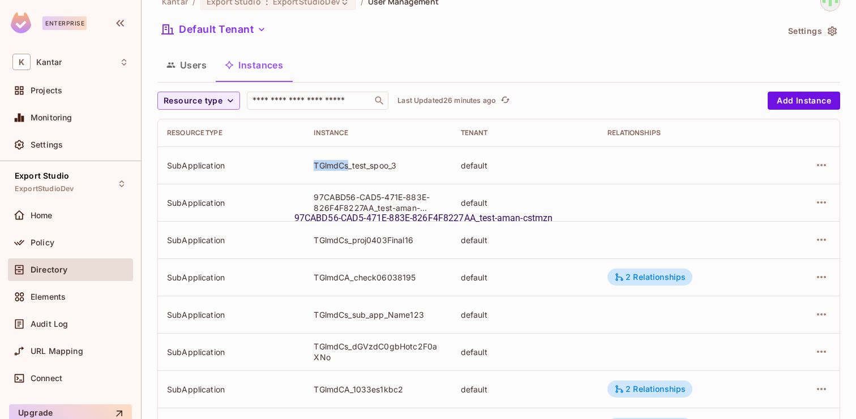
scroll to position [23, 0]
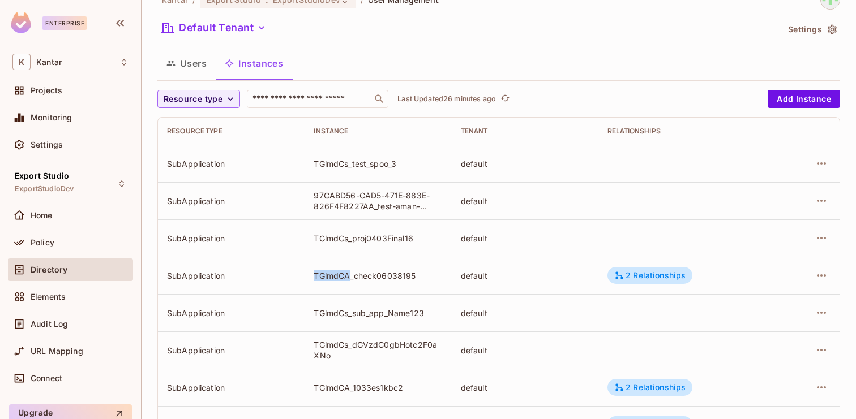
drag, startPoint x: 351, startPoint y: 274, endPoint x: 314, endPoint y: 277, distance: 36.9
click at [314, 277] on div "TGlmdCA_check06038195" at bounding box center [378, 276] width 128 height 11
copy div "TGlmdCA"
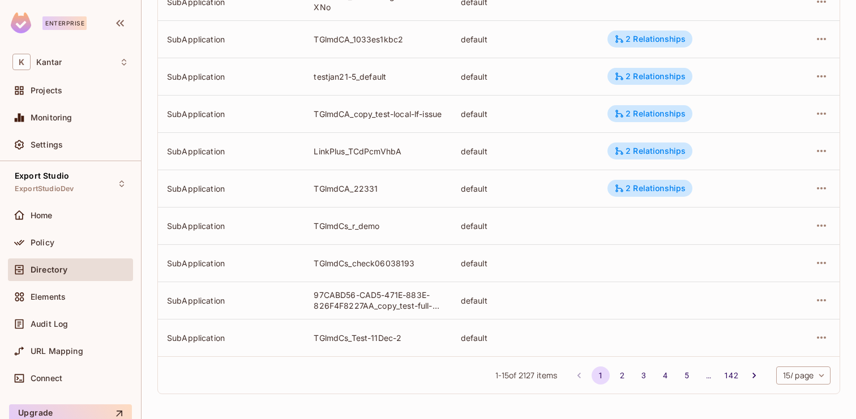
scroll to position [0, 0]
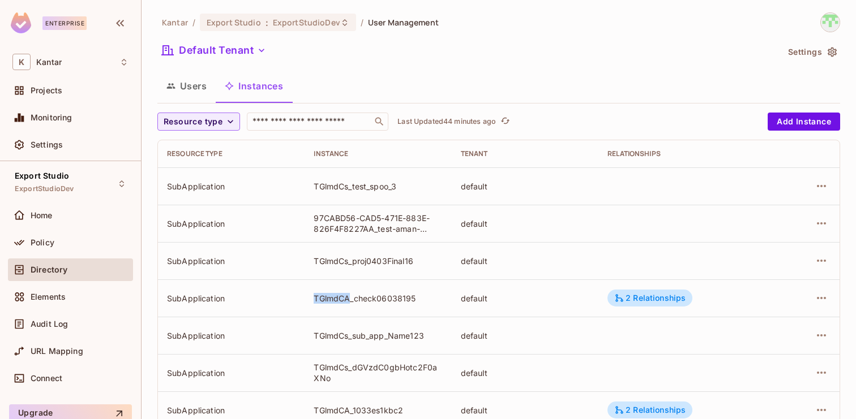
click at [180, 81] on button "Users" at bounding box center [186, 86] width 58 height 28
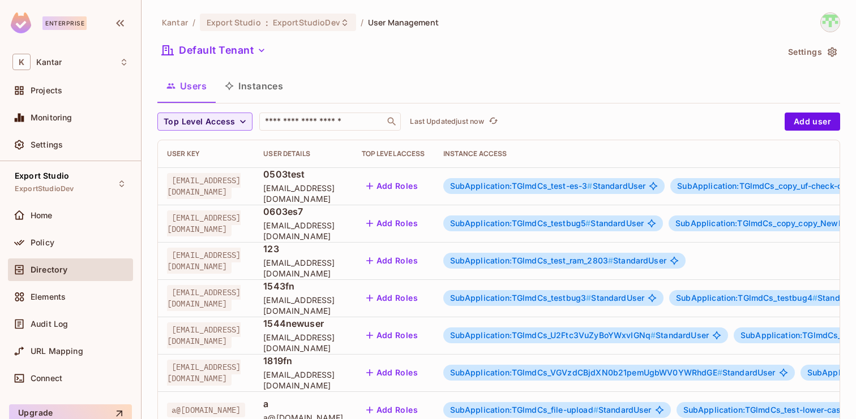
scroll to position [371, 0]
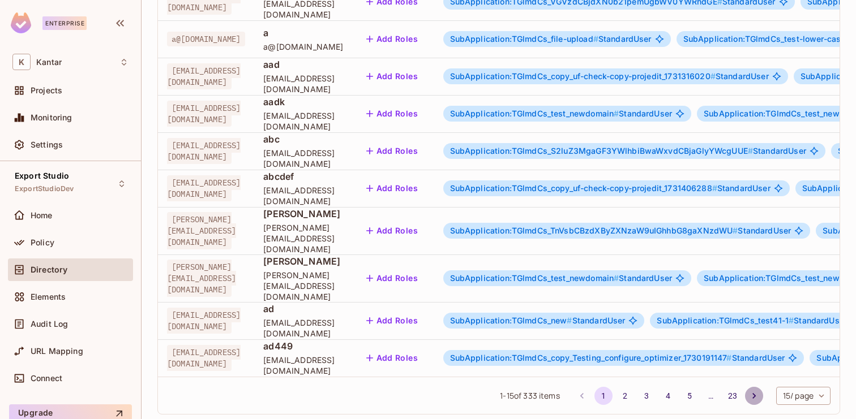
click at [749, 391] on icon "Go to next page" at bounding box center [753, 396] width 11 height 11
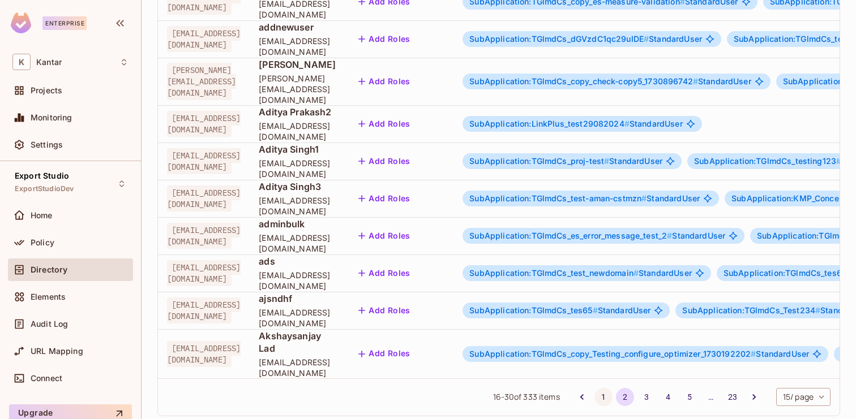
click at [595, 388] on button "1" at bounding box center [603, 397] width 18 height 18
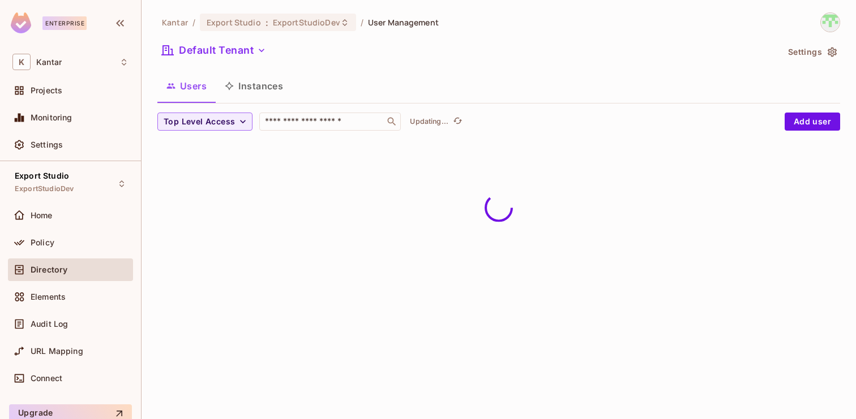
scroll to position [0, 0]
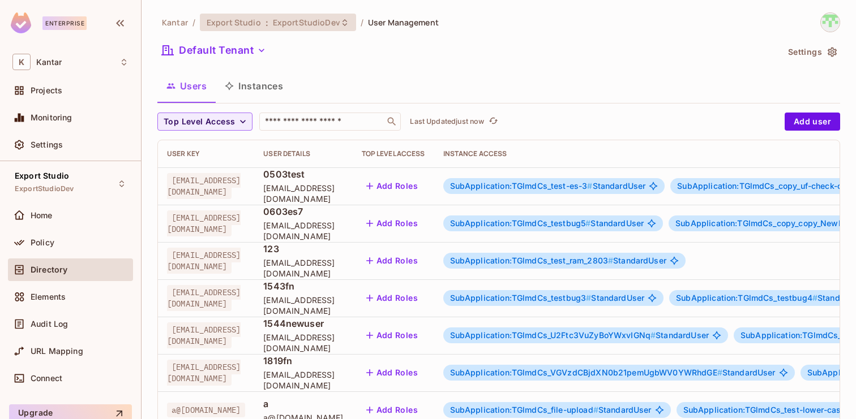
click at [311, 31] on div "Export Studio : ExportStudioDev" at bounding box center [278, 23] width 156 height 18
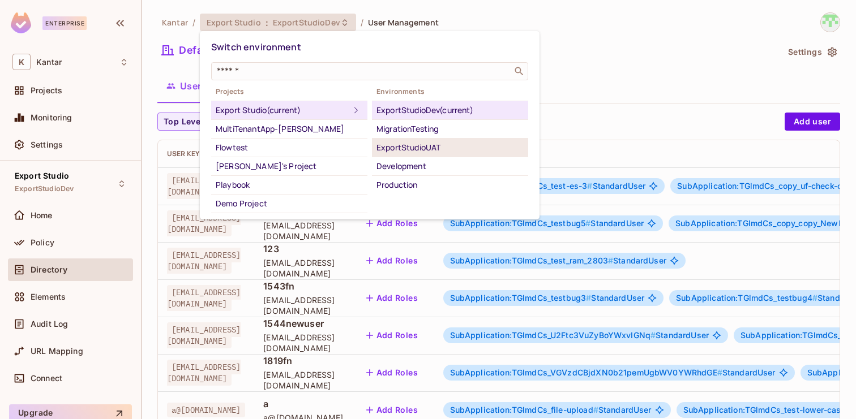
click at [407, 145] on div "ExportStudioUAT" at bounding box center [449, 148] width 147 height 14
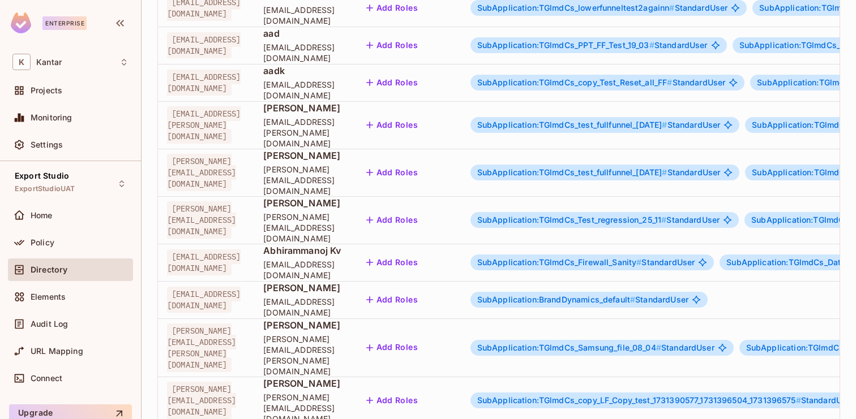
scroll to position [371, 0]
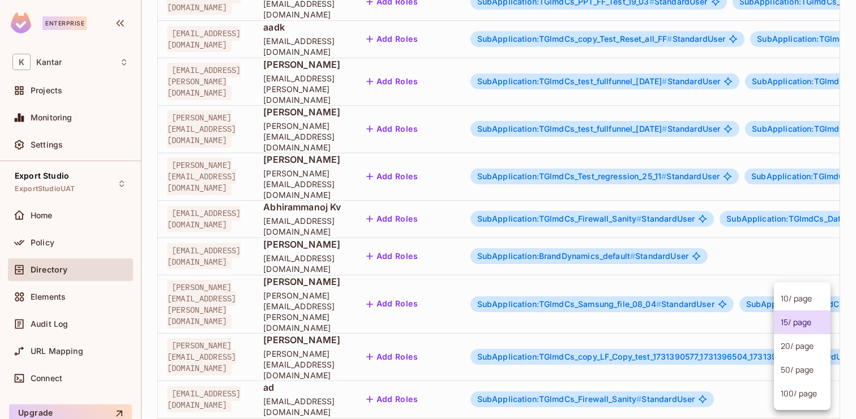
click at [797, 370] on body "Enterprise K Kantar Projects Monitoring Settings Export Studio ExportStudioUAT …" at bounding box center [428, 209] width 856 height 419
click at [794, 387] on li "100 / page" at bounding box center [802, 394] width 57 height 24
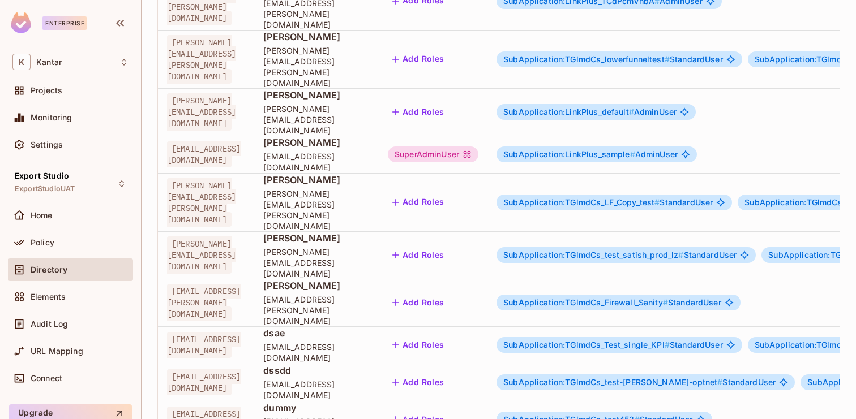
scroll to position [3546, 0]
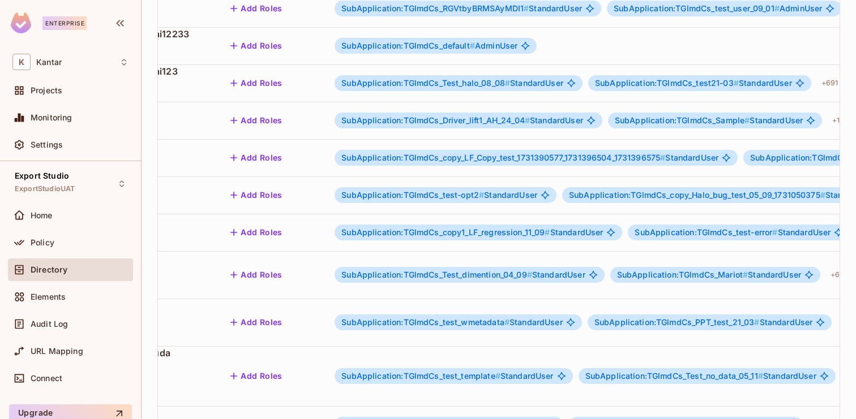
scroll to position [0, 0]
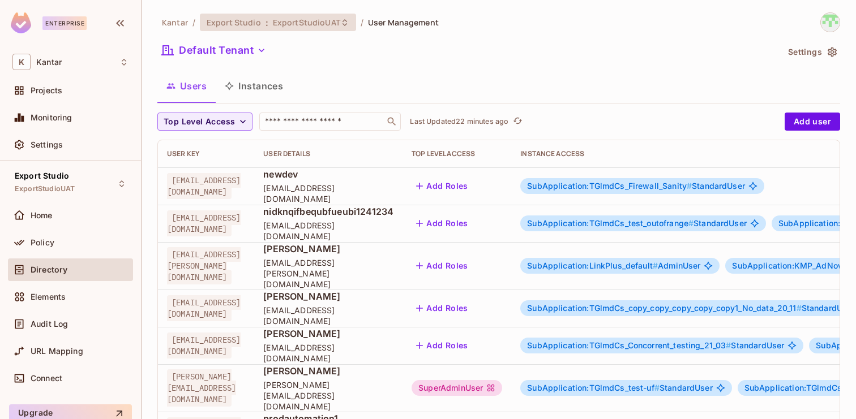
click at [303, 20] on span "ExportStudioUAT" at bounding box center [306, 22] width 67 height 11
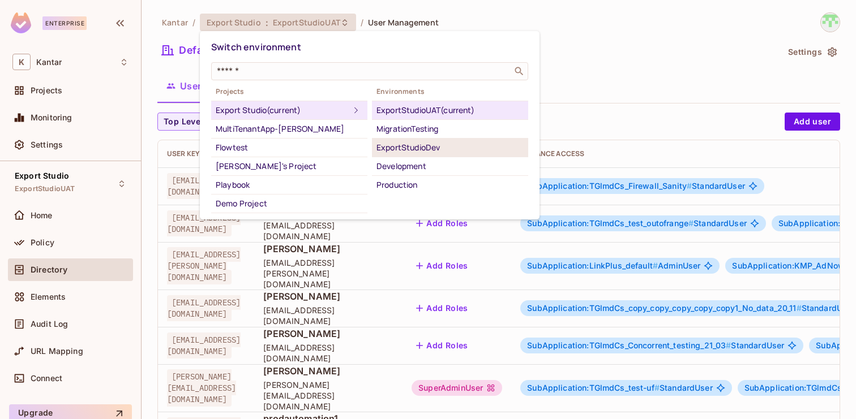
click at [386, 150] on div "ExportStudioDev" at bounding box center [449, 148] width 147 height 14
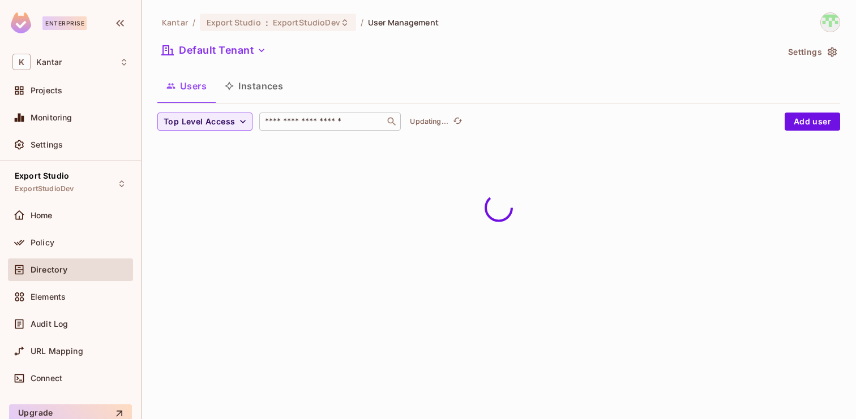
click at [329, 123] on input "text" at bounding box center [322, 121] width 119 height 11
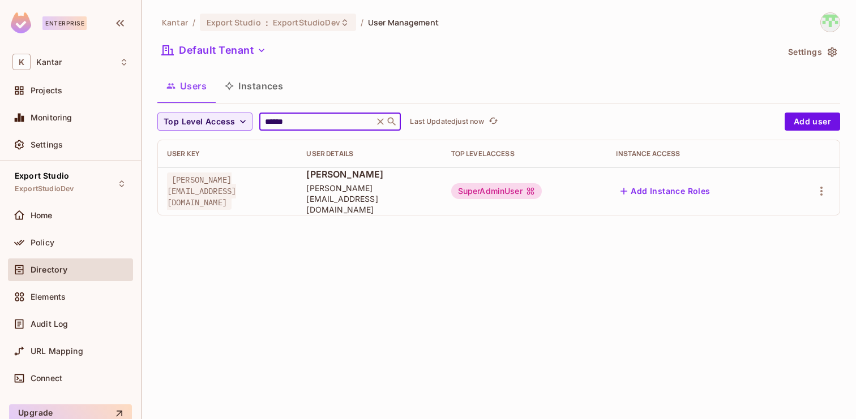
type input "******"
click at [542, 185] on div "SuperAdminUser" at bounding box center [496, 191] width 91 height 16
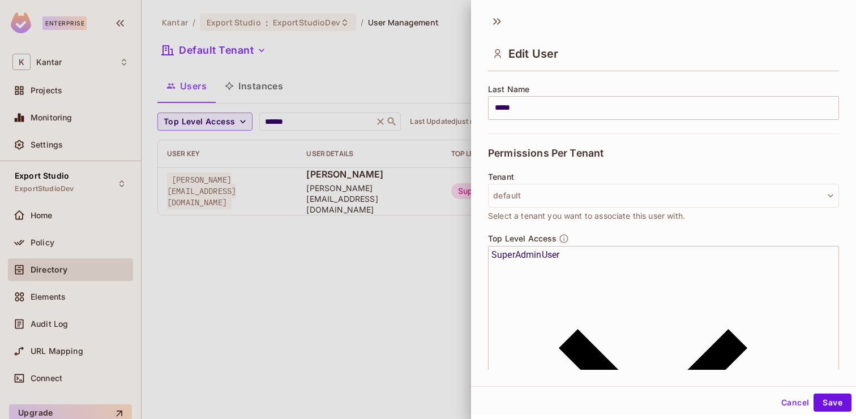
scroll to position [2, 0]
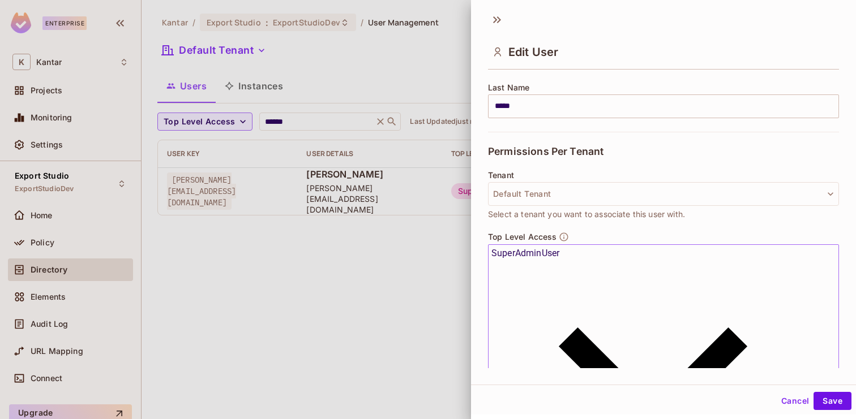
click at [563, 260] on icon at bounding box center [652, 421] width 323 height 323
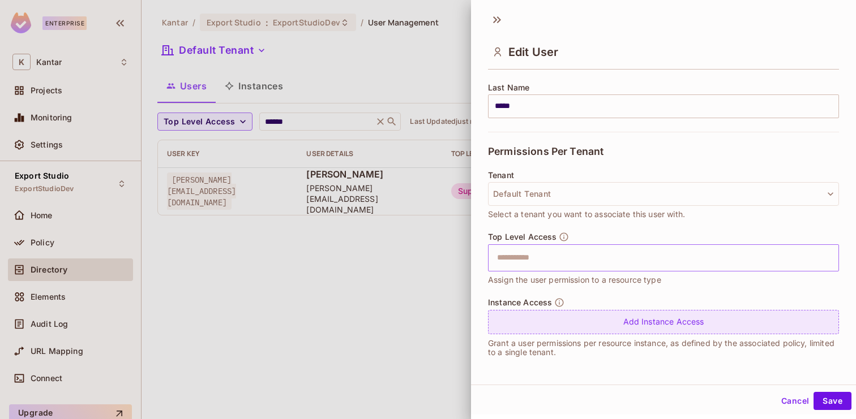
click at [617, 328] on div "Add Instance Access" at bounding box center [663, 322] width 351 height 24
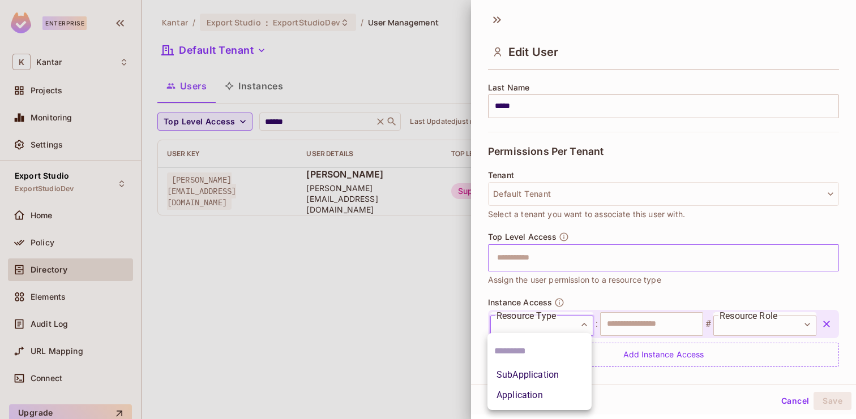
click at [576, 318] on body "**********" at bounding box center [428, 209] width 856 height 419
click at [424, 316] on div at bounding box center [428, 209] width 856 height 419
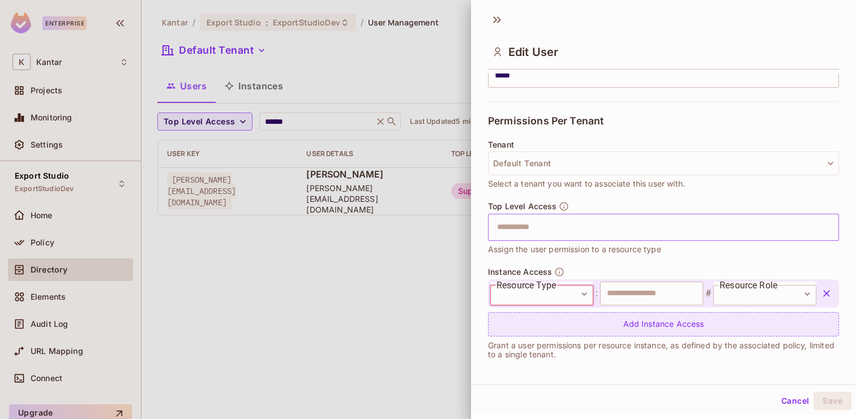
scroll to position [216, 0]
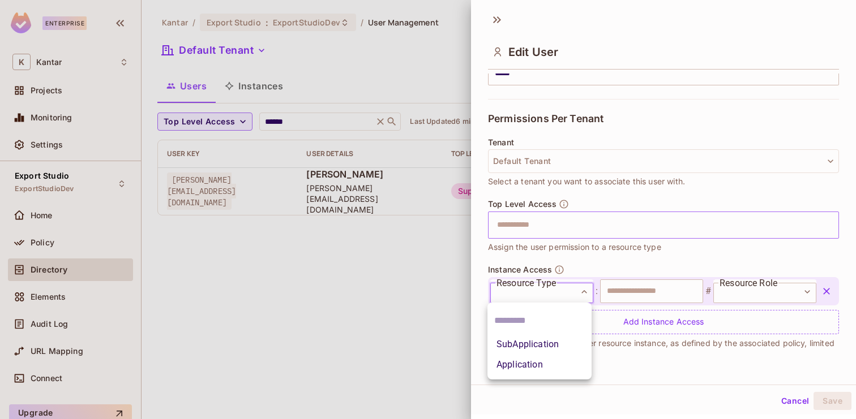
click at [551, 294] on body "**********" at bounding box center [428, 209] width 856 height 419
click at [538, 347] on li "SubApplication" at bounding box center [539, 344] width 104 height 20
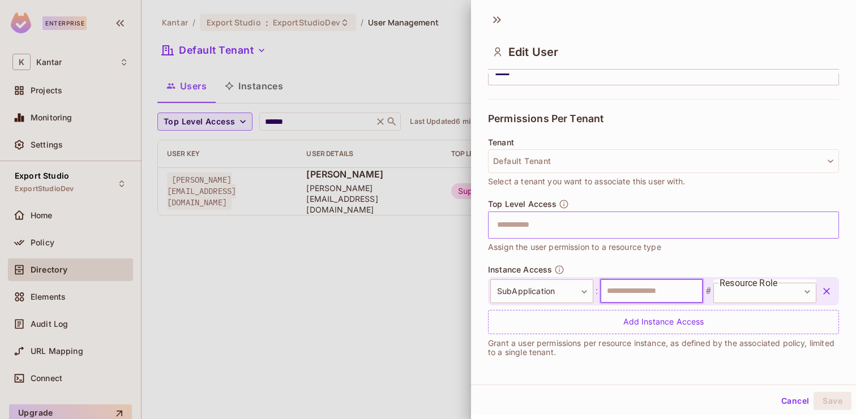
click at [638, 285] on input "text" at bounding box center [651, 292] width 103 height 24
paste input "*******"
type input "**********"
click at [769, 294] on body "**********" at bounding box center [428, 209] width 856 height 419
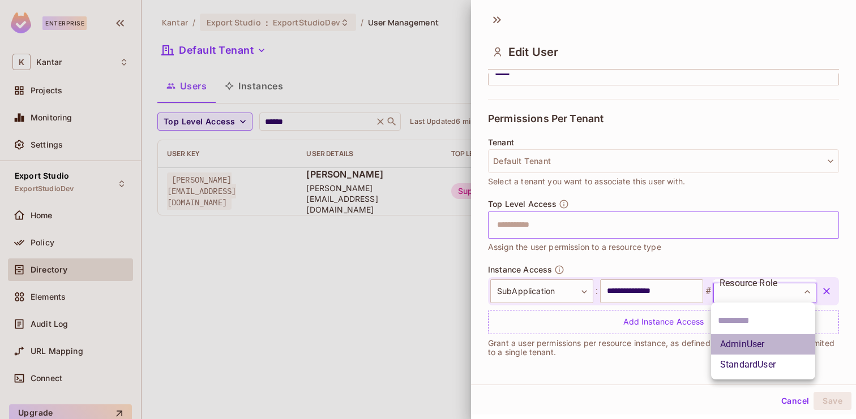
click at [748, 347] on li "AdminUser" at bounding box center [763, 344] width 104 height 20
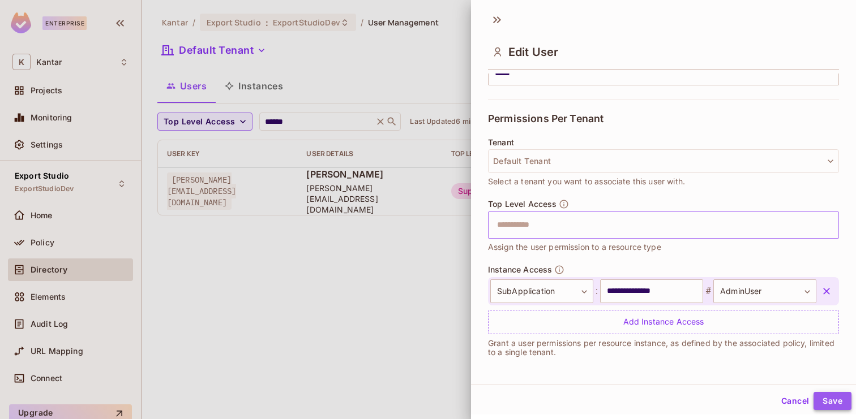
click at [825, 399] on button "Save" at bounding box center [832, 401] width 38 height 18
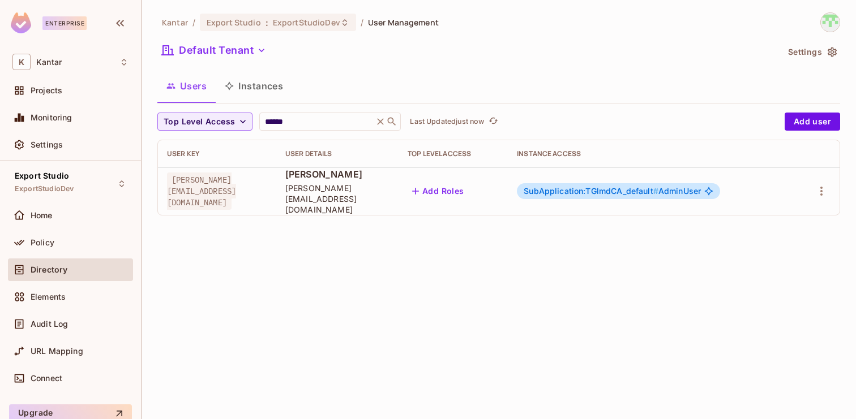
click at [628, 183] on div "SubApplication:TGlmdCA_default # AdminUser" at bounding box center [618, 191] width 203 height 16
click at [621, 186] on span "SubApplication:TGlmdCA_default #" at bounding box center [591, 191] width 135 height 10
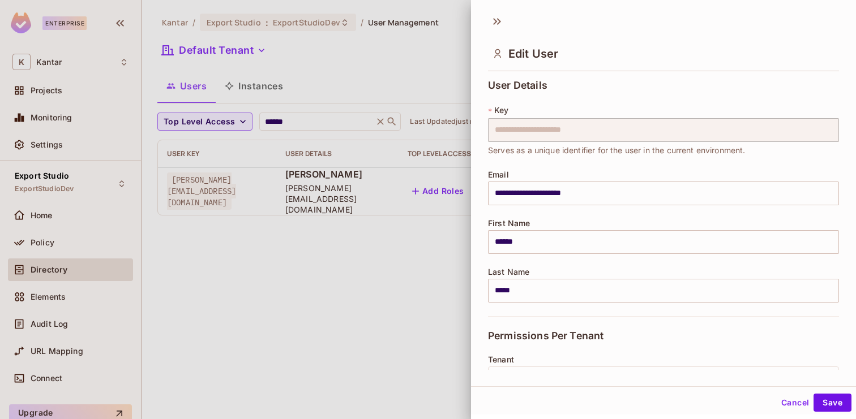
scroll to position [216, 0]
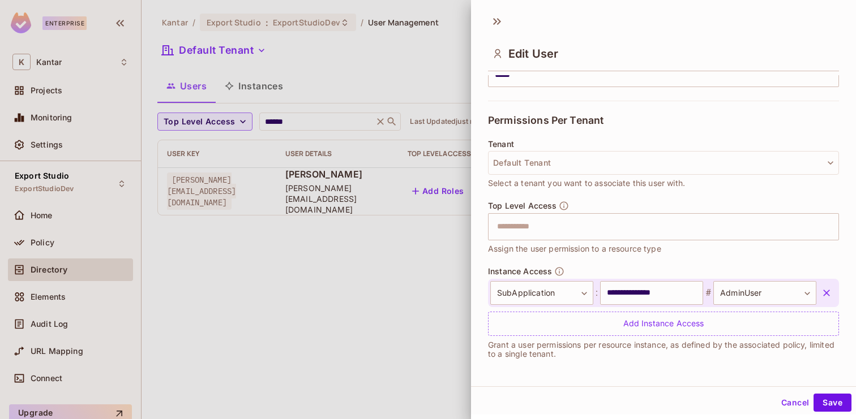
click at [793, 405] on button "Cancel" at bounding box center [794, 403] width 37 height 18
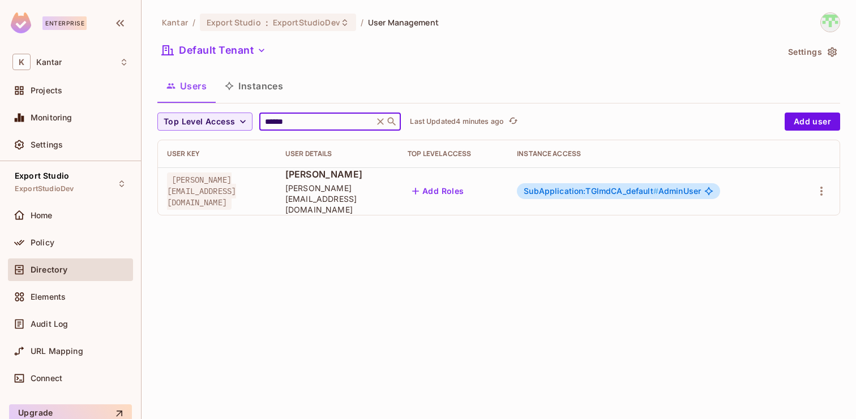
click at [319, 122] on input "******" at bounding box center [317, 121] width 108 height 11
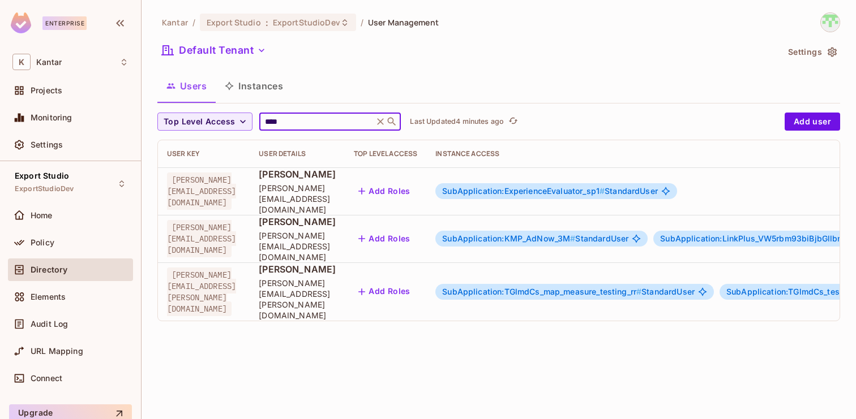
type input "****"
click at [575, 234] on span "SubApplication:KMP_AdNow_3M #" at bounding box center [508, 239] width 133 height 10
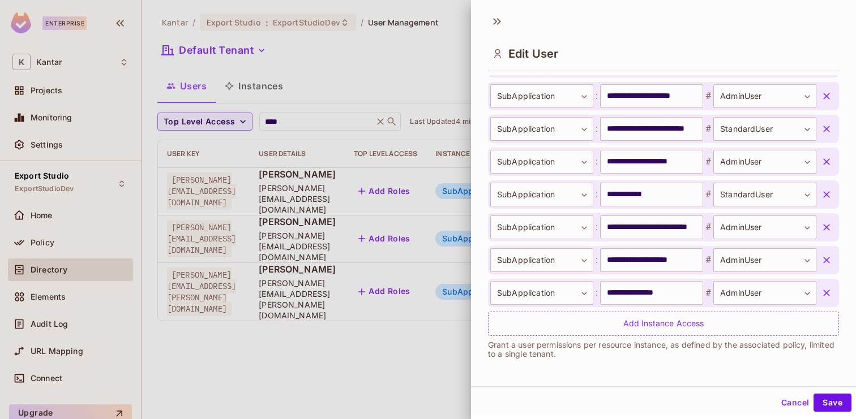
scroll to position [2, 0]
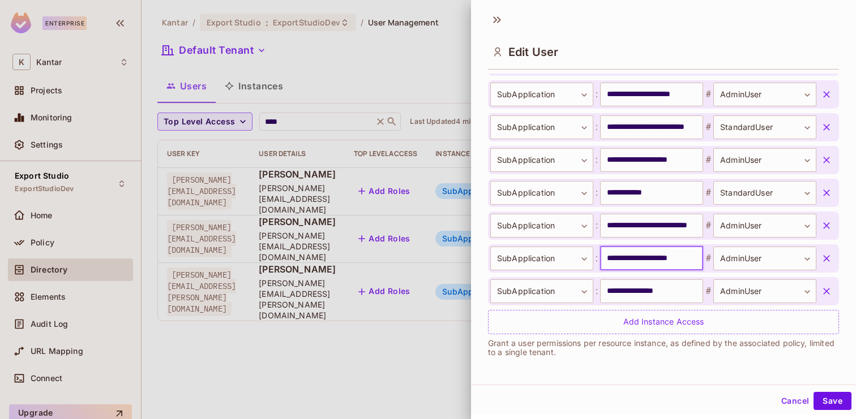
drag, startPoint x: 648, startPoint y: 259, endPoint x: 697, endPoint y: 259, distance: 49.2
click at [697, 259] on input "**********" at bounding box center [651, 259] width 103 height 24
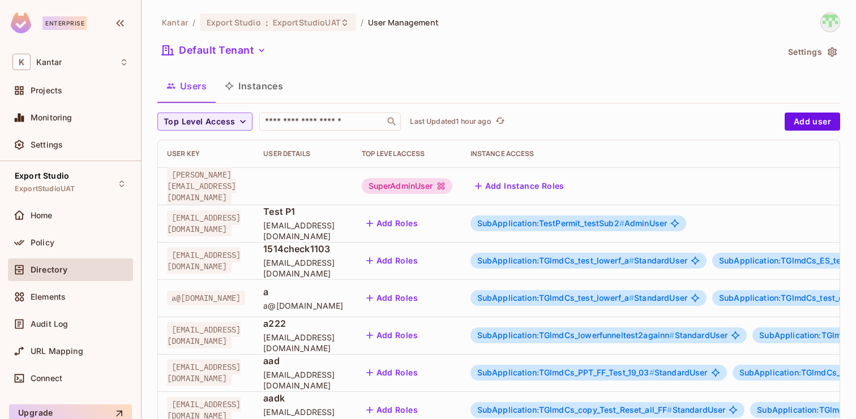
scroll to position [371, 0]
click at [301, 25] on span "ExportStudioUAT" at bounding box center [306, 22] width 67 height 11
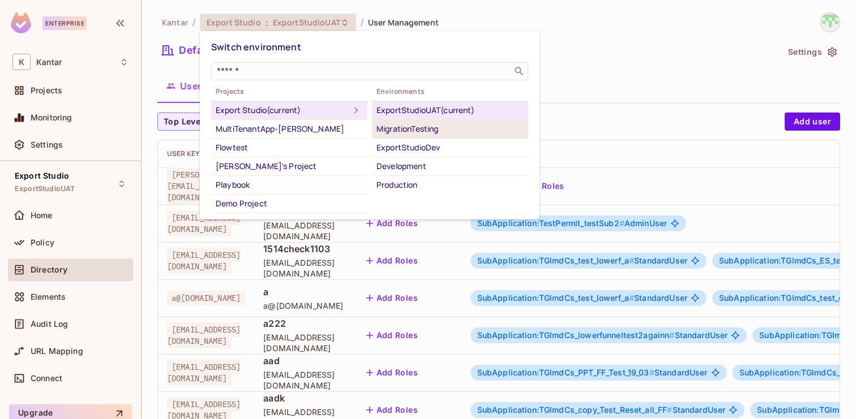
click at [409, 135] on div "MigrationTesting" at bounding box center [449, 129] width 147 height 14
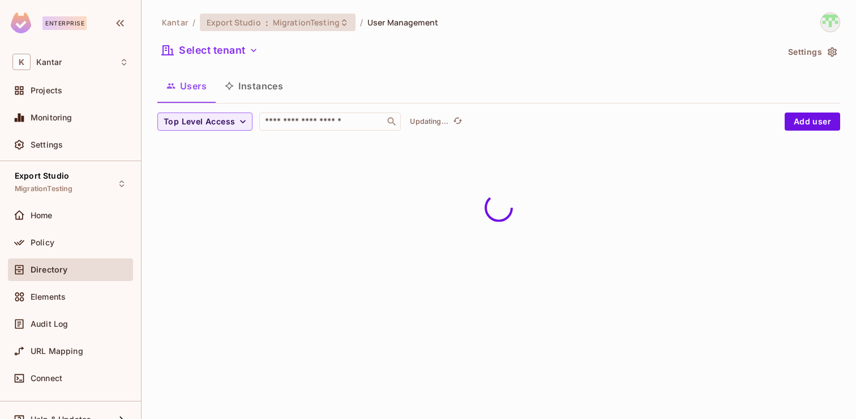
click at [252, 19] on span "Export Studio" at bounding box center [234, 22] width 54 height 11
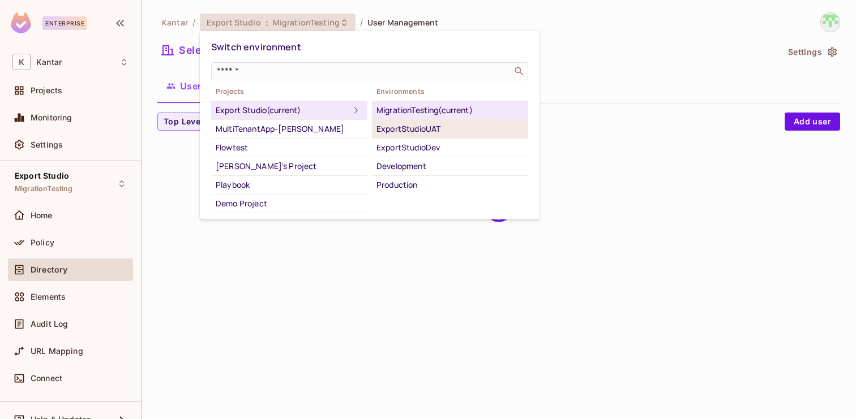
click at [401, 131] on div "ExportStudioUAT" at bounding box center [449, 129] width 147 height 14
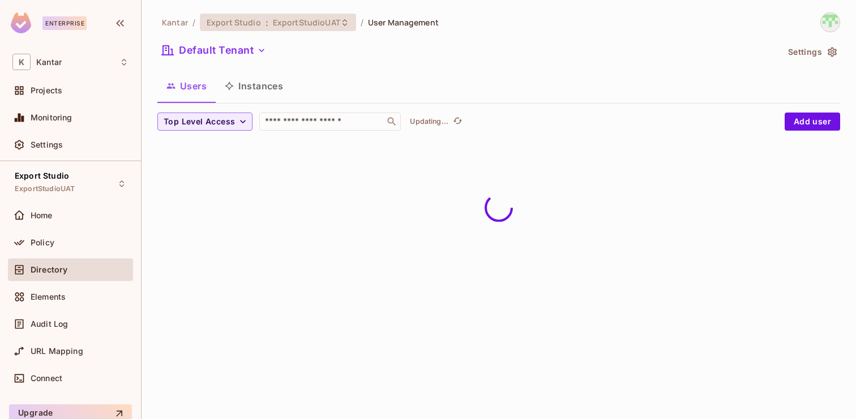
click at [288, 20] on span "ExportStudioUAT" at bounding box center [306, 22] width 67 height 11
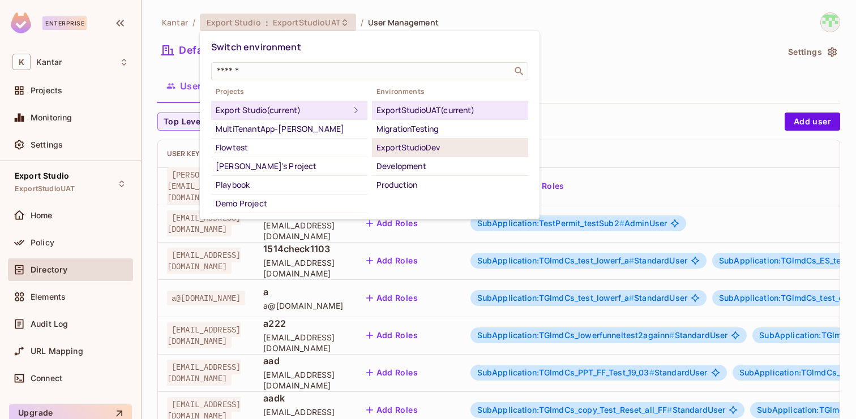
click at [426, 144] on div "ExportStudioDev" at bounding box center [449, 148] width 147 height 14
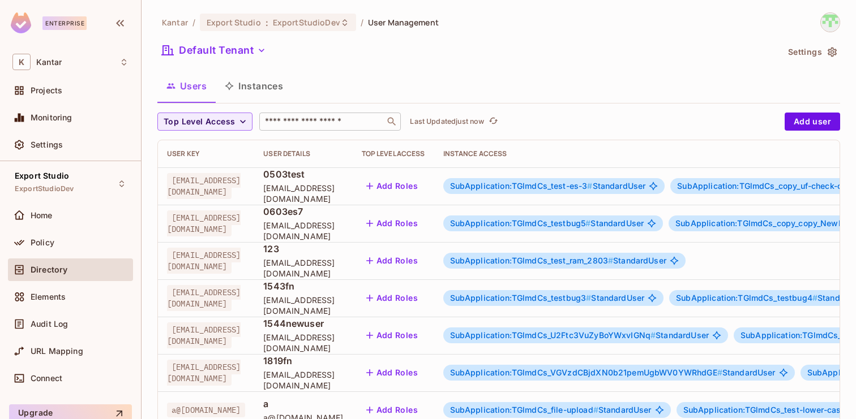
click at [331, 121] on input "text" at bounding box center [322, 121] width 119 height 11
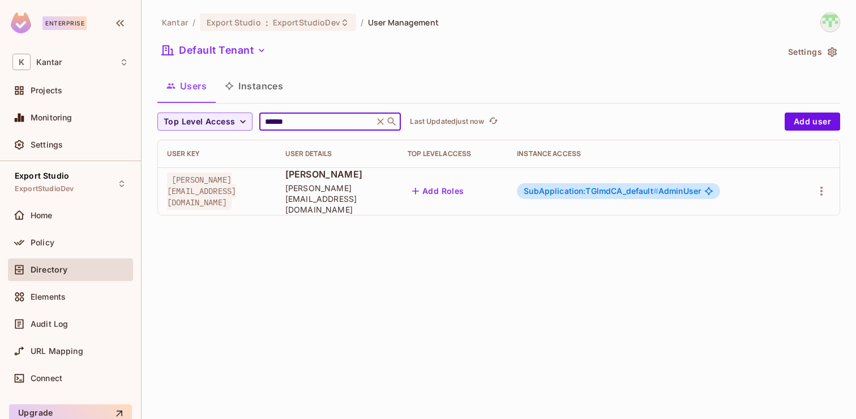
type input "******"
click at [576, 187] on span "SubApplication:TGlmdCA_default #" at bounding box center [591, 191] width 135 height 10
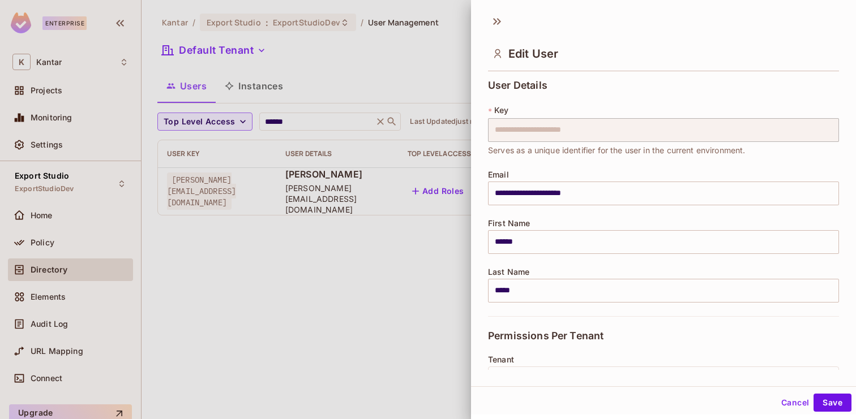
scroll to position [216, 0]
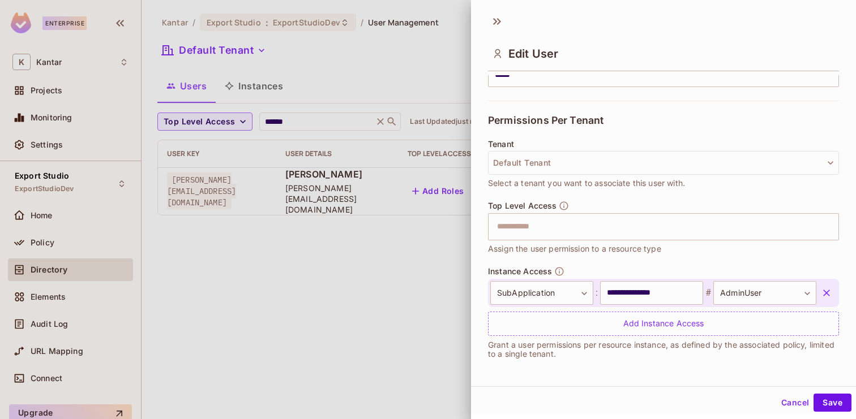
click at [794, 406] on button "Cancel" at bounding box center [794, 403] width 37 height 18
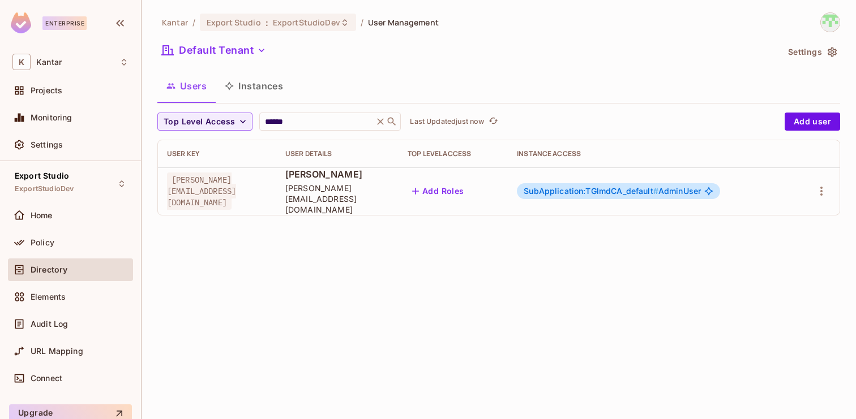
click at [469, 188] on button "Add Roles" at bounding box center [437, 191] width 61 height 18
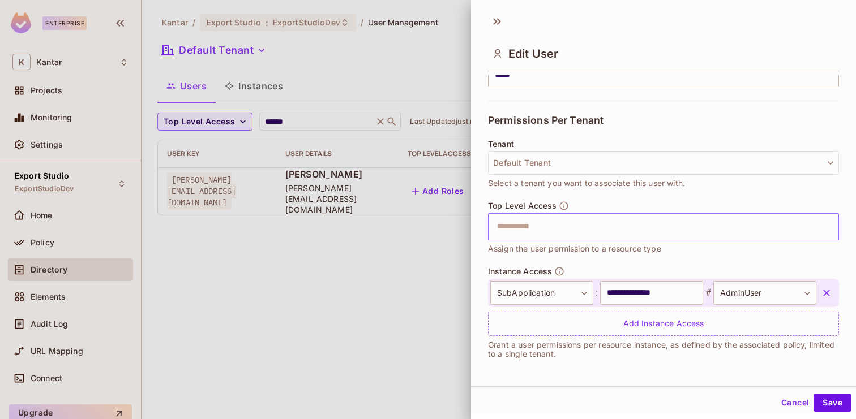
click at [544, 234] on input "text" at bounding box center [653, 227] width 327 height 23
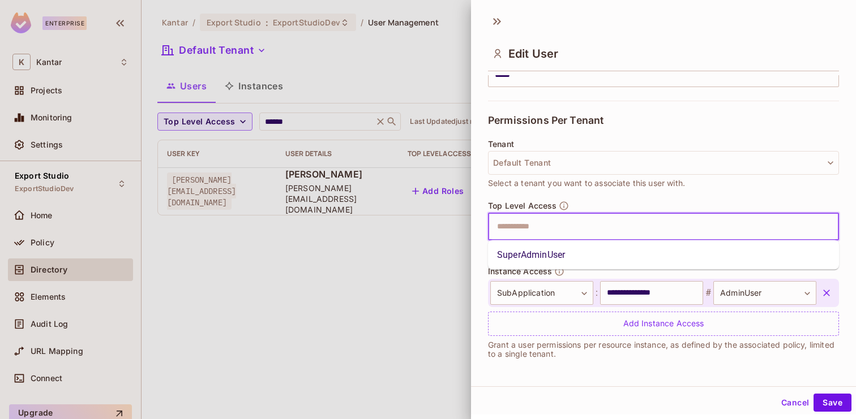
type input "*"
click at [539, 258] on li "SuperAdminUser" at bounding box center [663, 255] width 351 height 20
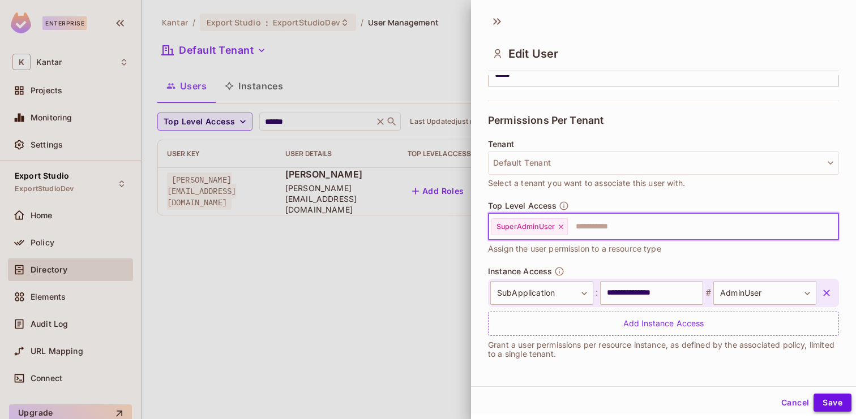
click at [834, 408] on button "Save" at bounding box center [832, 403] width 38 height 18
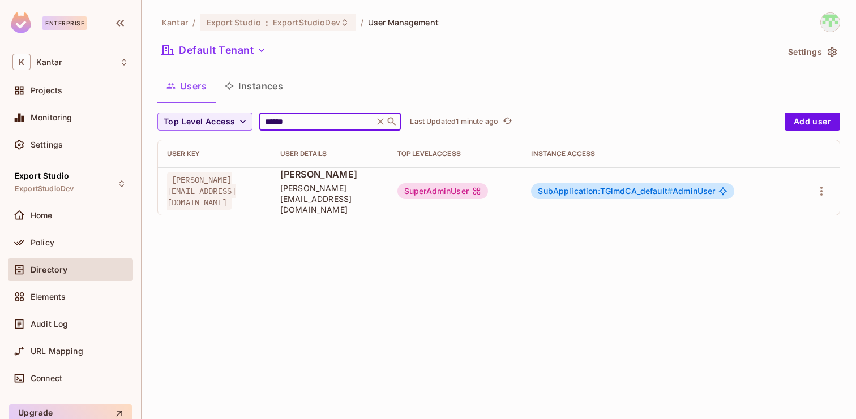
click at [308, 127] on input "******" at bounding box center [317, 121] width 108 height 11
click at [252, 87] on button "Instances" at bounding box center [254, 86] width 76 height 28
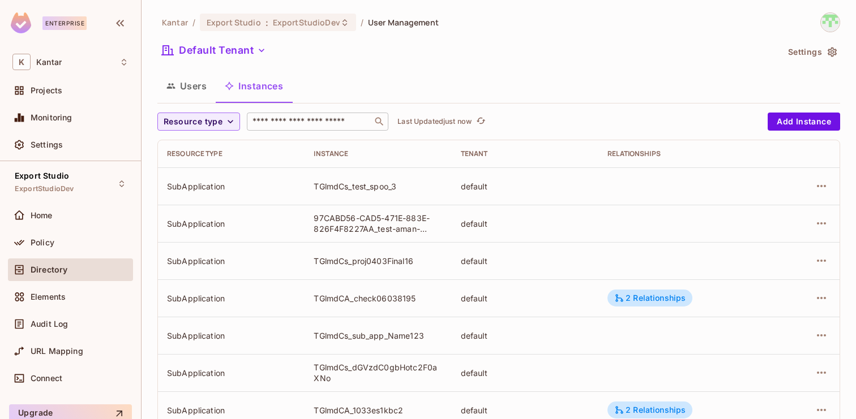
click at [318, 126] on input "text" at bounding box center [309, 121] width 119 height 11
paste input "**********"
type input "**********"
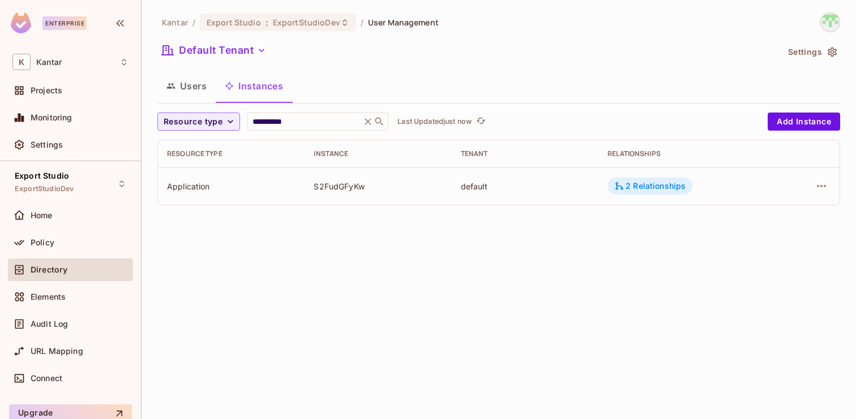
click at [639, 184] on div "2 Relationships" at bounding box center [649, 186] width 71 height 10
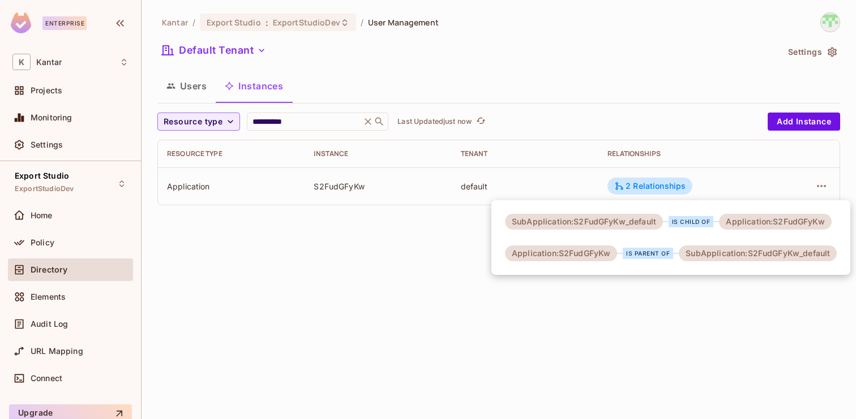
click at [820, 188] on div at bounding box center [428, 209] width 856 height 419
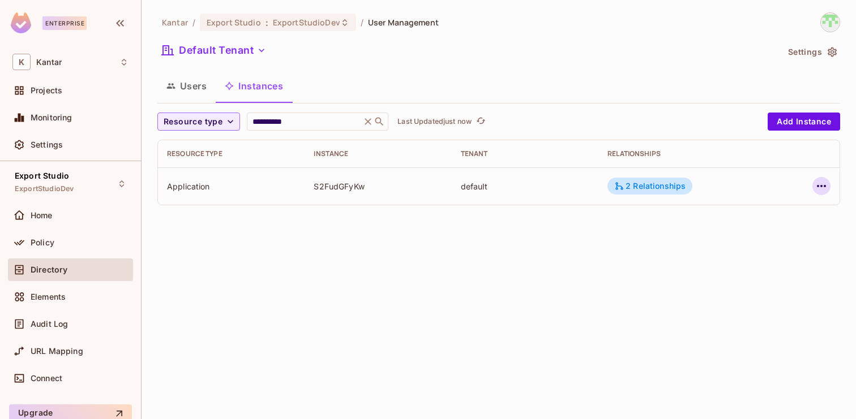
click at [825, 187] on icon "button" at bounding box center [821, 186] width 9 height 2
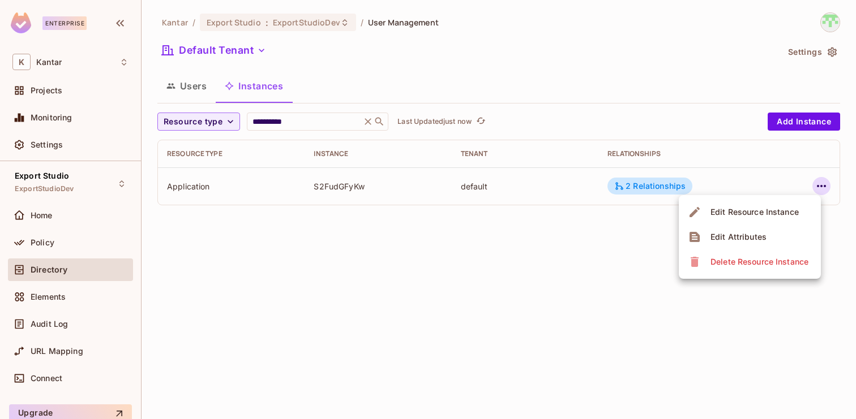
click at [766, 231] on span "Edit Attributes" at bounding box center [738, 237] width 63 height 18
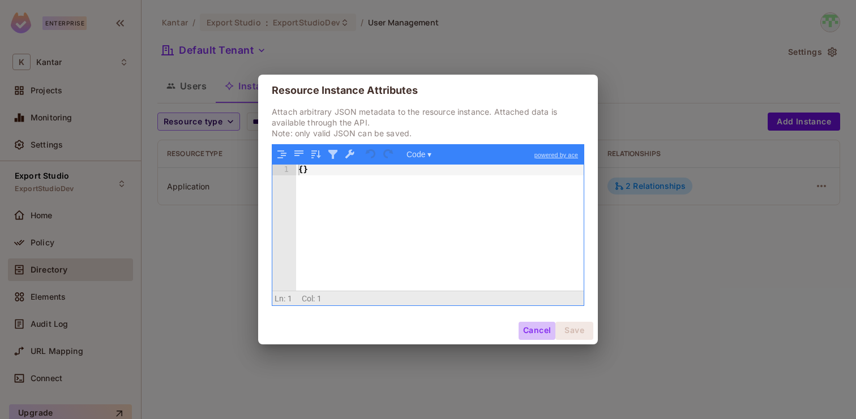
click at [537, 334] on button "Cancel" at bounding box center [536, 331] width 37 height 18
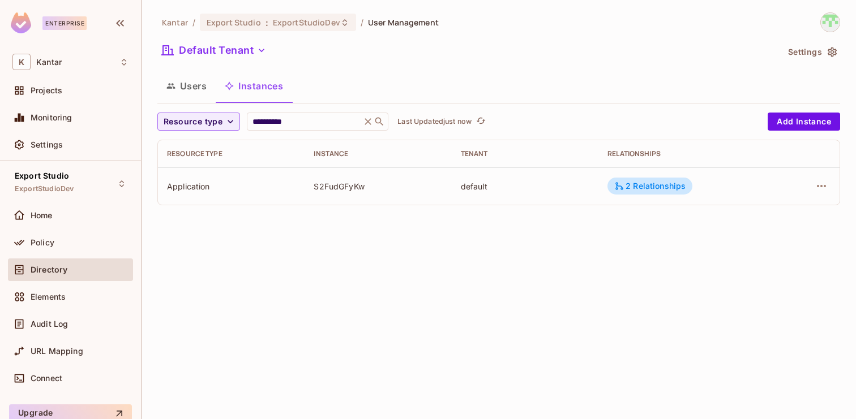
click at [439, 292] on div "**********" at bounding box center [498, 209] width 714 height 419
click at [817, 186] on icon "button" at bounding box center [821, 186] width 14 height 14
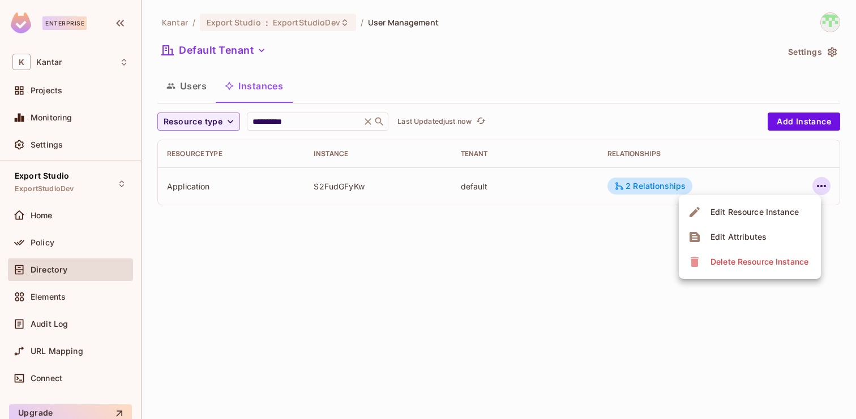
click at [752, 259] on div "Delete Resource Instance" at bounding box center [759, 261] width 98 height 11
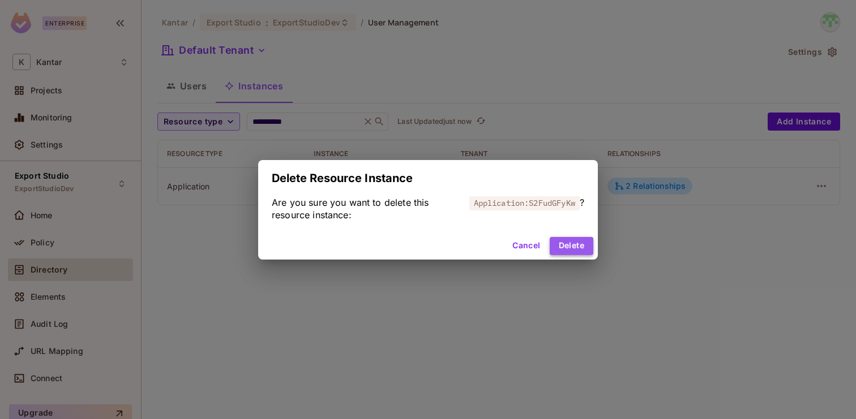
click at [571, 244] on button "Delete" at bounding box center [572, 246] width 44 height 18
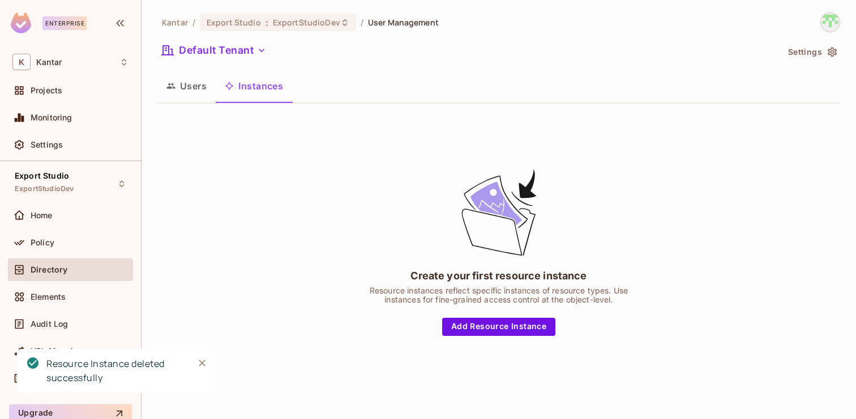
click at [200, 363] on icon "Close" at bounding box center [201, 363] width 11 height 11
click at [187, 96] on button "Users" at bounding box center [186, 86] width 58 height 28
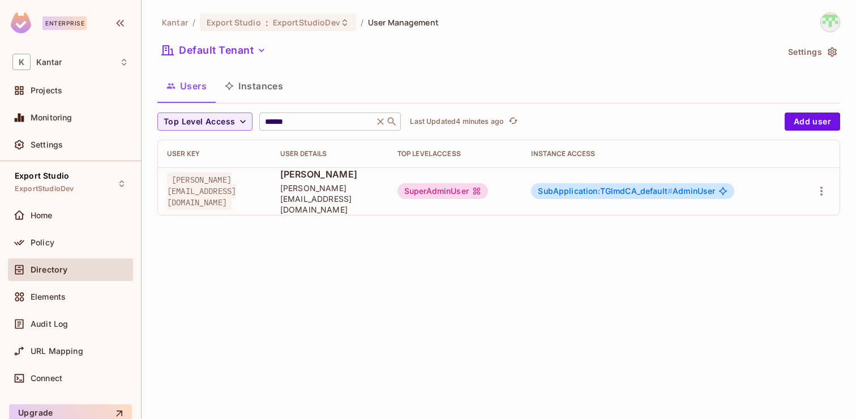
click at [320, 125] on input "******" at bounding box center [317, 121] width 108 height 11
paste input "********"
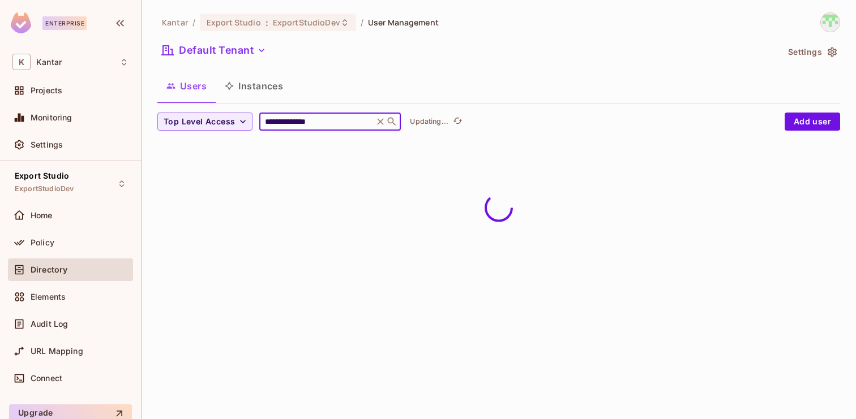
type input "**********"
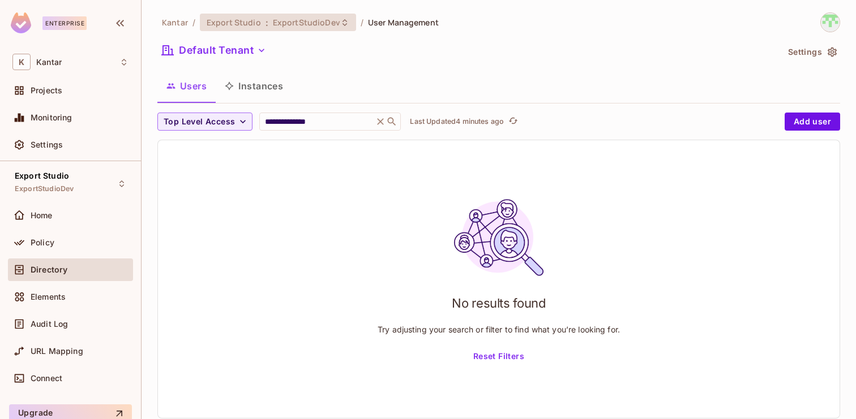
click at [314, 20] on span "ExportStudioDev" at bounding box center [306, 22] width 67 height 11
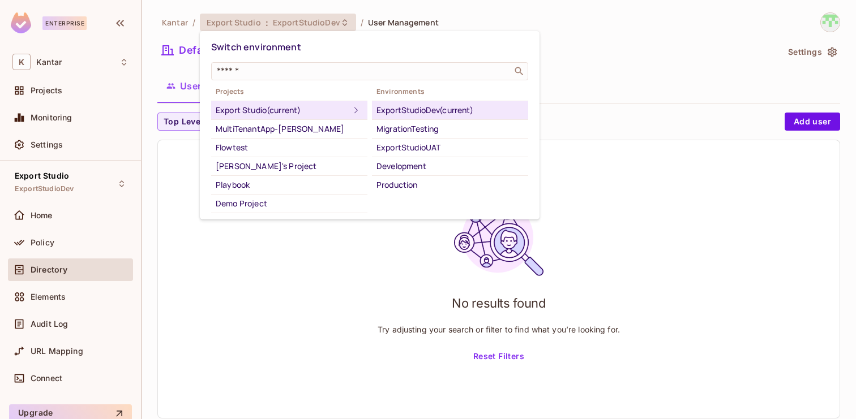
click at [216, 256] on div at bounding box center [428, 209] width 856 height 419
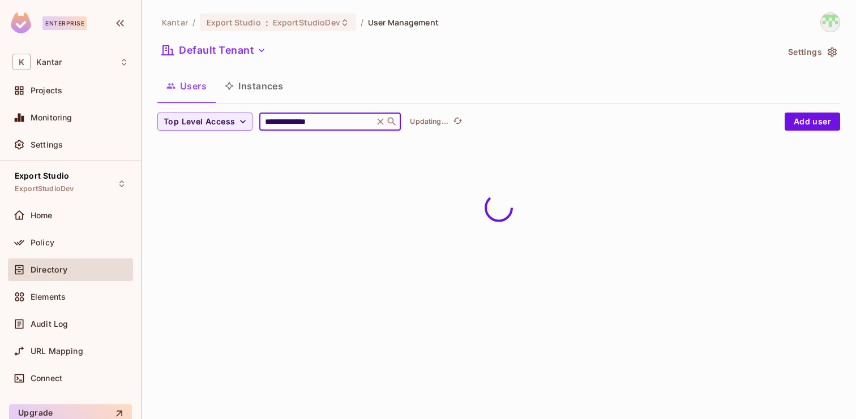
type input "**********"
click at [264, 85] on button "Instances" at bounding box center [254, 86] width 76 height 28
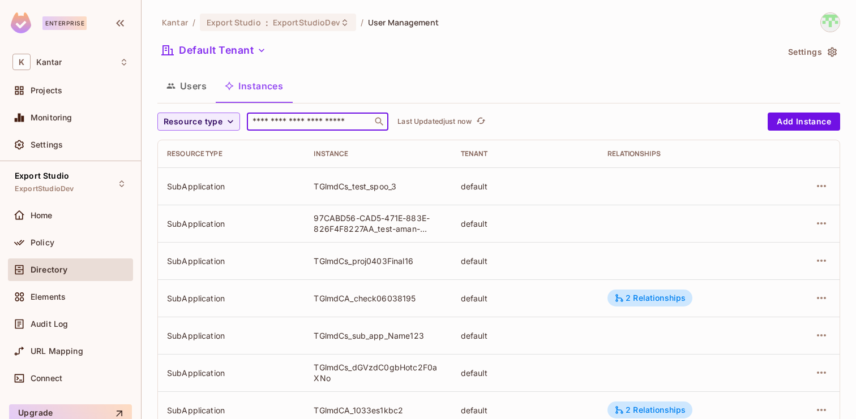
click at [298, 121] on input "text" at bounding box center [309, 121] width 119 height 11
paste input "**********"
type input "**********"
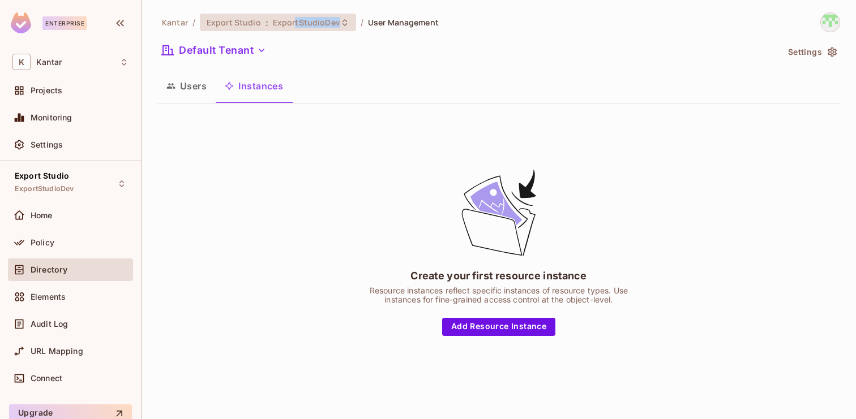
click at [293, 27] on div "Export Studio : ExportStudioDev" at bounding box center [278, 23] width 156 height 18
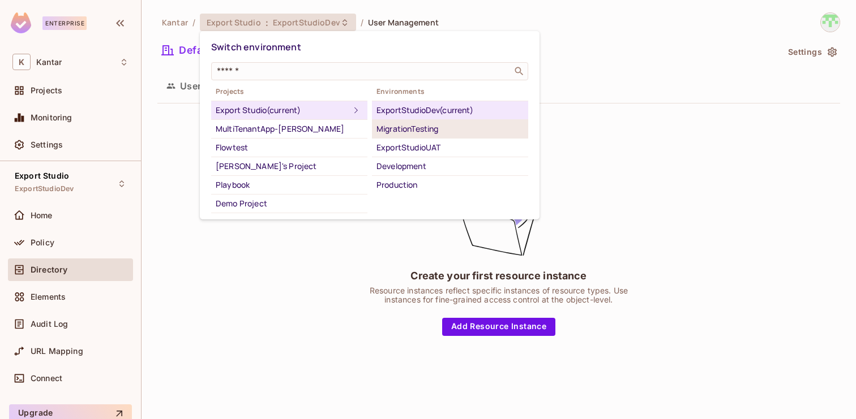
click at [407, 134] on div "MigrationTesting" at bounding box center [449, 129] width 147 height 14
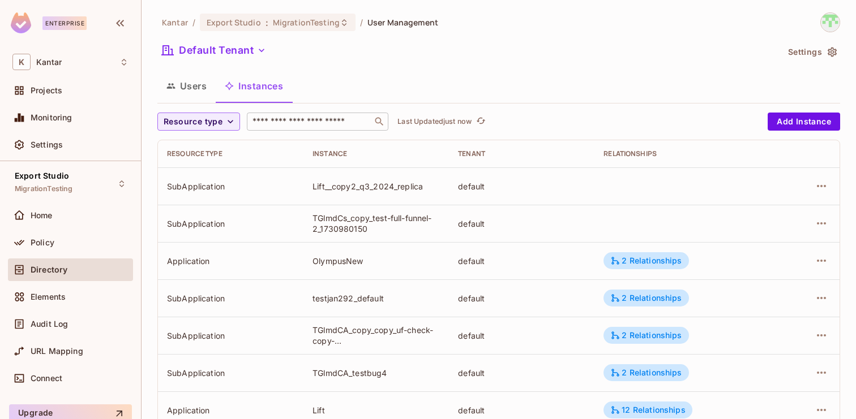
click at [311, 120] on input "text" at bounding box center [309, 121] width 119 height 11
paste input "**********"
type input "**********"
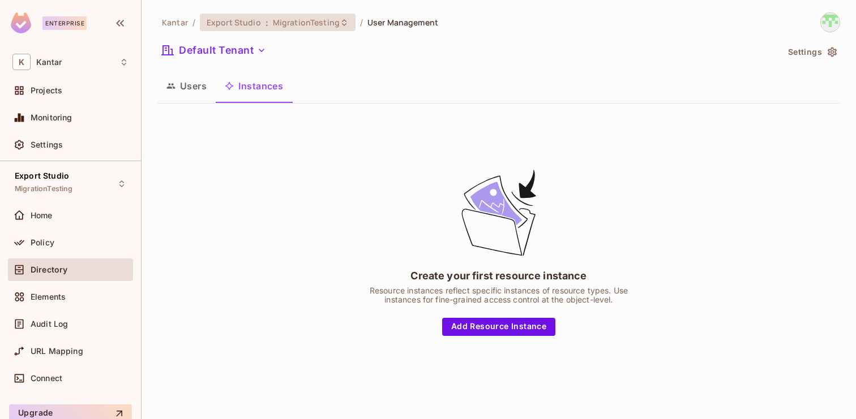
click at [315, 25] on span "MigrationTesting" at bounding box center [306, 22] width 67 height 11
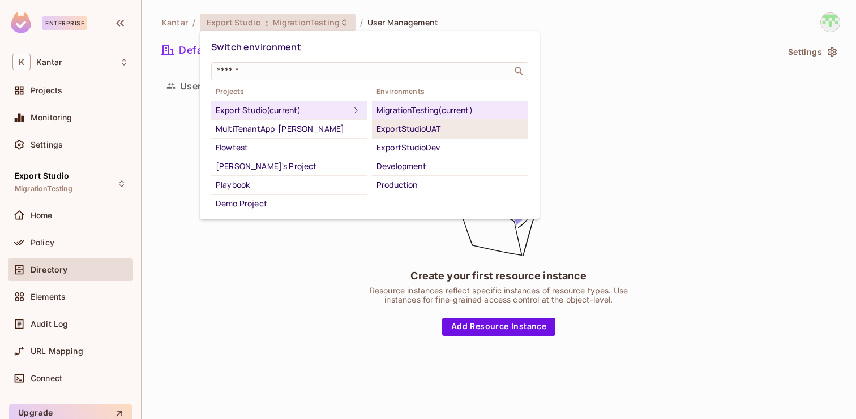
click at [401, 135] on li "ExportStudioUAT" at bounding box center [450, 129] width 156 height 19
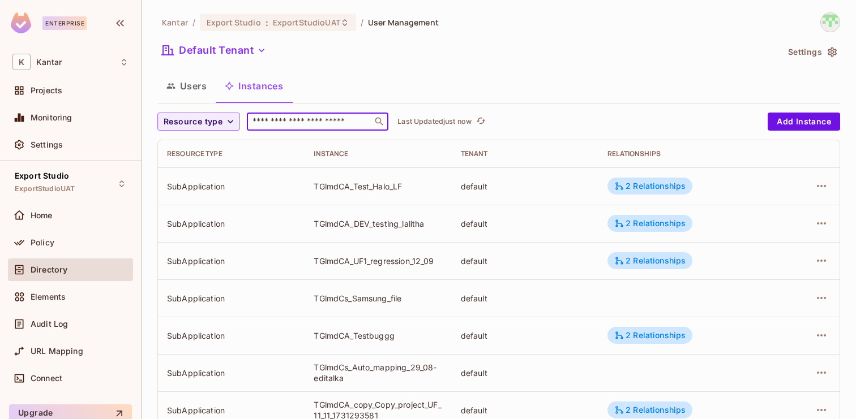
click at [289, 125] on input "text" at bounding box center [309, 121] width 119 height 11
paste input "**********"
type input "**********"
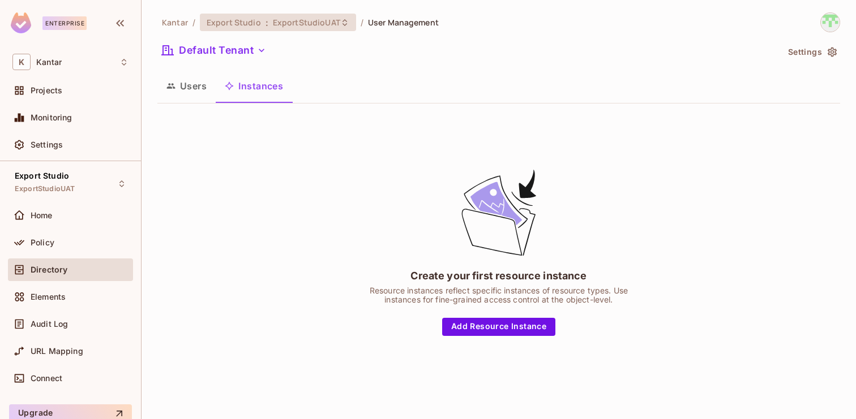
click at [312, 16] on div "Export Studio : ExportStudioUAT" at bounding box center [278, 23] width 156 height 18
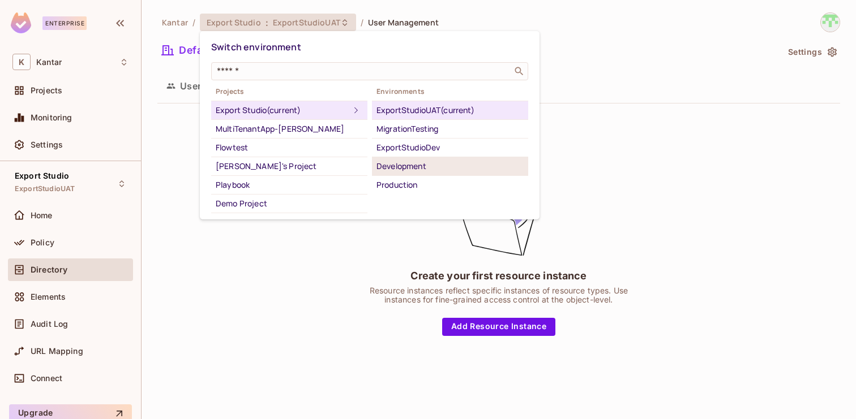
click at [417, 168] on div "Development" at bounding box center [449, 167] width 147 height 14
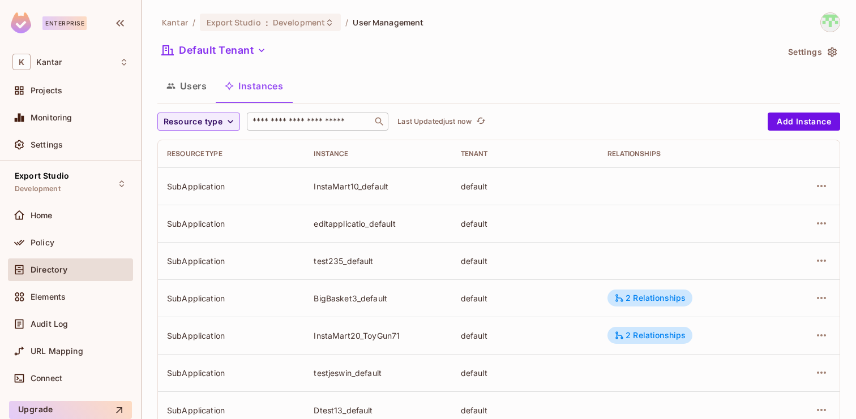
click at [306, 121] on input "text" at bounding box center [309, 121] width 119 height 11
paste input "**********"
type input "**********"
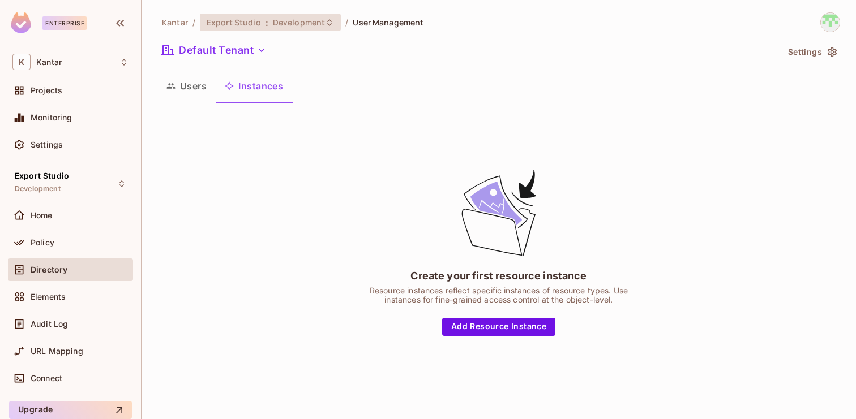
click at [289, 16] on div "Export Studio : Development" at bounding box center [270, 23] width 141 height 18
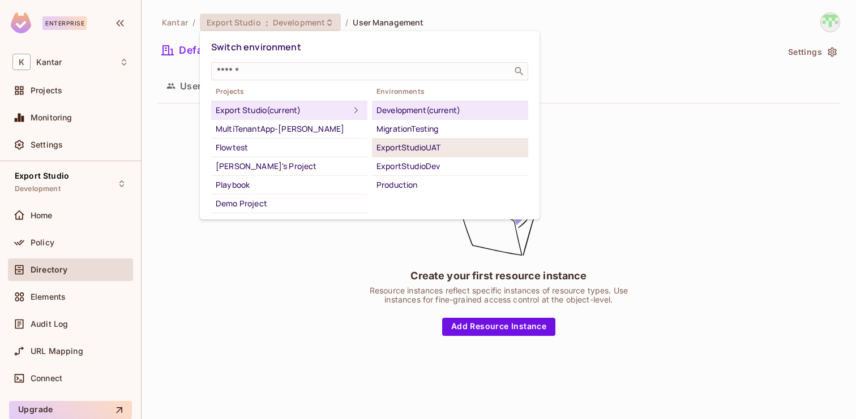
click at [413, 148] on div "ExportStudioUAT" at bounding box center [449, 148] width 147 height 14
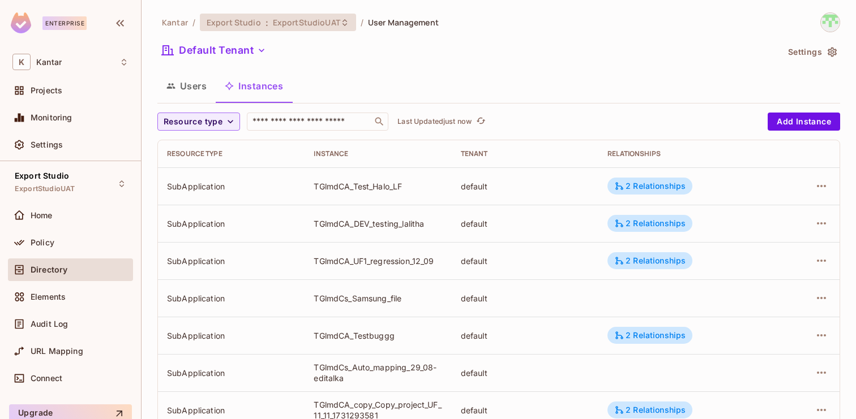
click at [294, 20] on span "ExportStudioUAT" at bounding box center [306, 22] width 67 height 11
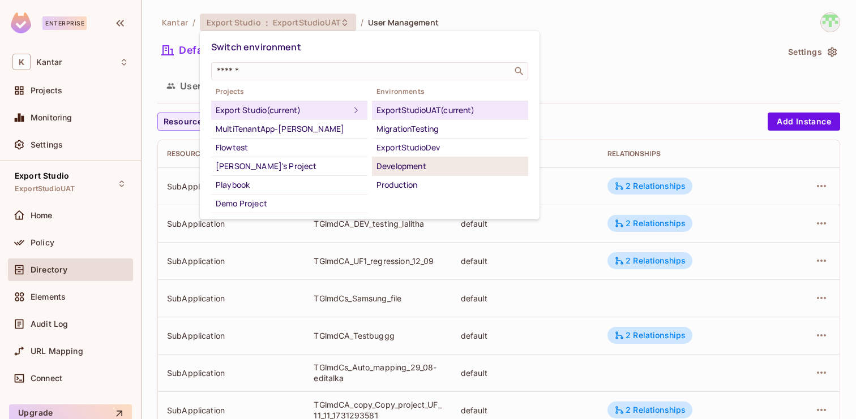
click at [451, 165] on div "Development" at bounding box center [449, 167] width 147 height 14
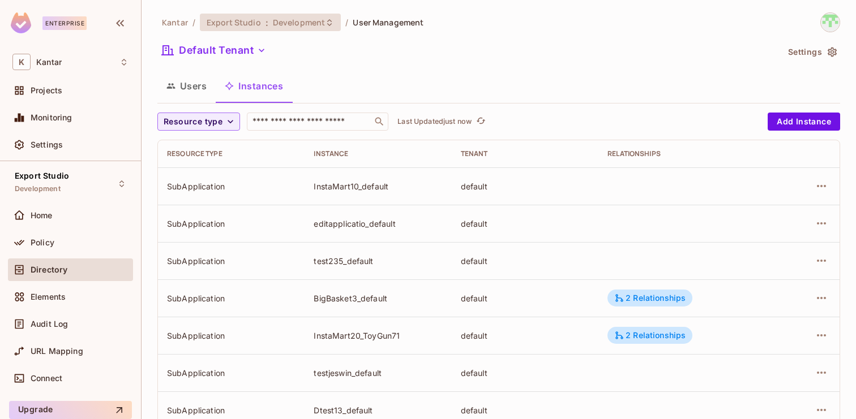
click at [258, 16] on div "Export Studio : Development" at bounding box center [270, 23] width 141 height 18
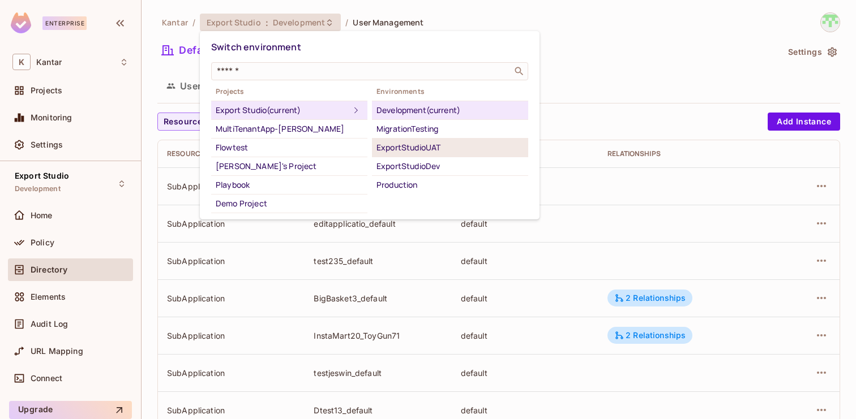
click at [423, 144] on div "ExportStudioUAT" at bounding box center [449, 148] width 147 height 14
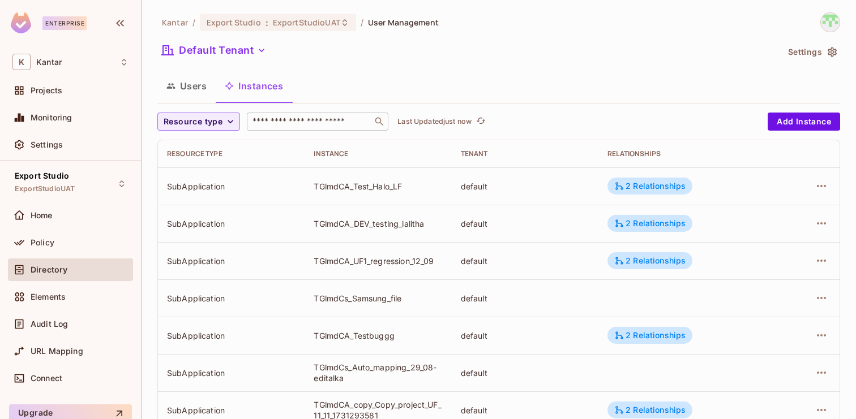
click at [344, 117] on input "text" at bounding box center [309, 121] width 119 height 11
paste input "**********"
type input "**********"
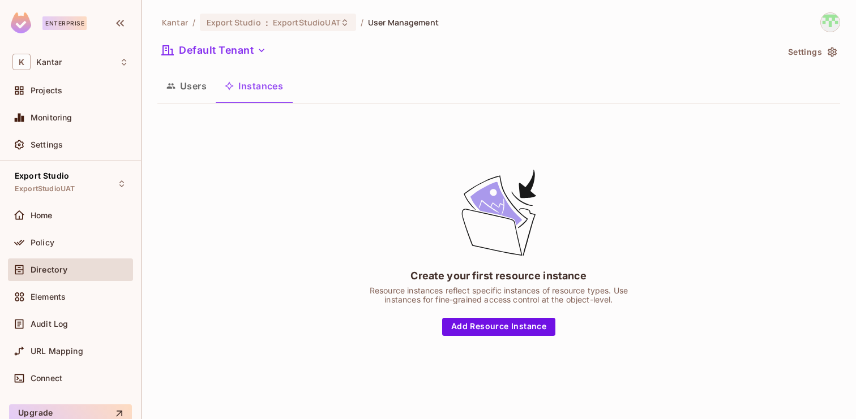
click at [187, 95] on button "Users" at bounding box center [186, 86] width 58 height 28
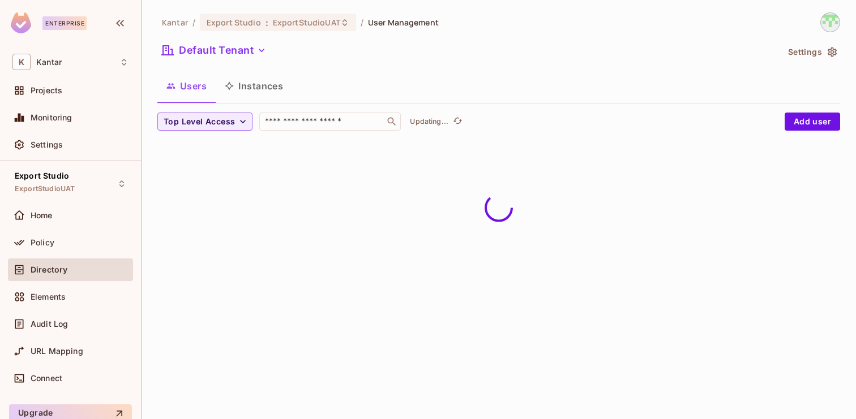
click at [274, 84] on button "Instances" at bounding box center [254, 86] width 76 height 28
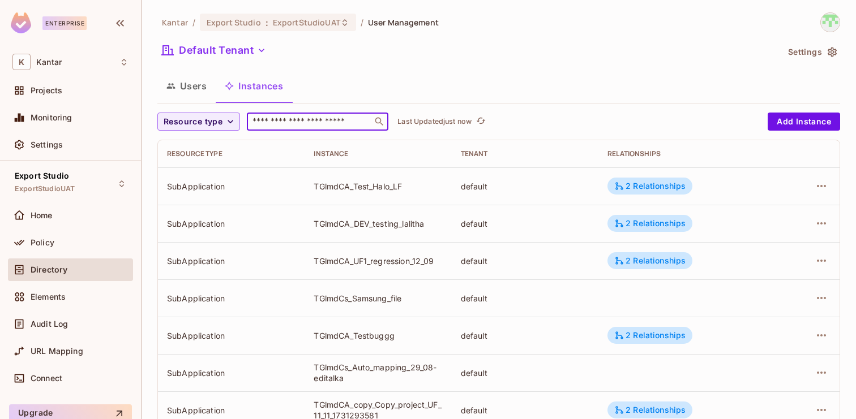
click at [317, 117] on input "text" at bounding box center [309, 121] width 119 height 11
paste input "**********"
type input "**********"
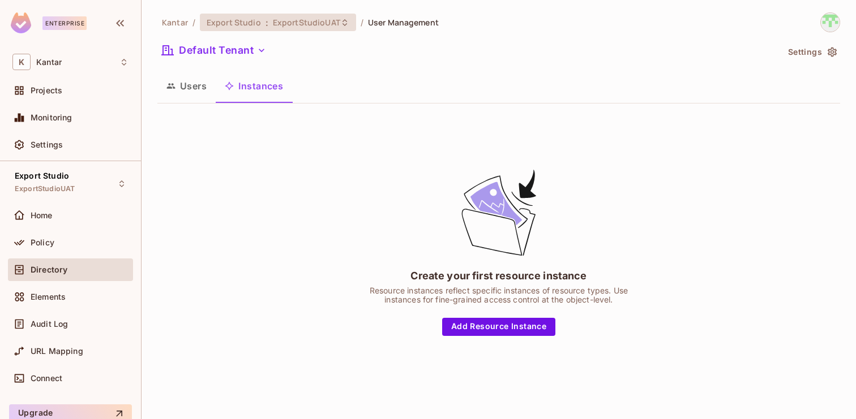
click at [304, 16] on div "Export Studio : ExportStudioUAT" at bounding box center [278, 23] width 156 height 18
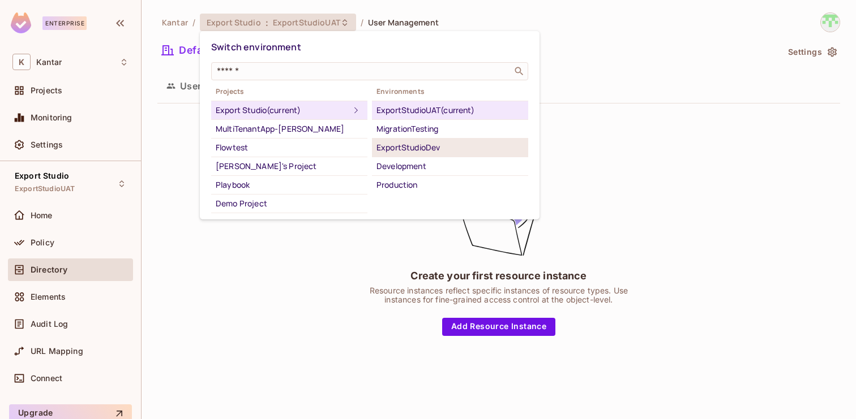
click at [417, 148] on div "ExportStudioDev" at bounding box center [449, 148] width 147 height 14
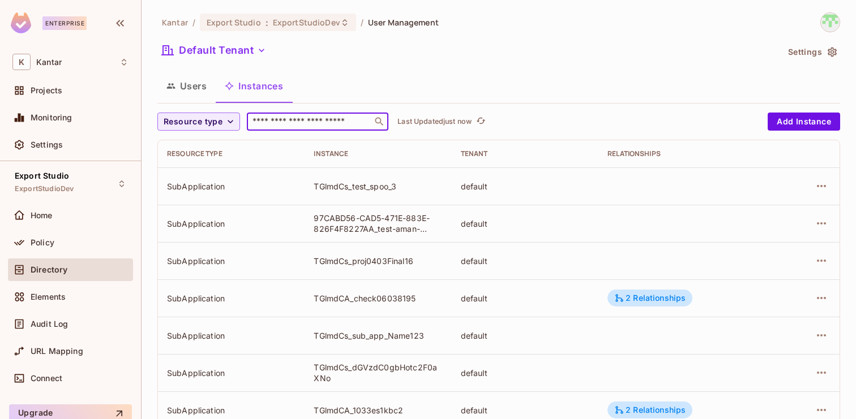
click at [296, 123] on input "text" at bounding box center [309, 121] width 119 height 11
paste input "**********"
type input "**********"
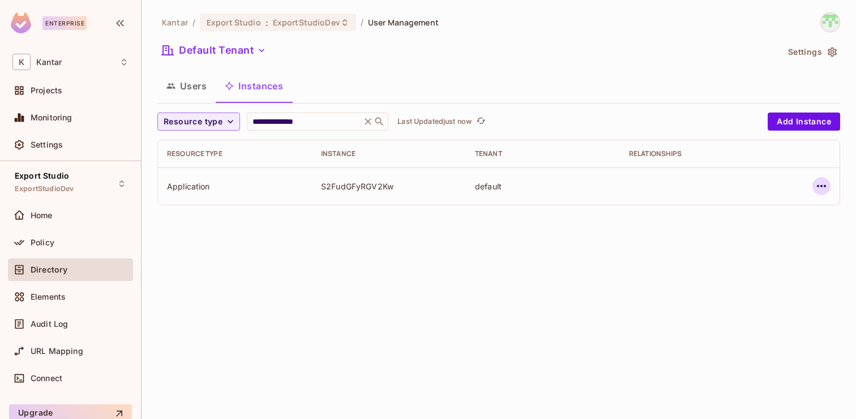
click at [821, 191] on icon "button" at bounding box center [821, 186] width 14 height 14
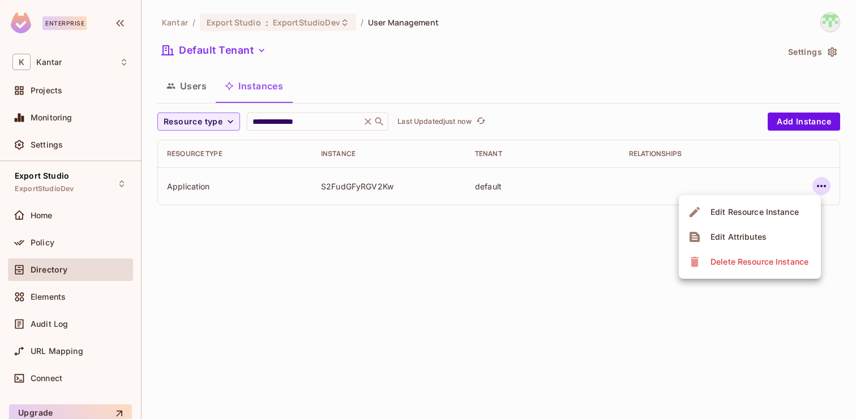
click at [768, 246] on span "Edit Attributes" at bounding box center [738, 237] width 63 height 18
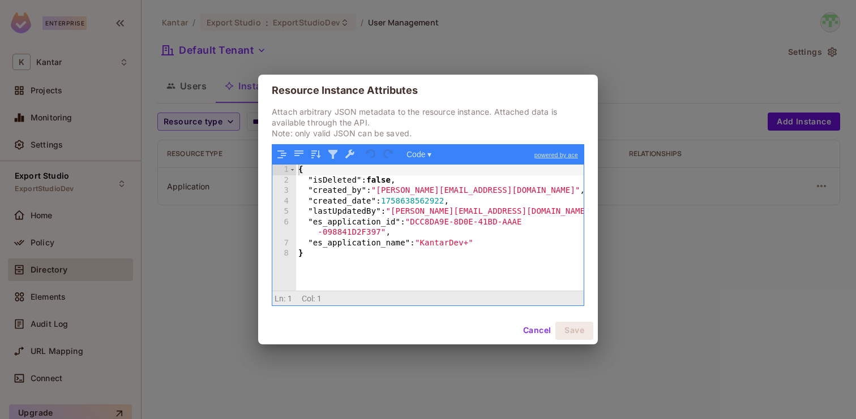
click at [526, 327] on button "Cancel" at bounding box center [536, 331] width 37 height 18
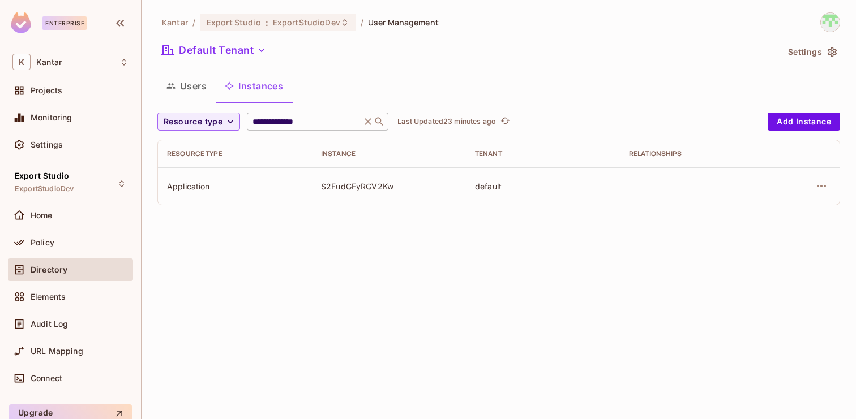
click at [336, 121] on input "**********" at bounding box center [304, 121] width 108 height 11
paste input "text"
type input "**********"
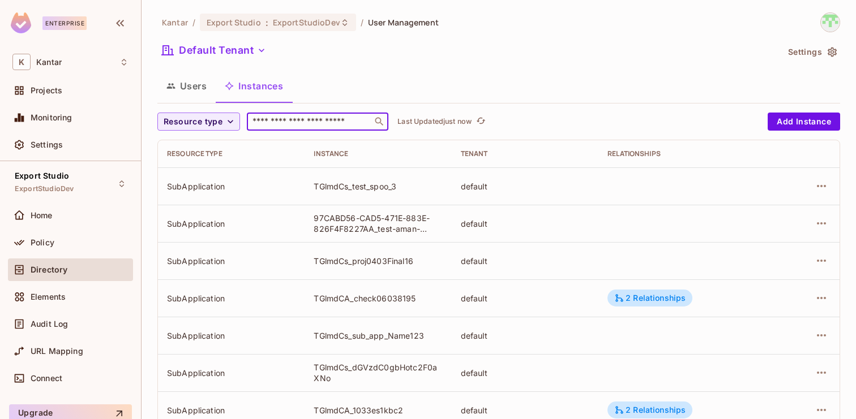
type input "**********"
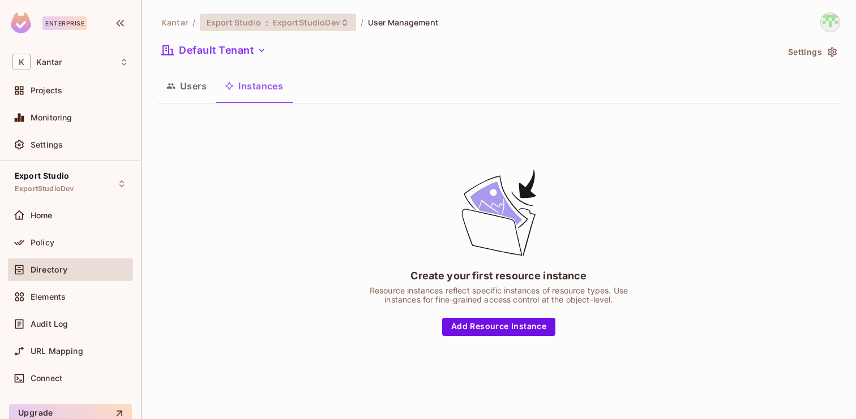
click at [284, 27] on span "ExportStudioDev" at bounding box center [306, 22] width 67 height 11
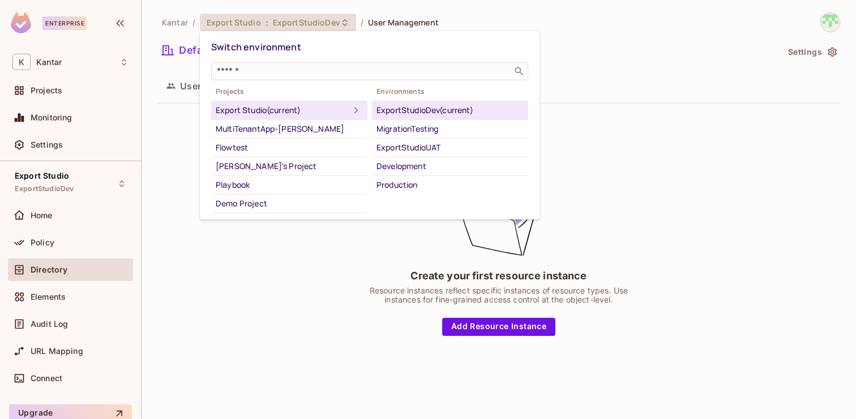
click at [184, 87] on div at bounding box center [428, 209] width 856 height 419
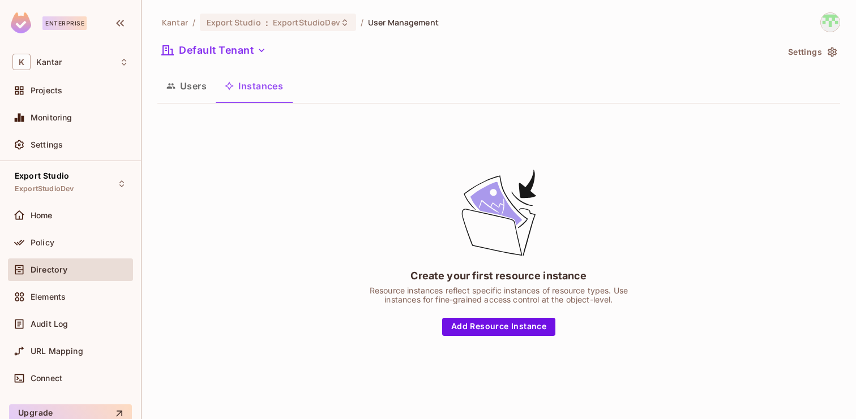
click at [192, 93] on button "Users" at bounding box center [186, 86] width 58 height 28
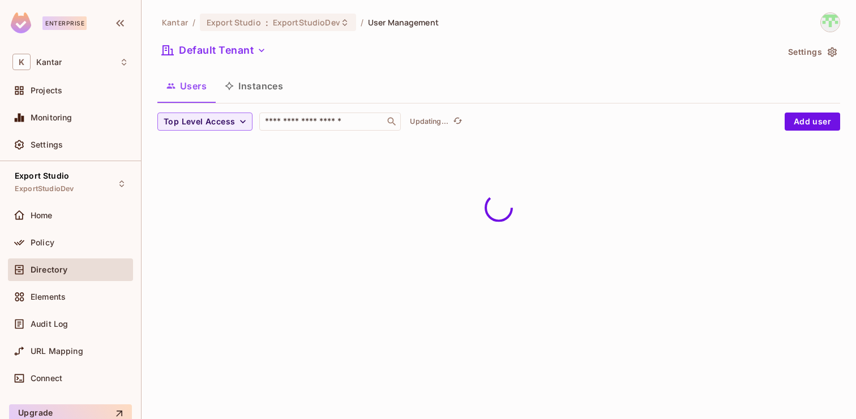
click at [258, 92] on button "Instances" at bounding box center [254, 86] width 76 height 28
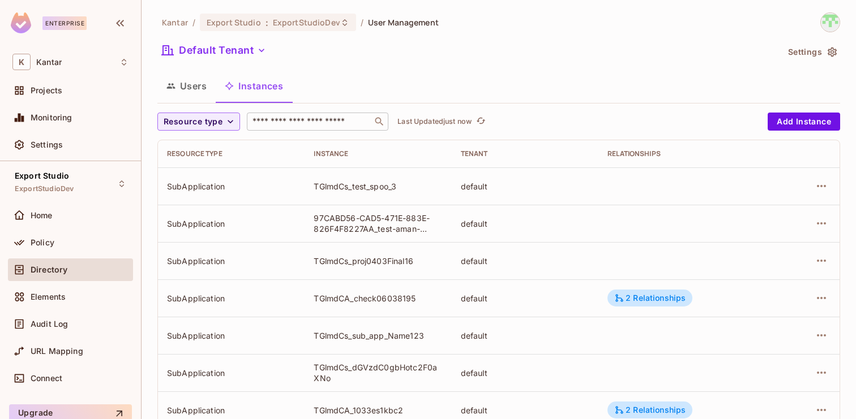
click at [273, 123] on input "text" at bounding box center [309, 121] width 119 height 11
paste input "**********"
type input "**********"
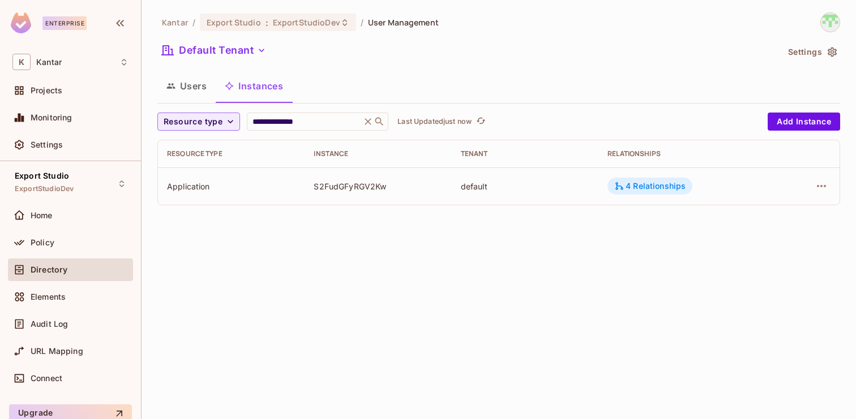
click at [636, 188] on div "4 Relationships" at bounding box center [649, 186] width 71 height 10
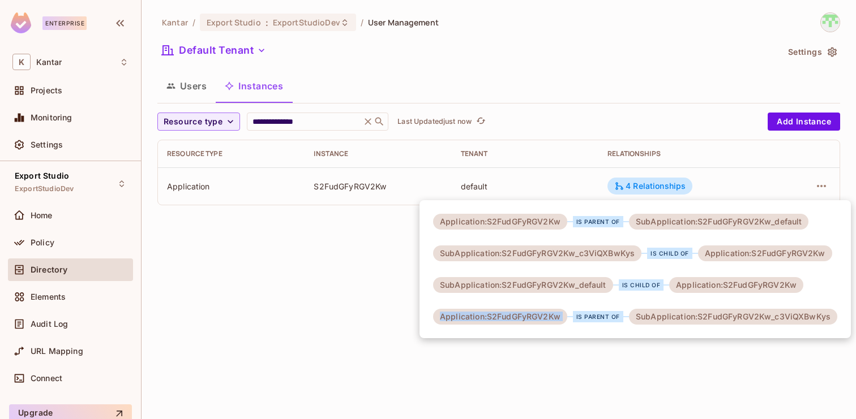
drag, startPoint x: 440, startPoint y: 319, endPoint x: 574, endPoint y: 315, distance: 134.7
click at [574, 315] on div "Application:S2FudGFyRGV2Kw is parent of SubApplication:S2FudGFyRGV2Kw_c3ViQXBwK…" at bounding box center [635, 317] width 404 height 16
copy div "Application:S2FudGFyRGV2Kw"
click at [324, 119] on div at bounding box center [428, 209] width 856 height 419
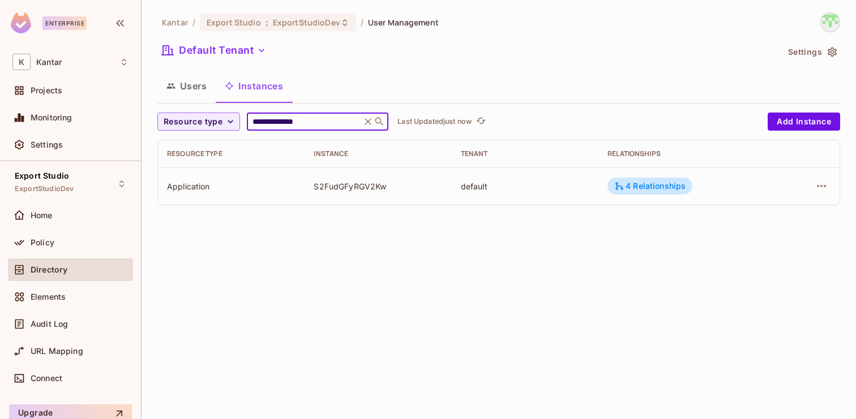
click at [324, 119] on input "**********" at bounding box center [304, 121] width 108 height 11
paste input "**********"
type input "**********"
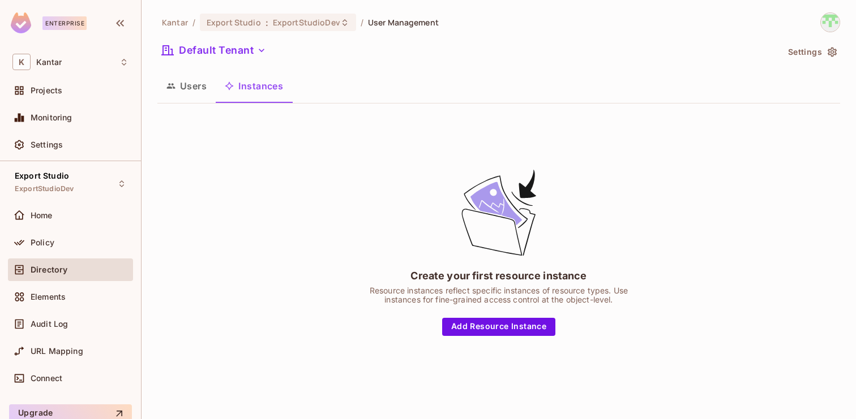
click at [172, 84] on icon "button" at bounding box center [171, 86] width 8 height 5
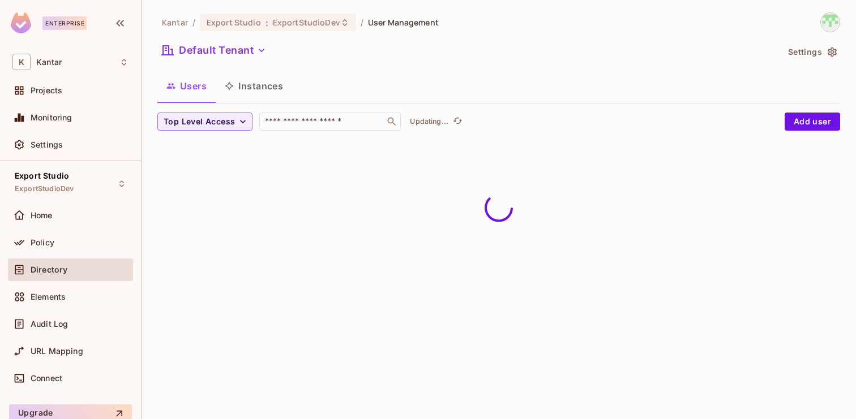
click at [229, 87] on icon "button" at bounding box center [229, 85] width 9 height 9
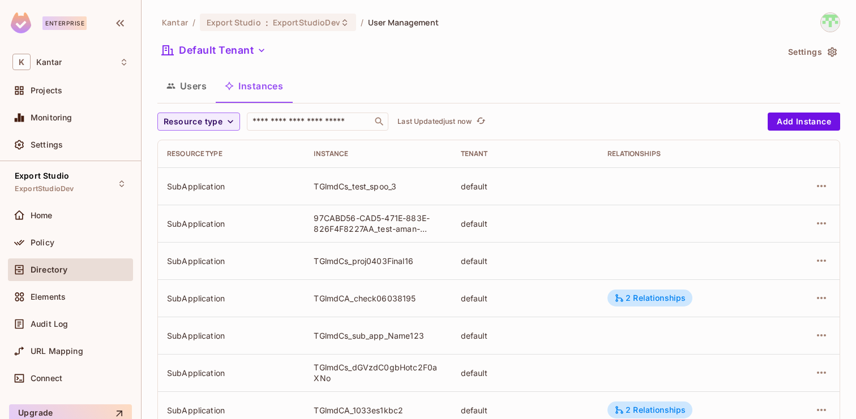
click at [302, 109] on div "Kantar / Export Studio : ExportStudioDev / User Management Default Tenant Setti…" at bounding box center [498, 393] width 683 height 762
click at [299, 117] on input "text" at bounding box center [309, 121] width 119 height 11
click at [190, 91] on button "Users" at bounding box center [186, 86] width 58 height 28
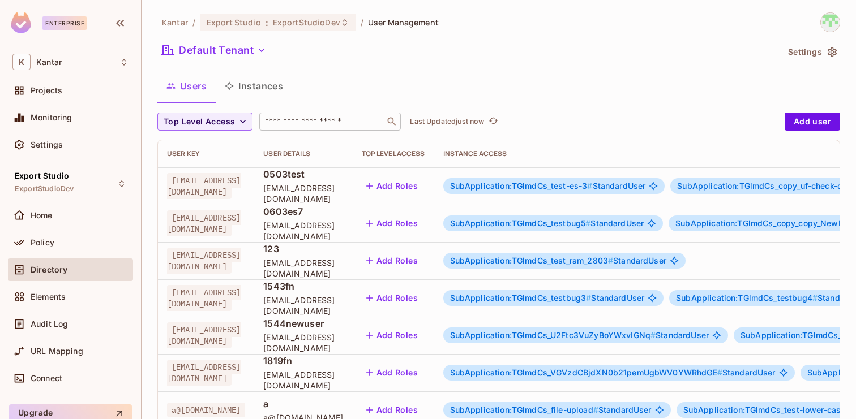
click at [316, 122] on input "text" at bounding box center [322, 121] width 119 height 11
paste input "**********"
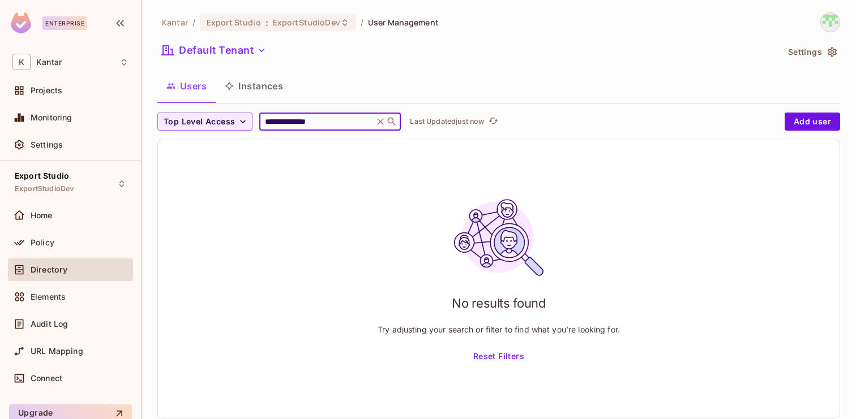
type input "**********"
click at [260, 87] on button "Instances" at bounding box center [254, 86] width 76 height 28
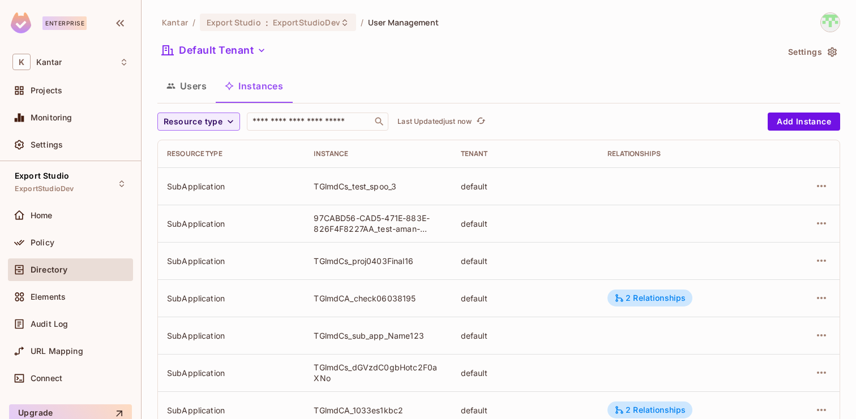
click at [188, 88] on button "Users" at bounding box center [186, 86] width 58 height 28
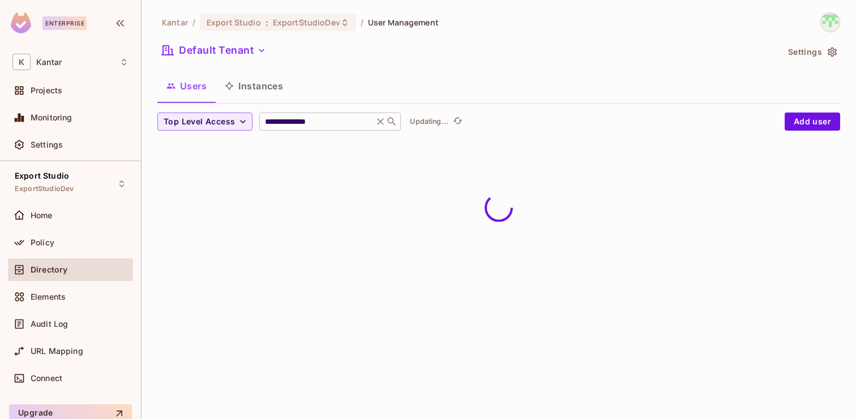
click at [290, 123] on input "**********" at bounding box center [317, 121] width 108 height 11
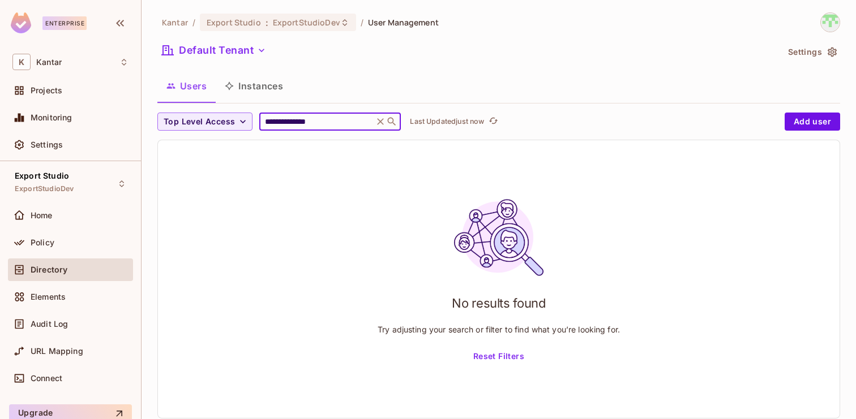
click at [358, 122] on input "**********" at bounding box center [317, 121] width 108 height 11
click at [278, 89] on button "Instances" at bounding box center [254, 86] width 76 height 28
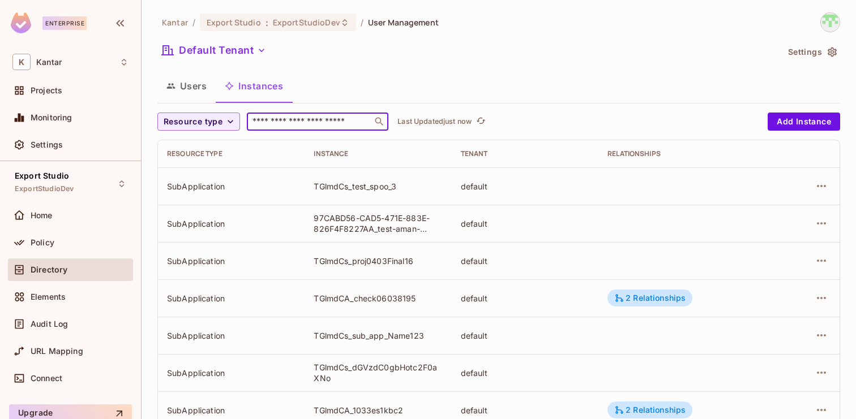
click at [340, 126] on input "text" at bounding box center [309, 121] width 119 height 11
paste input "**********"
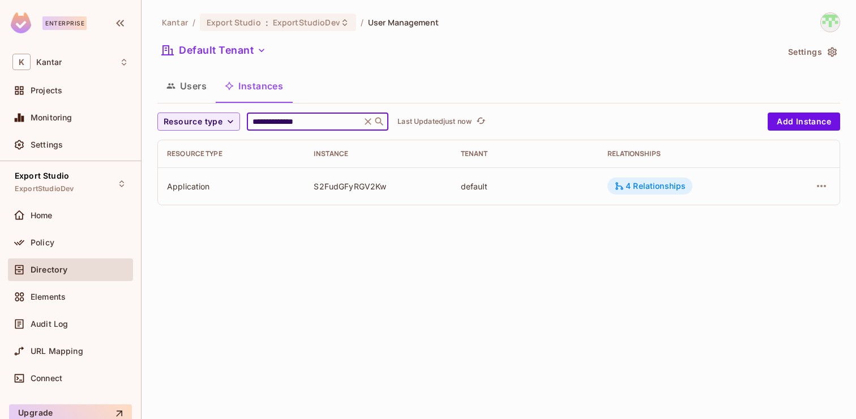
type input "**********"
click at [654, 187] on div "4 Relationships" at bounding box center [649, 186] width 71 height 10
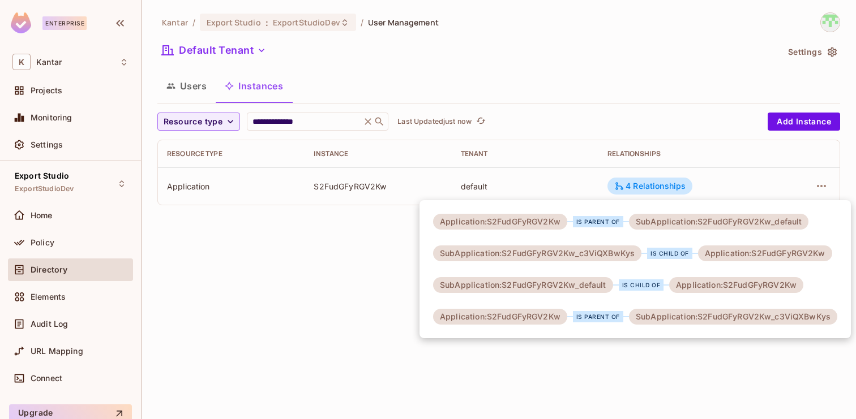
drag, startPoint x: 503, startPoint y: 285, endPoint x: 574, endPoint y: 285, distance: 71.3
click at [574, 285] on div "SubApplication:S2FudGFyRGV2Kw_default" at bounding box center [523, 285] width 180 height 16
click at [503, 286] on div "SubApplication:S2FudGFyRGV2Kw_default" at bounding box center [523, 285] width 180 height 16
click at [499, 349] on div at bounding box center [428, 209] width 856 height 419
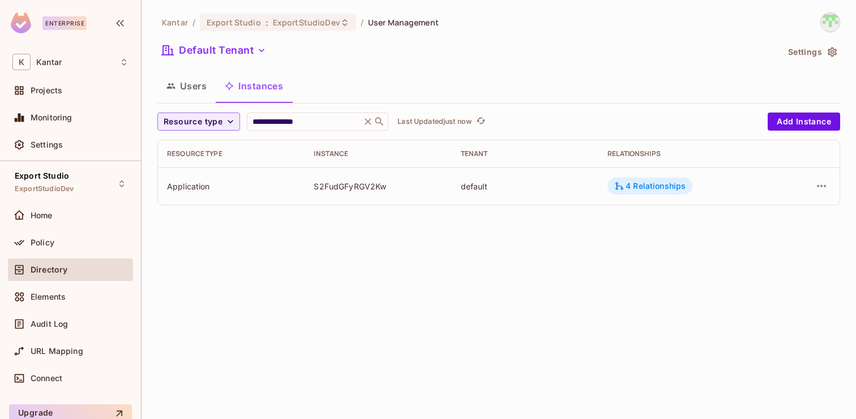
click at [646, 178] on div "4 Relationships" at bounding box center [649, 186] width 85 height 17
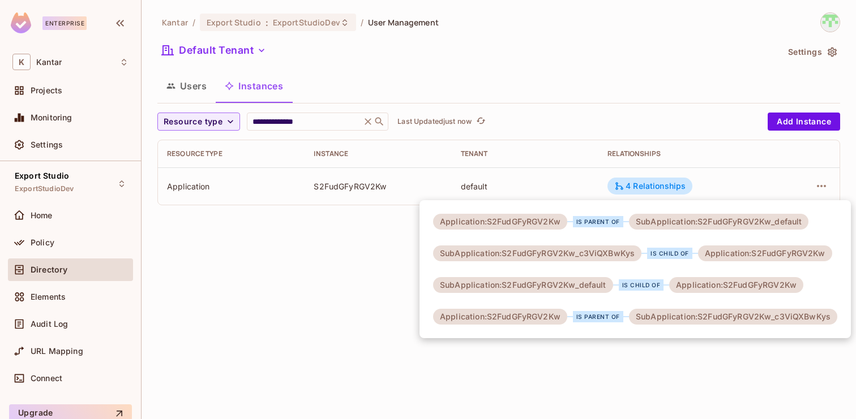
click at [501, 317] on div "Application:S2FudGFyRGV2Kw" at bounding box center [500, 317] width 134 height 16
click at [339, 281] on div at bounding box center [428, 209] width 856 height 419
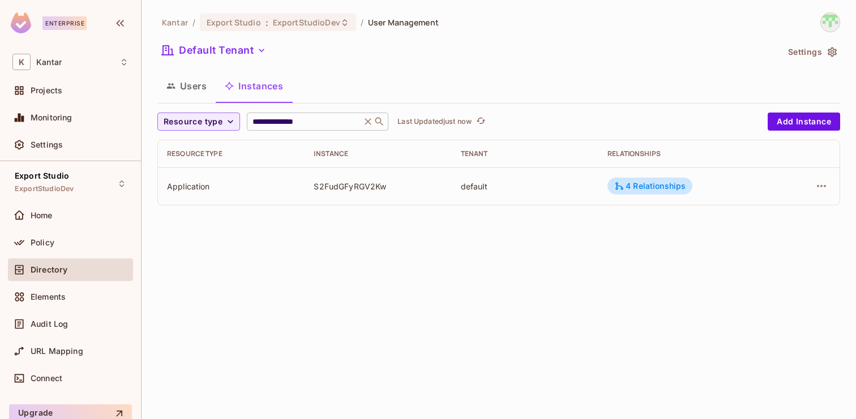
click at [328, 123] on input "**********" at bounding box center [304, 121] width 108 height 11
click at [646, 187] on div "4 Relationships" at bounding box center [649, 186] width 71 height 10
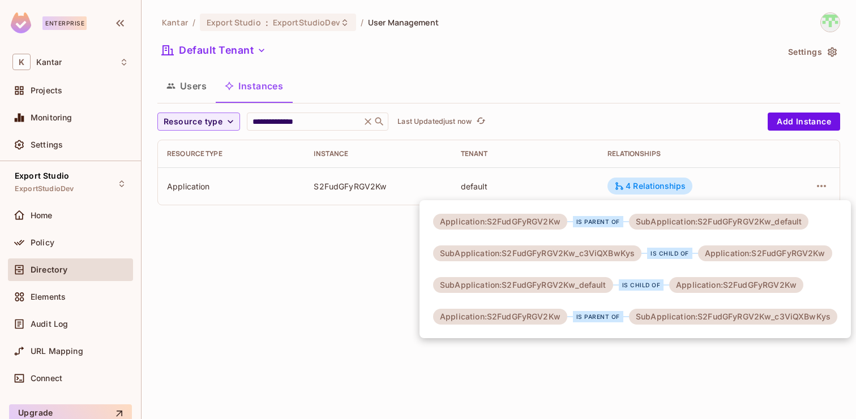
click at [527, 317] on div "Application:S2FudGFyRGV2Kw" at bounding box center [500, 317] width 134 height 16
click at [514, 283] on div "SubApplication:S2FudGFyRGV2Kw_default" at bounding box center [523, 285] width 180 height 16
click at [503, 254] on div "SubApplication:S2FudGFyRGV2Kw_c3ViQXBwKys" at bounding box center [537, 254] width 208 height 16
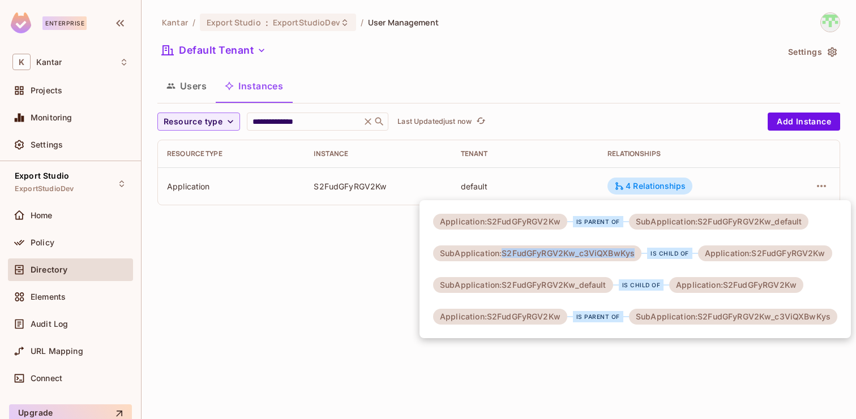
click at [503, 254] on div "SubApplication:S2FudGFyRGV2Kw_c3ViQXBwKys" at bounding box center [537, 254] width 208 height 16
copy div "S2FudGFyRGV2Kw_c3ViQXBwKys"
click at [367, 261] on div at bounding box center [428, 209] width 856 height 419
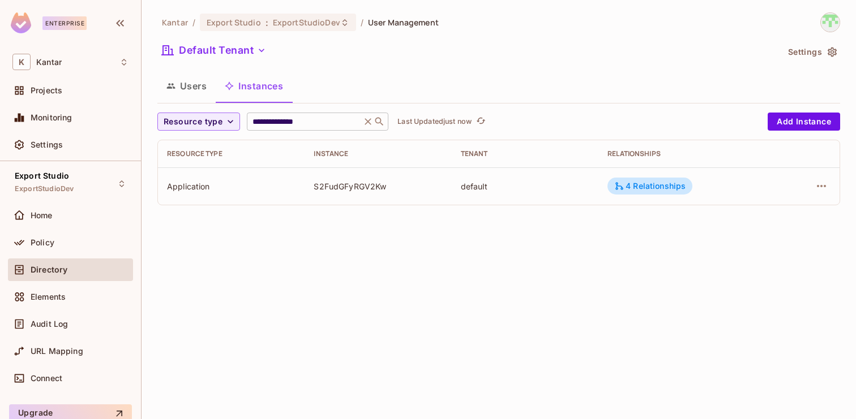
click at [364, 124] on icon at bounding box center [367, 121] width 7 height 7
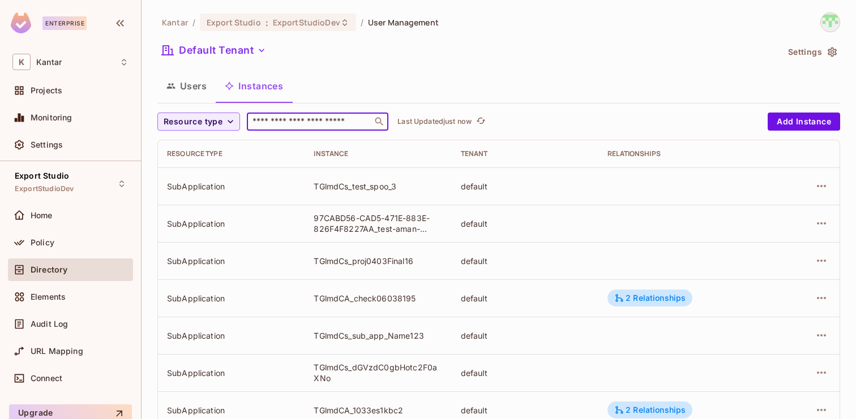
click at [320, 125] on input "text" at bounding box center [309, 121] width 119 height 11
paste input "**********"
type input "**********"
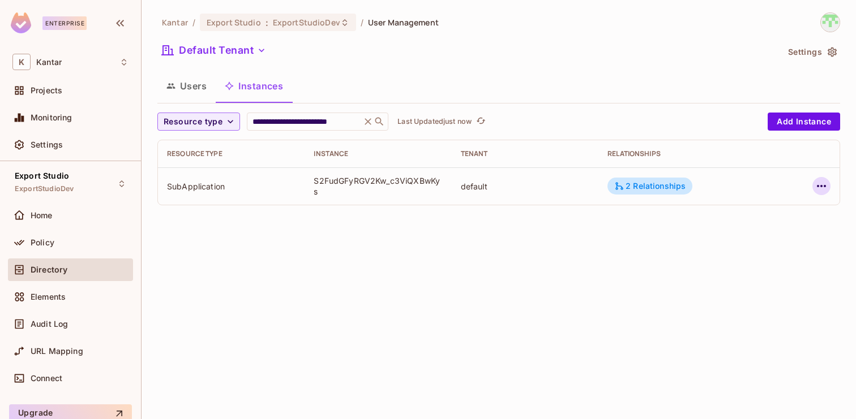
click at [825, 185] on icon "button" at bounding box center [821, 186] width 14 height 14
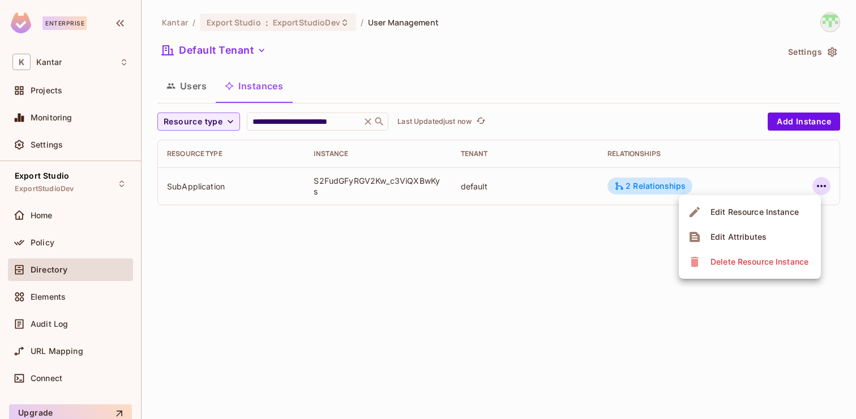
click at [744, 239] on div "Edit Attributes" at bounding box center [738, 236] width 56 height 11
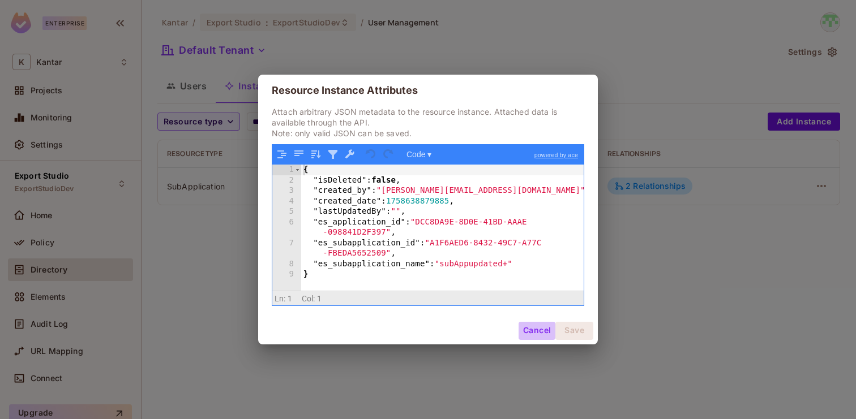
click at [540, 333] on button "Cancel" at bounding box center [536, 331] width 37 height 18
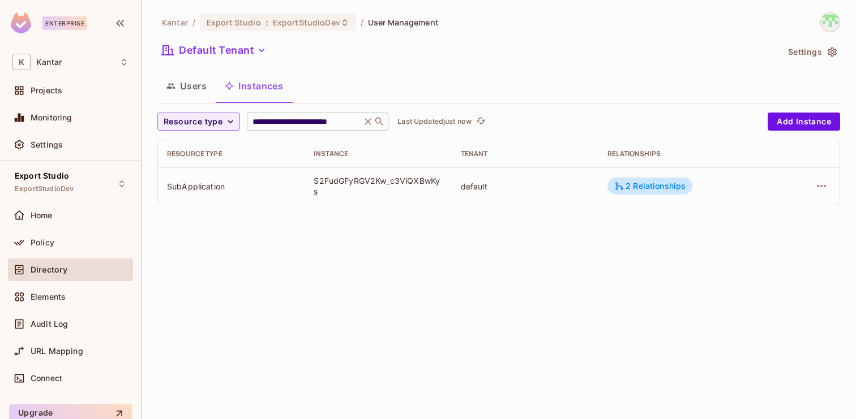
click at [366, 124] on icon at bounding box center [367, 121] width 11 height 11
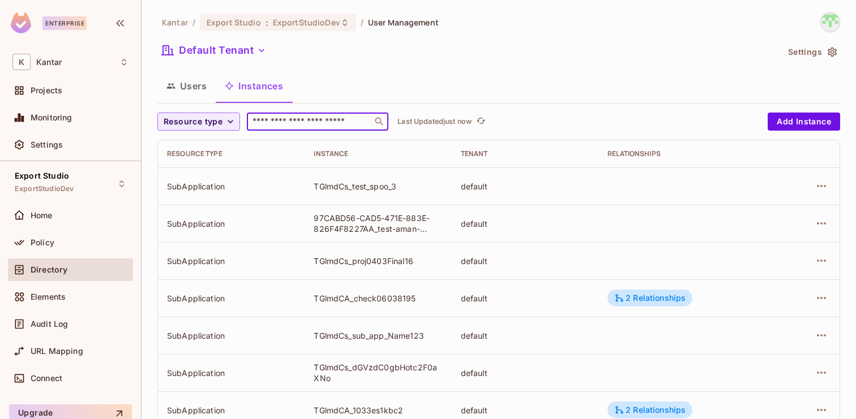
click at [331, 123] on input "text" at bounding box center [309, 121] width 119 height 11
click at [291, 119] on input "text" at bounding box center [309, 121] width 119 height 11
paste input "**********"
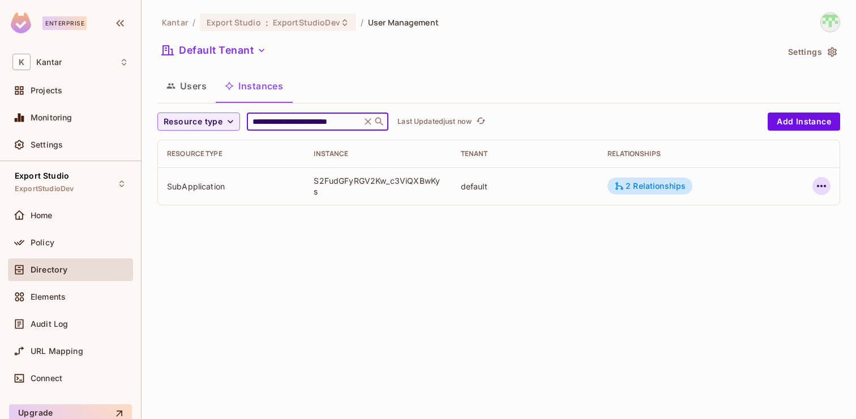
type input "**********"
click at [822, 187] on icon "button" at bounding box center [821, 186] width 14 height 14
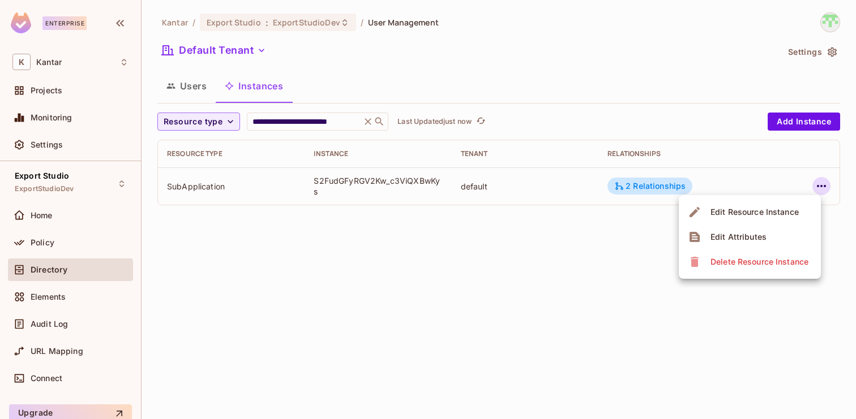
click at [765, 233] on span "Edit Attributes" at bounding box center [738, 237] width 63 height 18
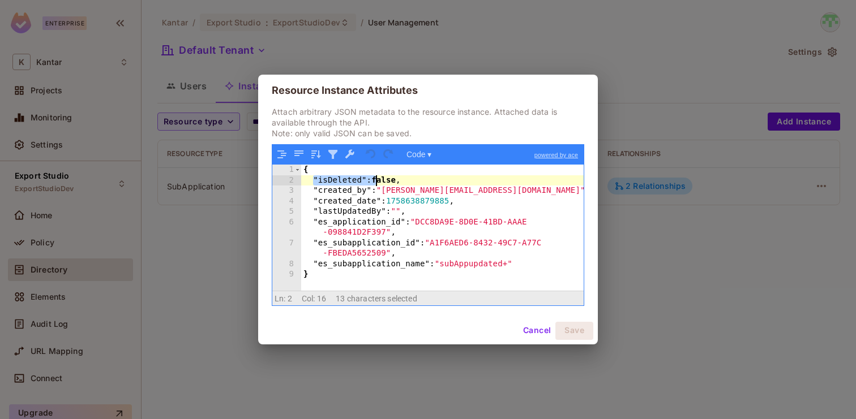
drag, startPoint x: 312, startPoint y: 179, endPoint x: 426, endPoint y: 179, distance: 113.8
click at [426, 179] on div "{ "isDeleted" : false , "created_by" : "[PERSON_NAME][EMAIL_ADDRESS][DOMAIN_NAM…" at bounding box center [442, 238] width 282 height 147
click at [532, 331] on button "Cancel" at bounding box center [536, 331] width 37 height 18
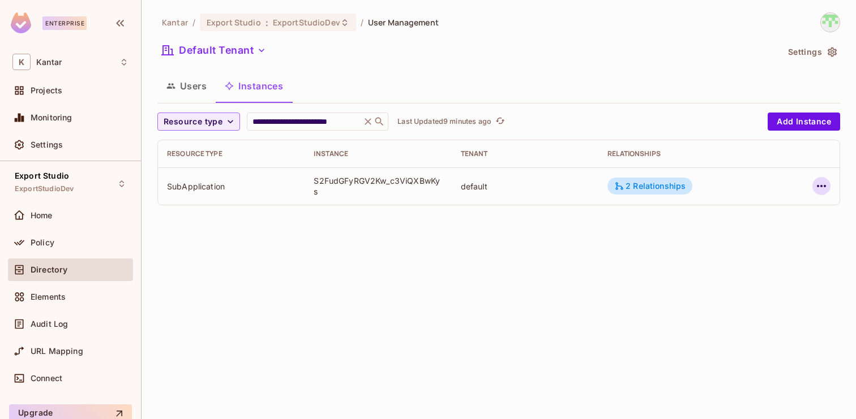
click at [828, 186] on button "button" at bounding box center [821, 186] width 18 height 18
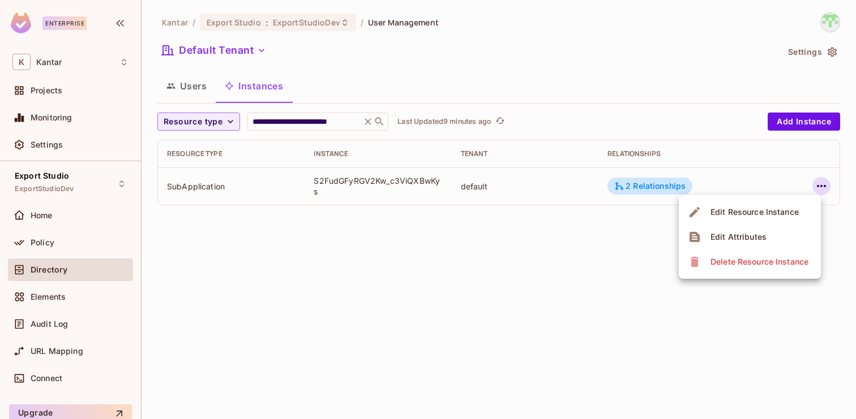
click at [771, 237] on li "Edit Attributes" at bounding box center [750, 237] width 142 height 25
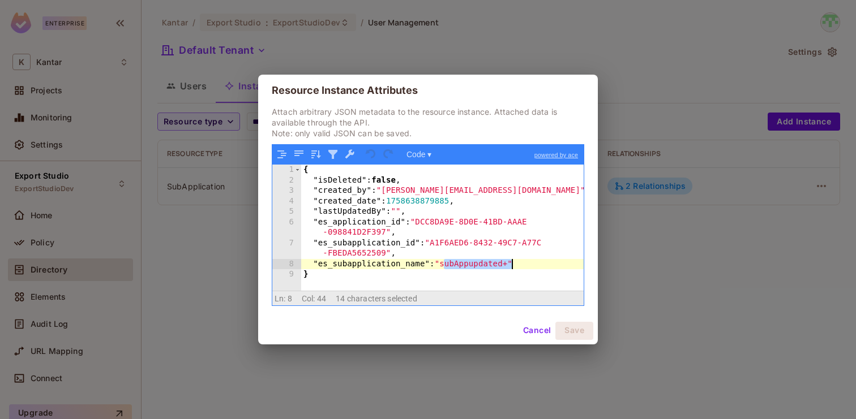
drag, startPoint x: 445, startPoint y: 267, endPoint x: 510, endPoint y: 266, distance: 65.1
click at [511, 266] on div "{ "isDeleted" : false , "created_by" : "[PERSON_NAME][EMAIL_ADDRESS][DOMAIN_NAM…" at bounding box center [442, 238] width 282 height 147
click at [534, 334] on button "Cancel" at bounding box center [536, 331] width 37 height 18
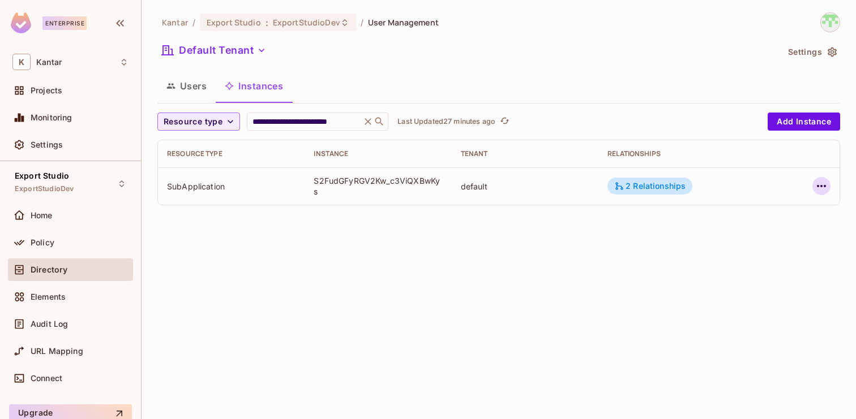
click at [827, 187] on icon "button" at bounding box center [821, 186] width 14 height 14
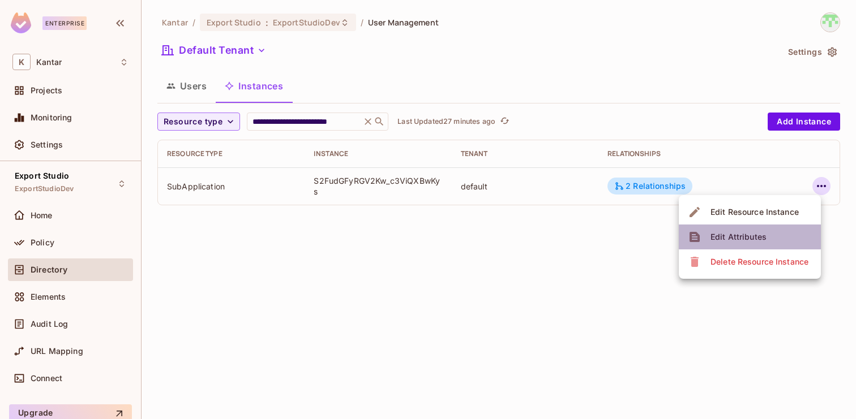
click at [754, 241] on div "Edit Attributes" at bounding box center [738, 236] width 56 height 11
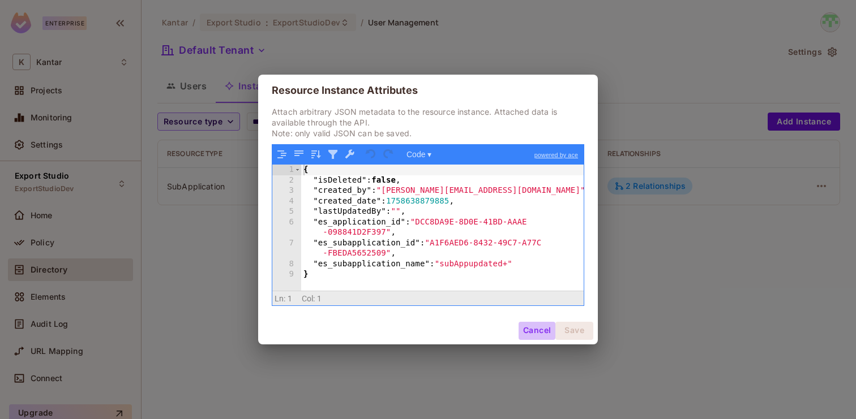
click at [529, 333] on button "Cancel" at bounding box center [536, 331] width 37 height 18
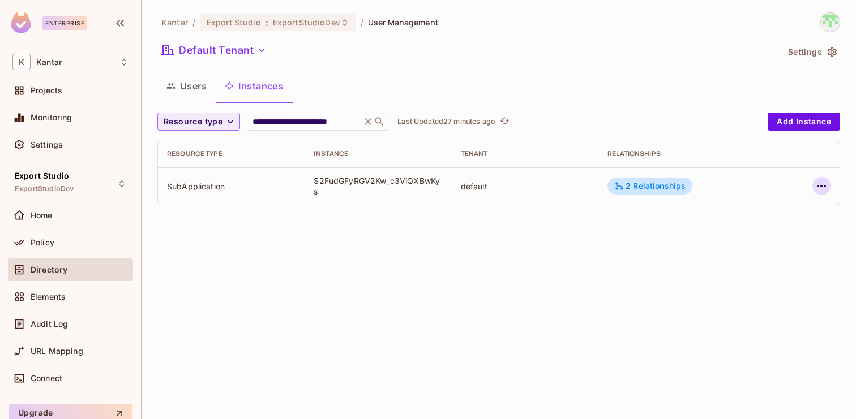
click at [818, 190] on icon "button" at bounding box center [821, 186] width 14 height 14
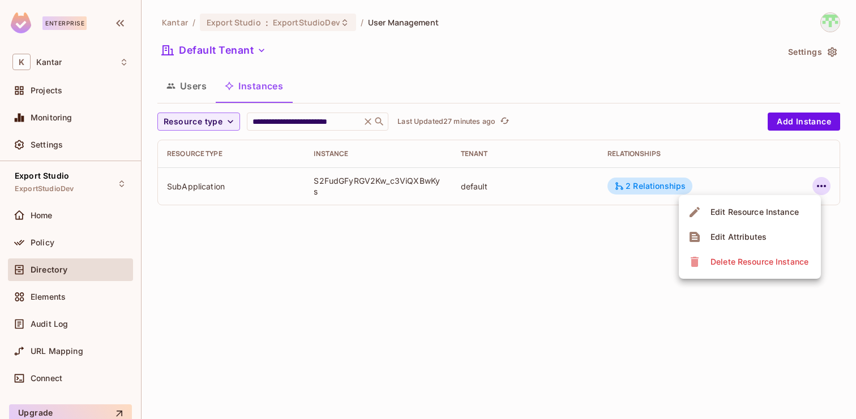
click at [783, 263] on div "Delete Resource Instance" at bounding box center [759, 261] width 98 height 11
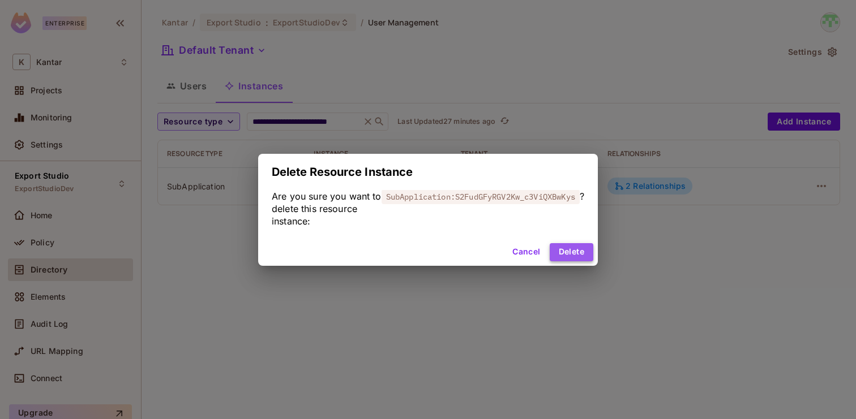
click at [570, 250] on button "Delete" at bounding box center [572, 252] width 44 height 18
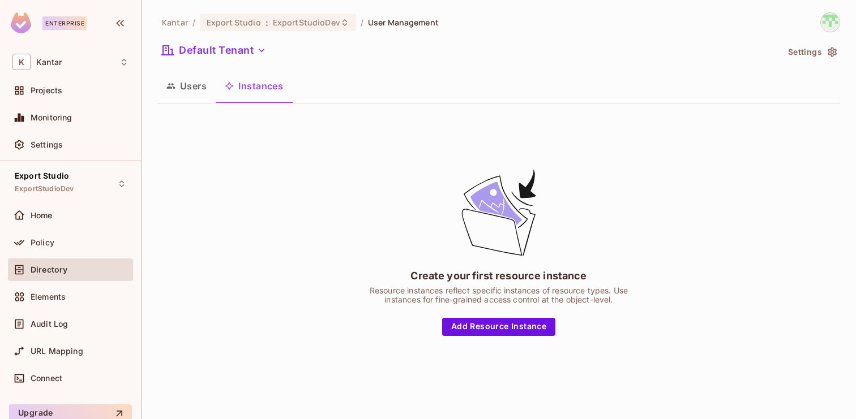
click at [189, 81] on button "Users" at bounding box center [186, 86] width 58 height 28
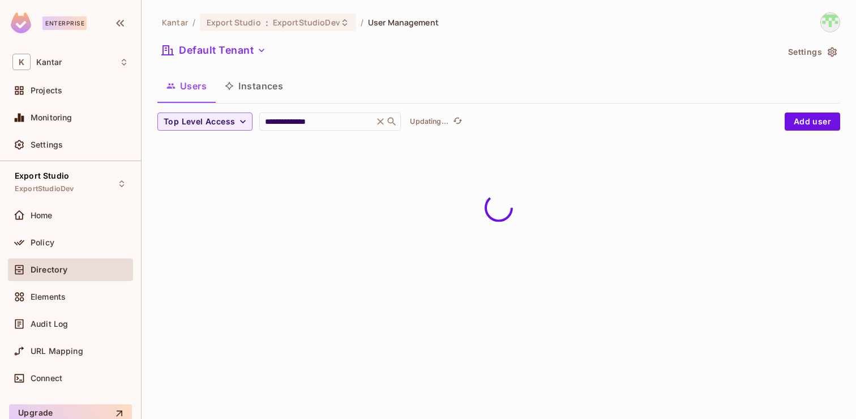
click at [259, 83] on button "Instances" at bounding box center [254, 86] width 76 height 28
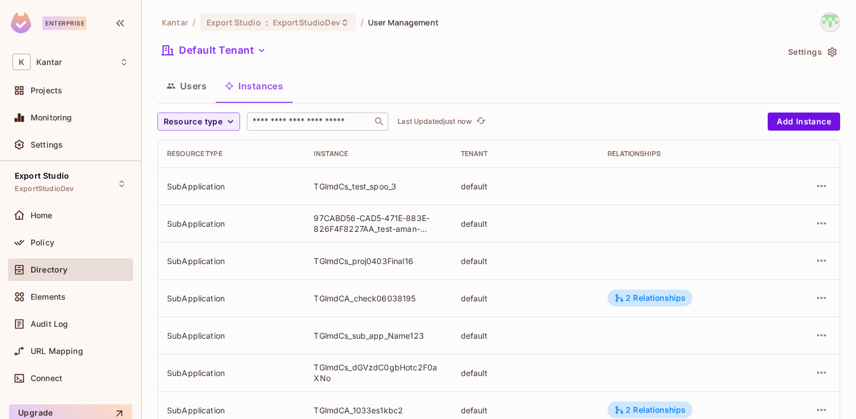
click at [296, 126] on input "text" at bounding box center [309, 121] width 119 height 11
paste input "**********"
type input "**********"
click at [328, 122] on input "text" at bounding box center [309, 121] width 119 height 11
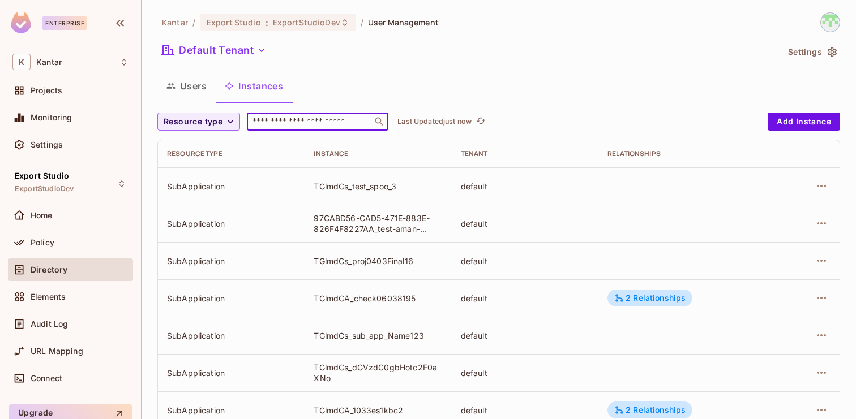
paste input "**********"
type input "**********"
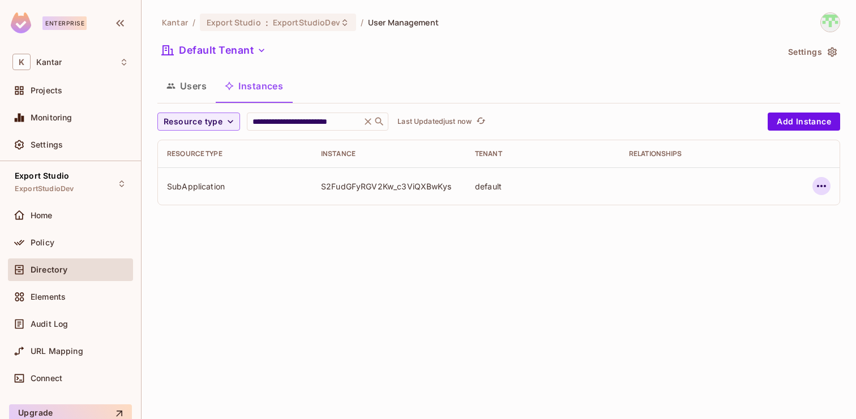
click at [816, 186] on icon "button" at bounding box center [821, 186] width 14 height 14
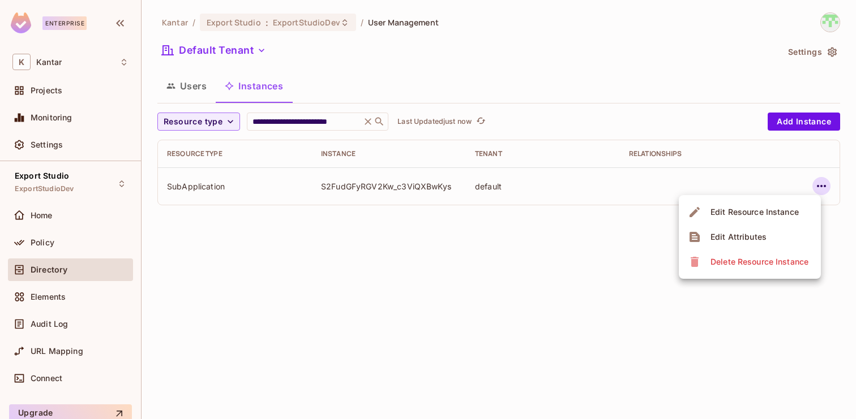
click at [752, 235] on div "Edit Attributes" at bounding box center [738, 236] width 56 height 11
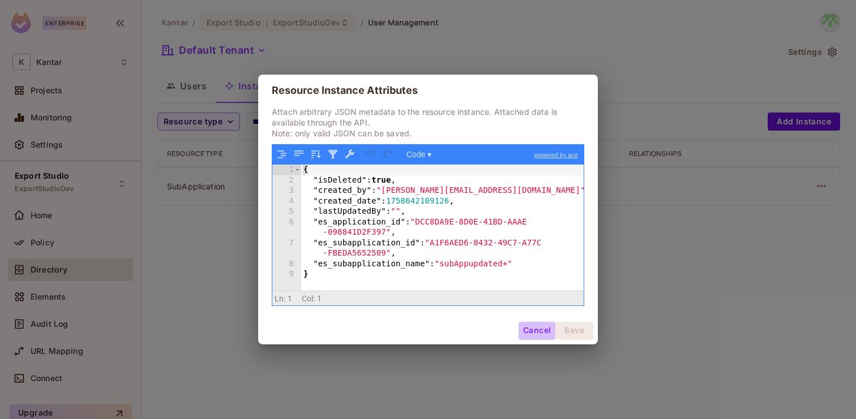
click at [533, 329] on button "Cancel" at bounding box center [536, 331] width 37 height 18
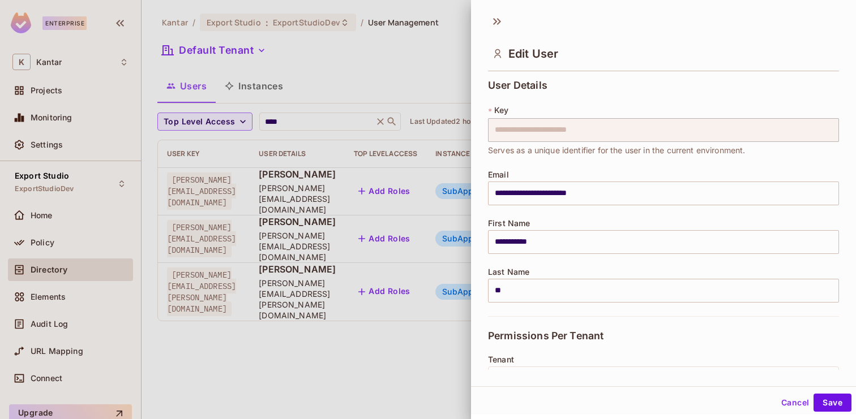
scroll to position [478, 0]
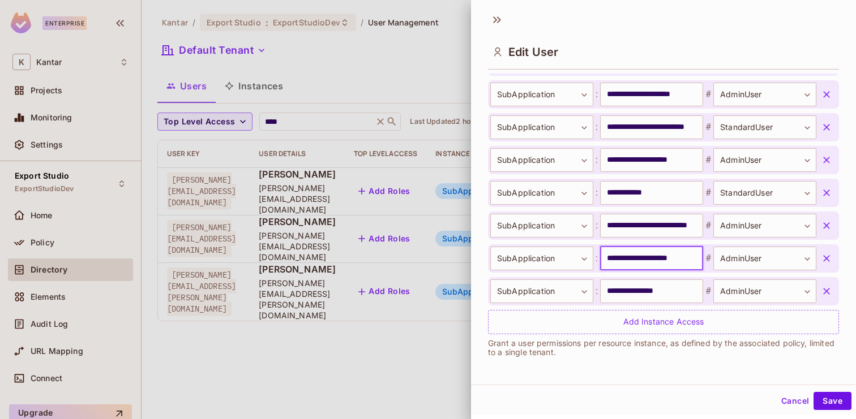
click at [793, 400] on button "Cancel" at bounding box center [794, 401] width 37 height 18
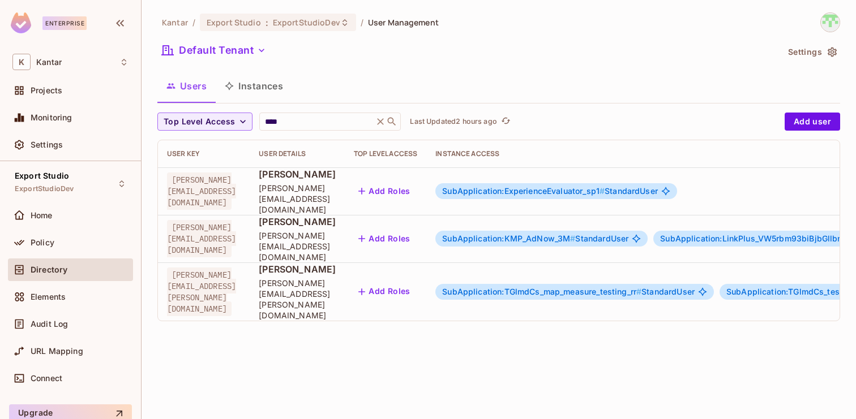
click at [271, 92] on button "Instances" at bounding box center [254, 86] width 76 height 28
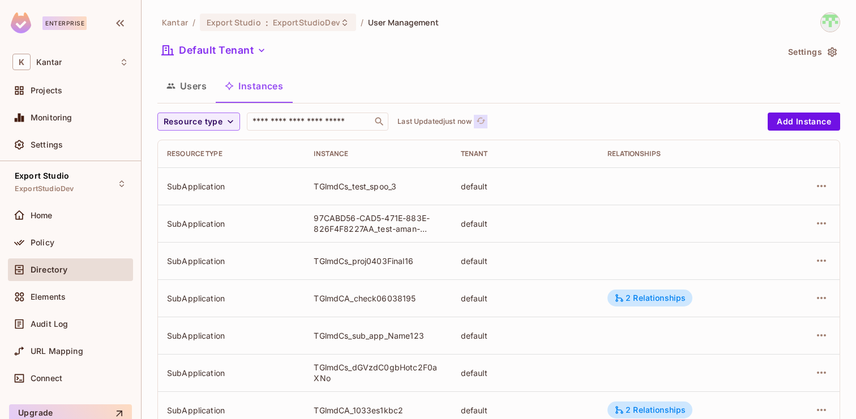
click at [479, 119] on icon "refresh" at bounding box center [481, 121] width 10 height 10
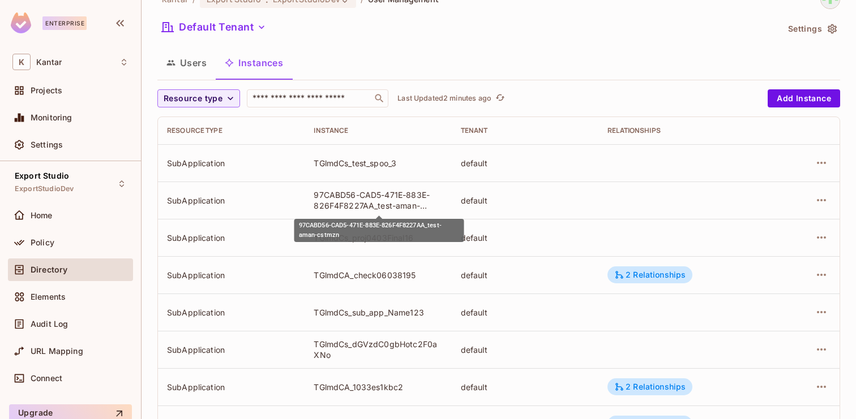
scroll to position [30, 0]
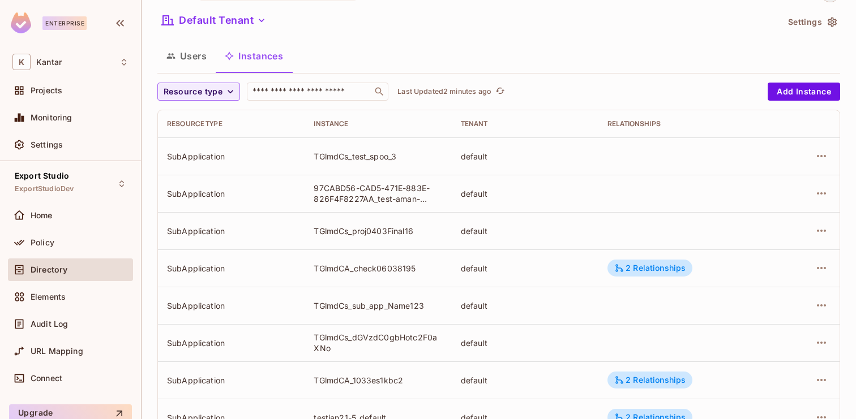
click at [186, 54] on button "Users" at bounding box center [186, 56] width 58 height 28
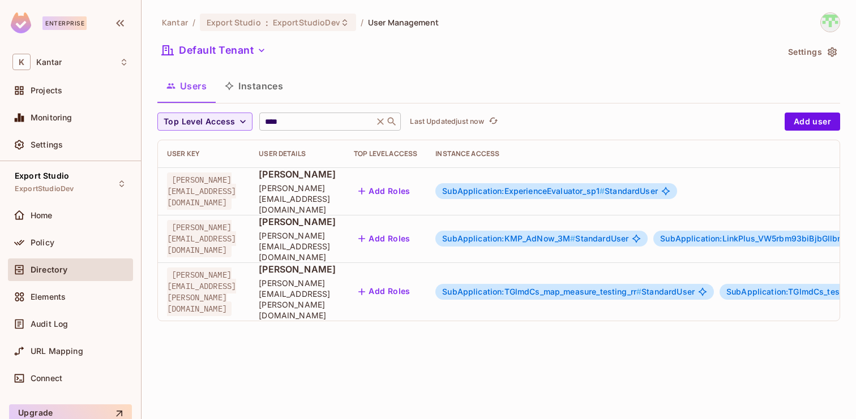
click at [379, 125] on icon at bounding box center [380, 121] width 11 height 11
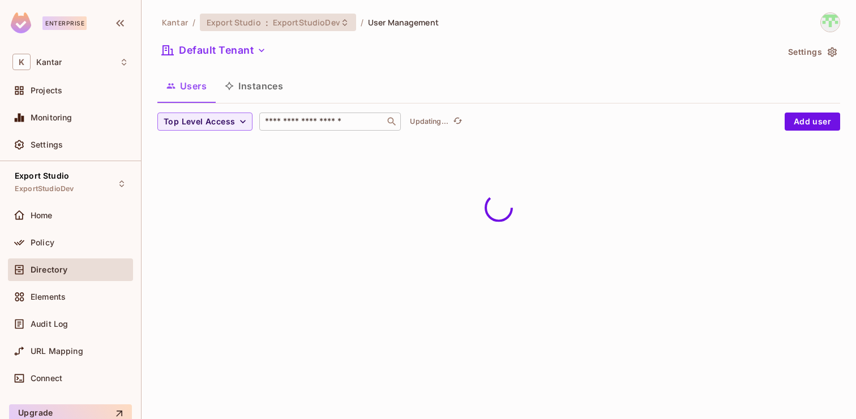
click at [314, 19] on span "ExportStudioDev" at bounding box center [306, 22] width 67 height 11
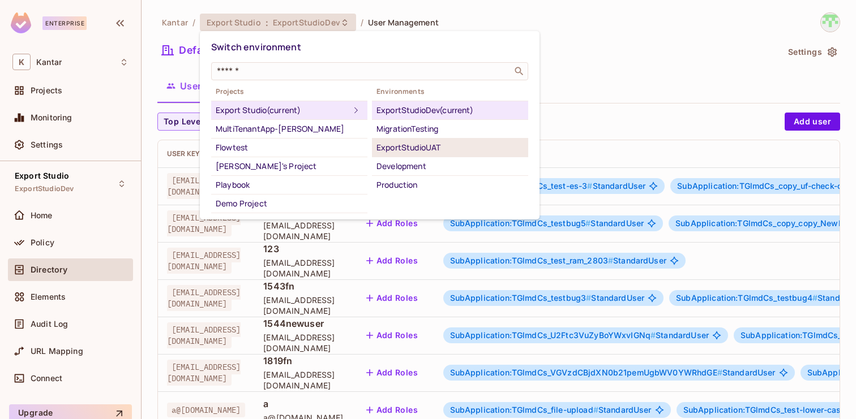
click at [411, 144] on div "ExportStudioUAT" at bounding box center [449, 148] width 147 height 14
